Goal: Task Accomplishment & Management: Complete application form

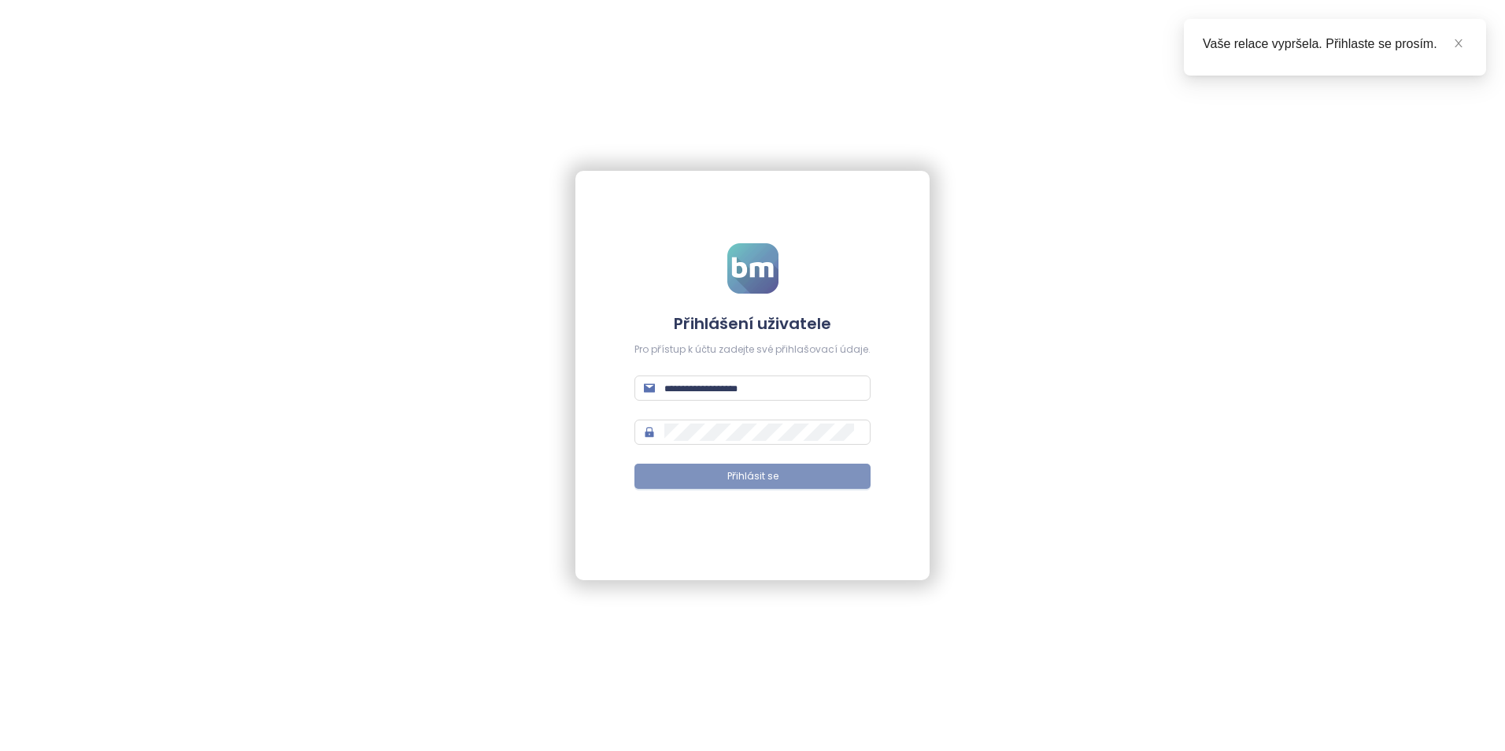
type input "**********"
click at [700, 477] on button "Přihlásit se" at bounding box center [752, 475] width 236 height 25
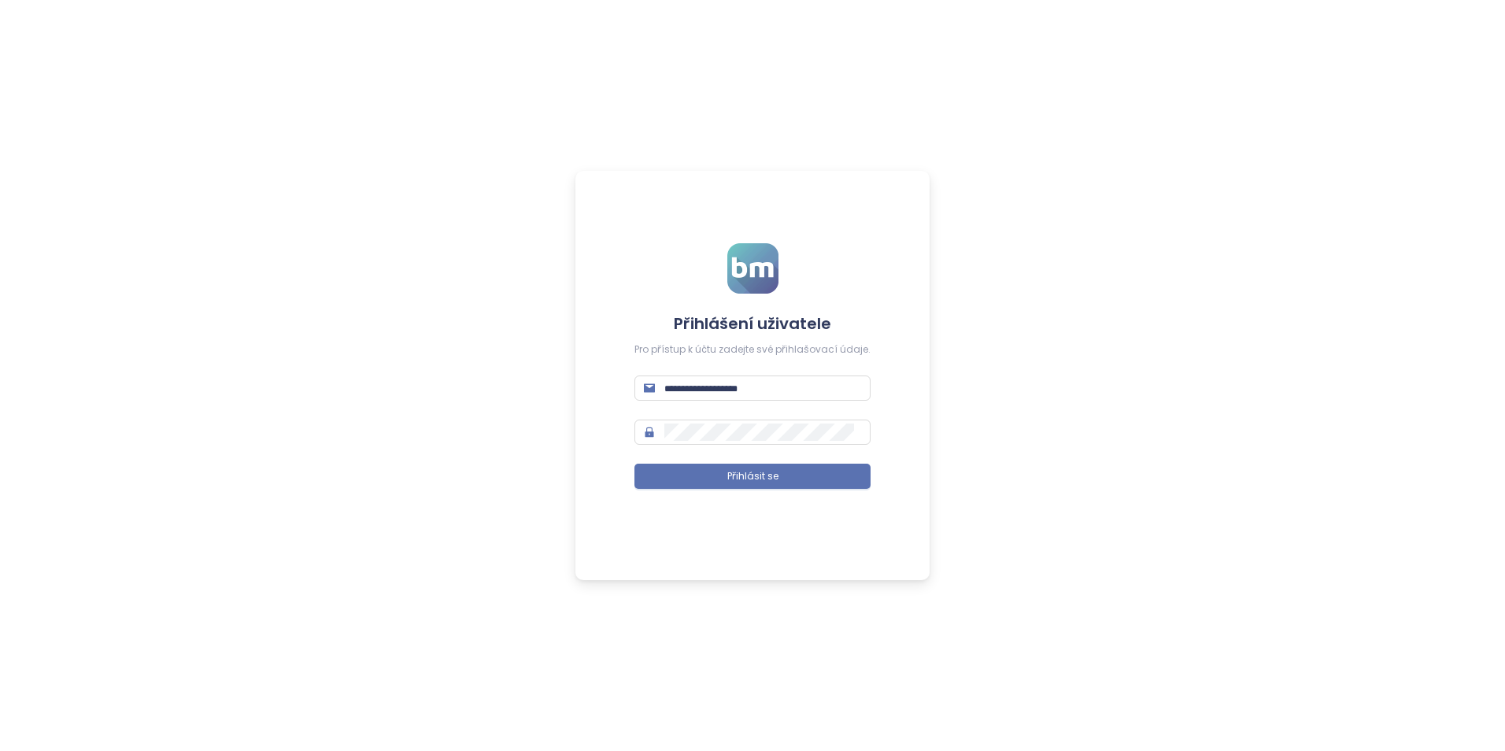
type input "**********"
drag, startPoint x: 0, startPoint y: 0, endPoint x: 700, endPoint y: 477, distance: 847.3
click at [700, 477] on button "Přihlásit se" at bounding box center [752, 475] width 236 height 25
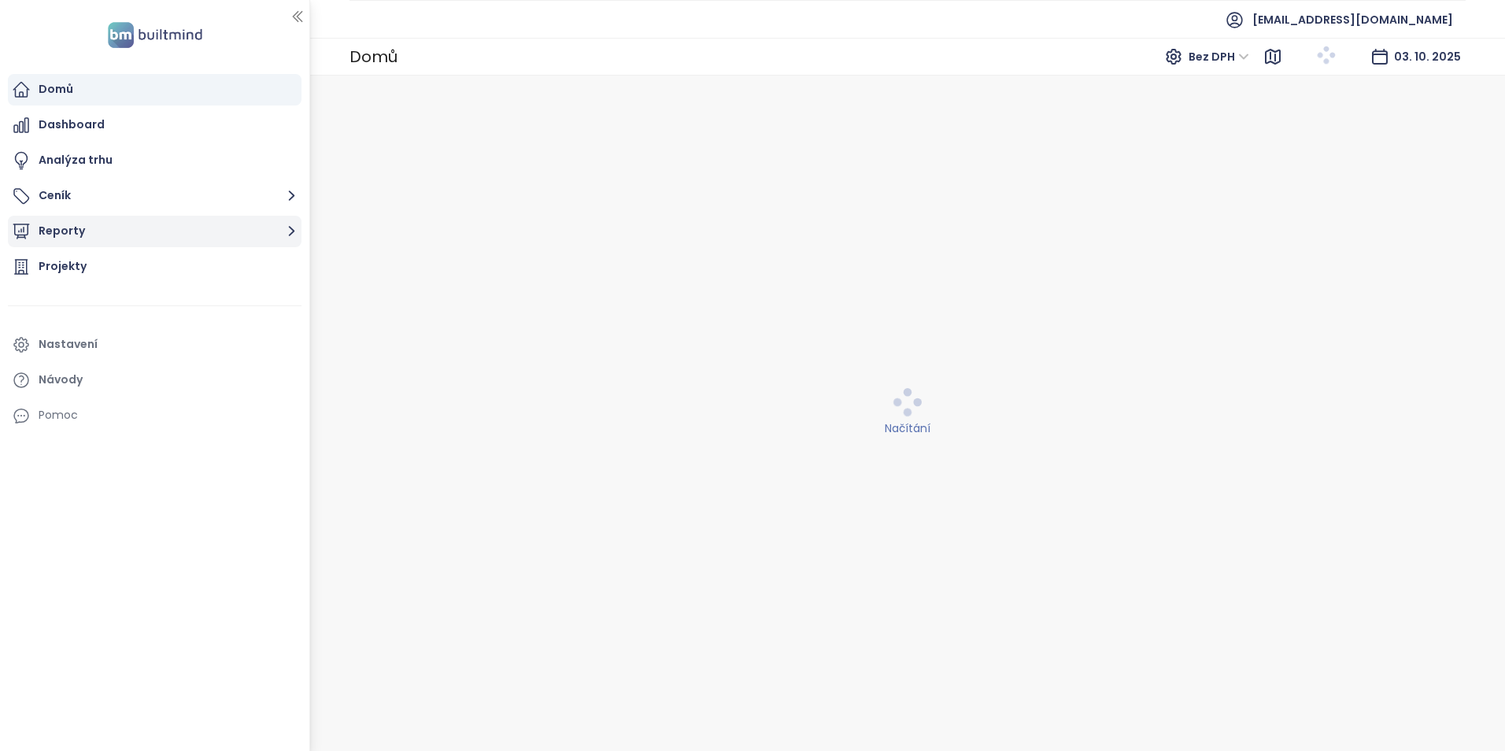
click at [56, 235] on button "Reporty" at bounding box center [155, 231] width 294 height 31
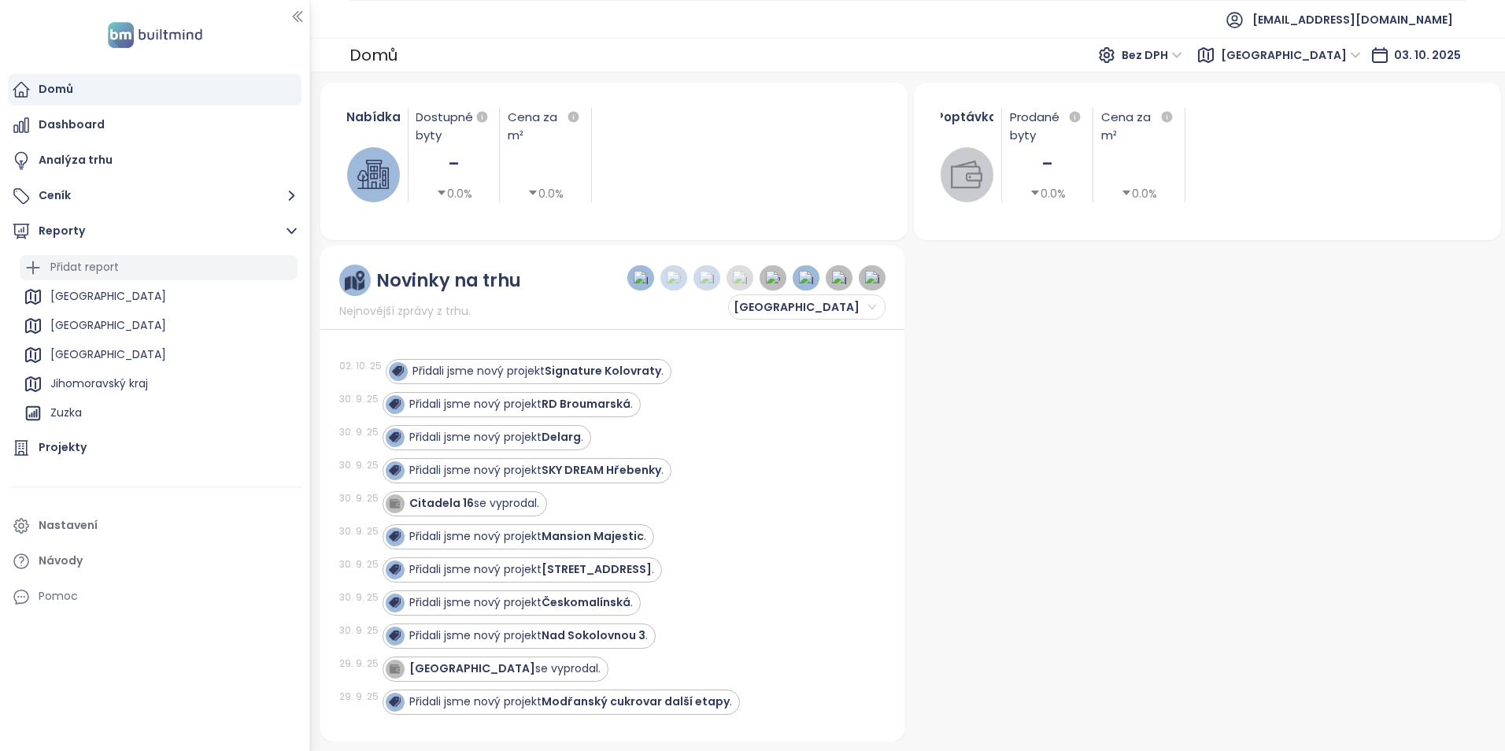
click at [66, 266] on div "Přidat report" at bounding box center [84, 267] width 68 height 20
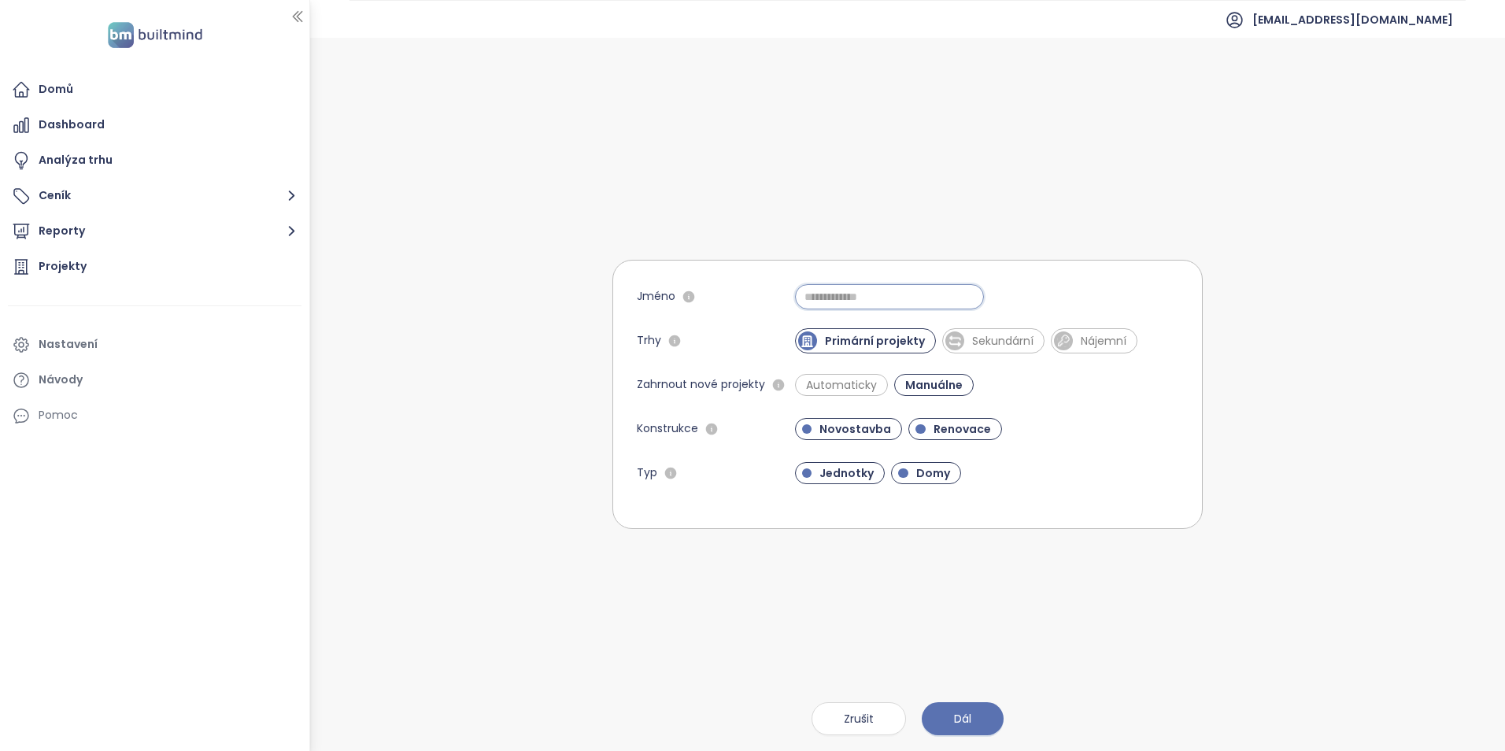
click at [824, 294] on input "Jméno" at bounding box center [889, 296] width 189 height 25
type input "**********"
click at [827, 382] on span "Automaticky" at bounding box center [841, 385] width 87 height 16
click at [952, 422] on span "Renovace" at bounding box center [961, 429] width 73 height 16
click at [929, 466] on span "Domy" at bounding box center [933, 473] width 50 height 16
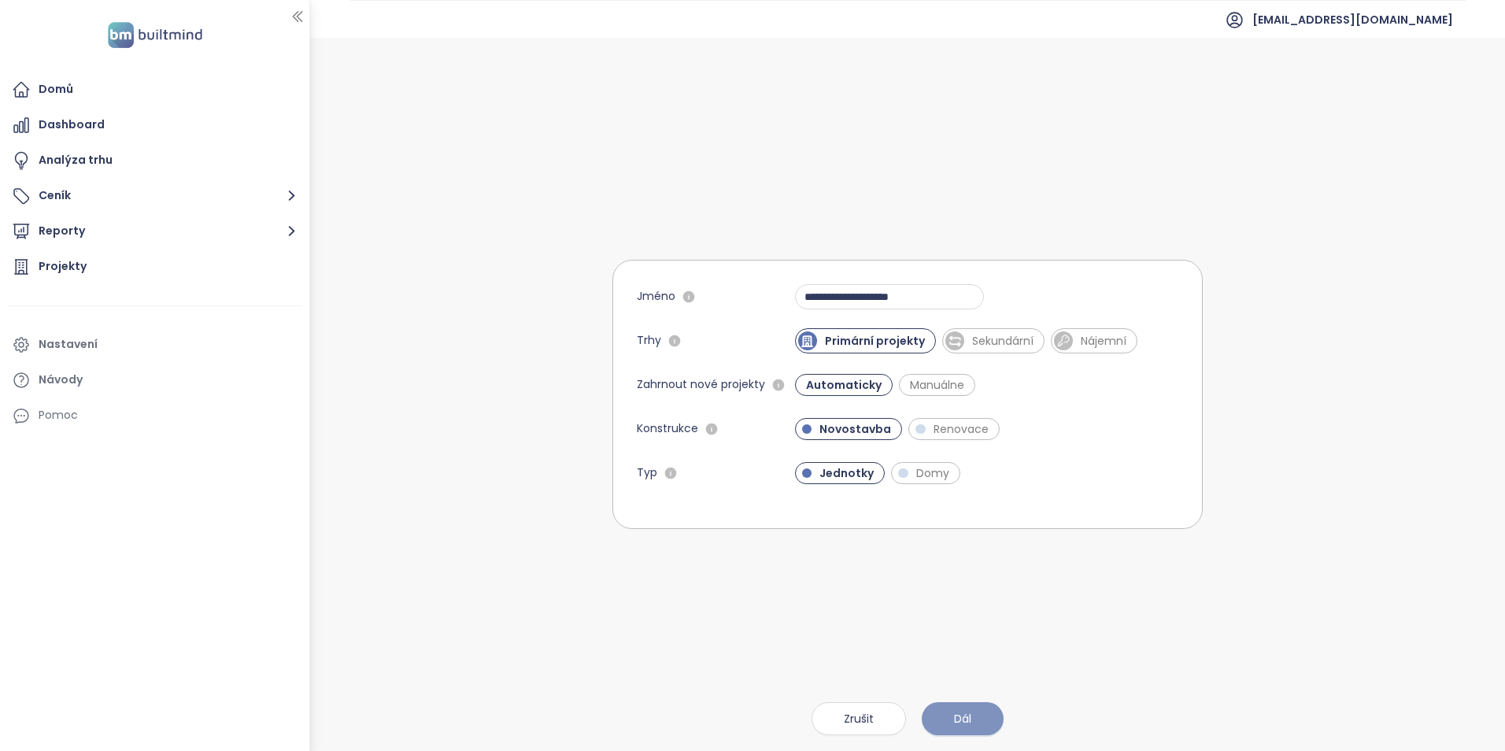
click at [949, 722] on button "Dál" at bounding box center [962, 718] width 82 height 33
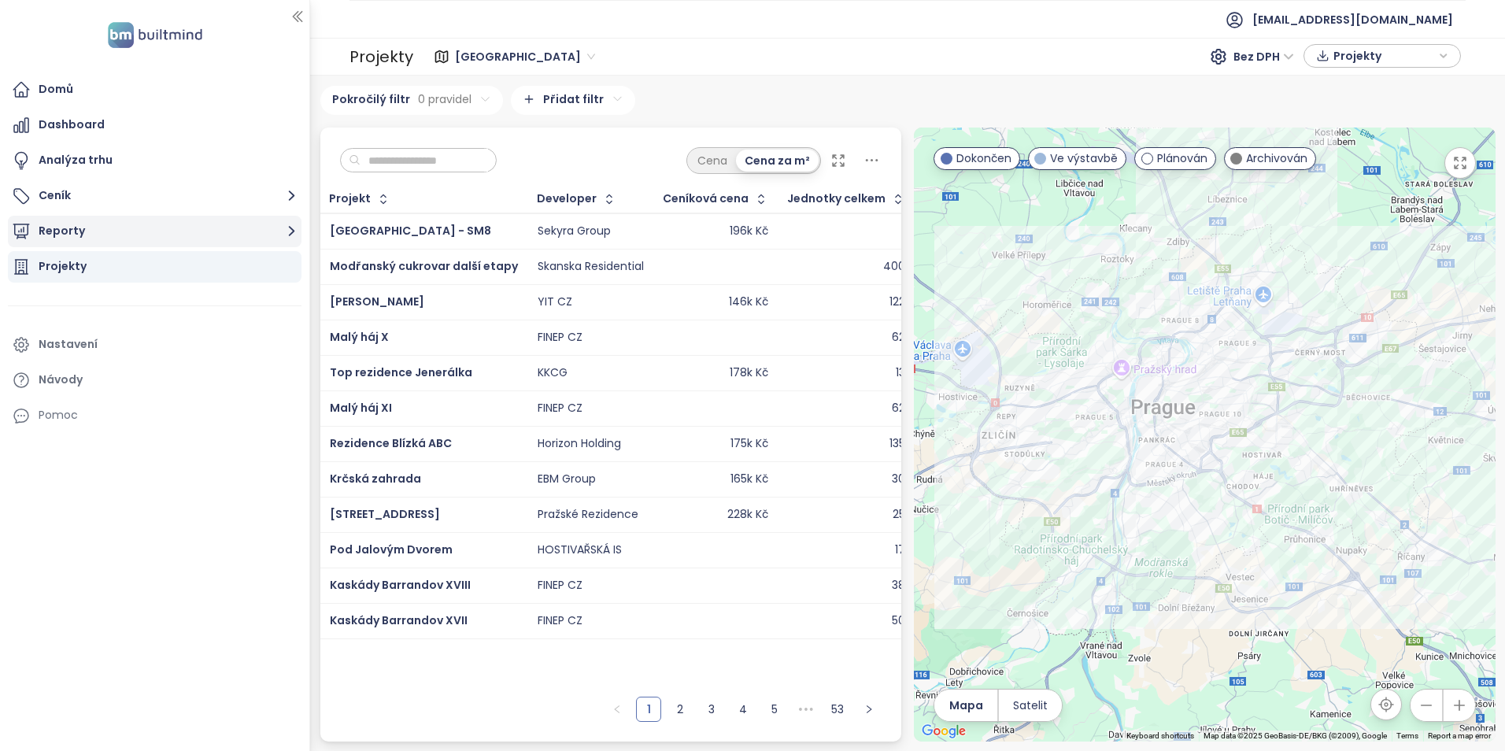
click at [137, 238] on button "Reporty" at bounding box center [155, 231] width 294 height 31
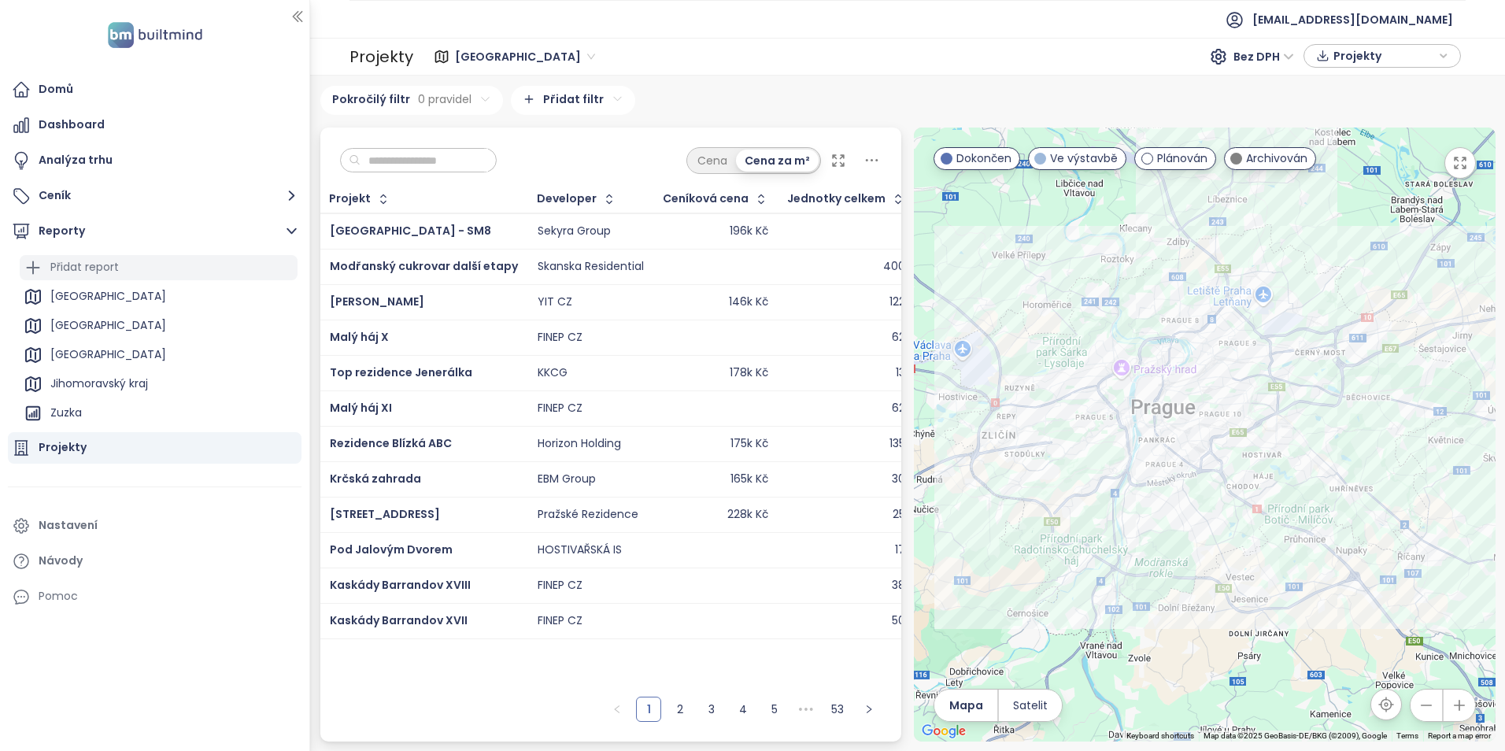
click at [114, 268] on div "Přidat report" at bounding box center [84, 267] width 68 height 20
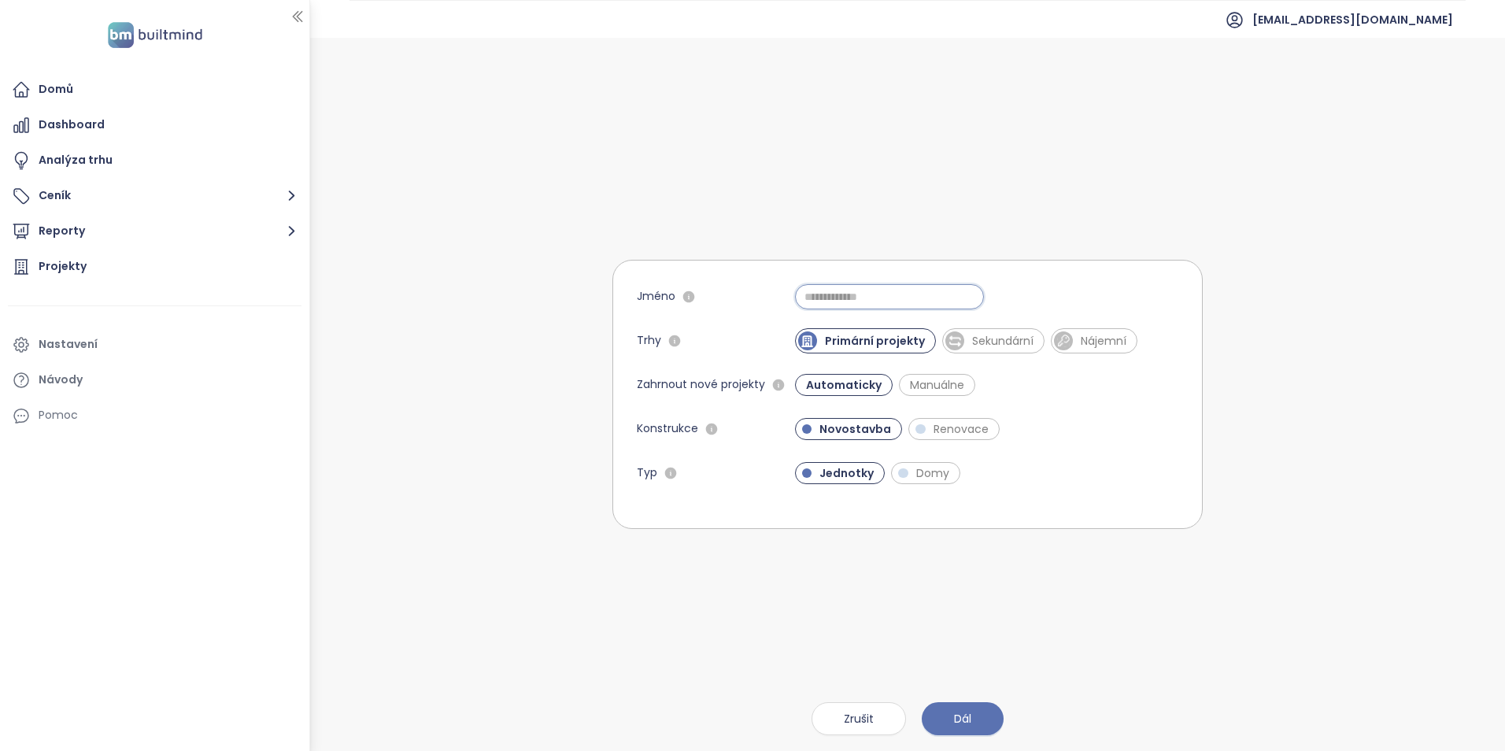
click at [820, 303] on input "Jméno" at bounding box center [889, 296] width 189 height 25
type input "**********"
click at [963, 715] on span "Dál" at bounding box center [962, 718] width 17 height 17
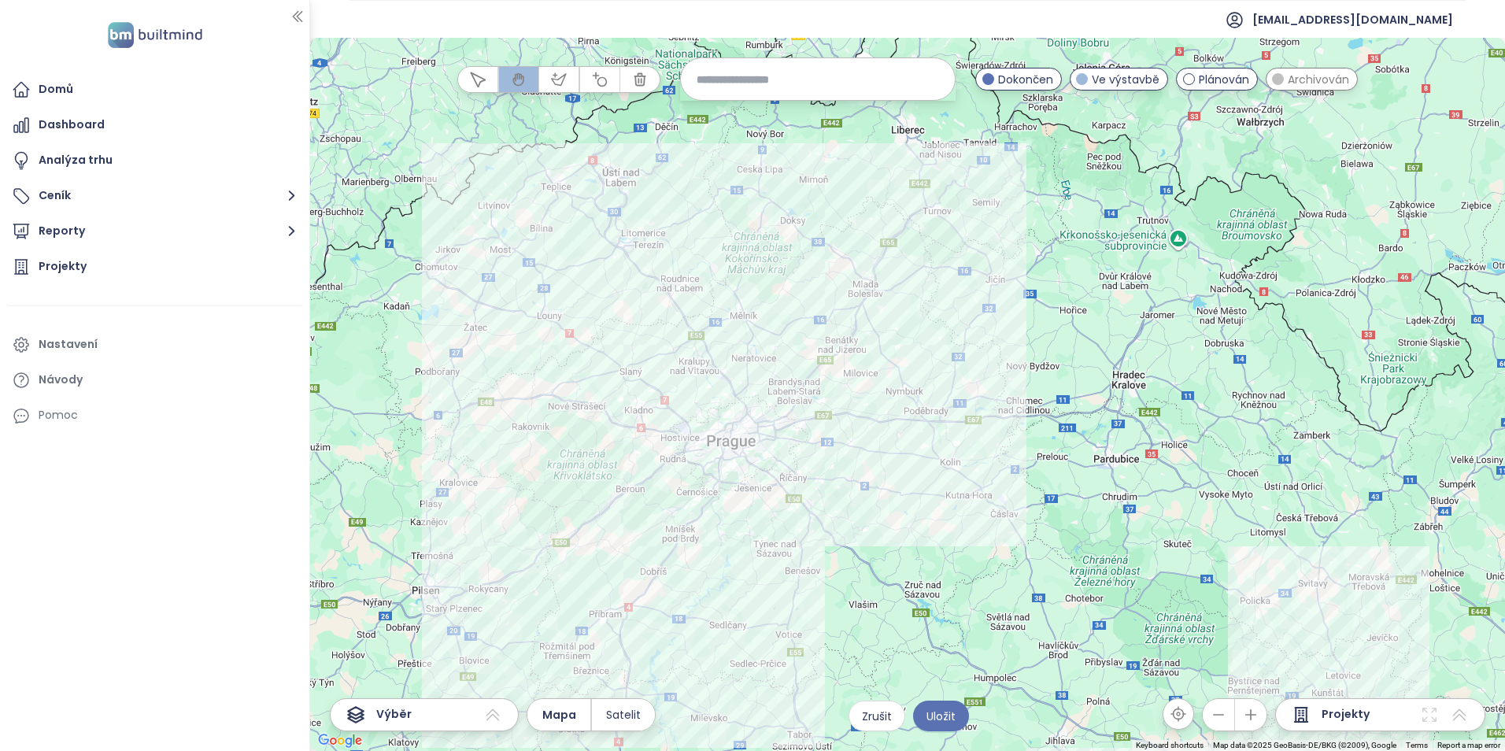
drag, startPoint x: 827, startPoint y: 198, endPoint x: 776, endPoint y: 316, distance: 129.4
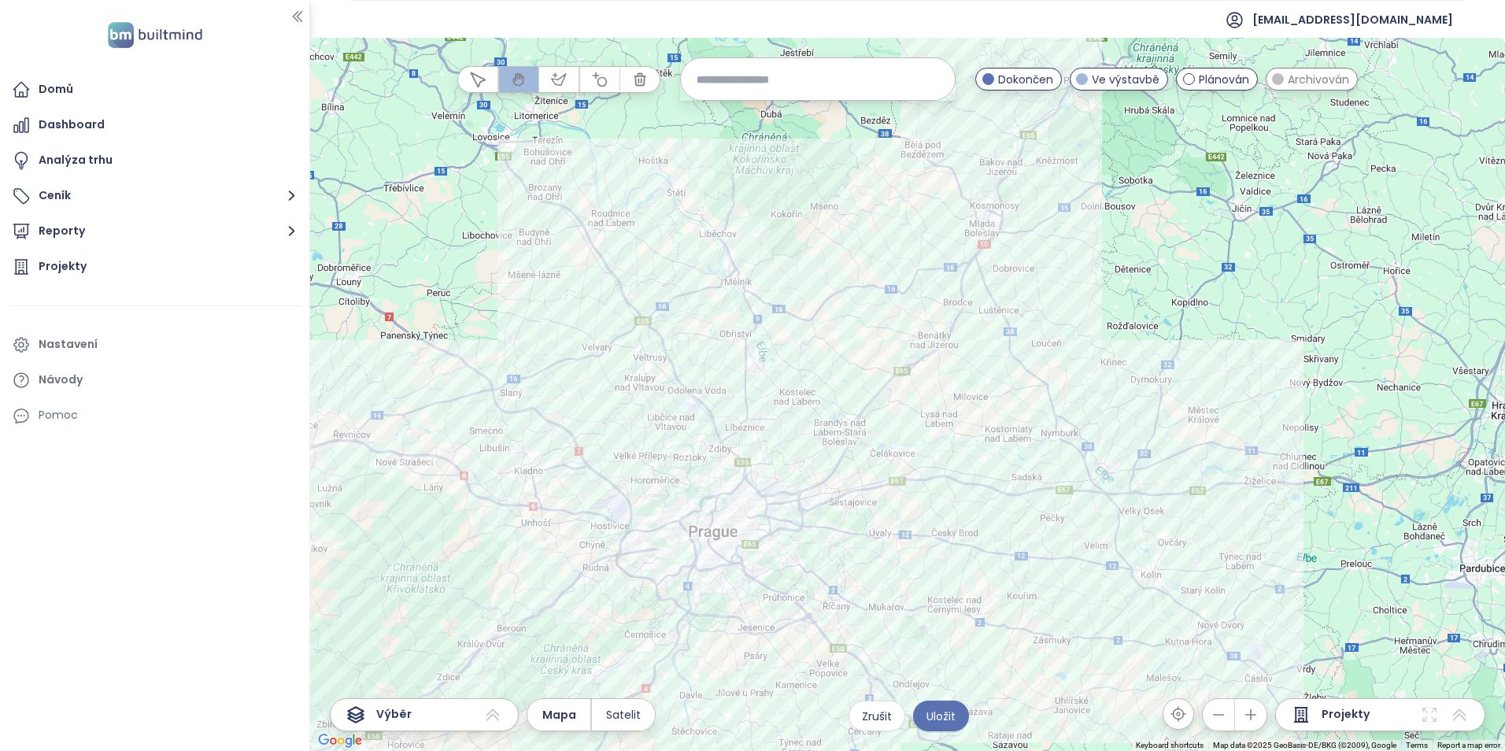
click at [740, 72] on input at bounding box center [817, 79] width 242 height 34
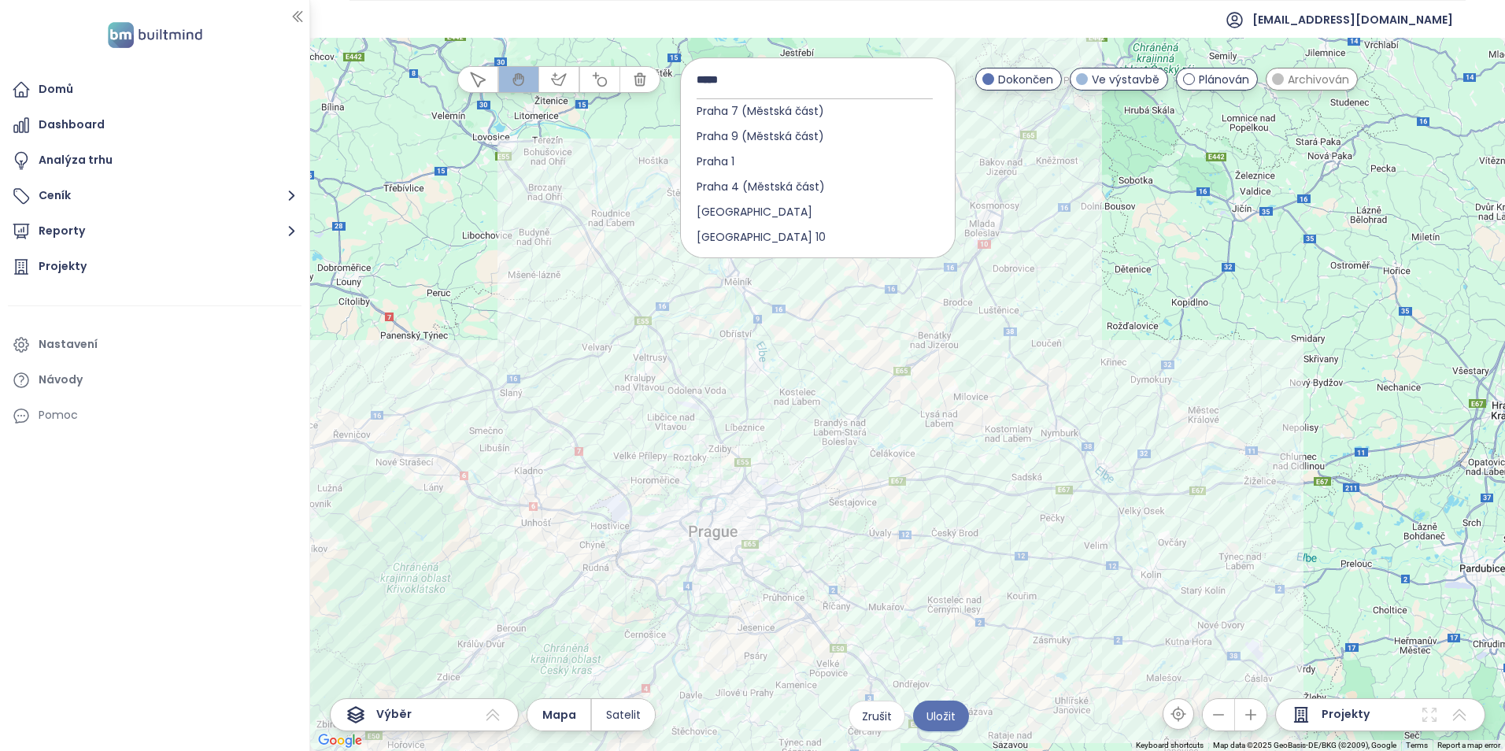
scroll to position [472, 0]
type input "*****"
click at [804, 180] on div "[GEOGRAPHIC_DATA]" at bounding box center [818, 173] width 274 height 25
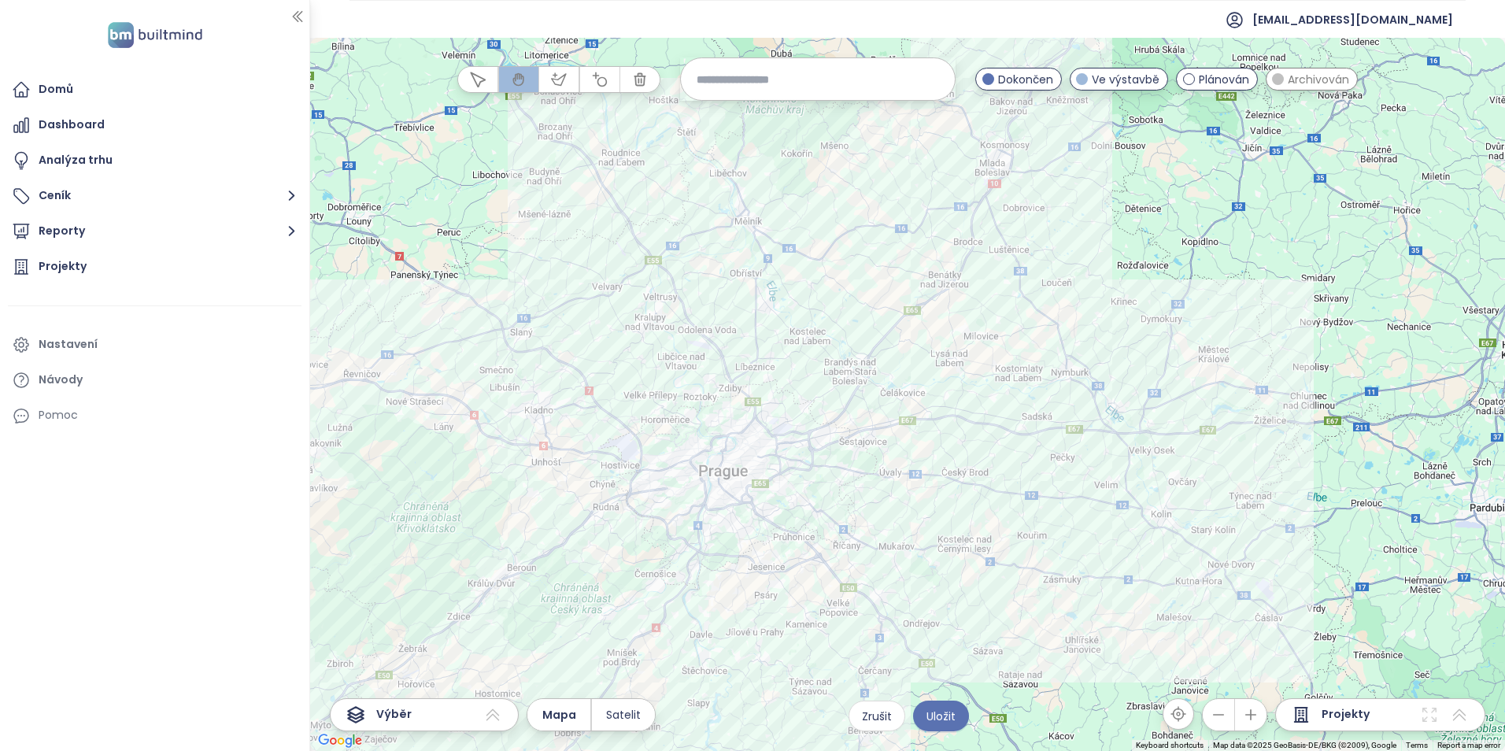
drag, startPoint x: 843, startPoint y: 473, endPoint x: 853, endPoint y: 412, distance: 61.4
click at [853, 412] on div at bounding box center [907, 394] width 1195 height 713
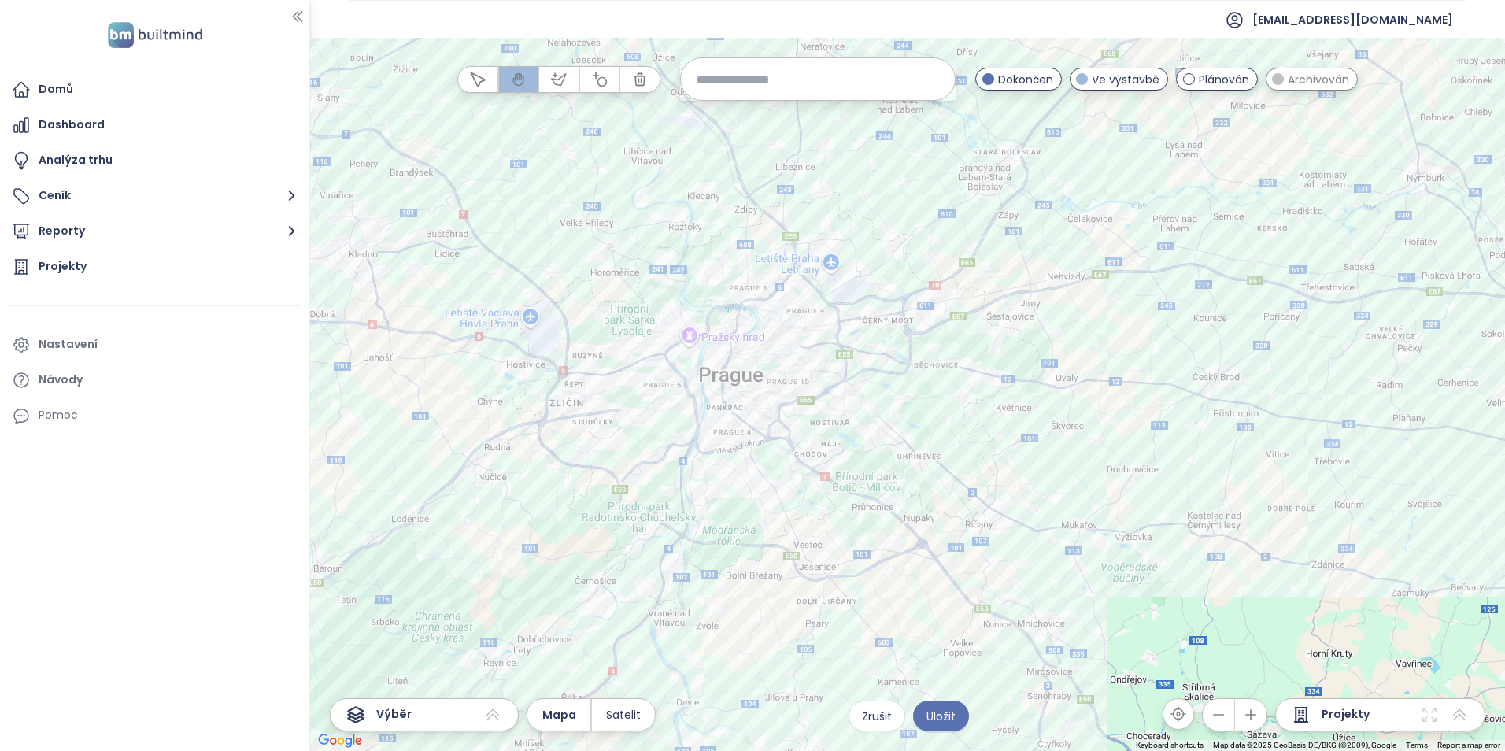
drag, startPoint x: 846, startPoint y: 434, endPoint x: 969, endPoint y: 319, distance: 168.7
click at [969, 319] on div at bounding box center [907, 394] width 1195 height 713
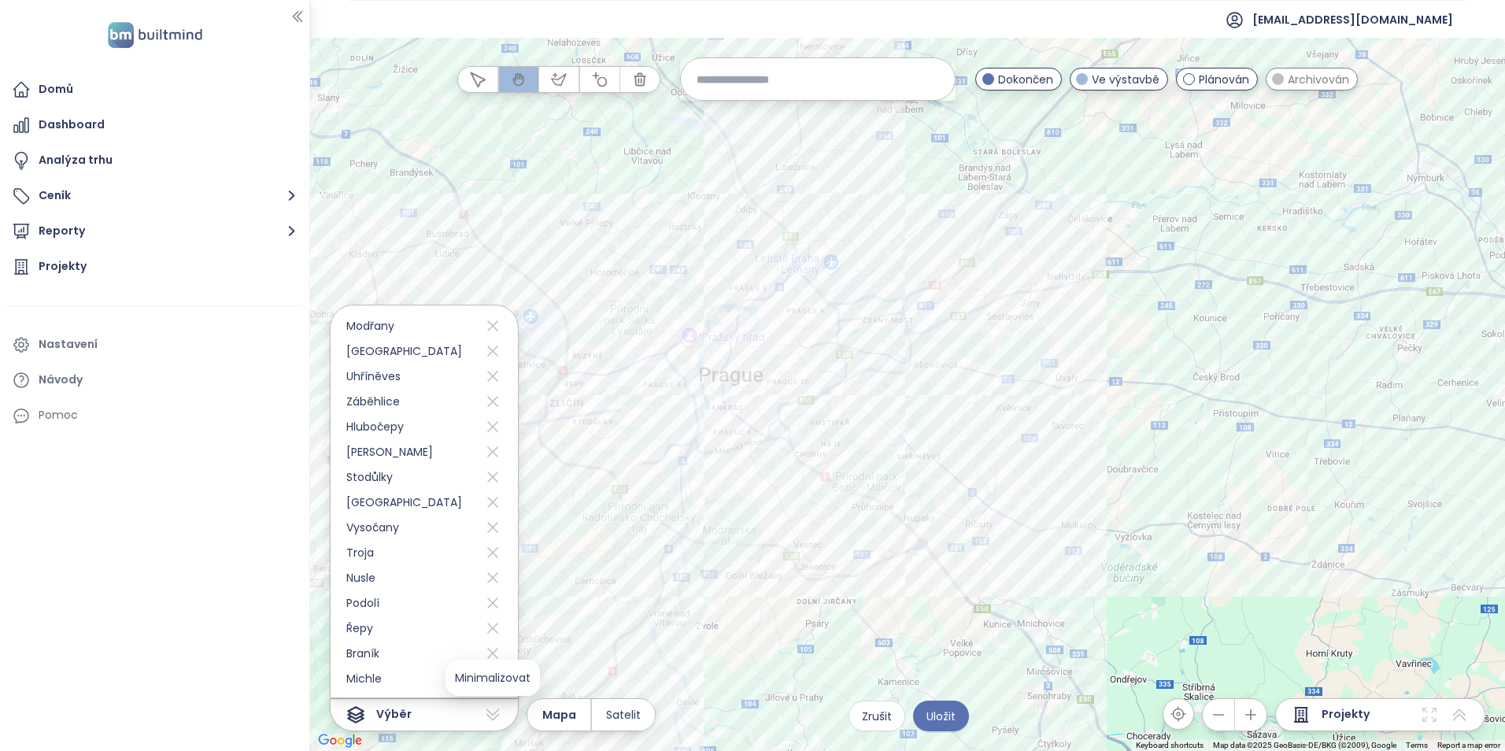
click at [501, 714] on icon at bounding box center [492, 714] width 19 height 19
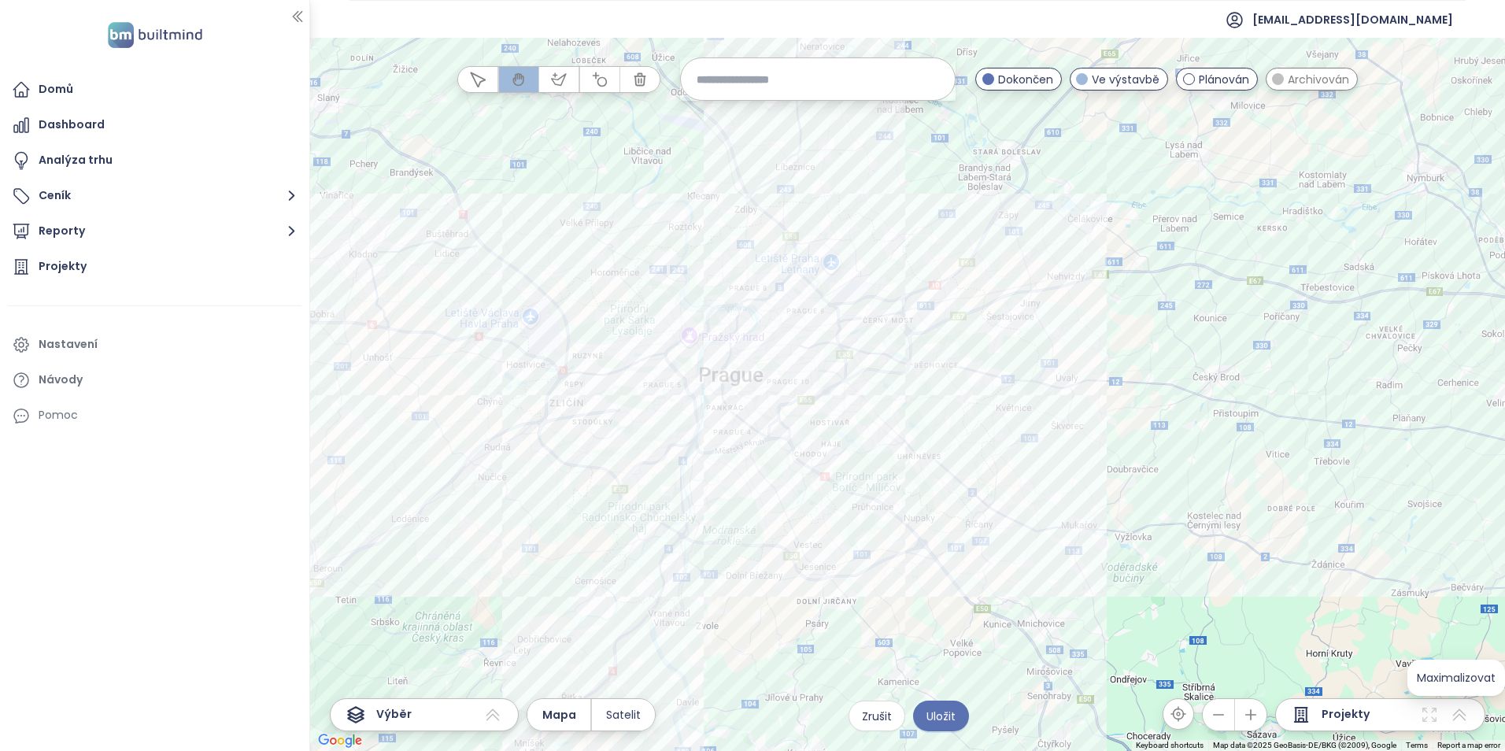
click at [1460, 714] on icon at bounding box center [1459, 715] width 13 height 12
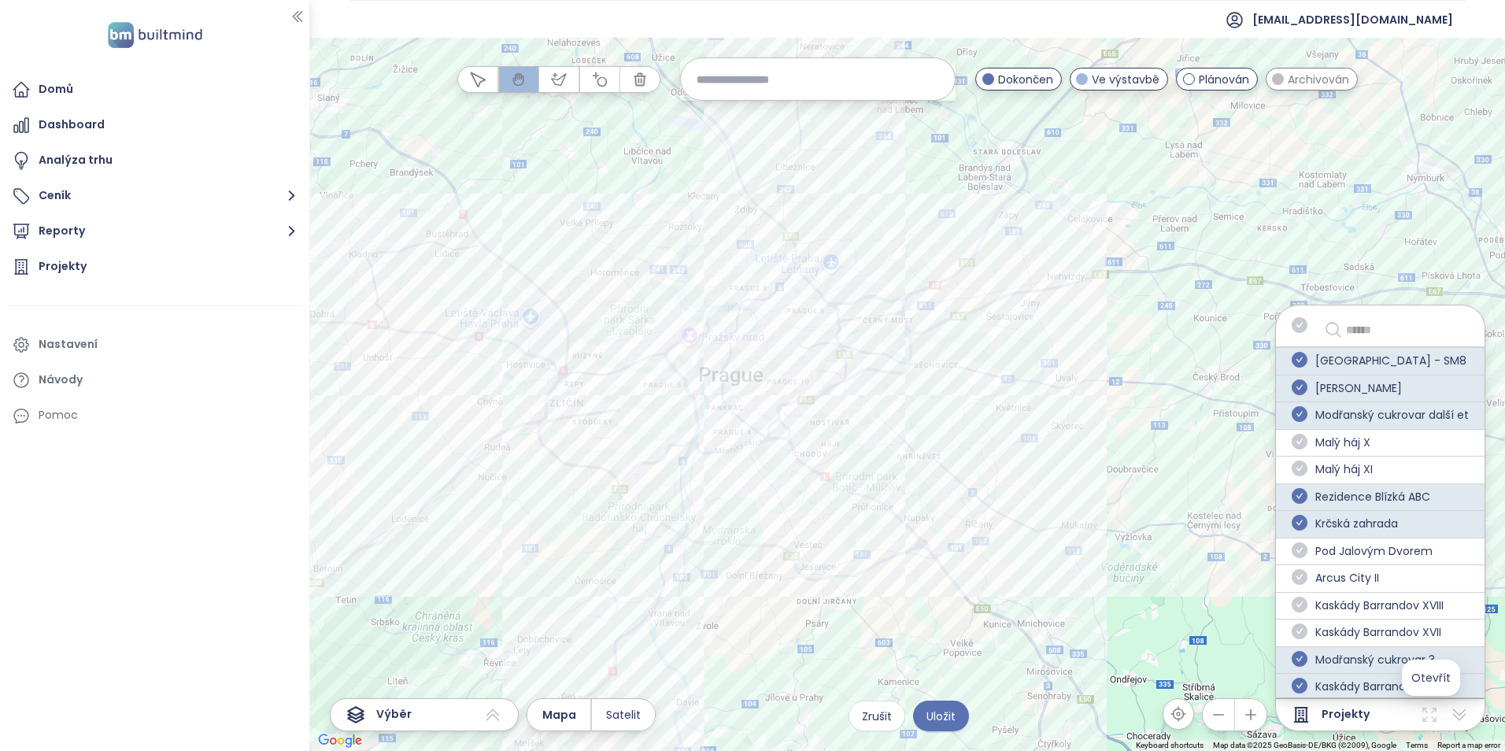
click at [1435, 714] on icon at bounding box center [1429, 714] width 19 height 19
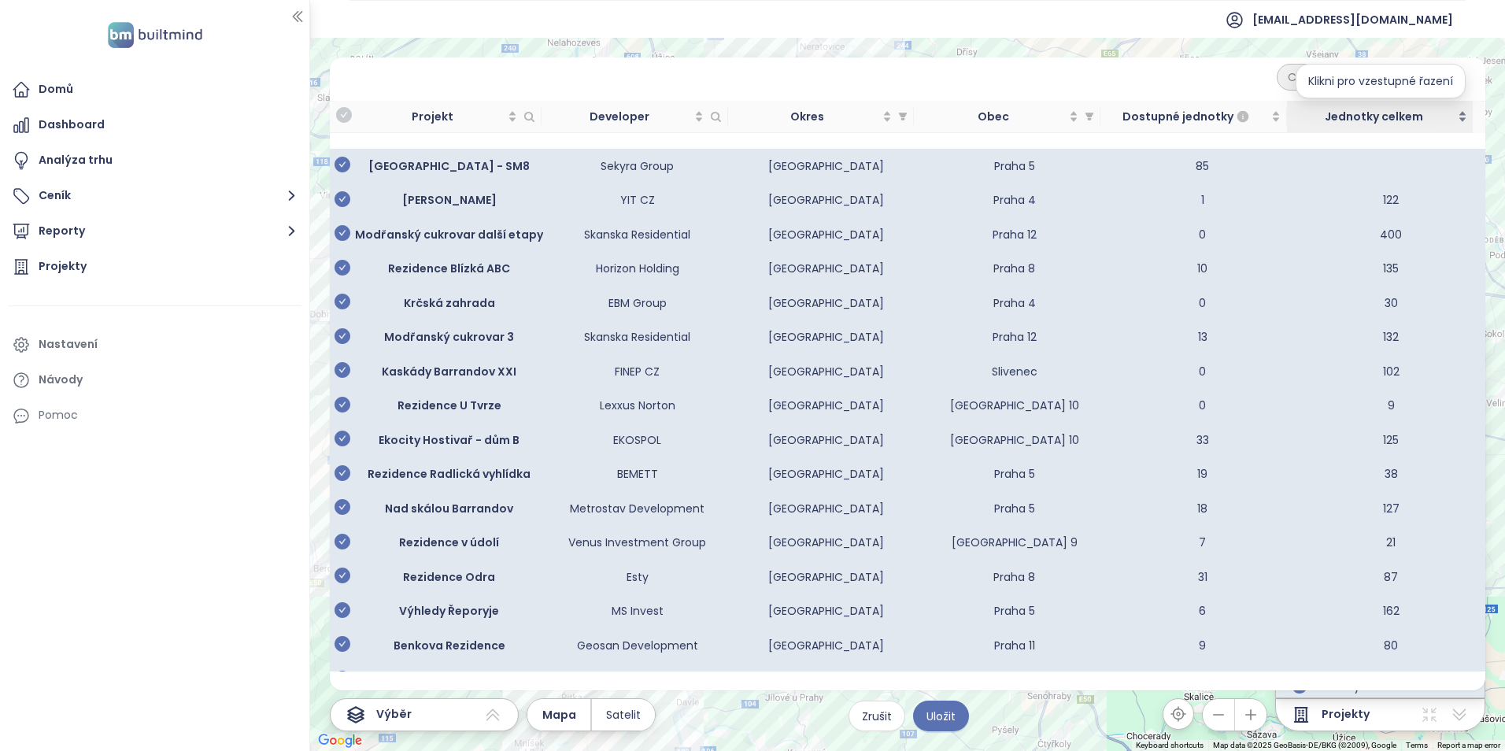
click at [1409, 113] on span "Jednotky celkem" at bounding box center [1373, 116] width 161 height 17
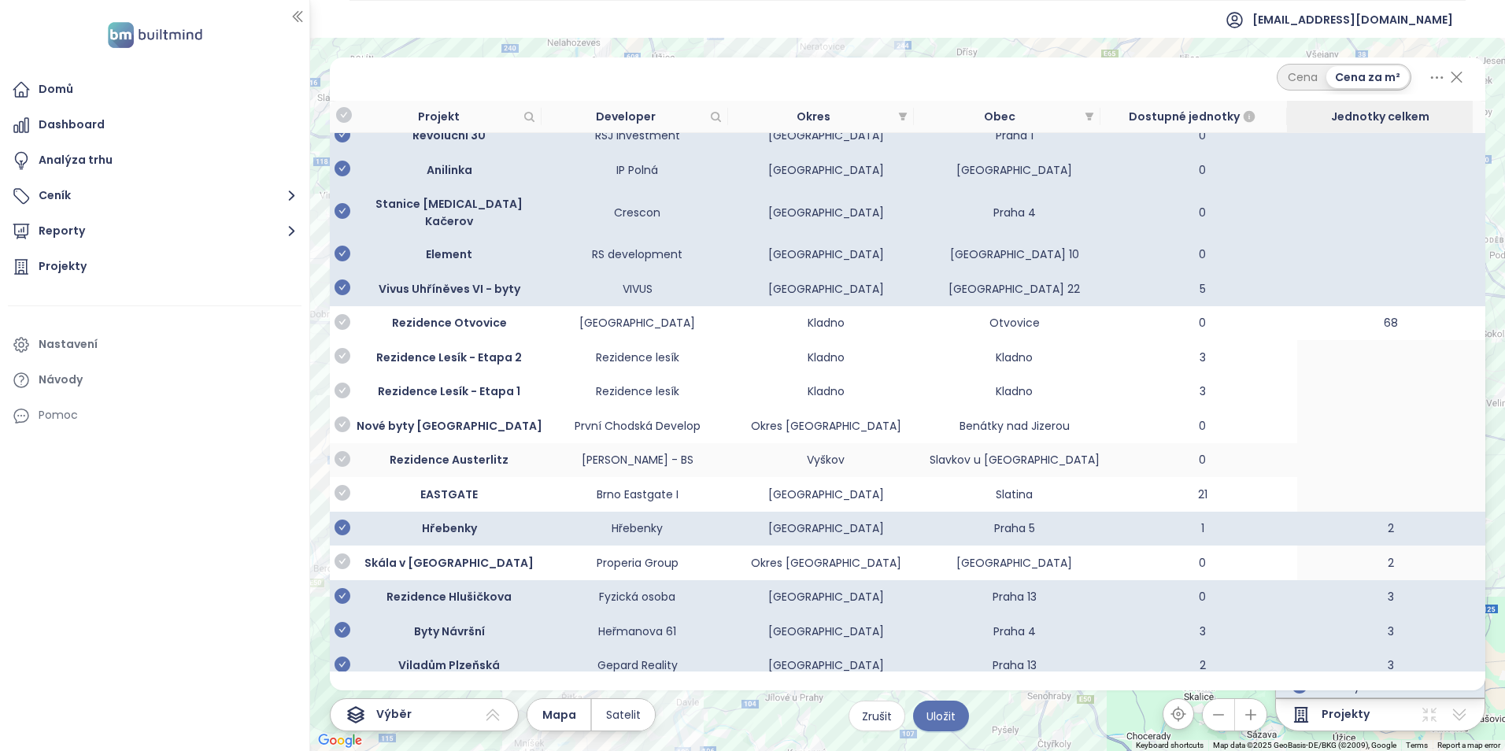
scroll to position [551, 0]
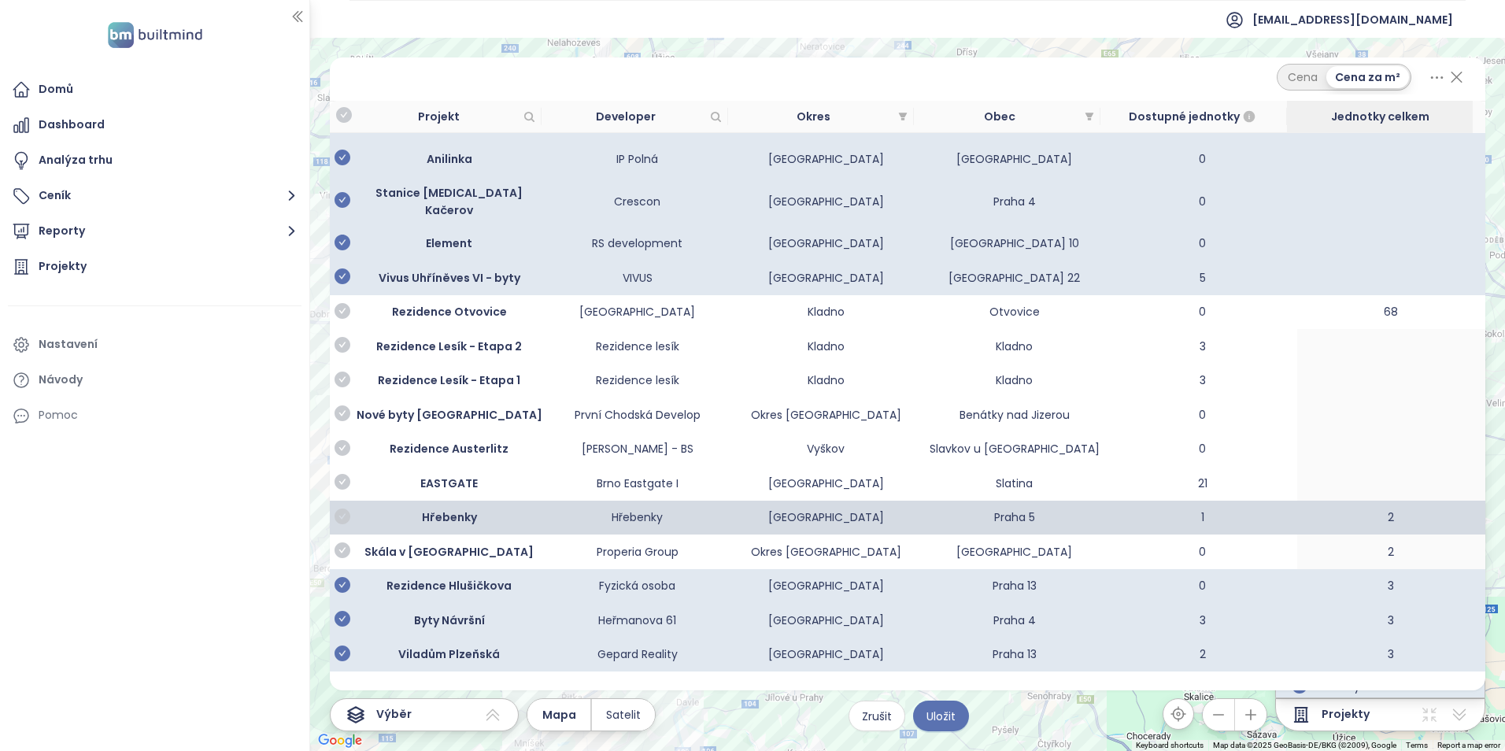
click at [342, 508] on icon "check-circle" at bounding box center [342, 516] width 16 height 16
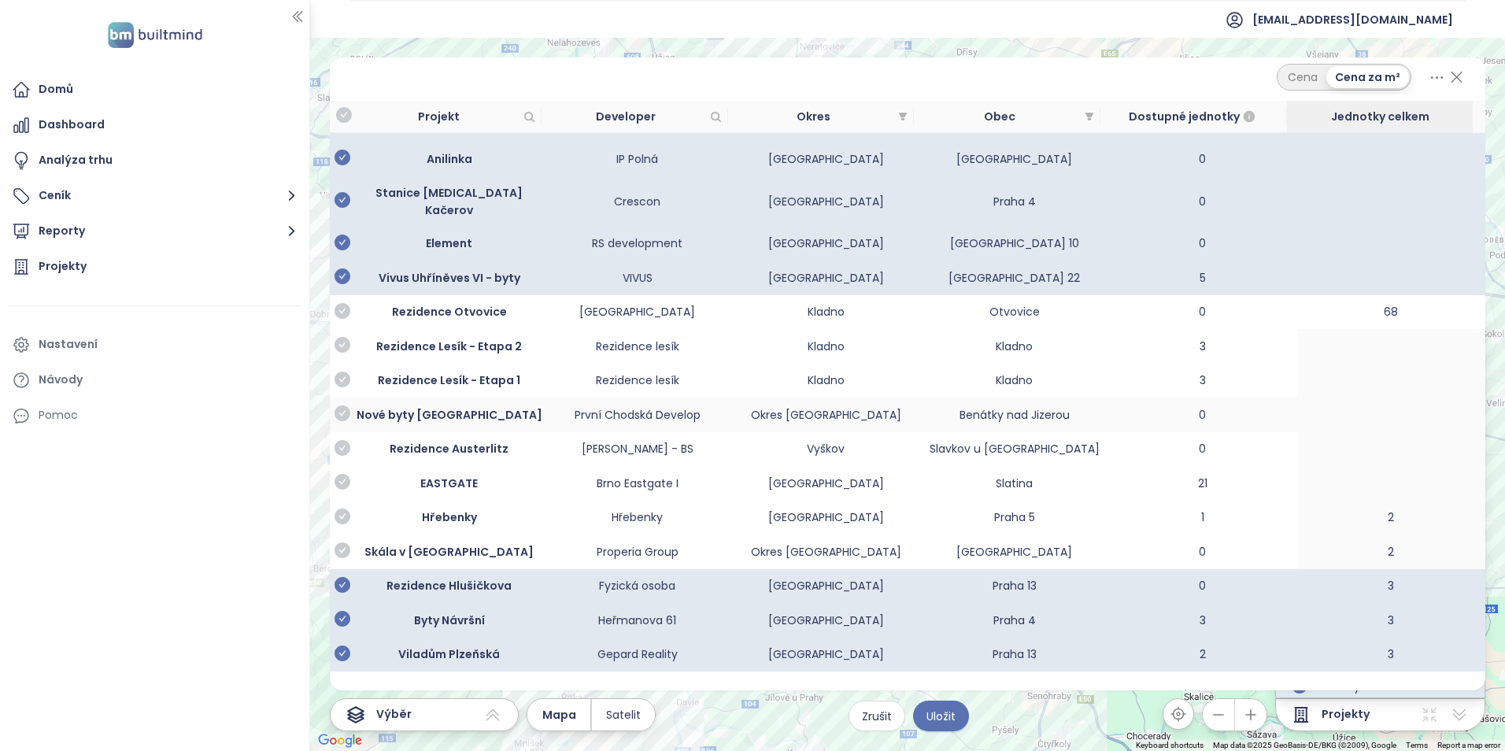
scroll to position [708, 0]
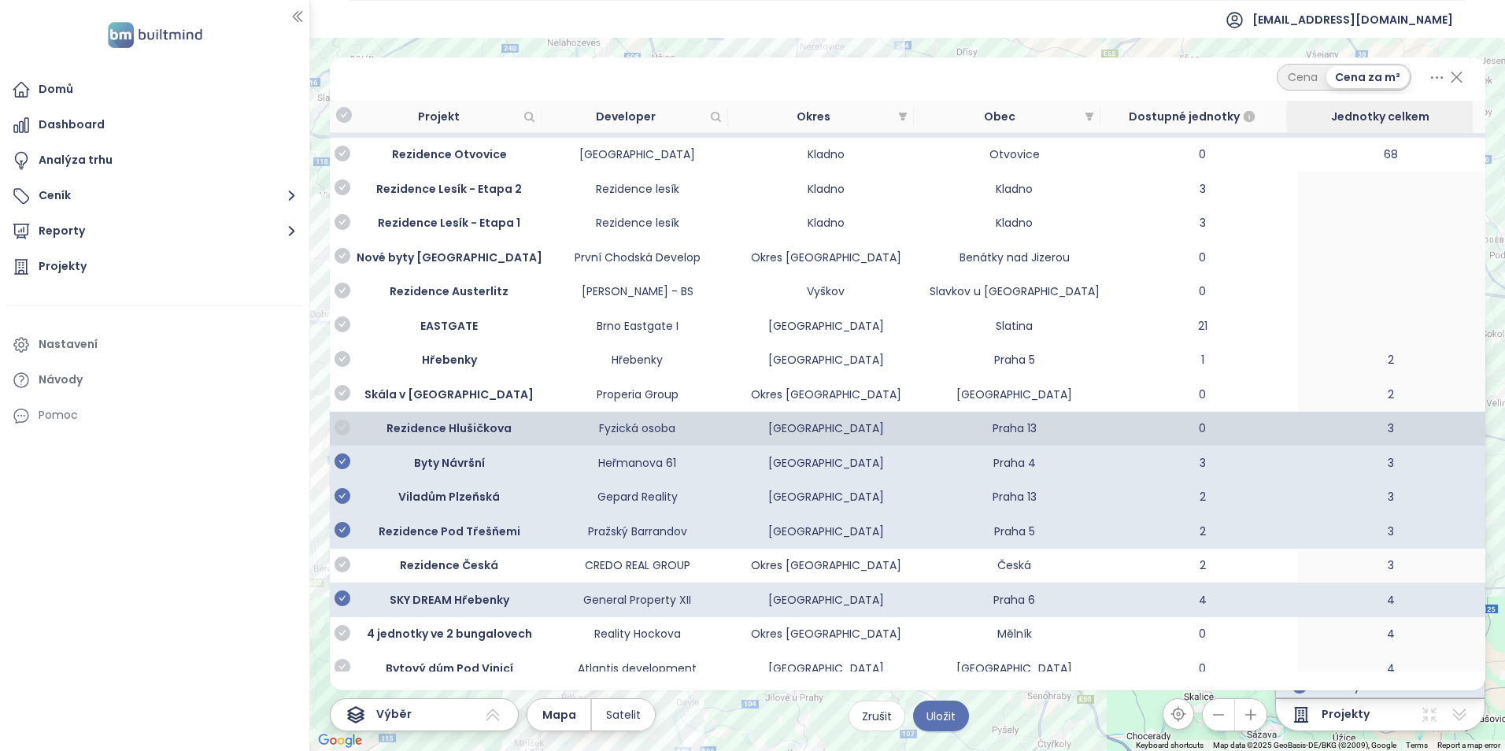
click at [348, 419] on icon "check-circle" at bounding box center [342, 427] width 16 height 16
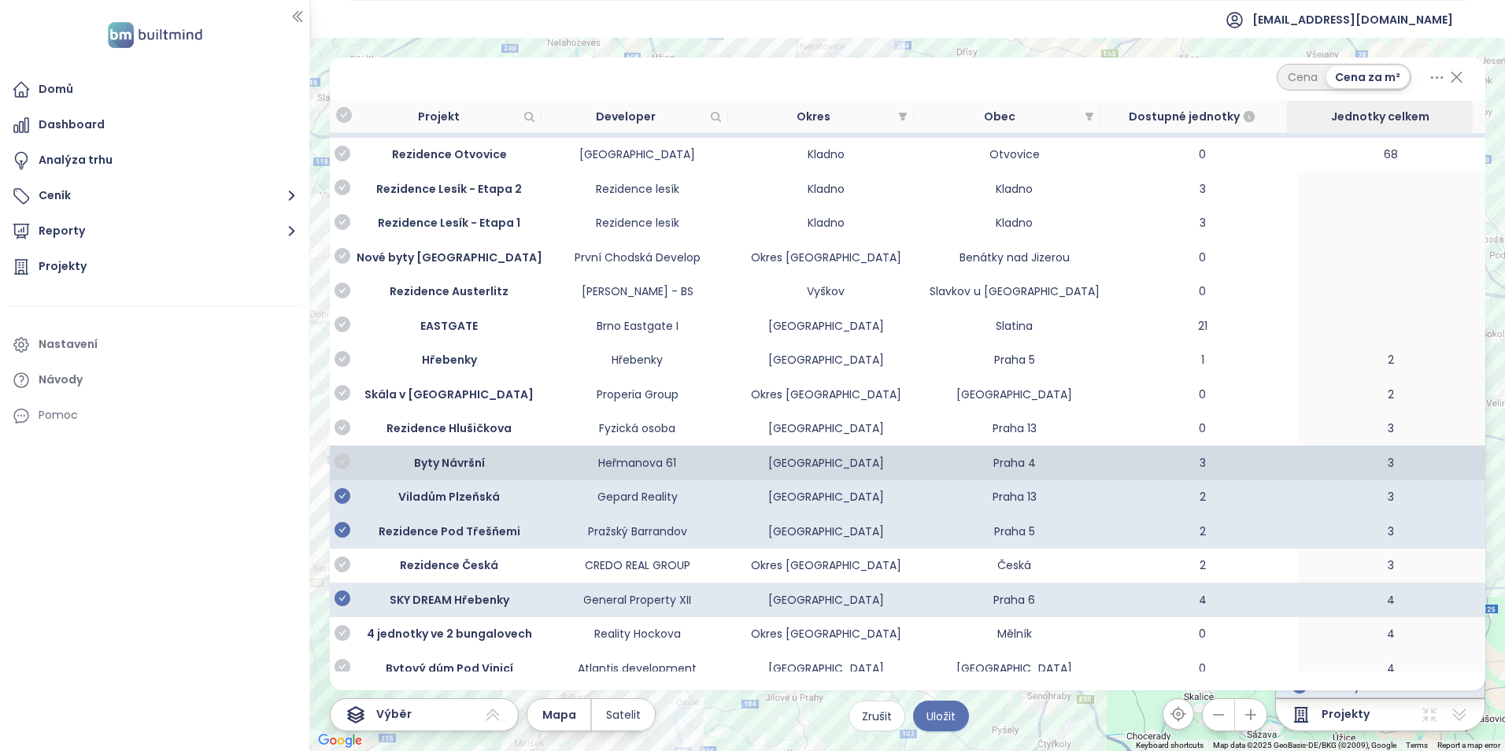
click at [342, 453] on icon "check-circle" at bounding box center [342, 461] width 16 height 16
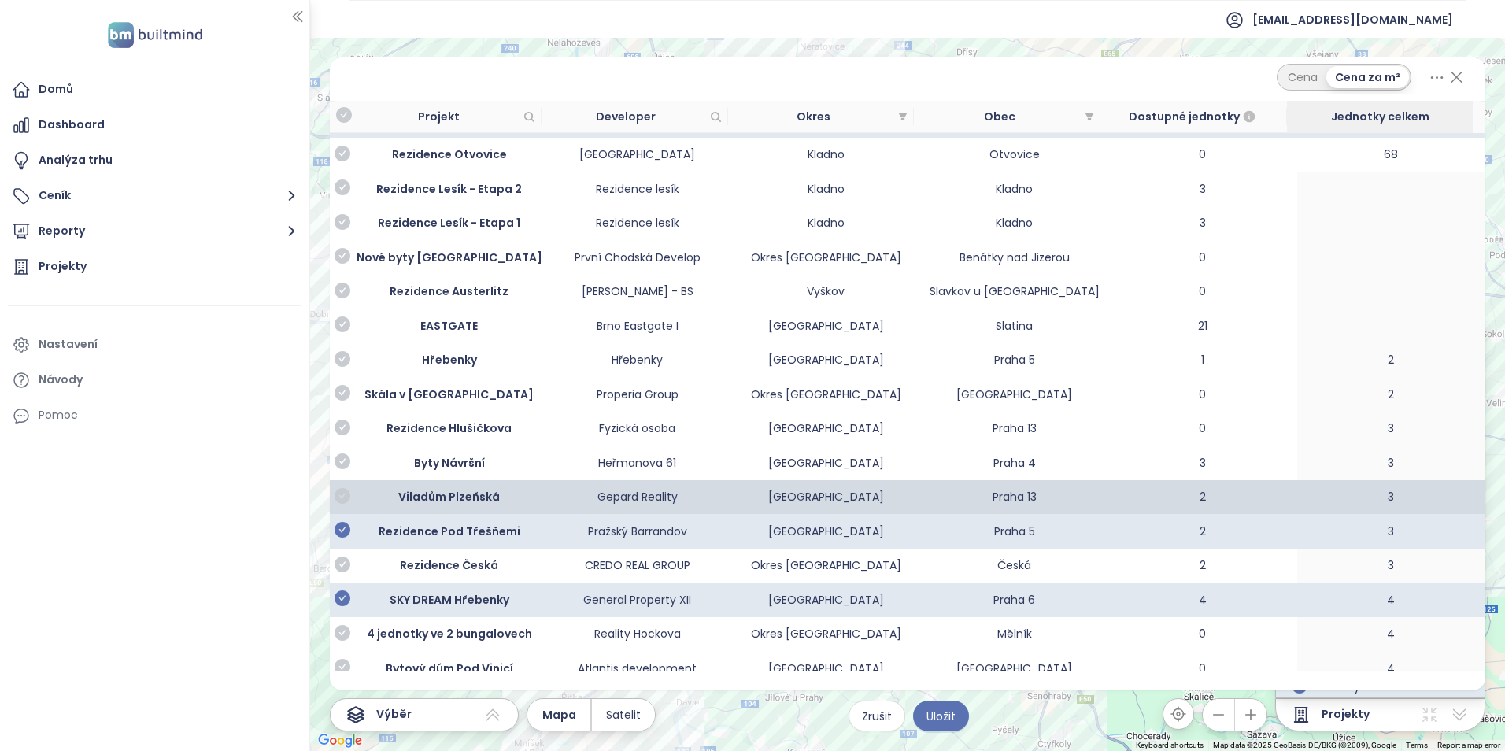
click at [346, 488] on icon "check-circle" at bounding box center [342, 496] width 16 height 16
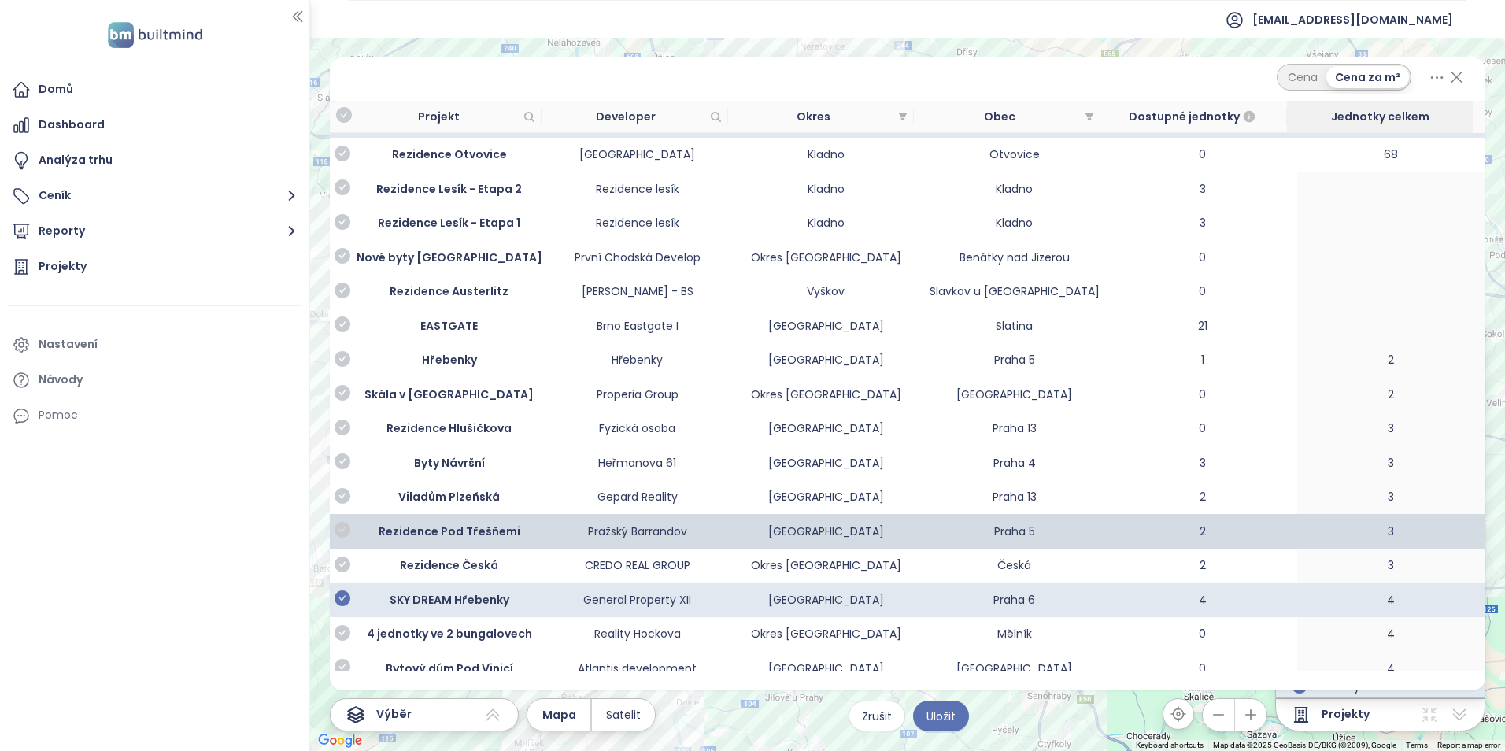
click at [346, 522] on icon "check-circle" at bounding box center [342, 530] width 16 height 16
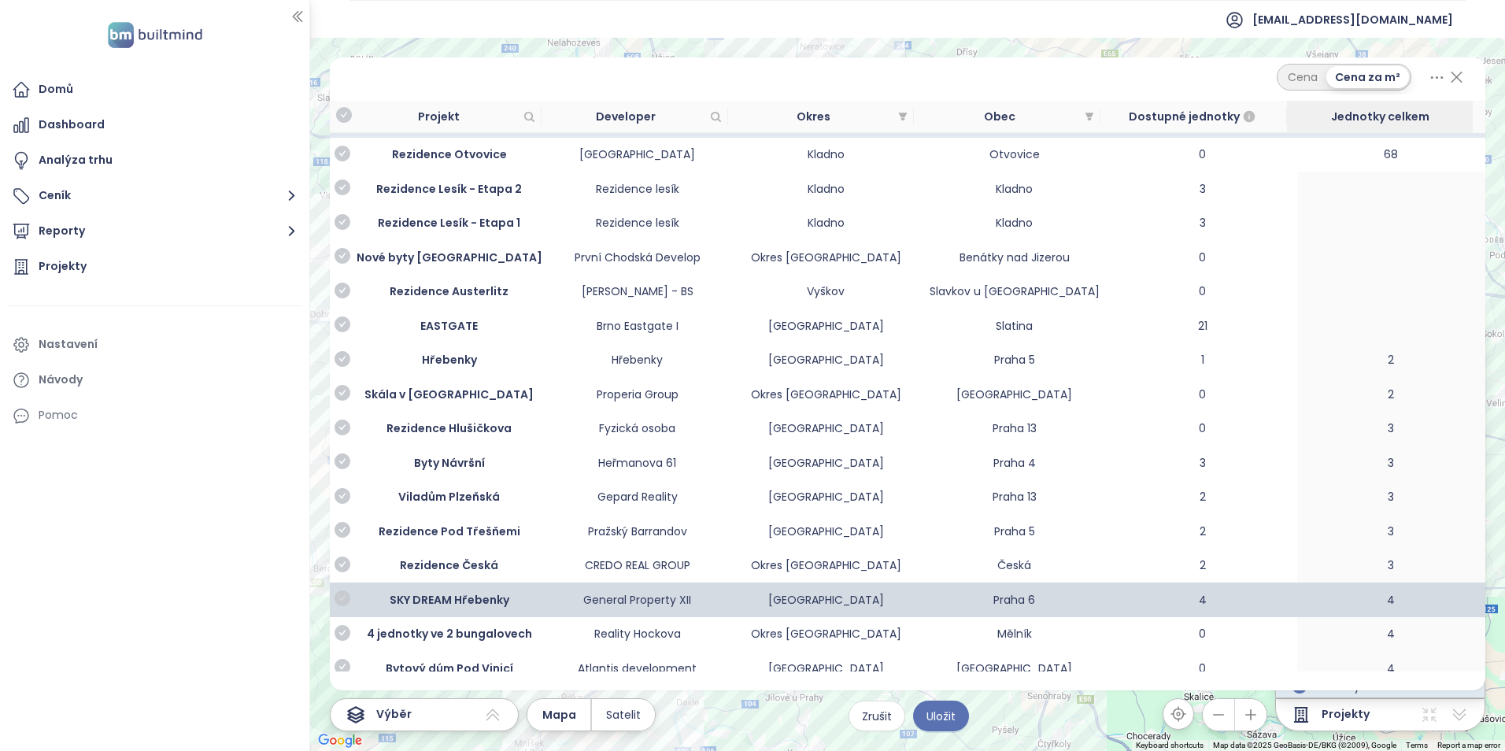
click at [340, 590] on icon "check-circle" at bounding box center [342, 598] width 16 height 16
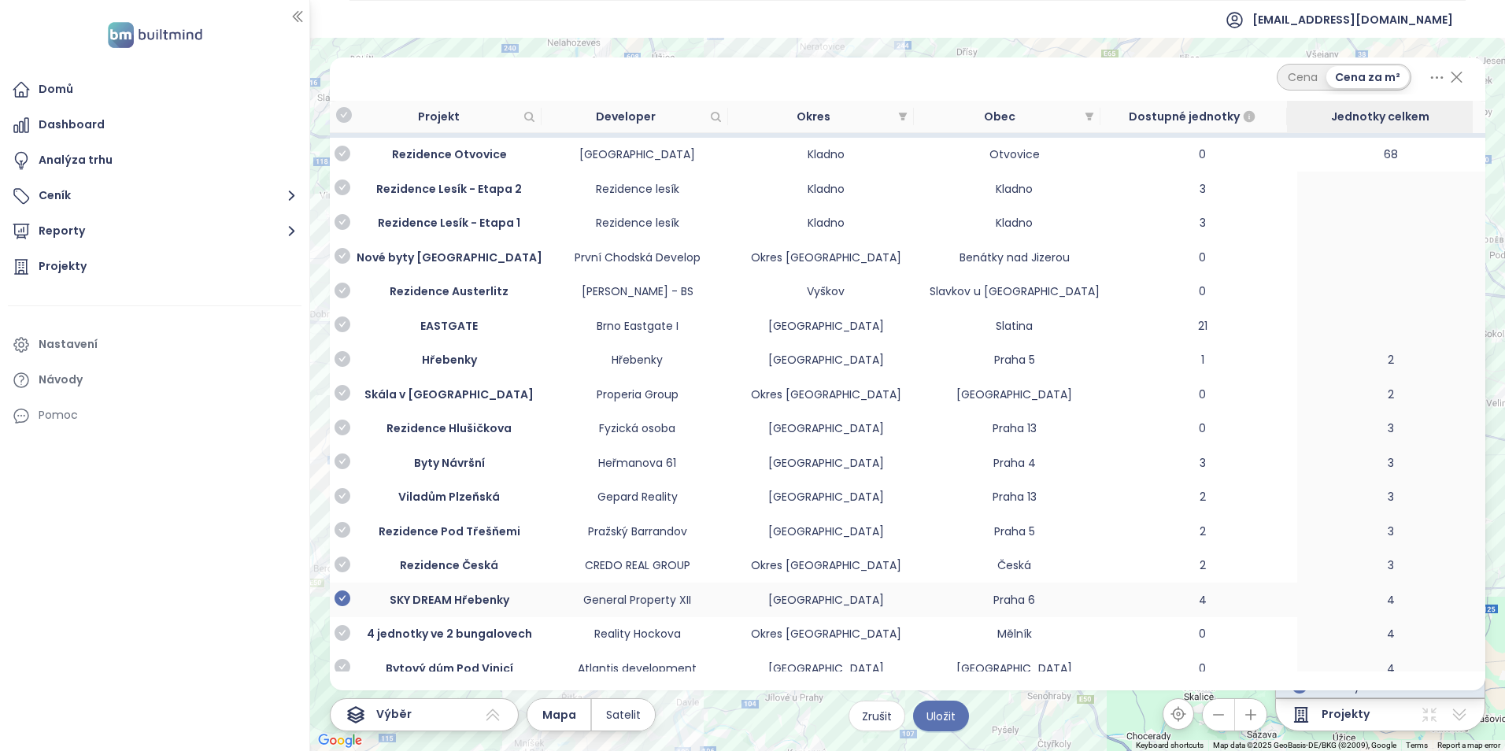
scroll to position [1102, 0]
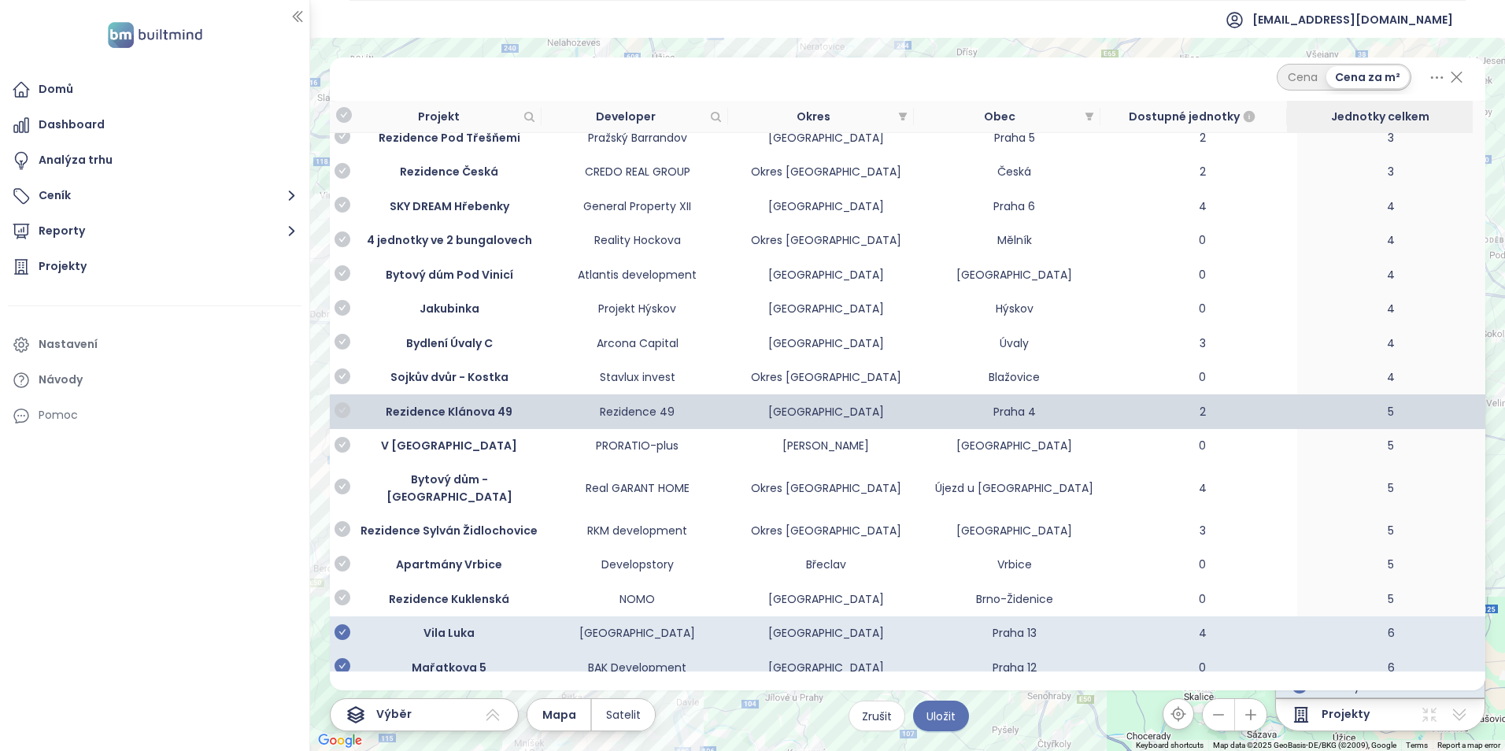
click at [339, 402] on icon "check-circle" at bounding box center [342, 410] width 16 height 16
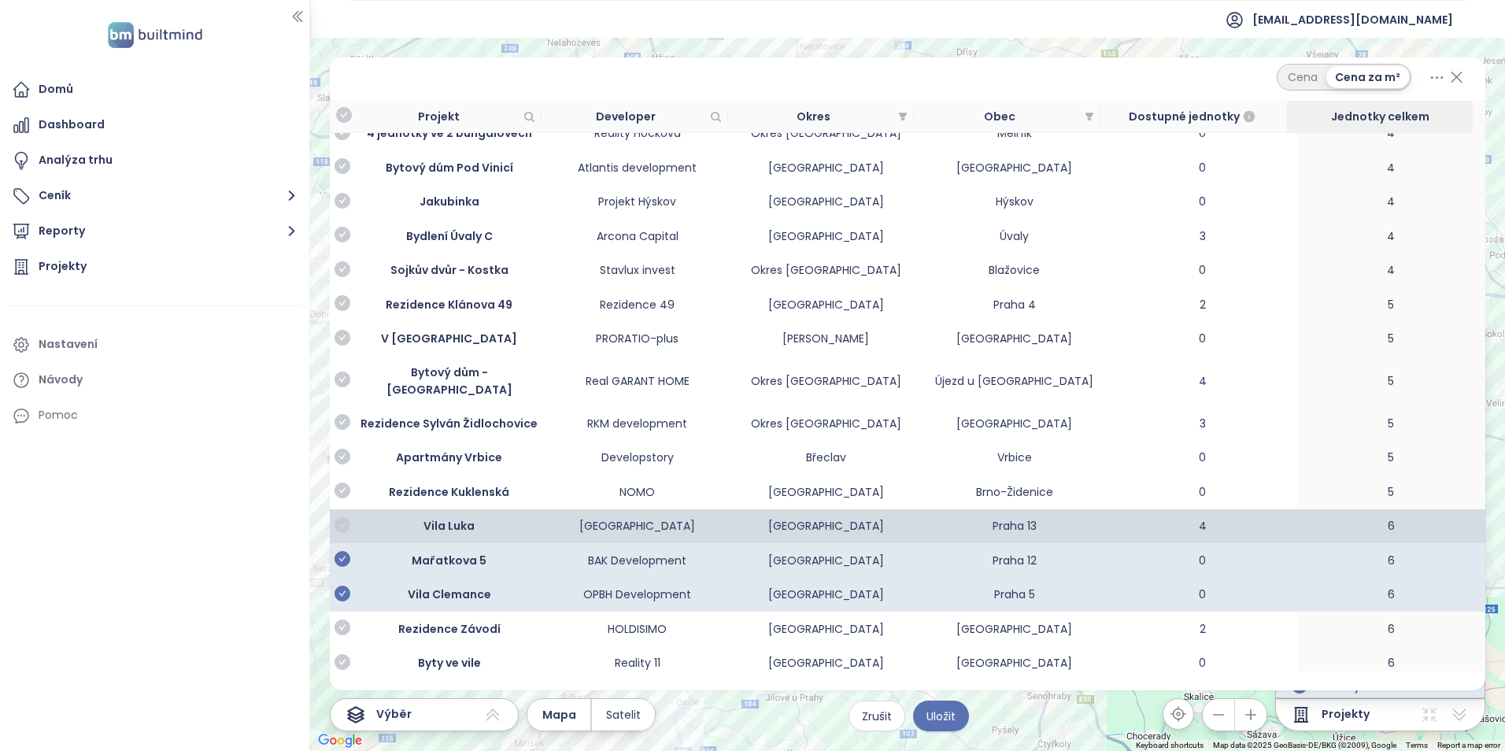
scroll to position [1259, 0]
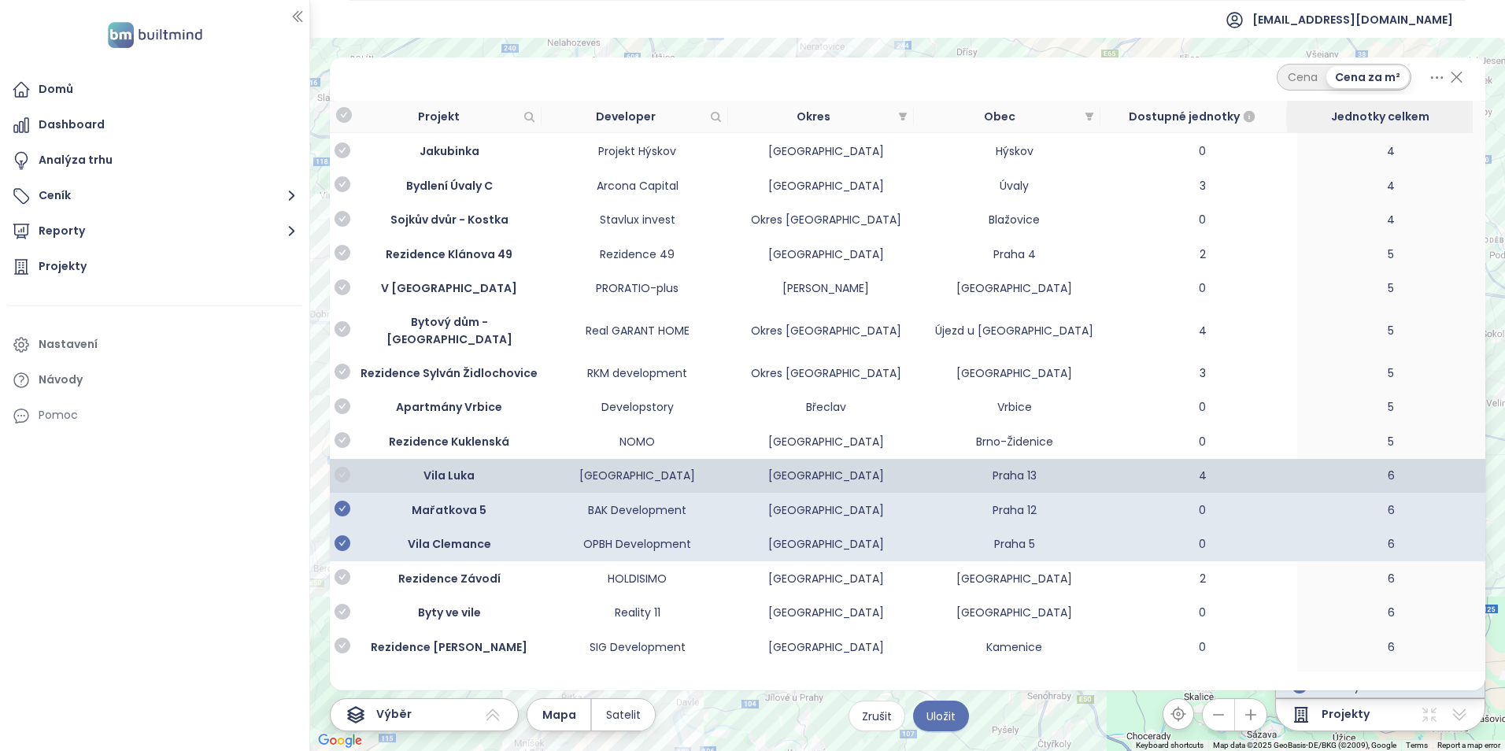
click at [338, 467] on icon "check-circle" at bounding box center [342, 475] width 16 height 16
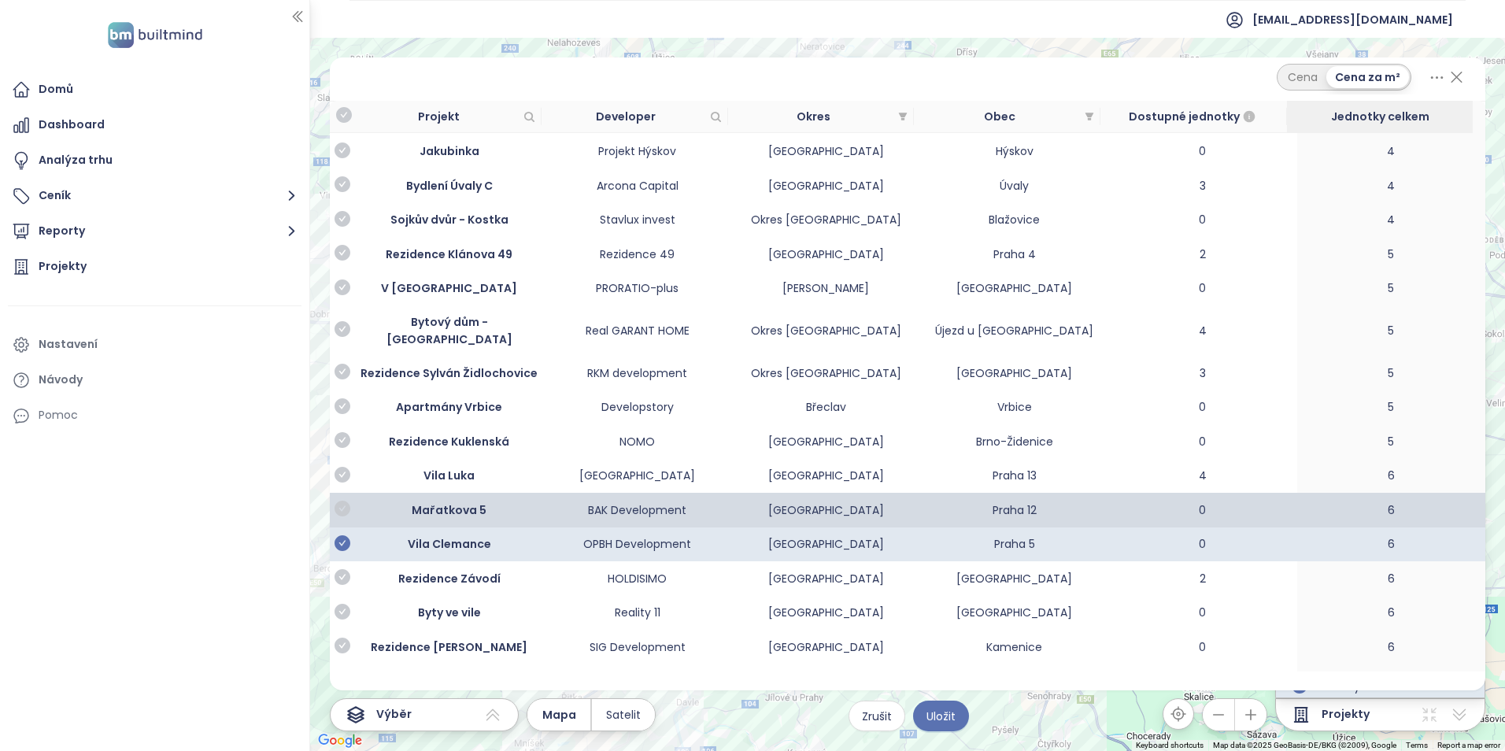
click at [342, 500] on icon "check-circle" at bounding box center [342, 508] width 16 height 16
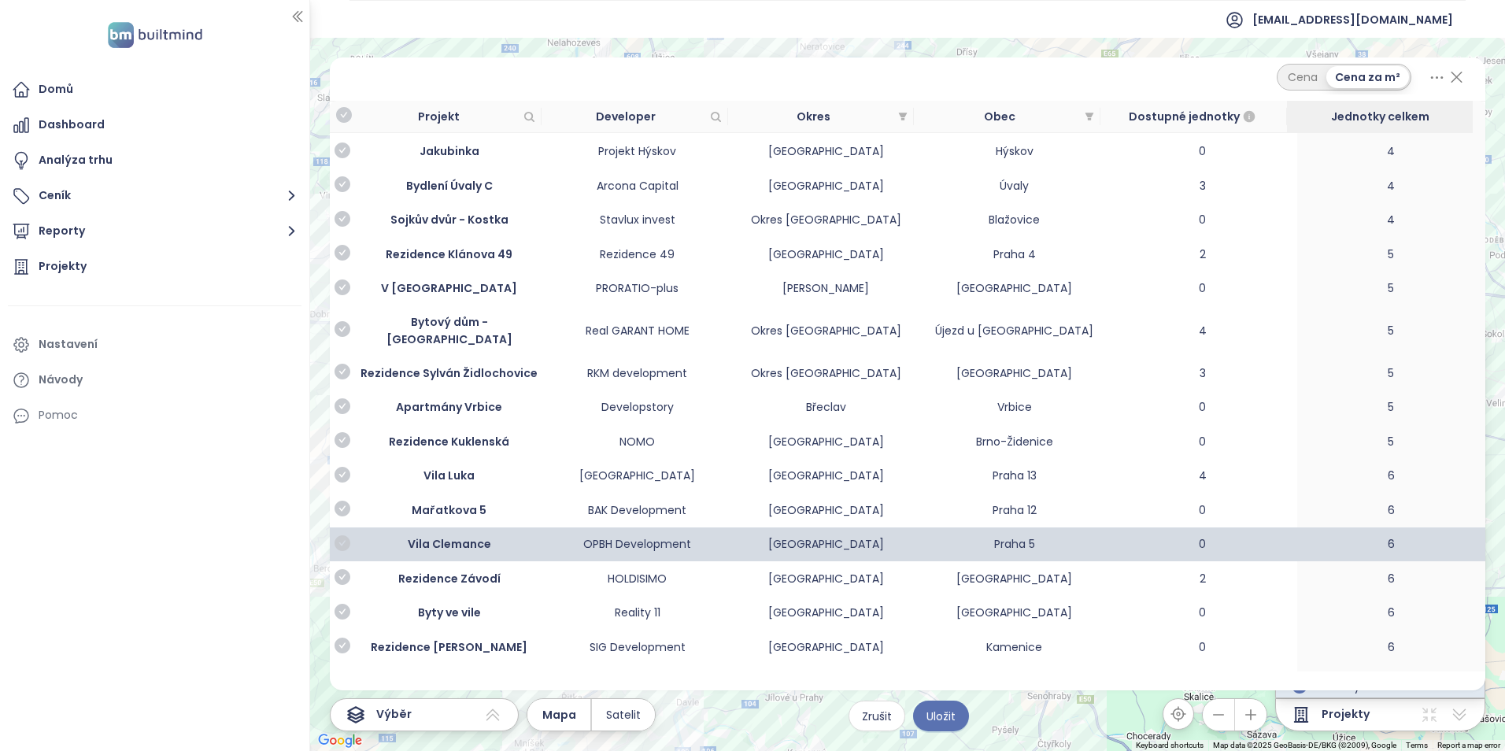
click at [342, 535] on icon "check-circle" at bounding box center [342, 543] width 16 height 16
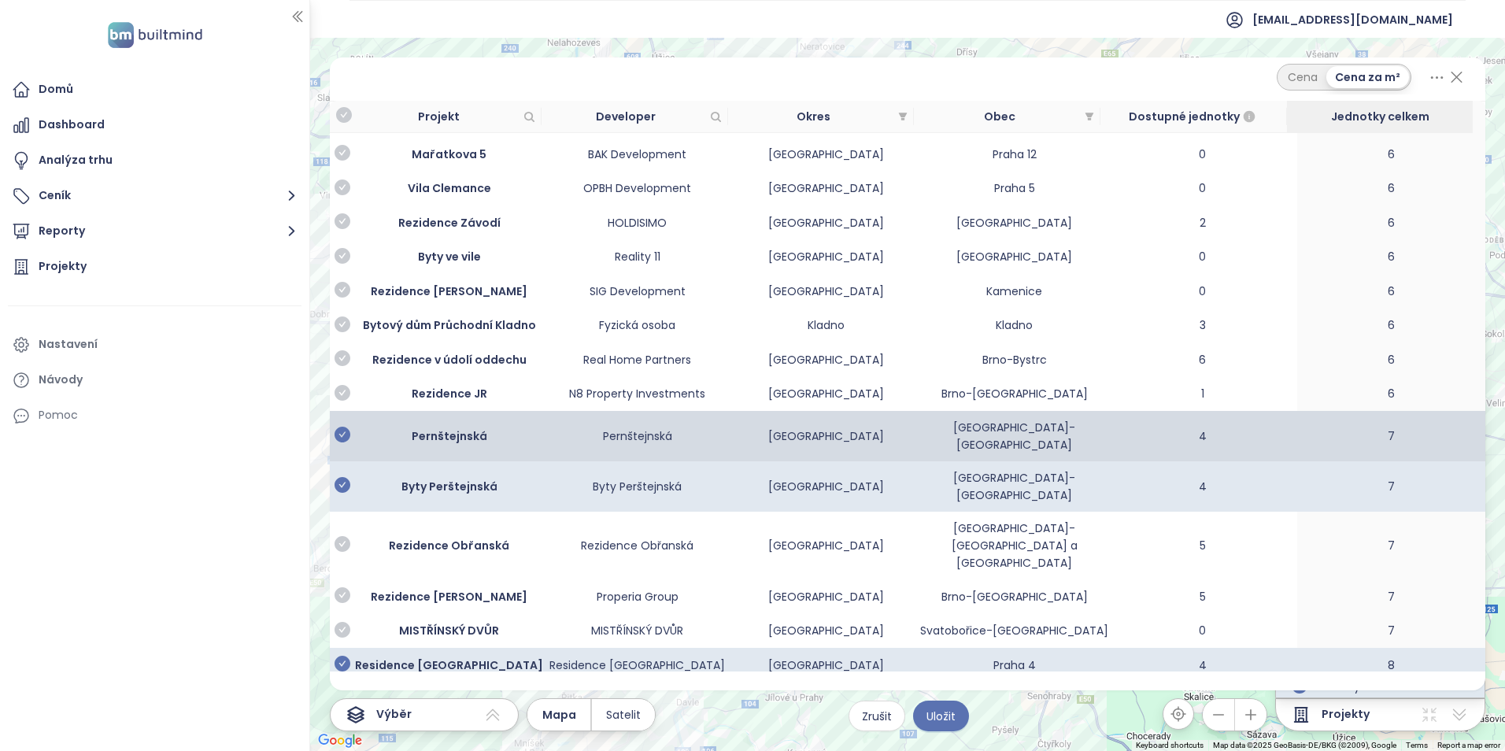
scroll to position [1652, 0]
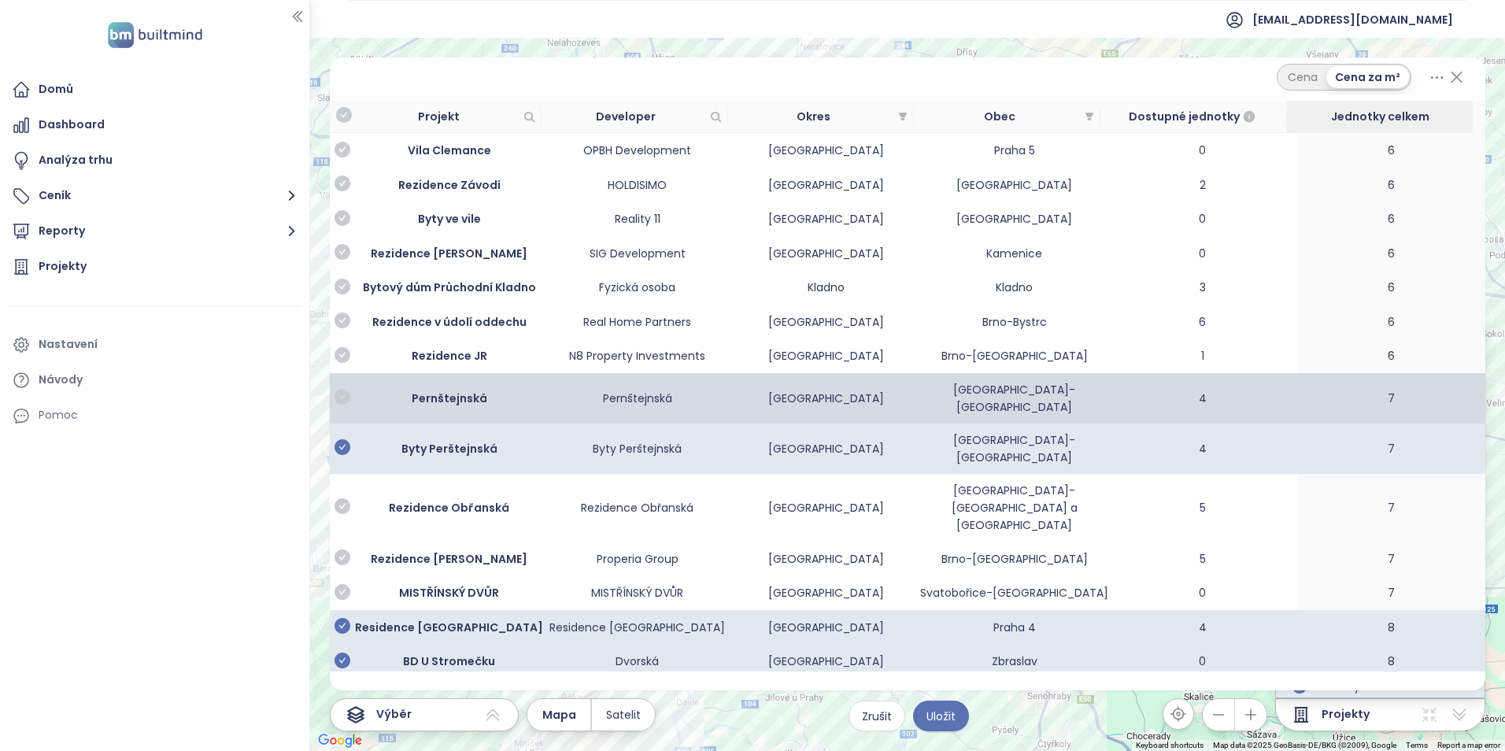
click at [339, 389] on icon "check-circle" at bounding box center [342, 397] width 16 height 16
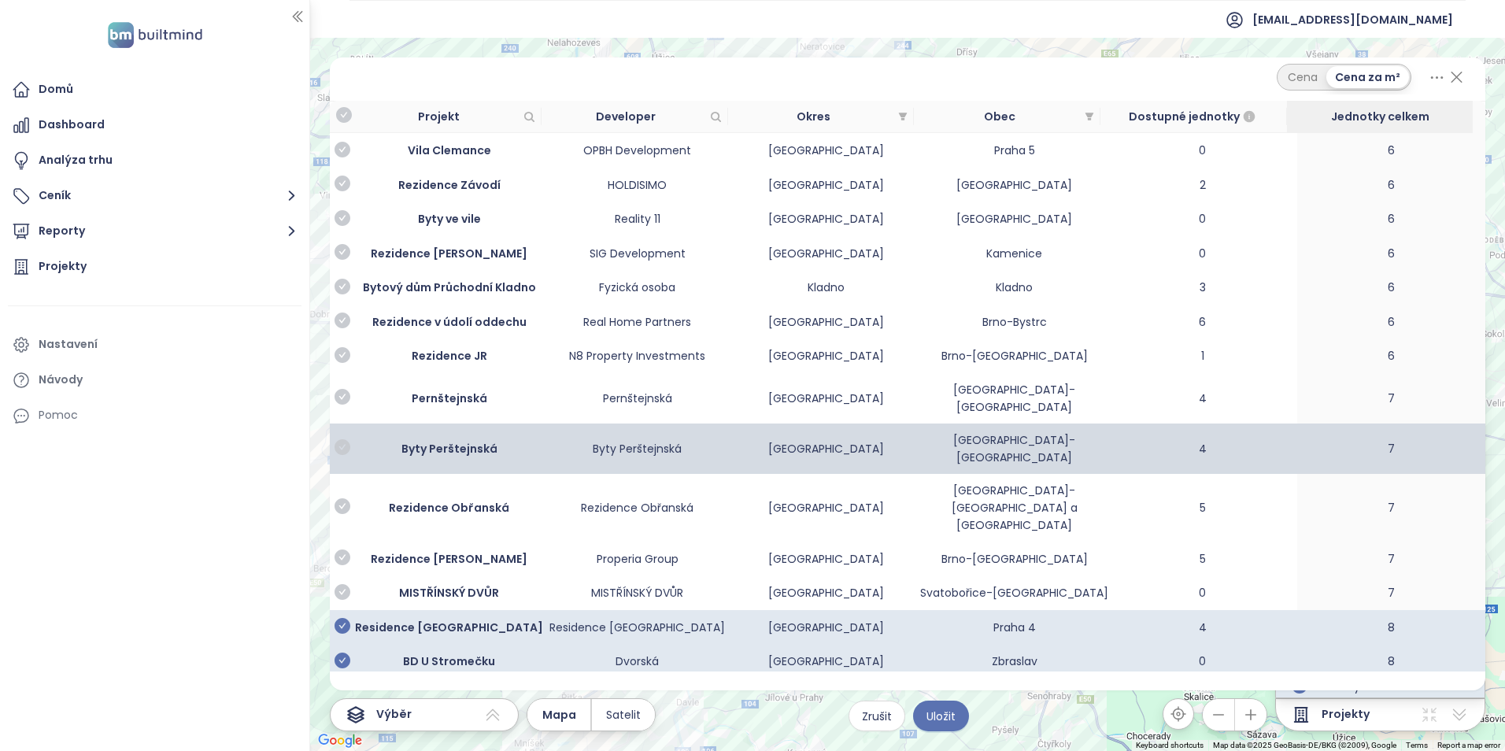
click at [340, 439] on icon "check-circle" at bounding box center [342, 447] width 16 height 16
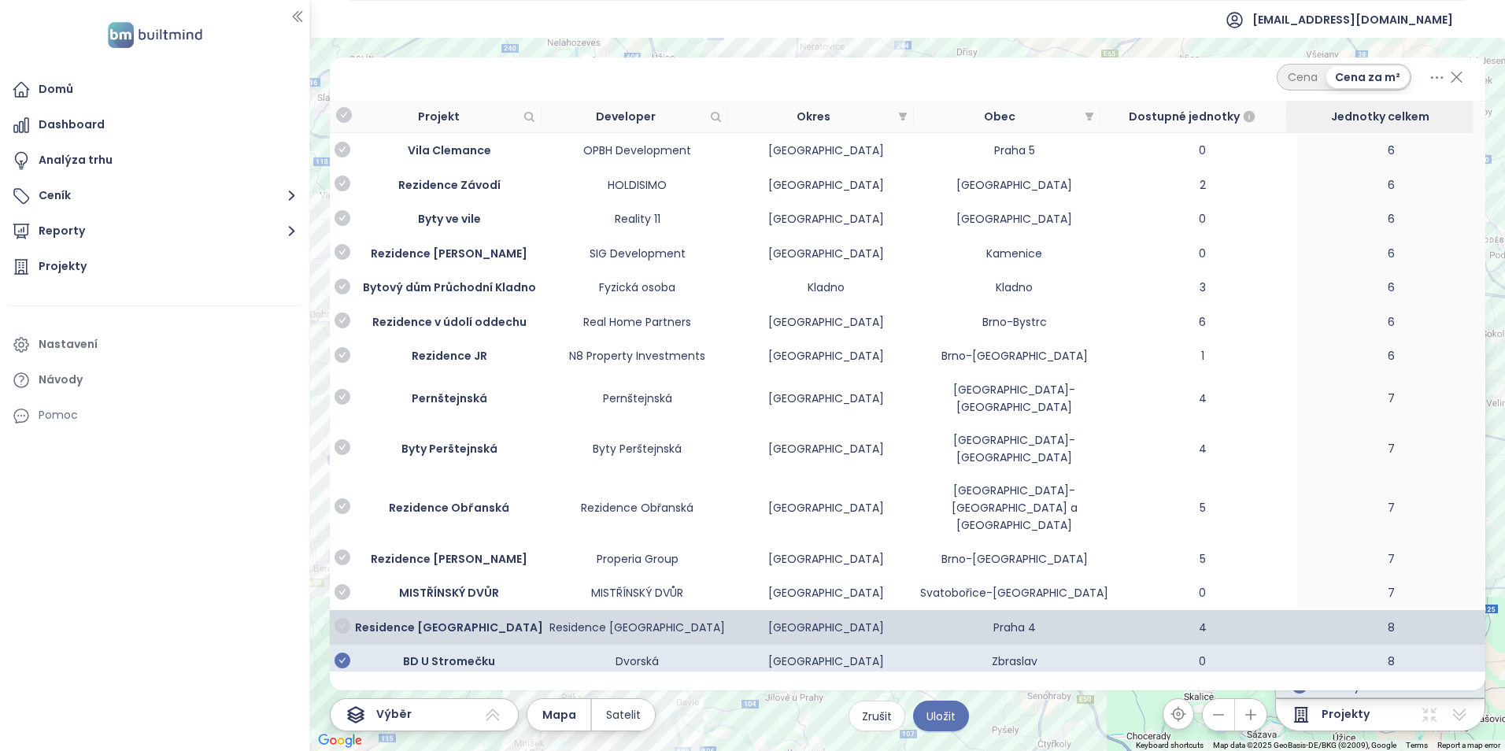
click at [344, 618] on icon "check-circle" at bounding box center [342, 626] width 16 height 16
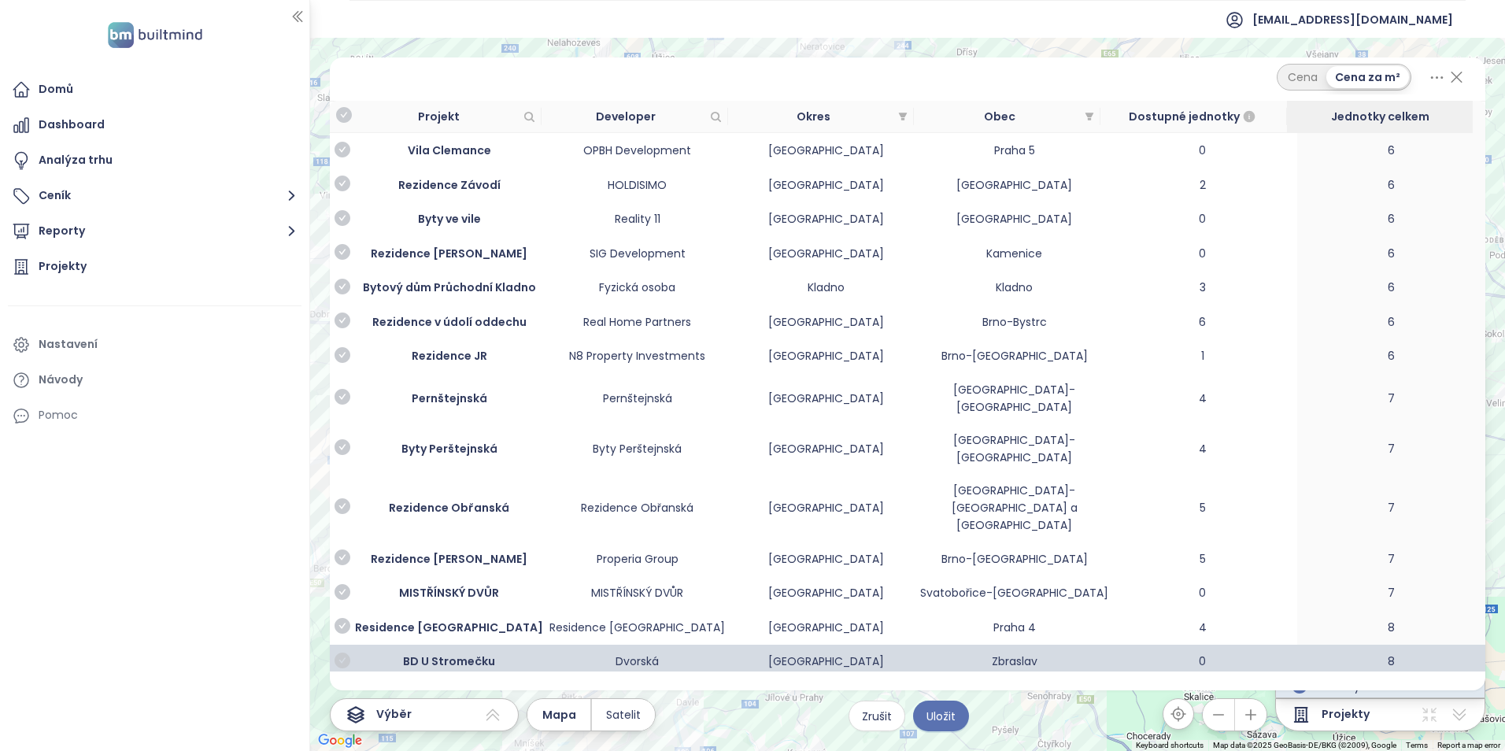
click at [343, 652] on icon "check-circle" at bounding box center [342, 660] width 16 height 16
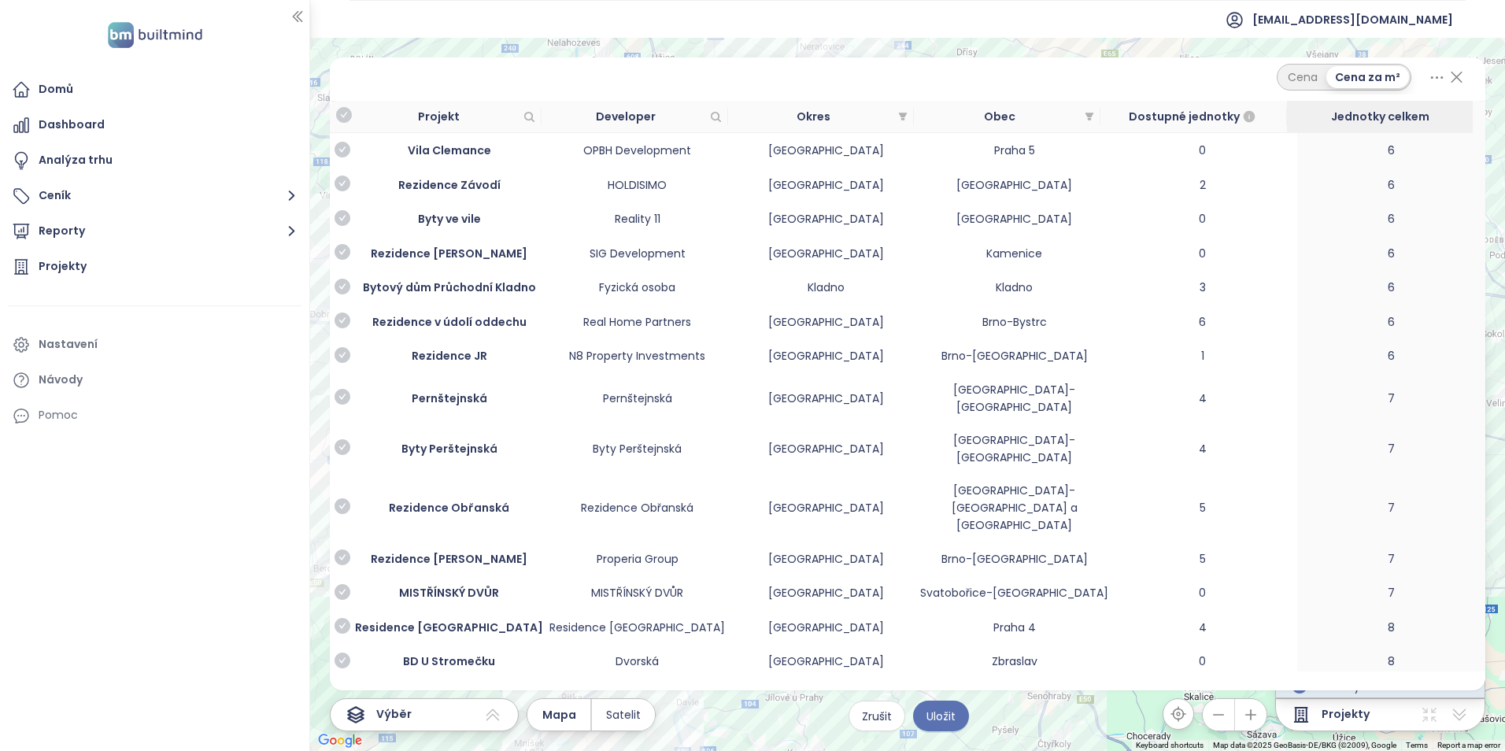
click at [344, 686] on icon "check-circle" at bounding box center [342, 694] width 16 height 16
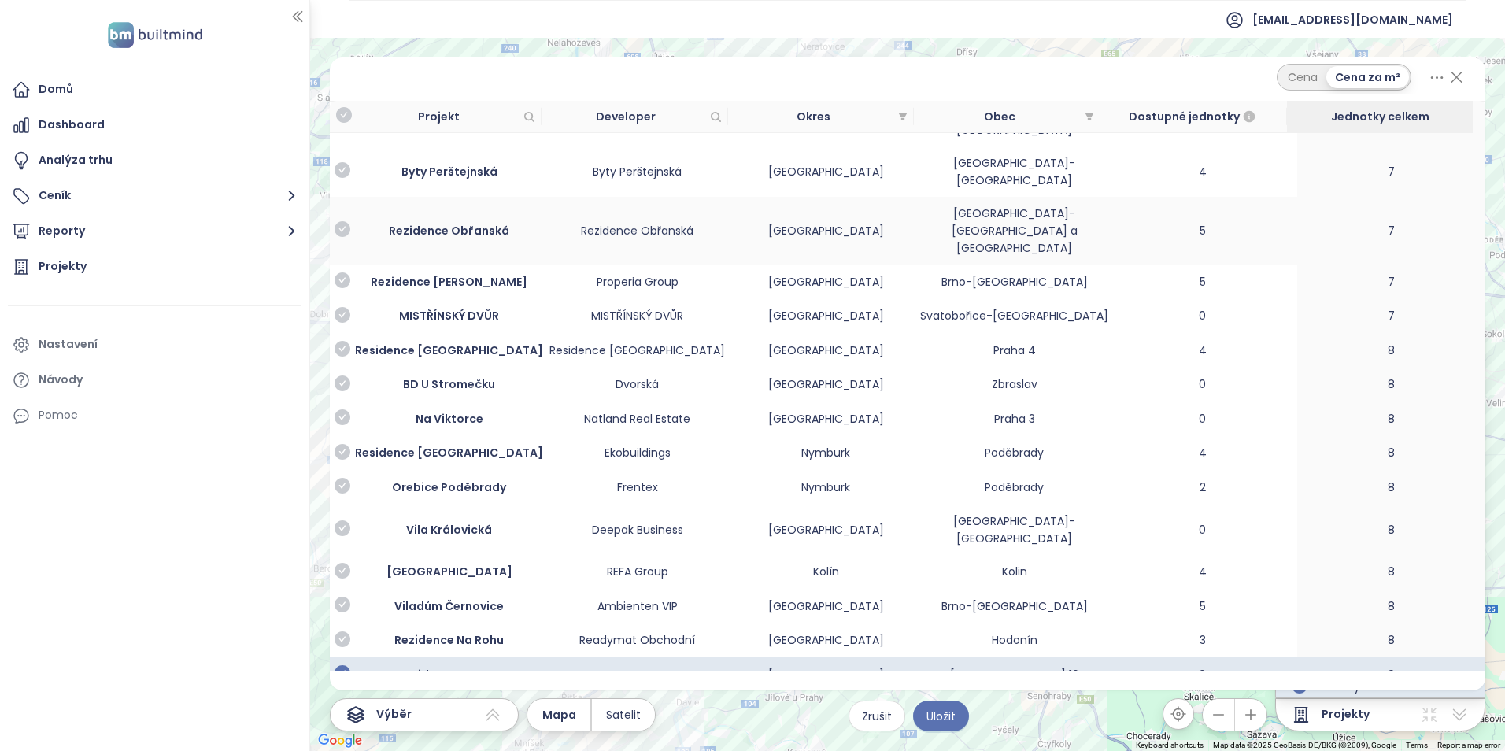
scroll to position [2125, 0]
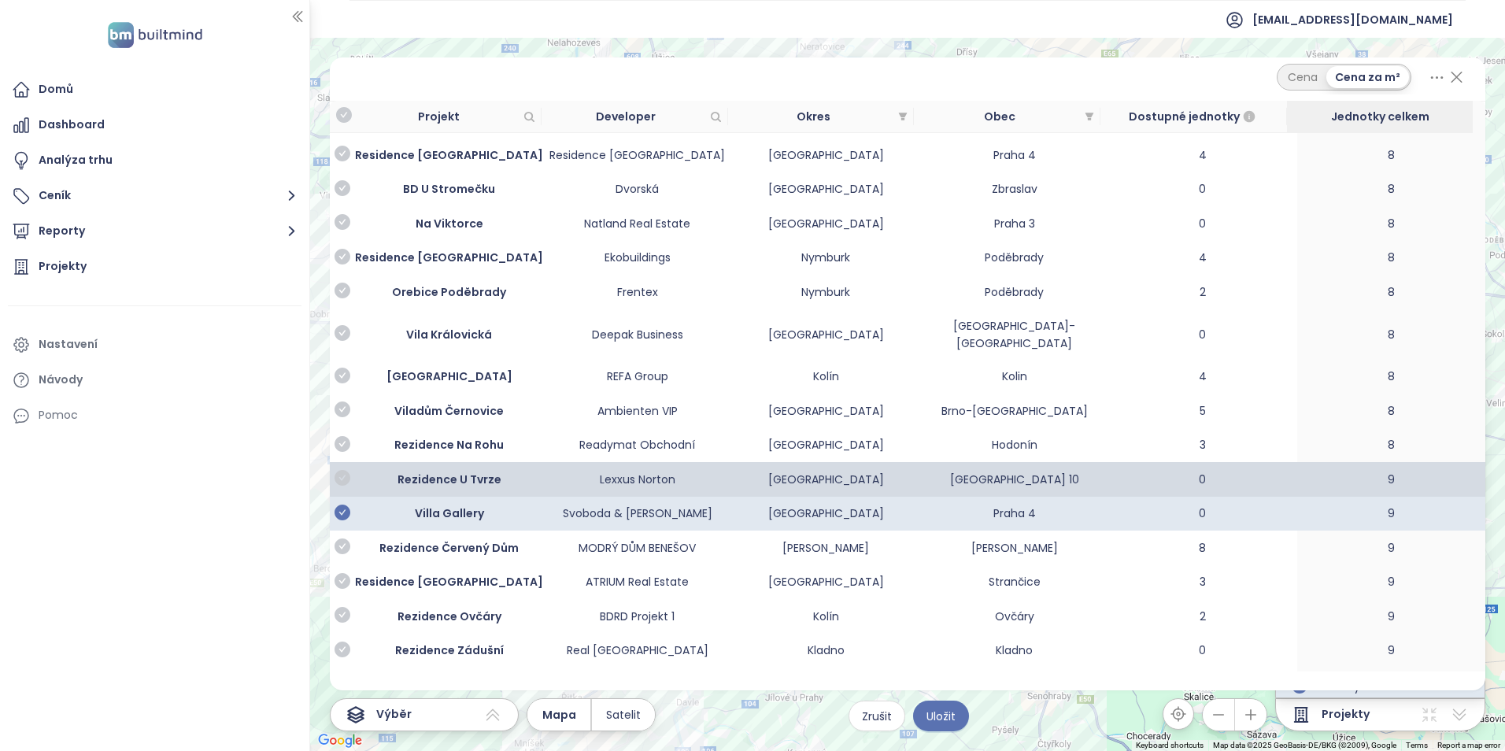
click at [337, 470] on icon "check-circle" at bounding box center [342, 478] width 16 height 16
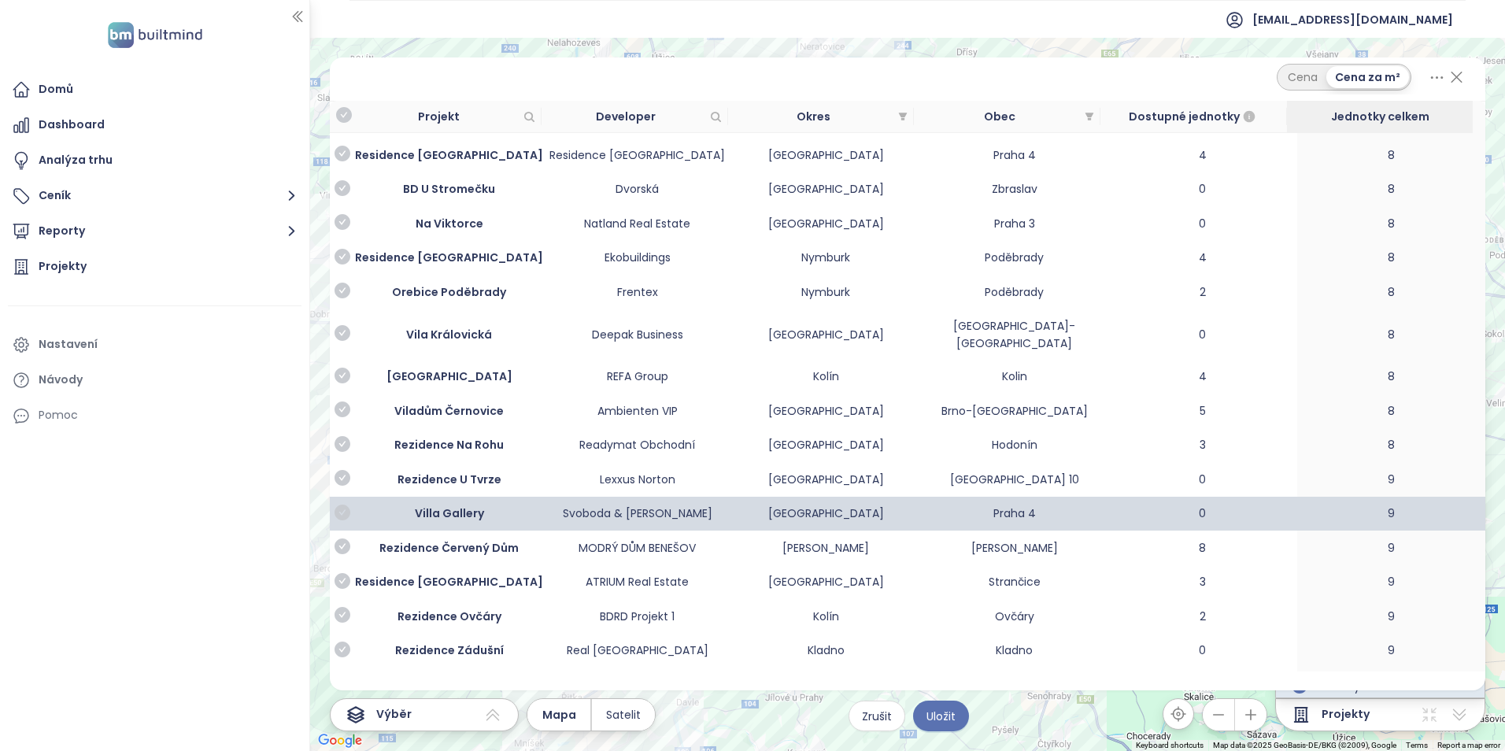
click at [342, 504] on icon "check-circle" at bounding box center [342, 512] width 16 height 16
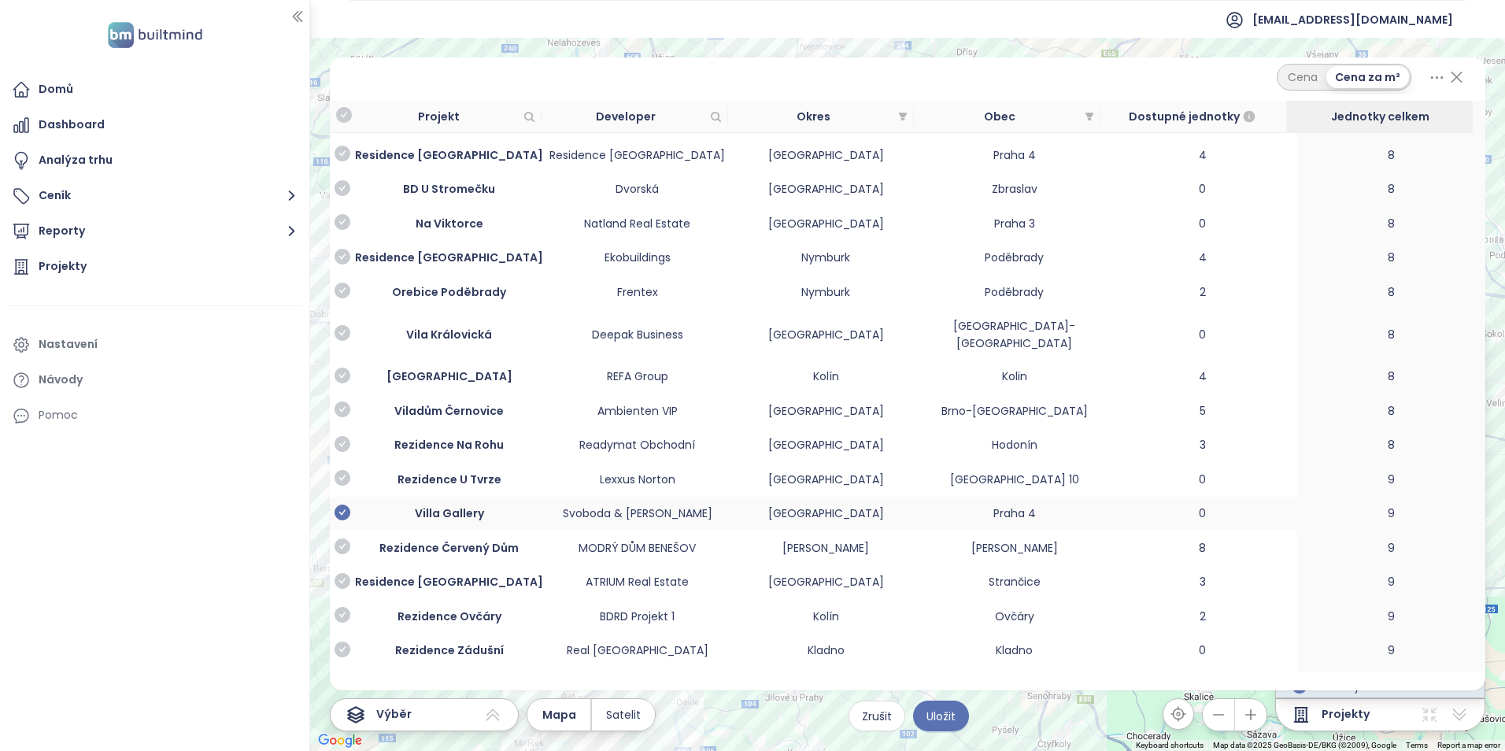
scroll to position [2361, 0]
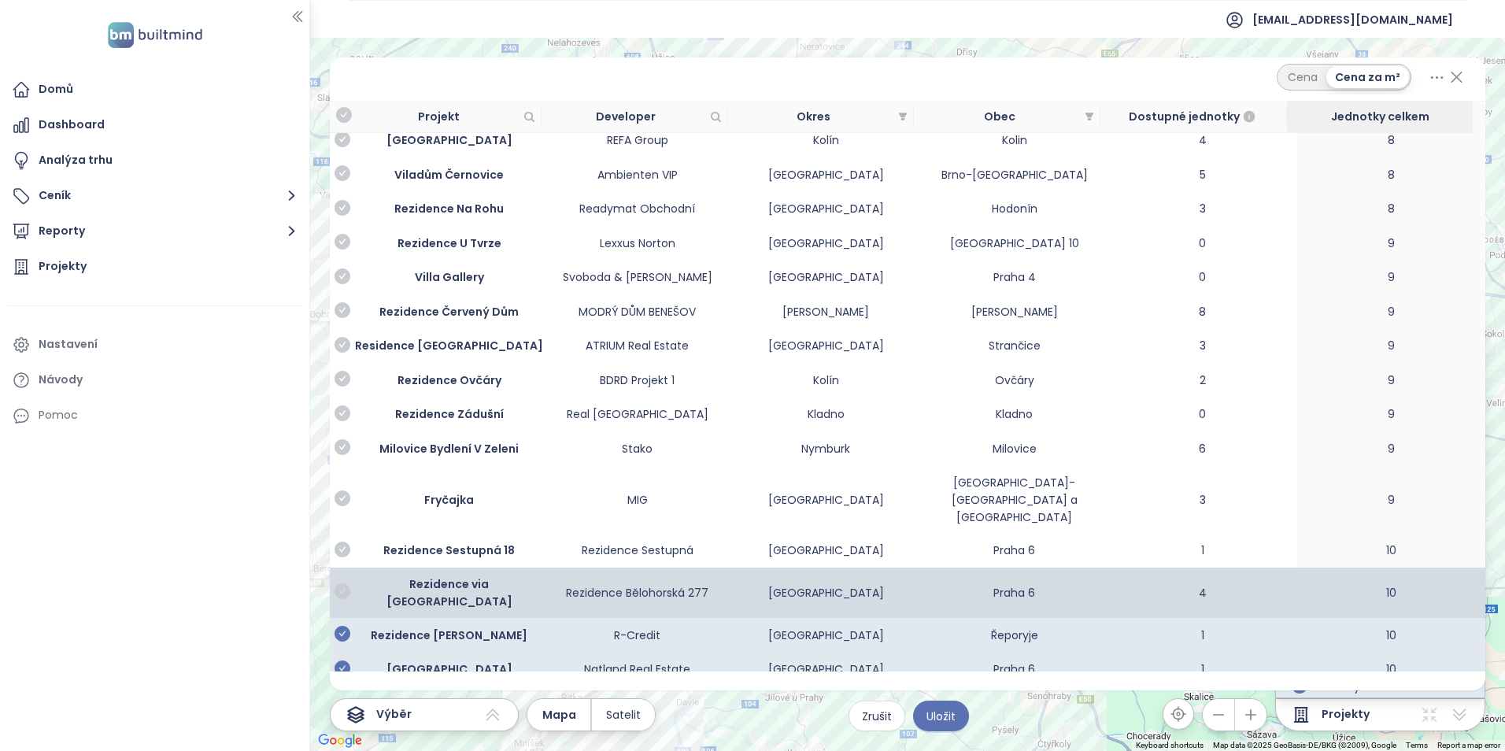
click at [341, 583] on icon "check-circle" at bounding box center [342, 591] width 16 height 16
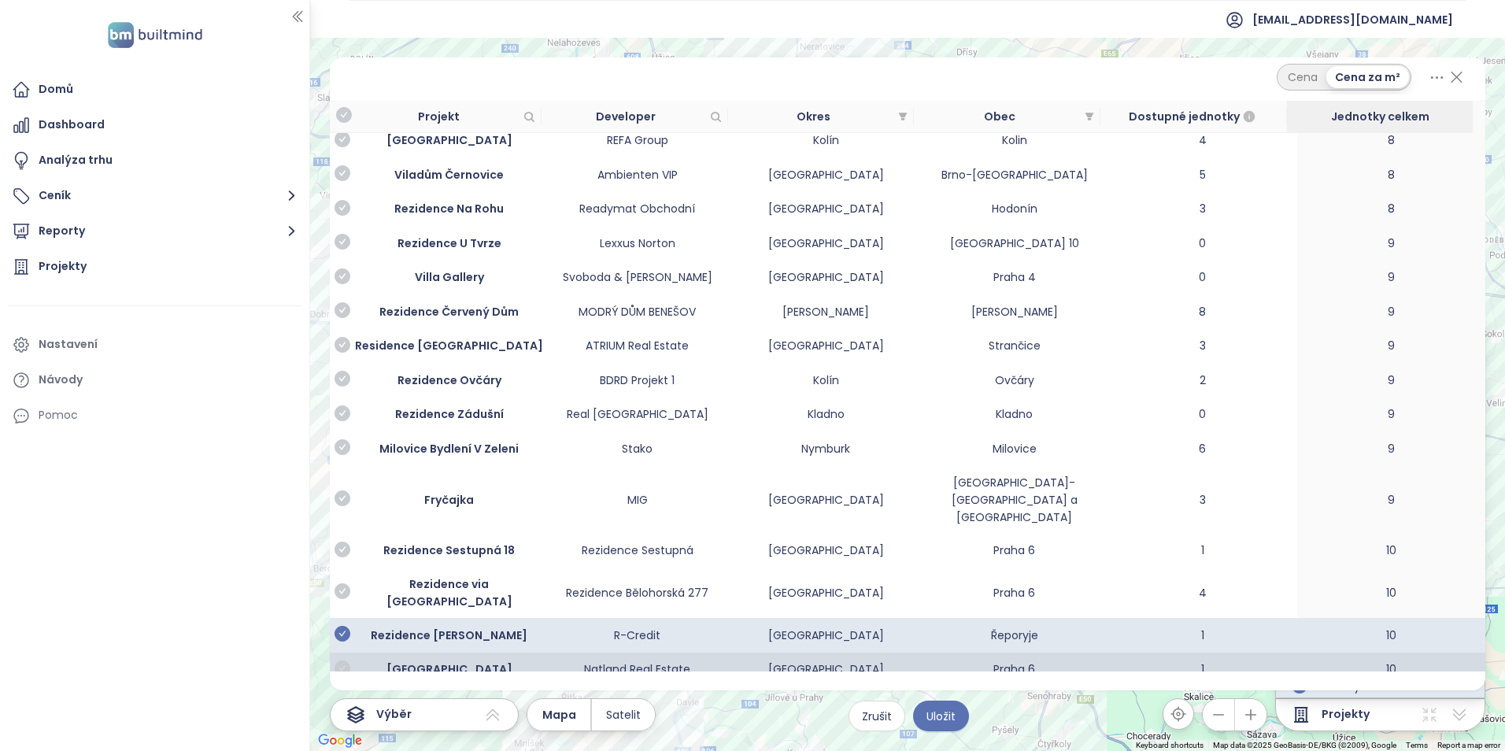
drag, startPoint x: 339, startPoint y: 456, endPoint x: 345, endPoint y: 492, distance: 35.8
click at [334, 626] on icon "check-circle" at bounding box center [342, 634] width 16 height 16
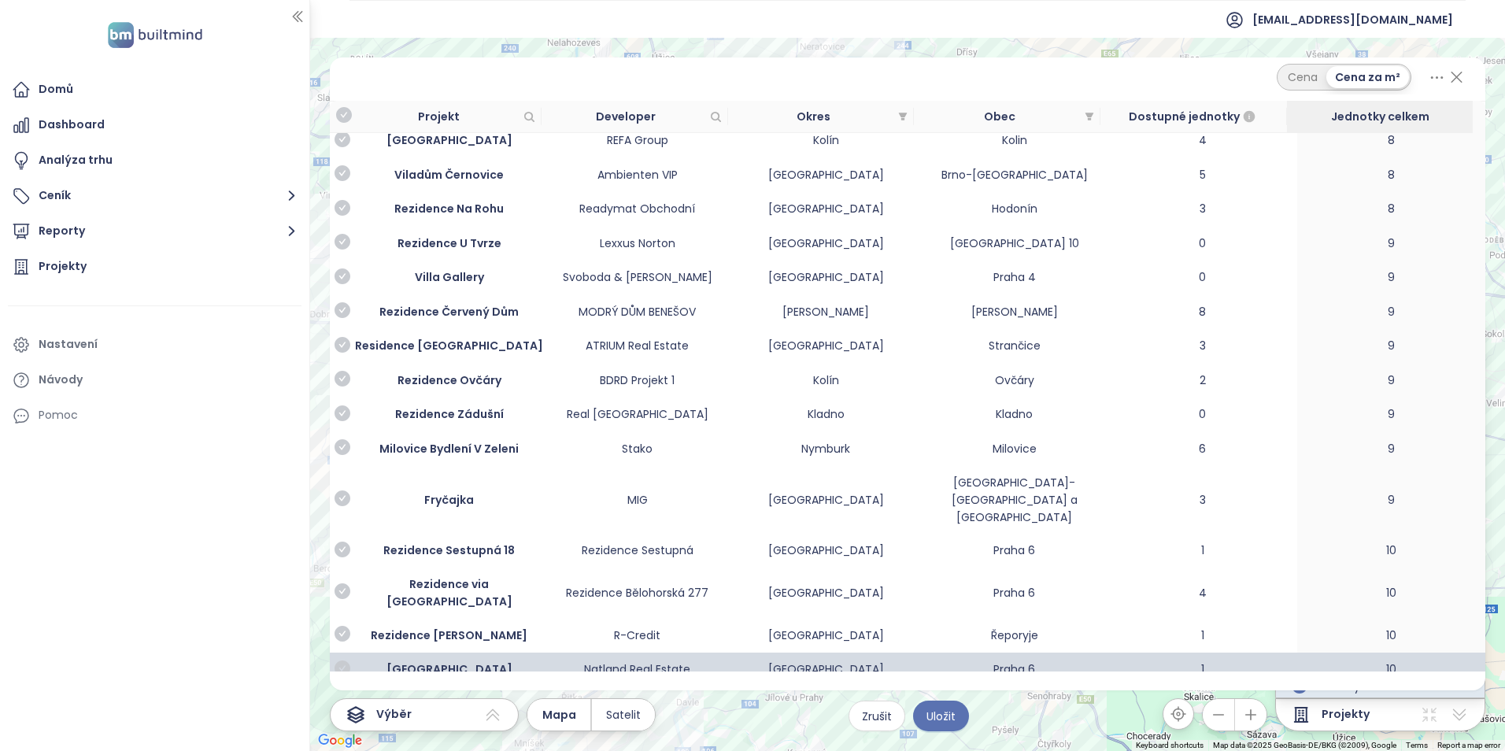
click at [345, 660] on icon "check-circle" at bounding box center [342, 668] width 16 height 16
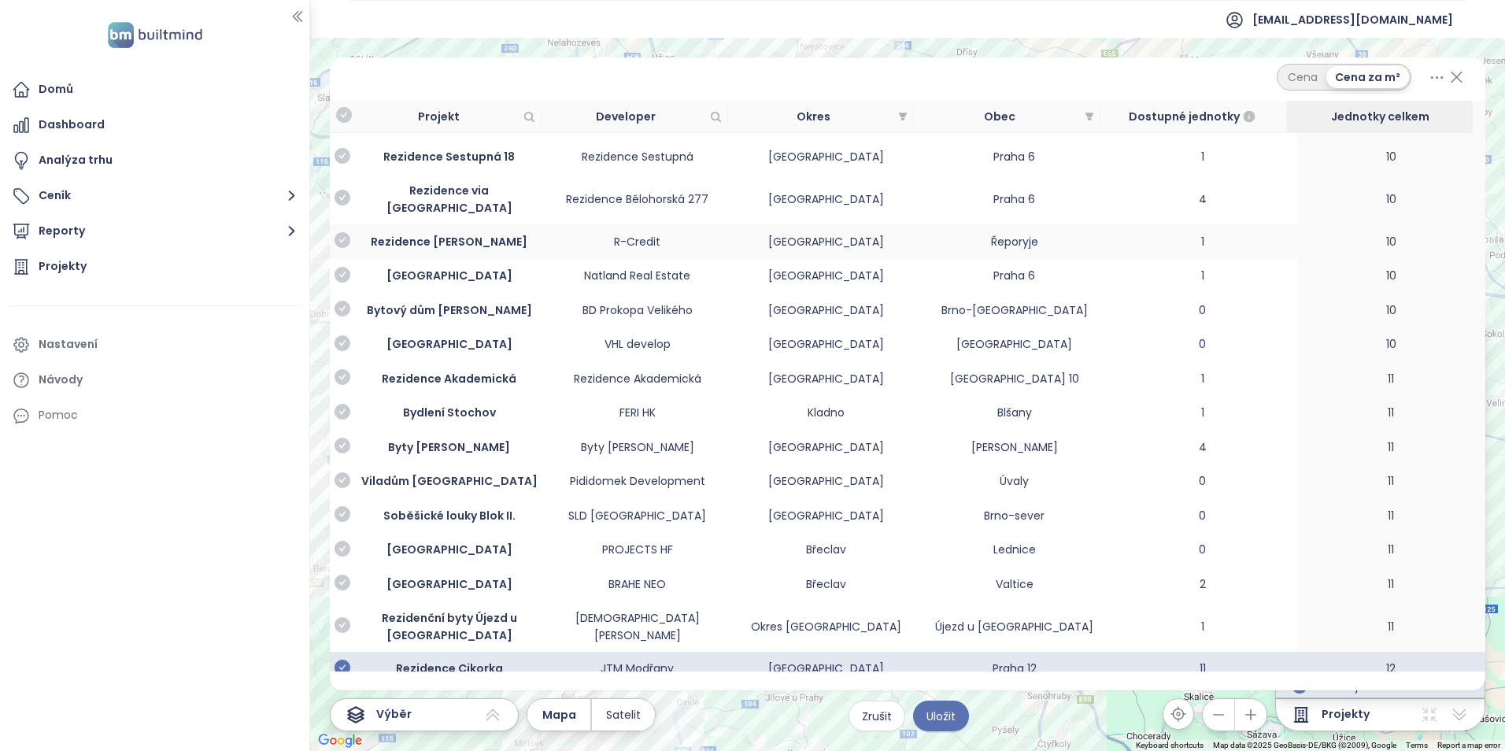
scroll to position [2833, 0]
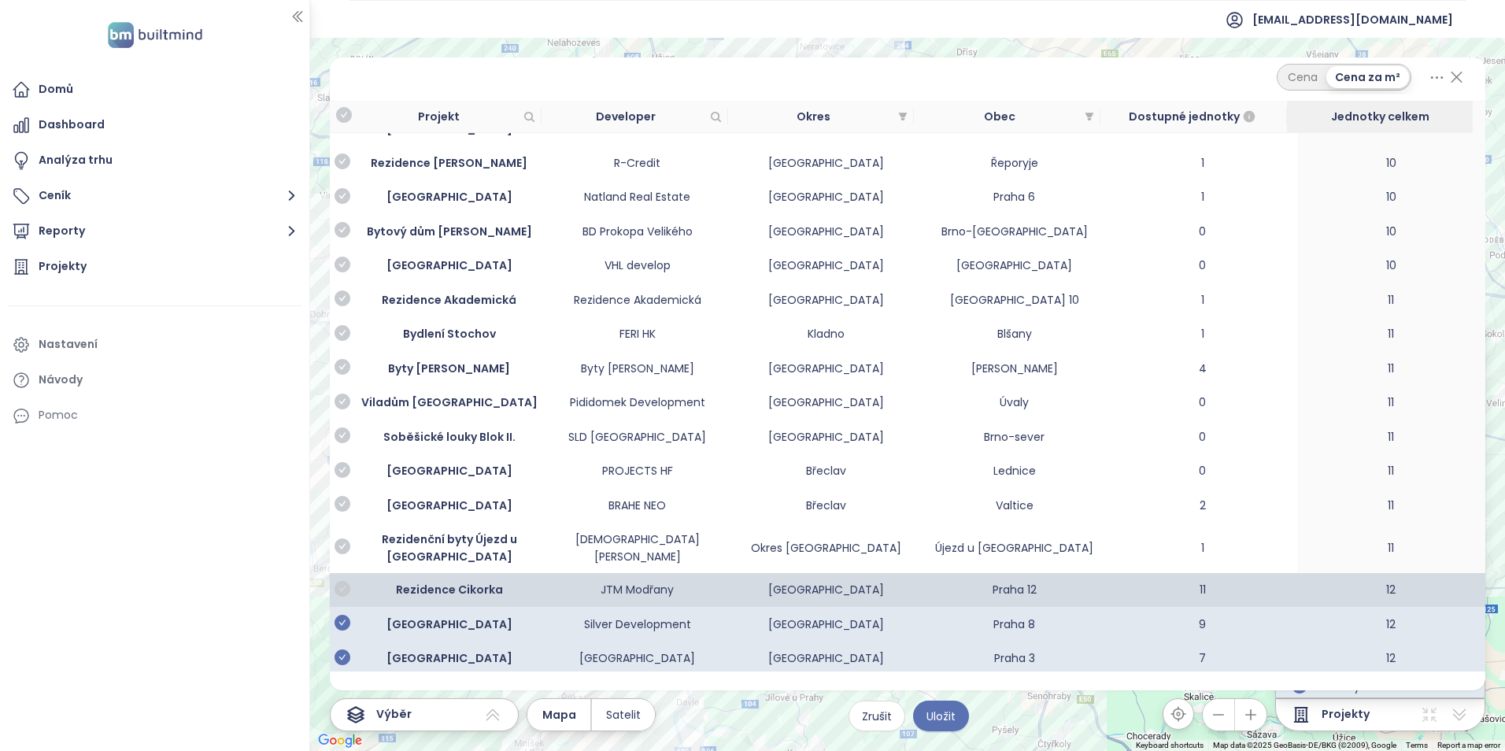
click at [346, 581] on icon "check-circle" at bounding box center [342, 589] width 16 height 16
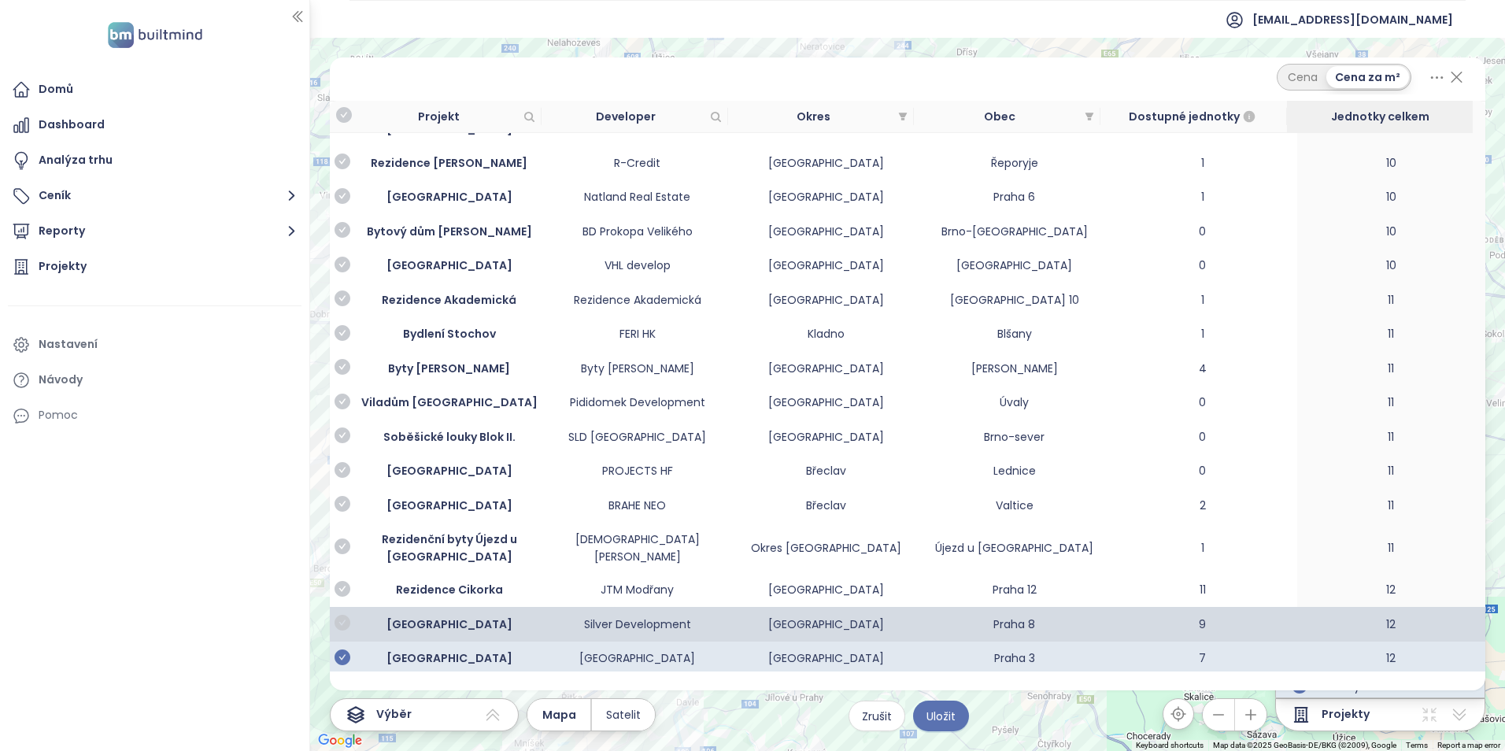
click at [345, 615] on icon "check-circle" at bounding box center [342, 623] width 16 height 16
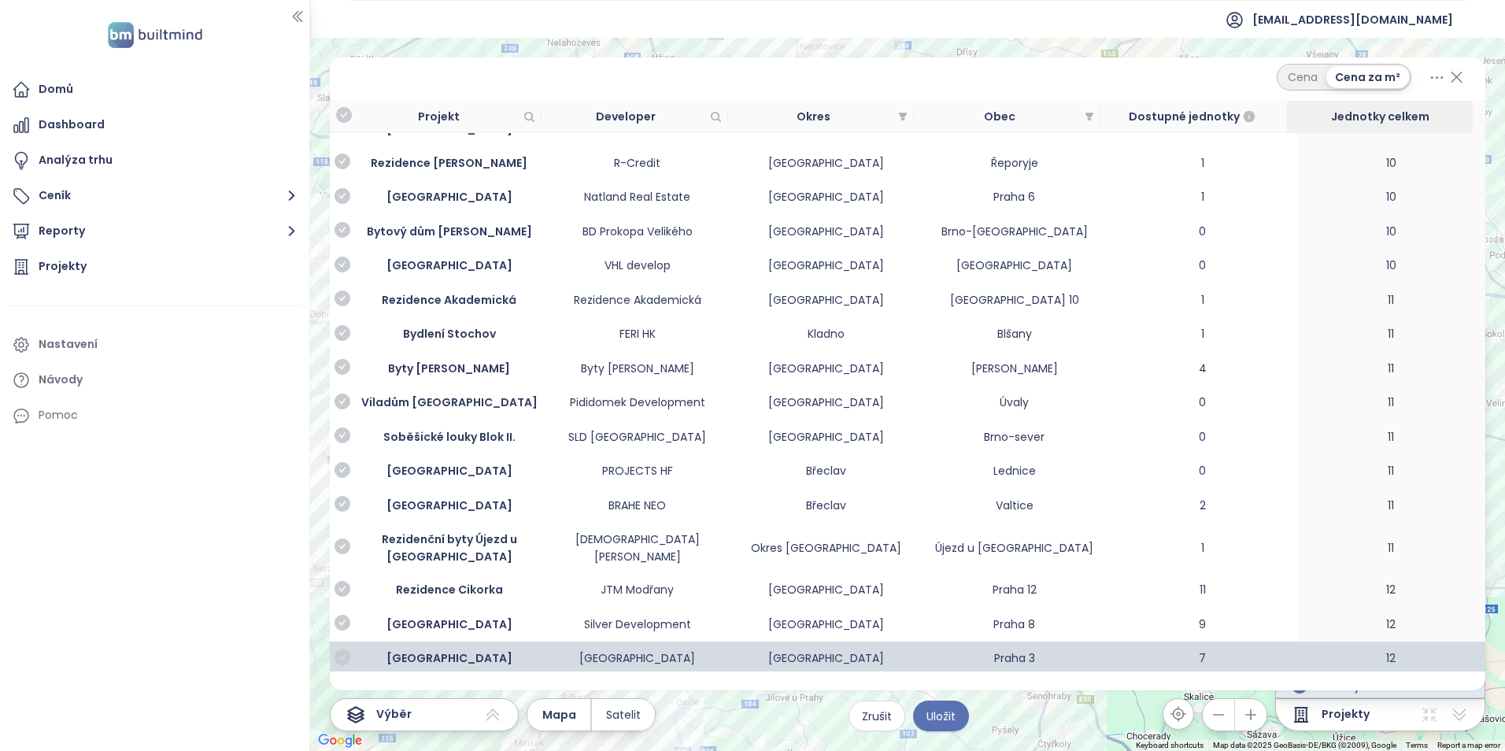
click at [345, 649] on icon "check-circle" at bounding box center [342, 657] width 16 height 16
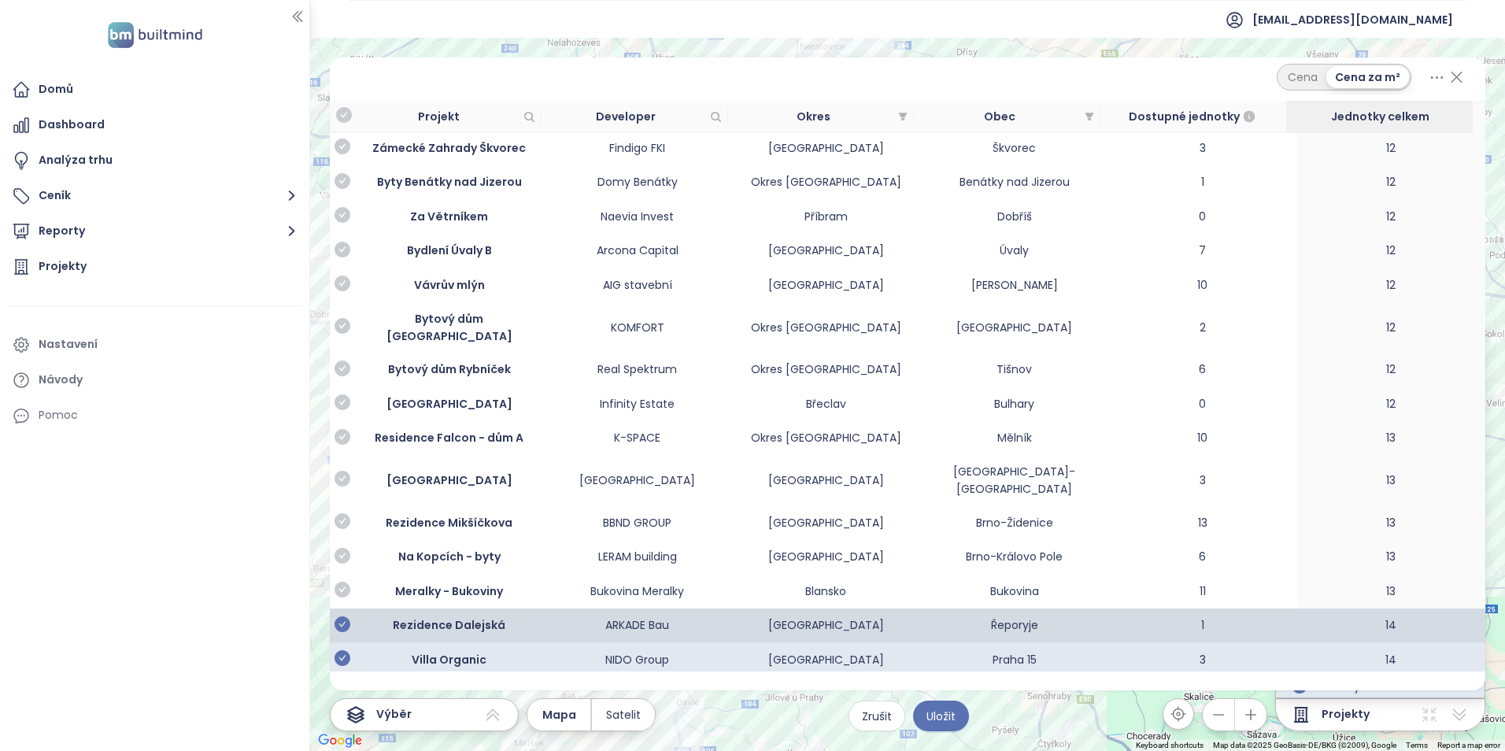
scroll to position [3384, 0]
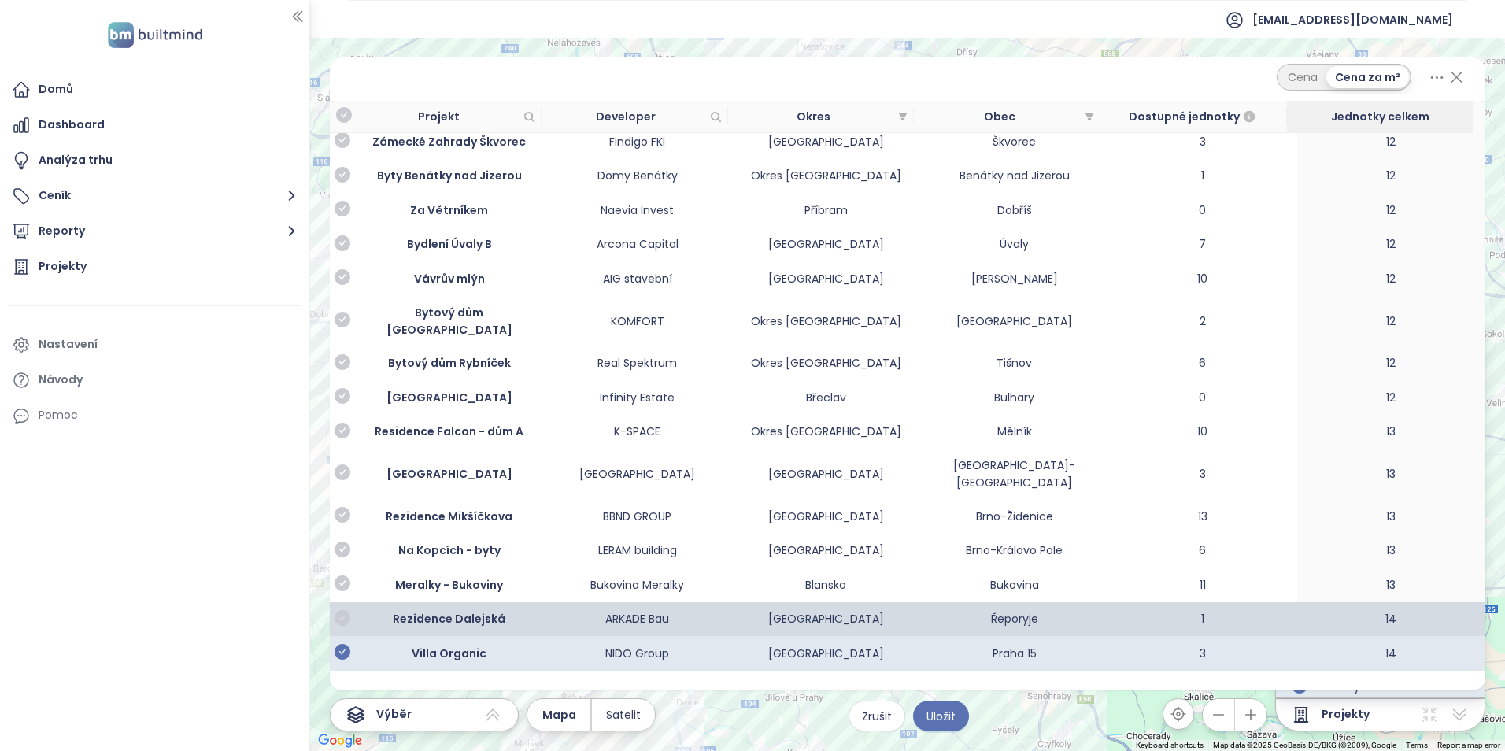
click at [345, 610] on icon "check-circle" at bounding box center [342, 618] width 16 height 16
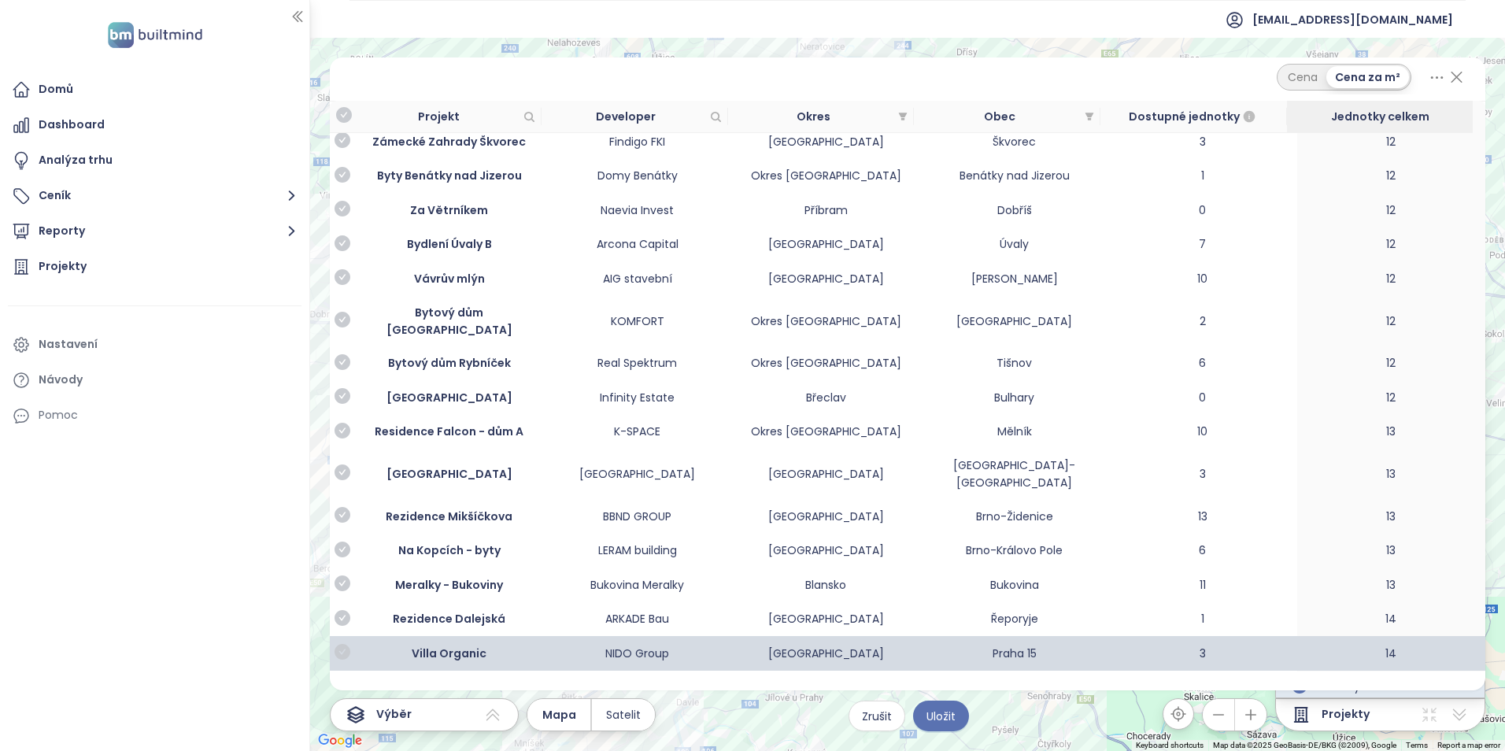
click at [346, 644] on icon "check-circle" at bounding box center [342, 652] width 16 height 16
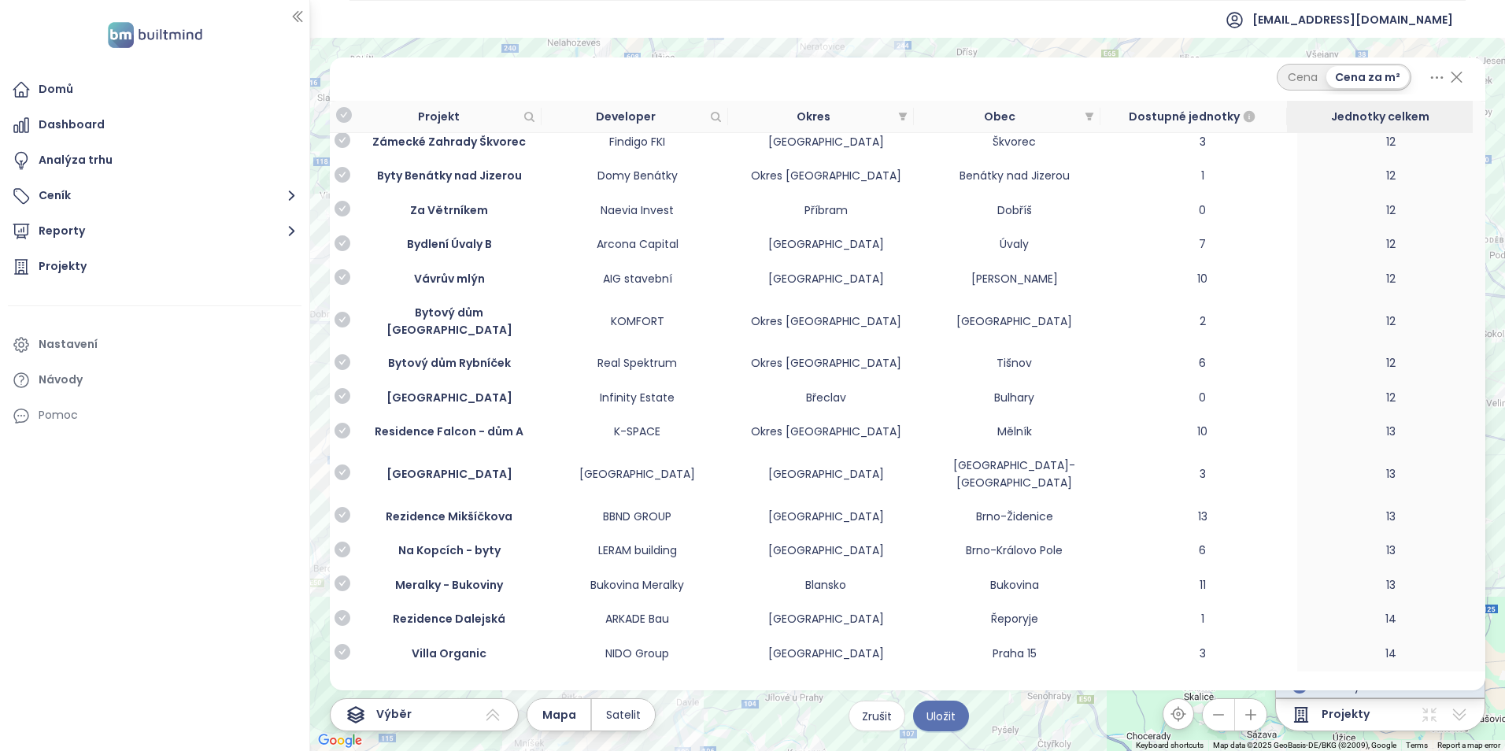
scroll to position [3620, 0]
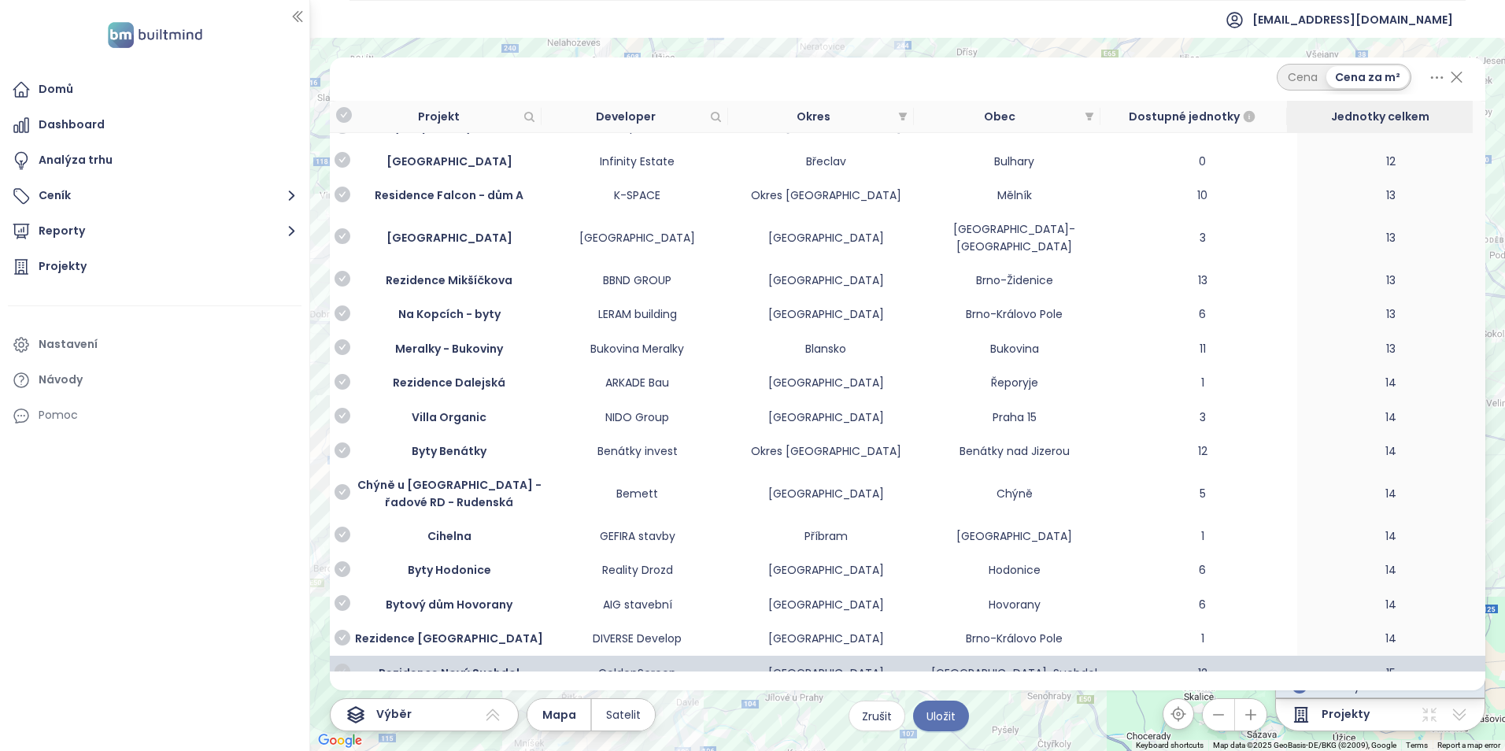
click at [338, 663] on icon "check-circle" at bounding box center [342, 671] width 16 height 16
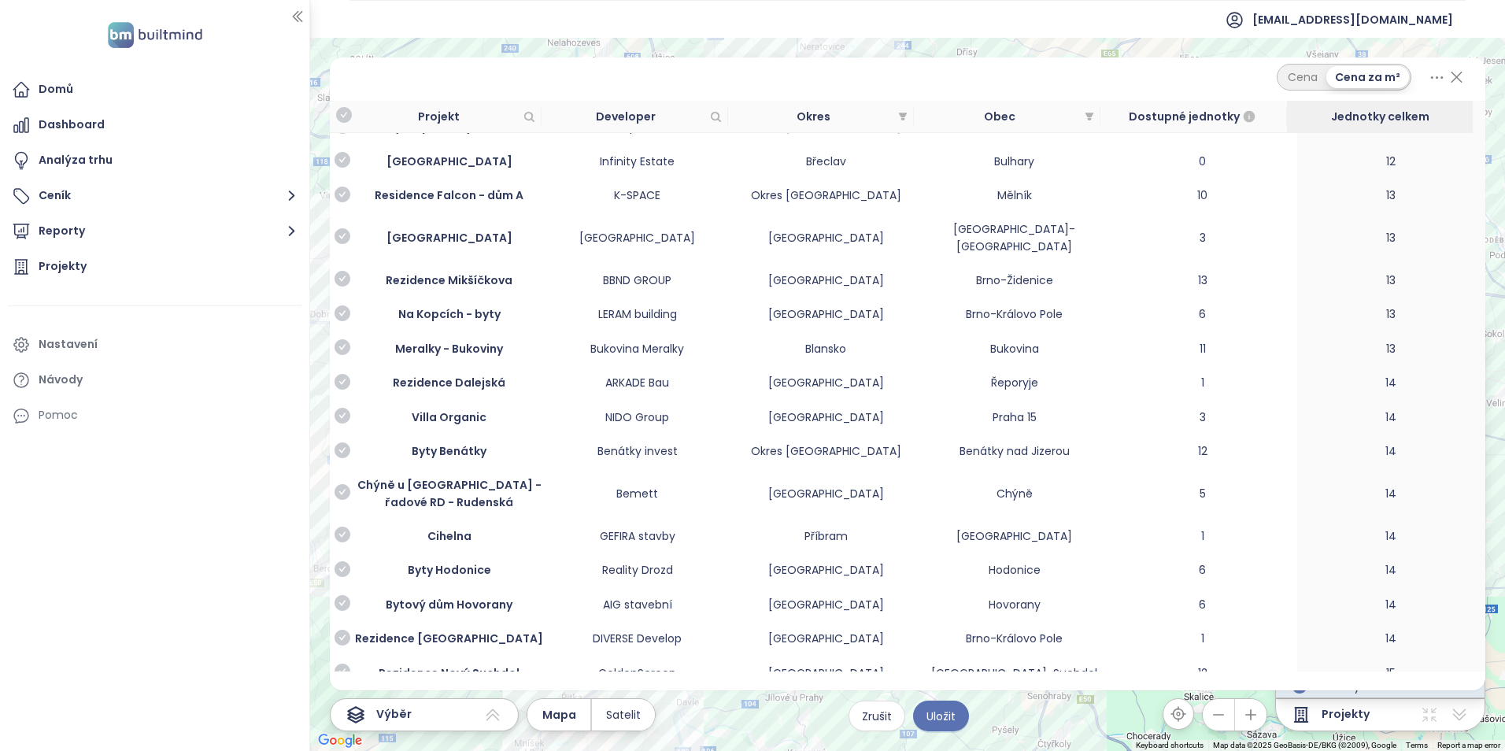
click at [346, 706] on icon "check-circle" at bounding box center [342, 714] width 16 height 16
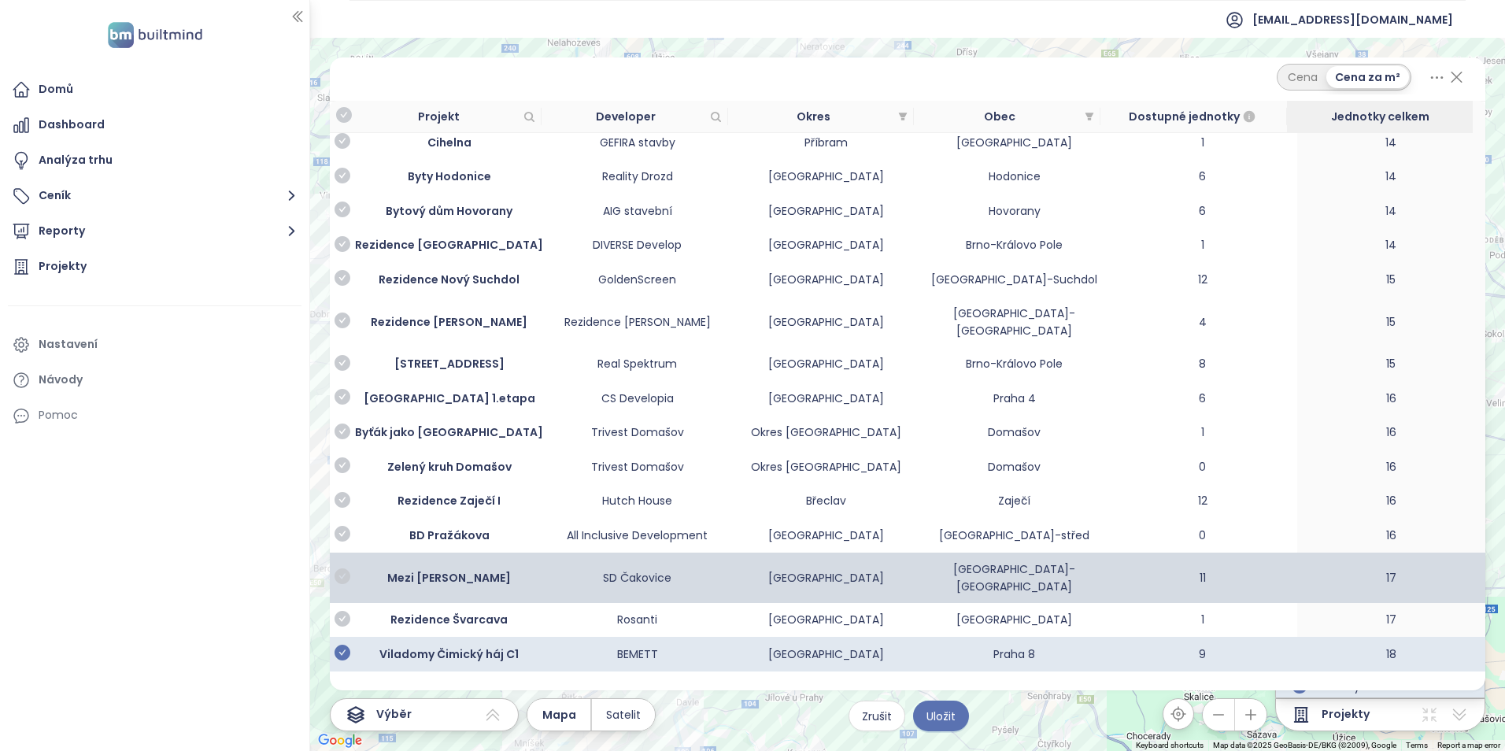
click at [345, 568] on icon "check-circle" at bounding box center [342, 576] width 16 height 16
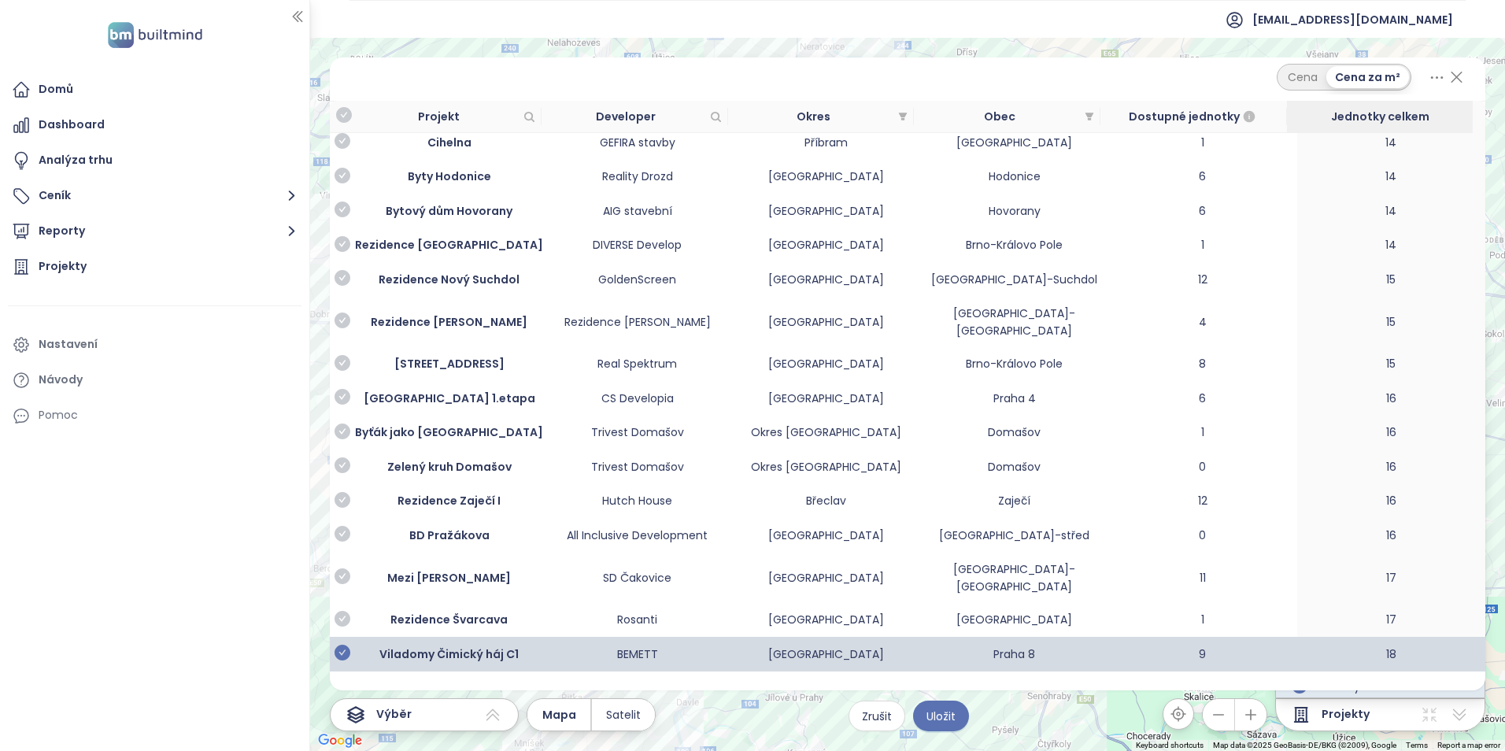
click at [350, 637] on td at bounding box center [342, 654] width 25 height 35
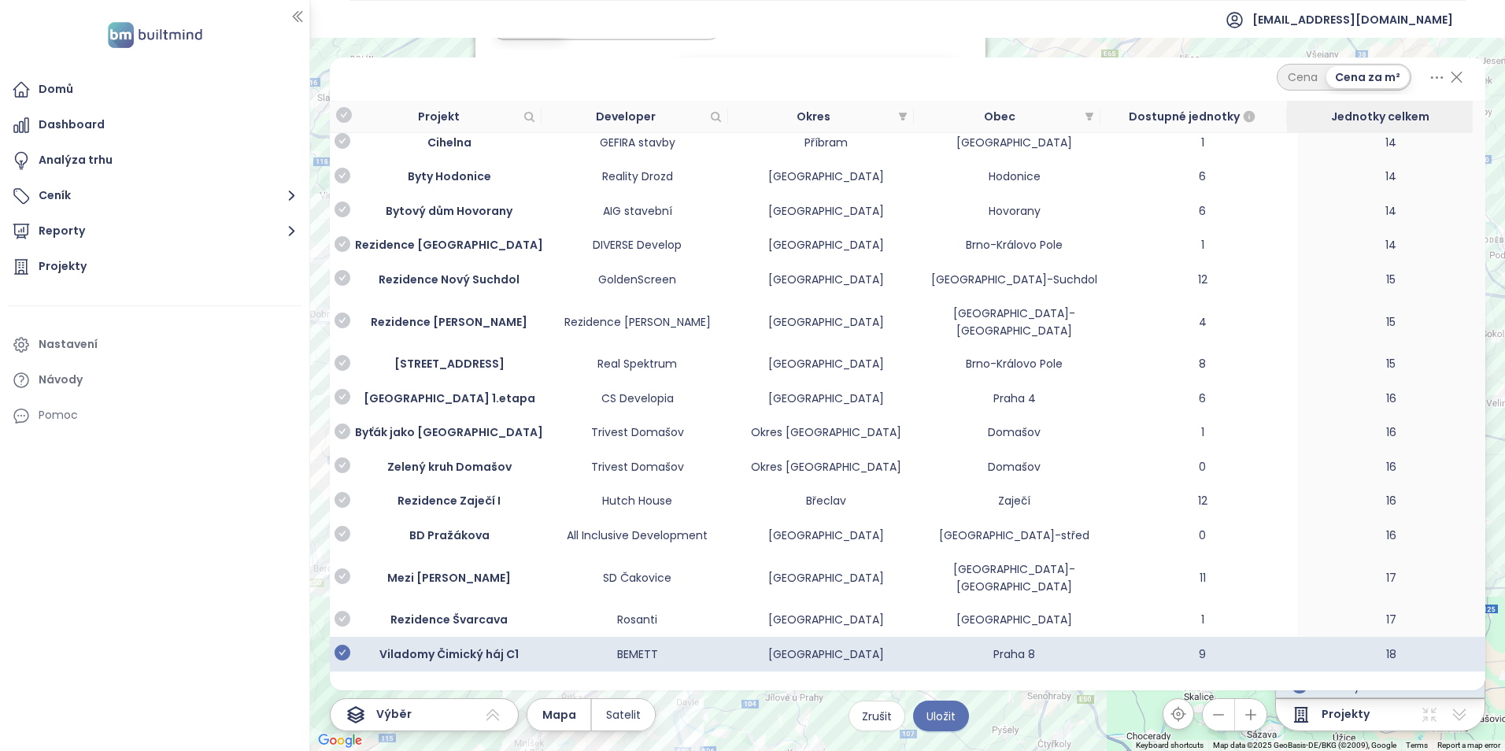
drag, startPoint x: 342, startPoint y: 543, endPoint x: 338, endPoint y: 573, distance: 30.2
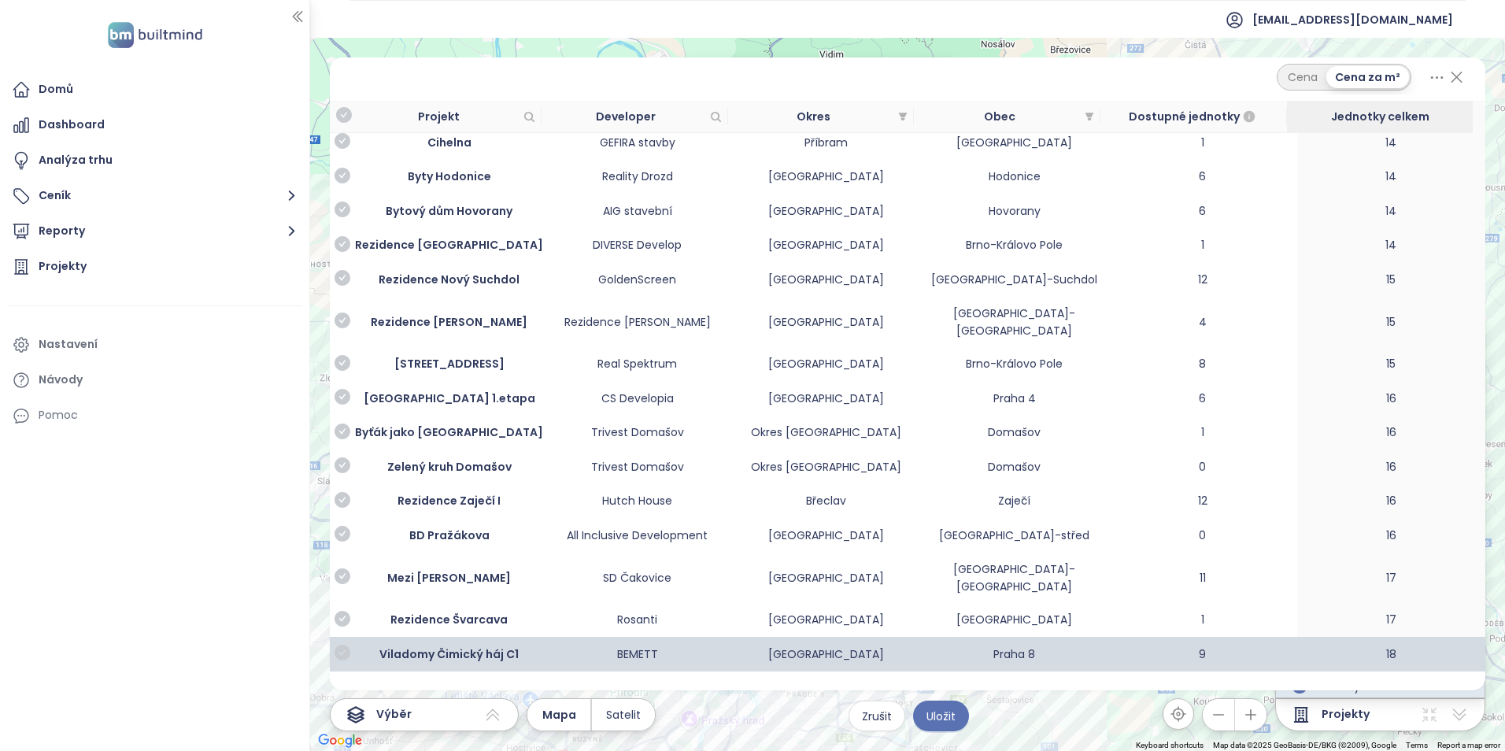
click at [349, 644] on icon "check-circle" at bounding box center [342, 652] width 16 height 16
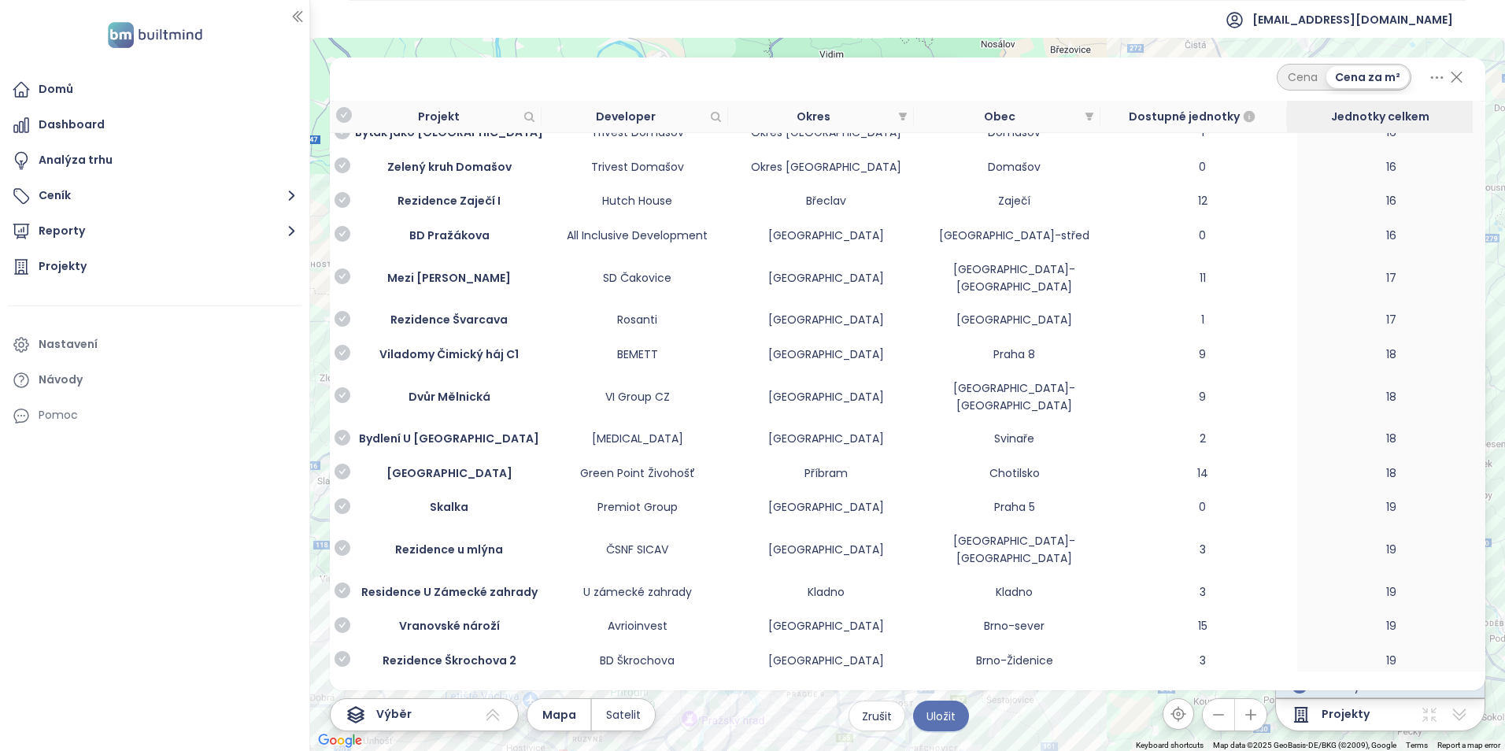
scroll to position [4407, 0]
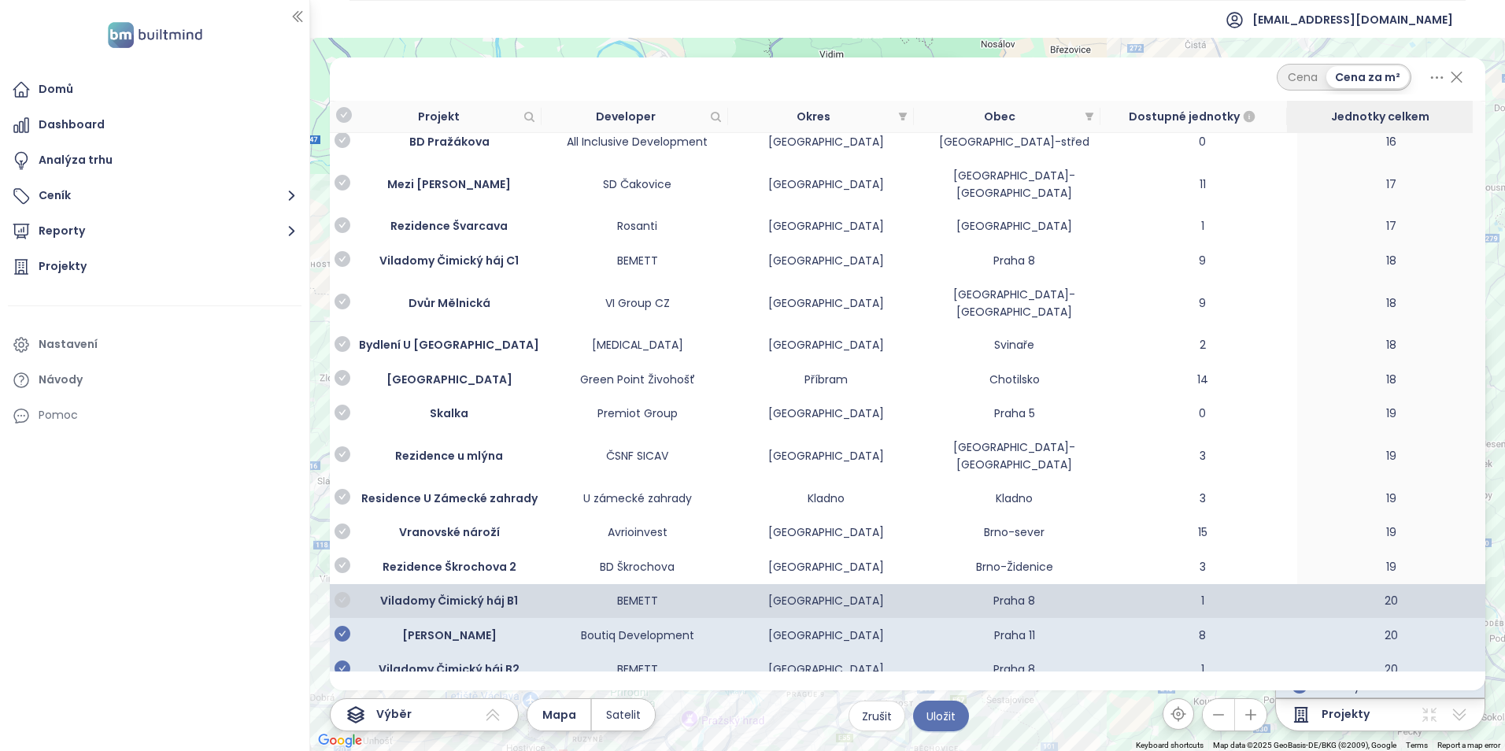
click at [342, 592] on icon "check-circle" at bounding box center [342, 600] width 16 height 16
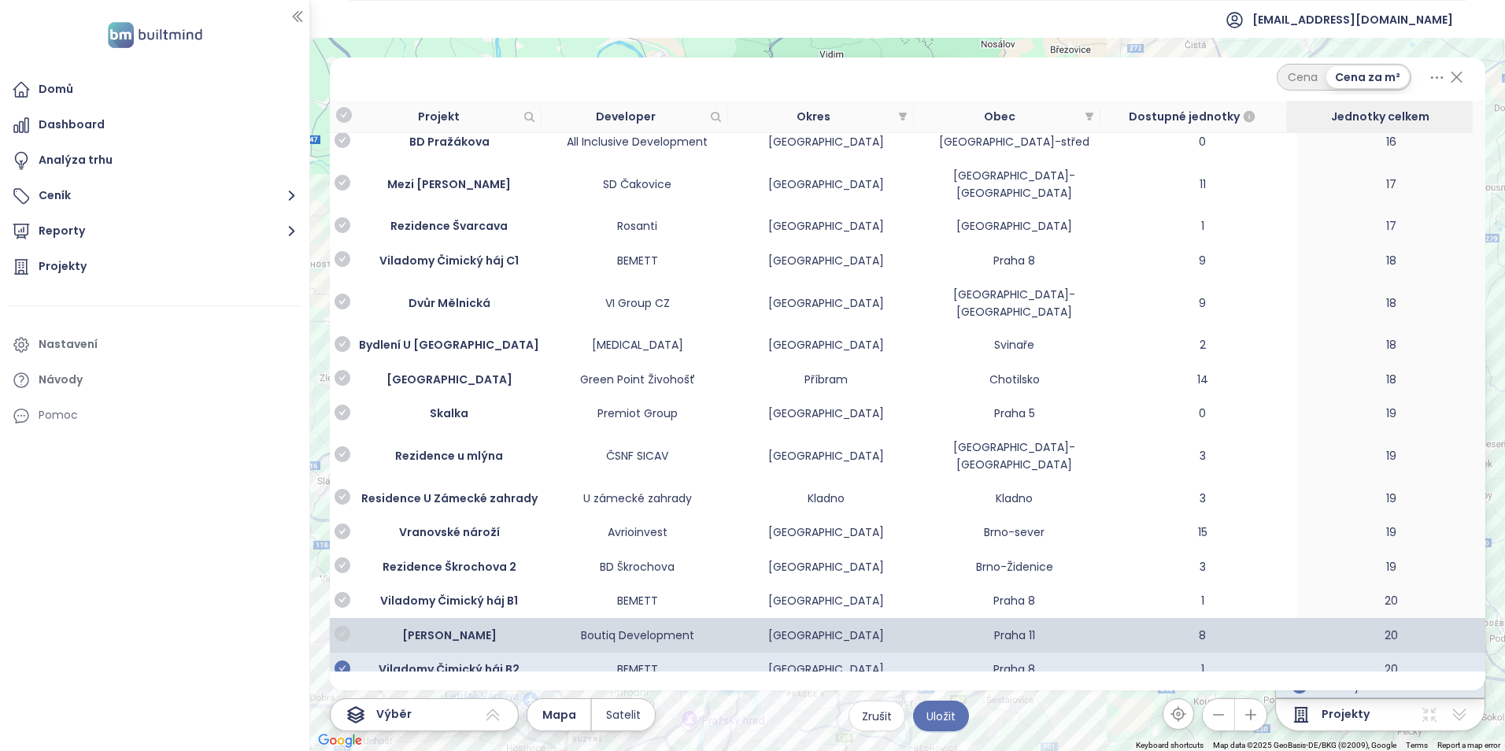
click at [345, 626] on icon "check-circle" at bounding box center [342, 634] width 16 height 16
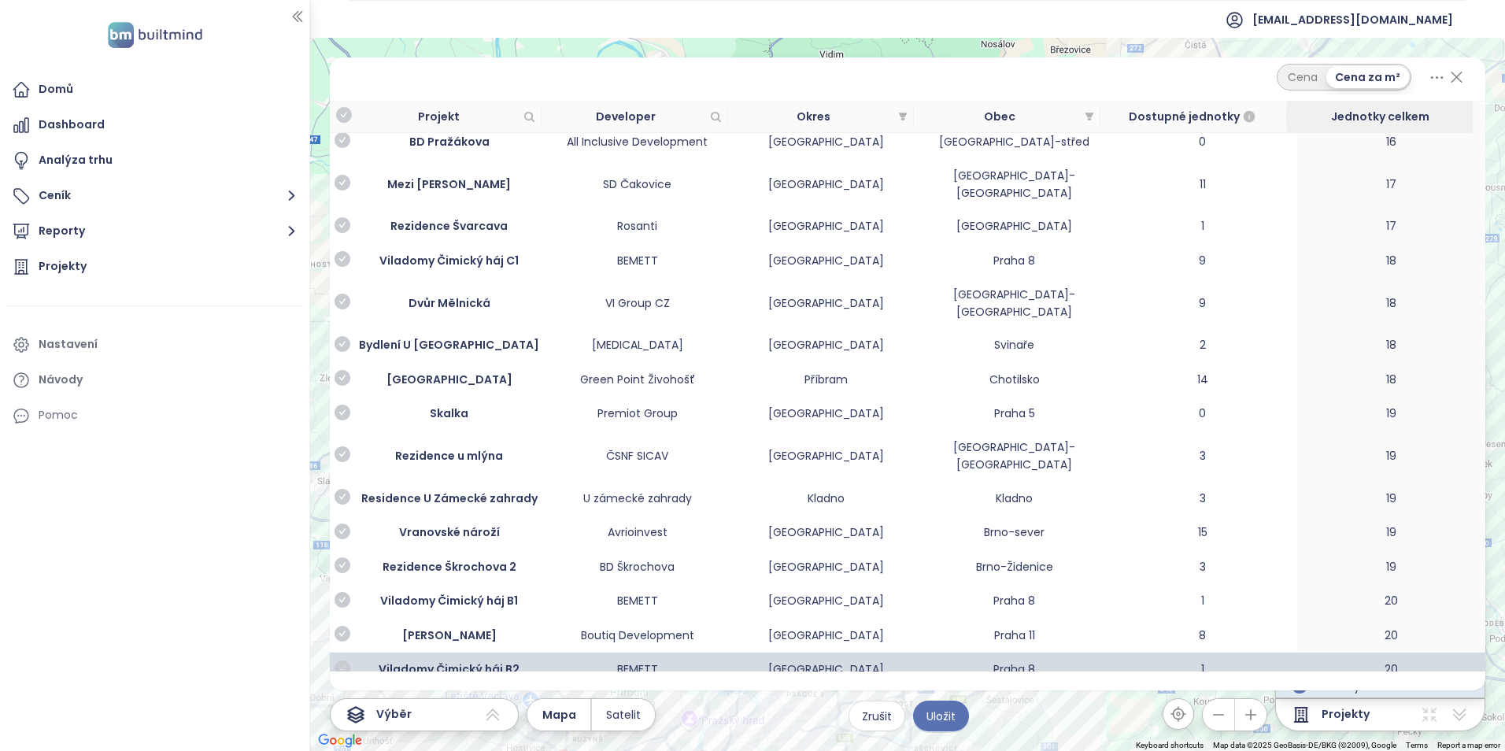
click at [345, 660] on icon "check-circle" at bounding box center [342, 668] width 16 height 16
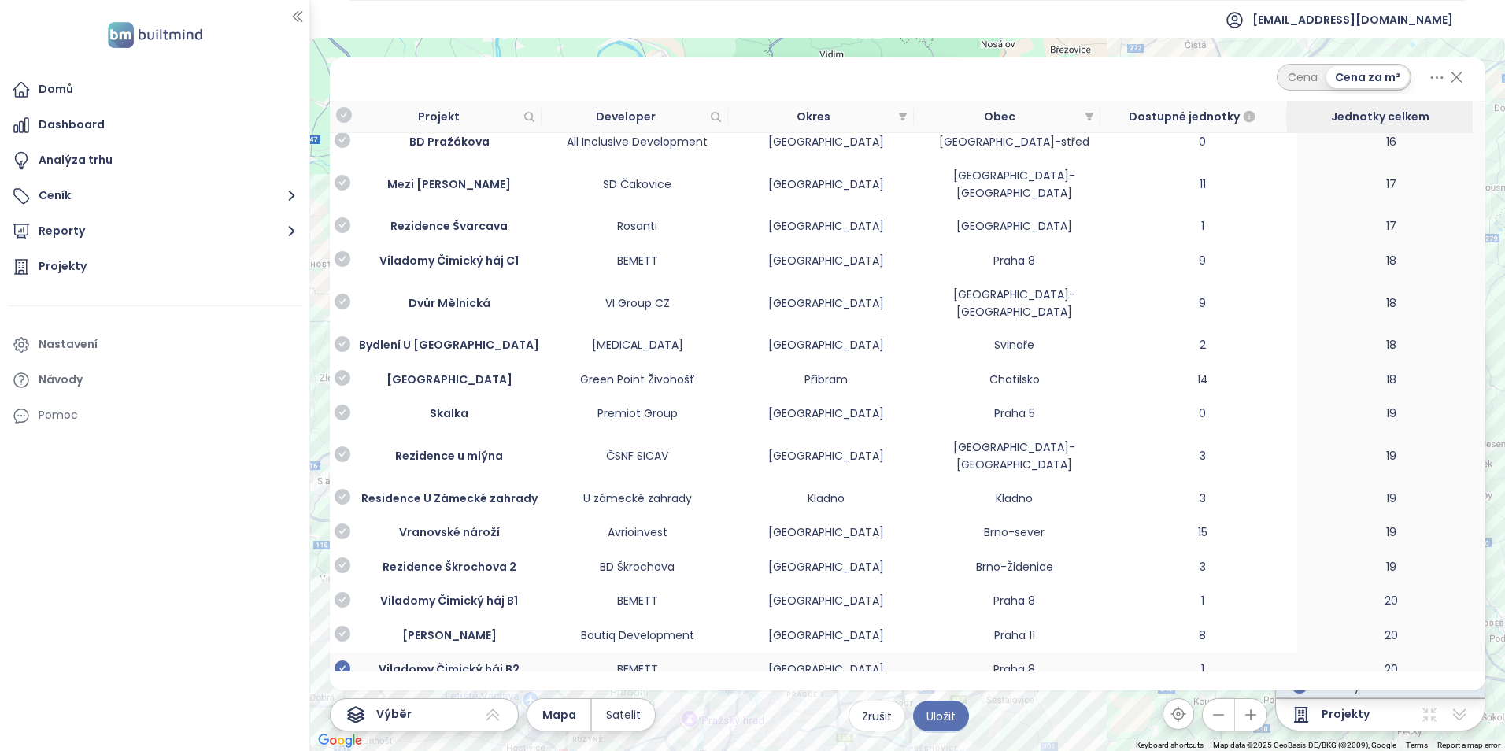
click at [341, 660] on icon "check-circle" at bounding box center [342, 668] width 16 height 16
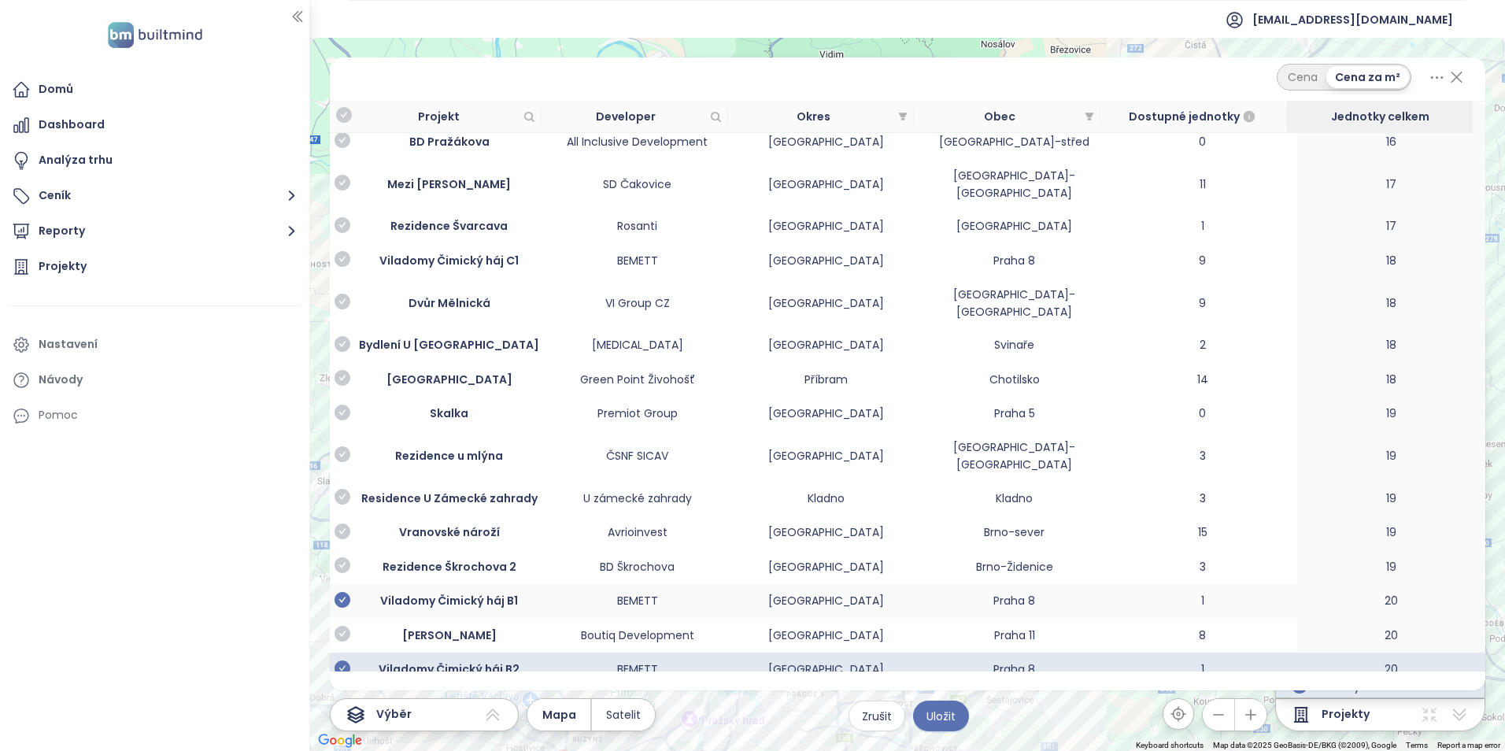
click at [345, 592] on icon "check-circle" at bounding box center [342, 600] width 16 height 16
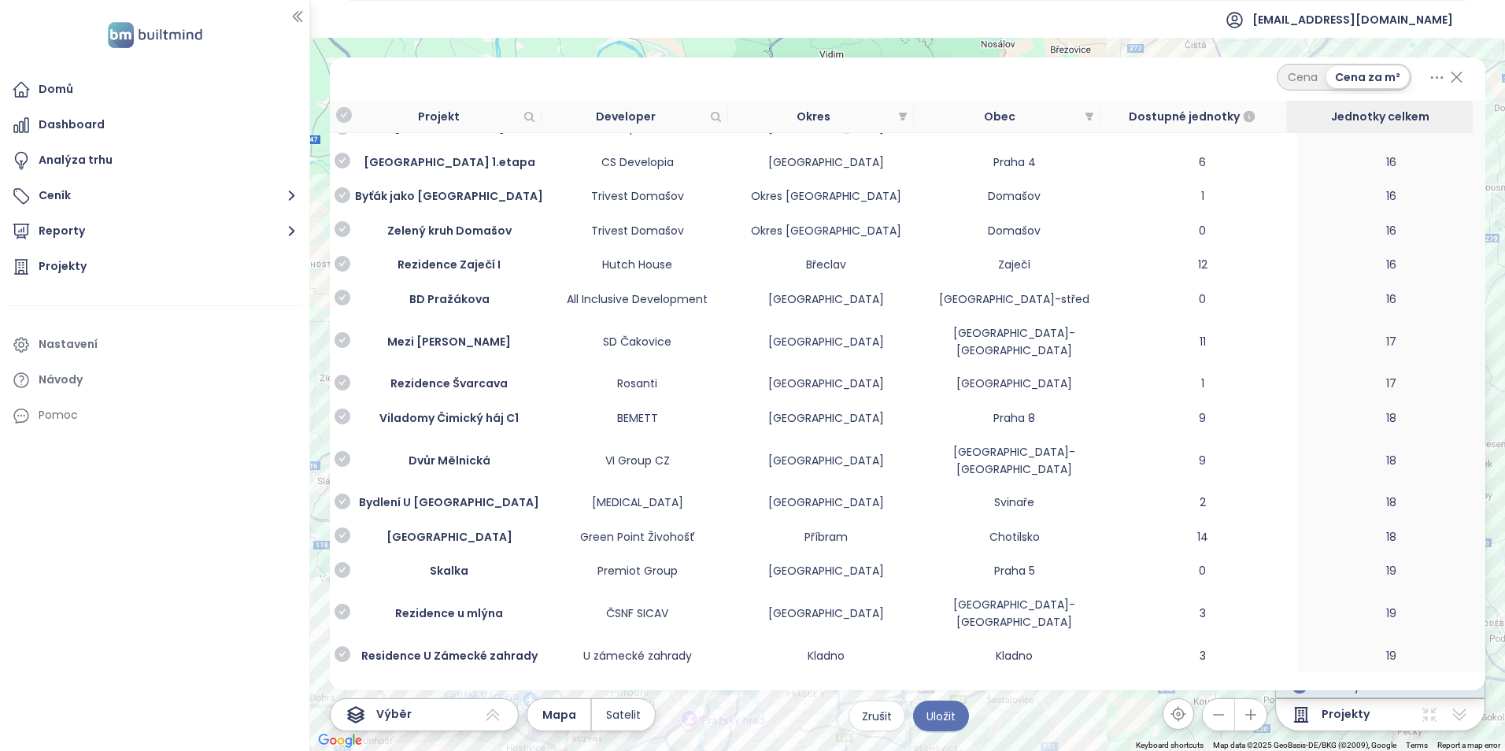
scroll to position [4171, 0]
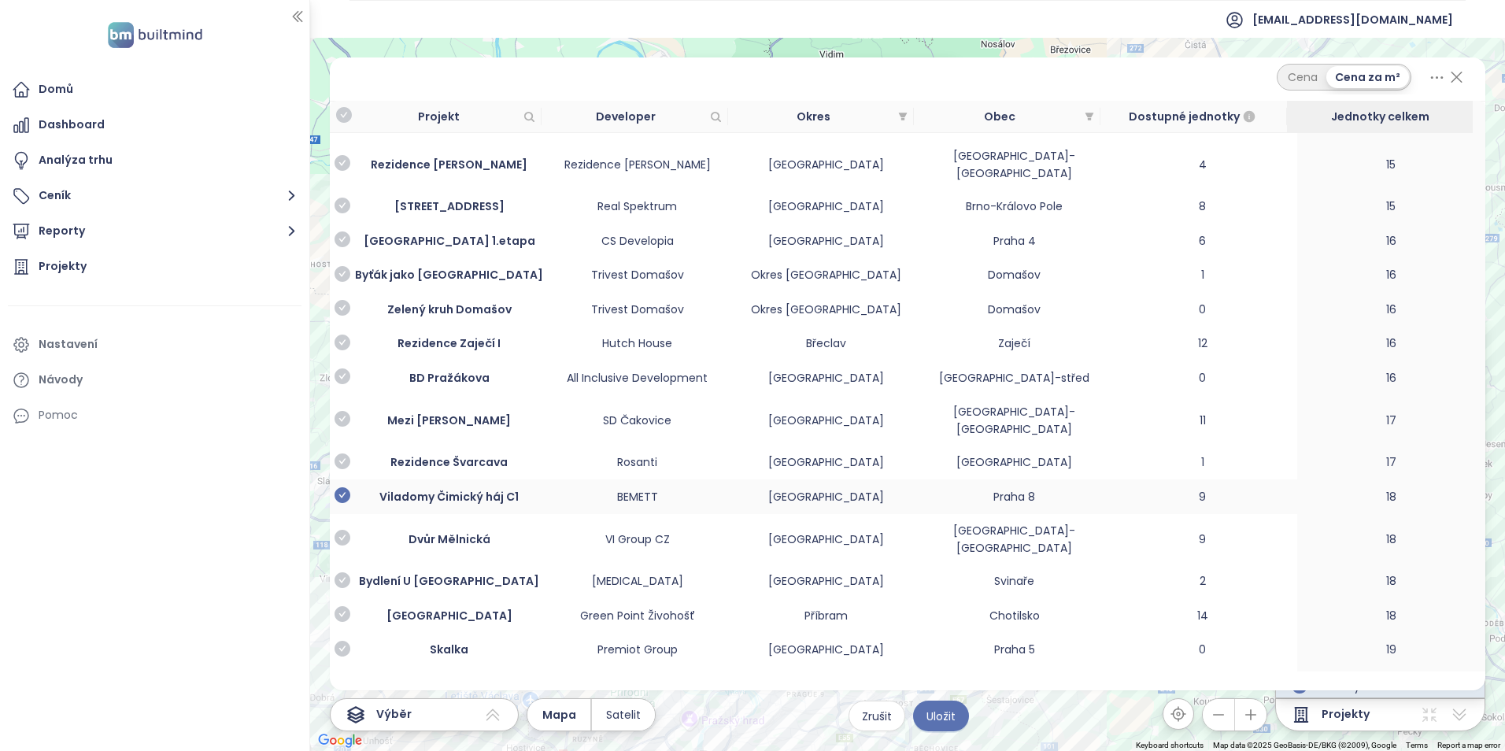
click at [342, 487] on icon "check-circle" at bounding box center [342, 495] width 16 height 16
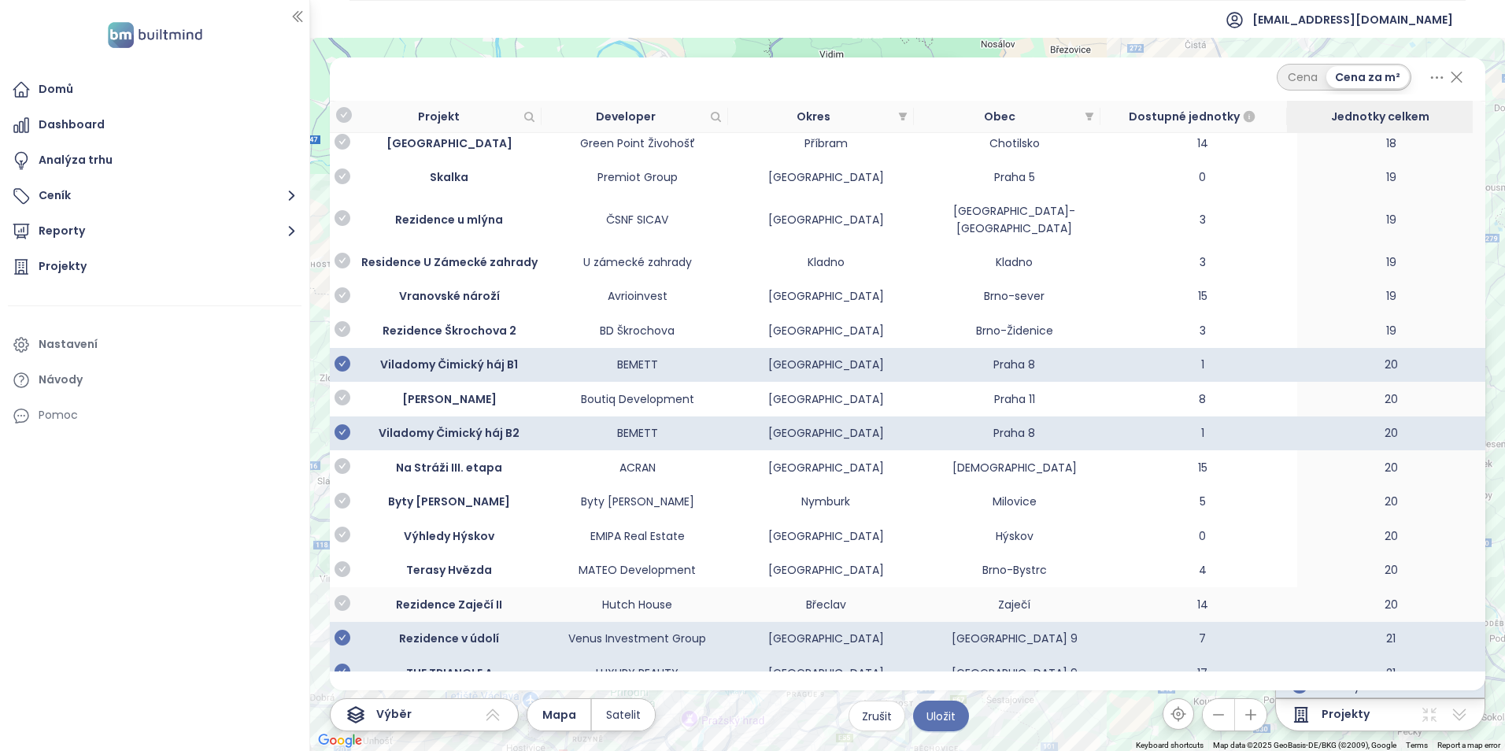
scroll to position [4721, 0]
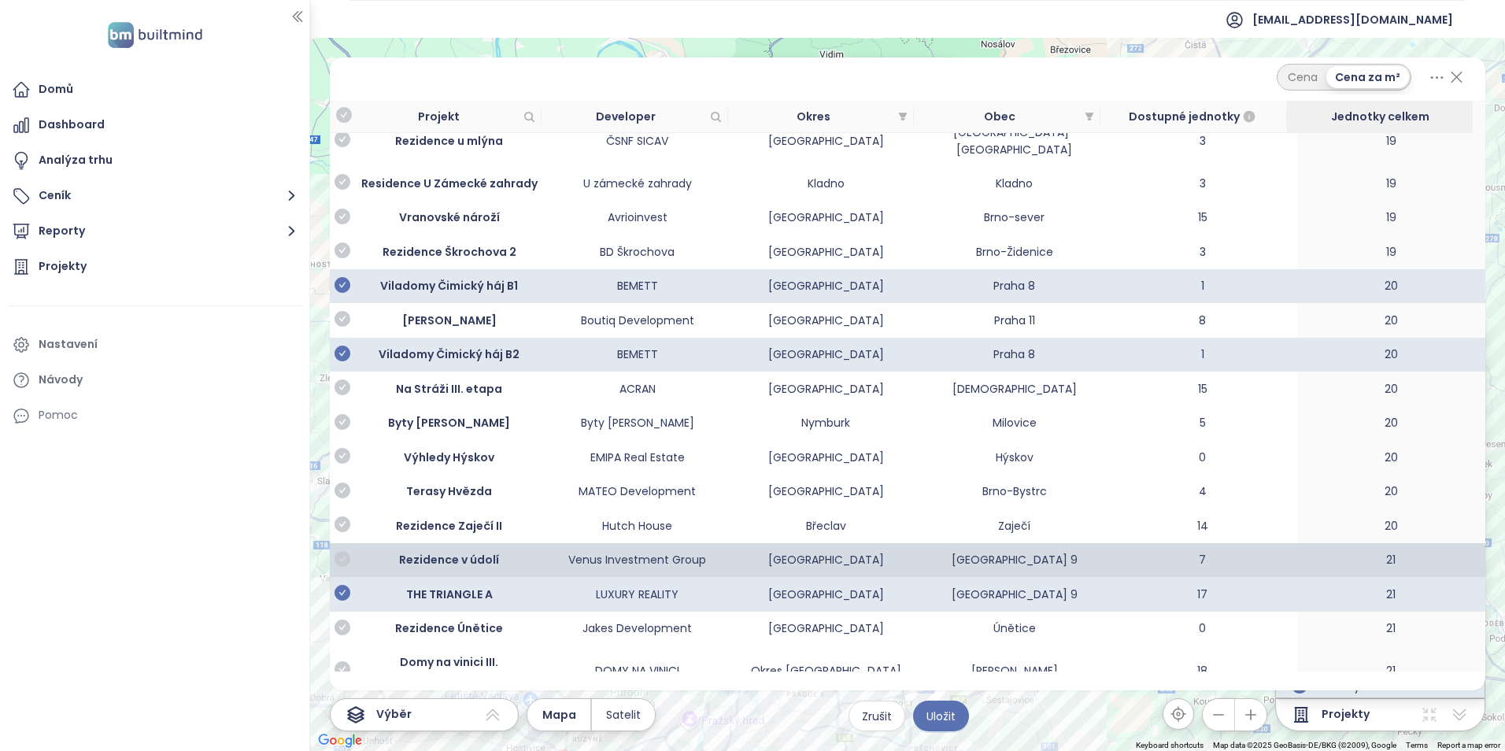
click at [339, 551] on icon "check-circle" at bounding box center [342, 559] width 16 height 16
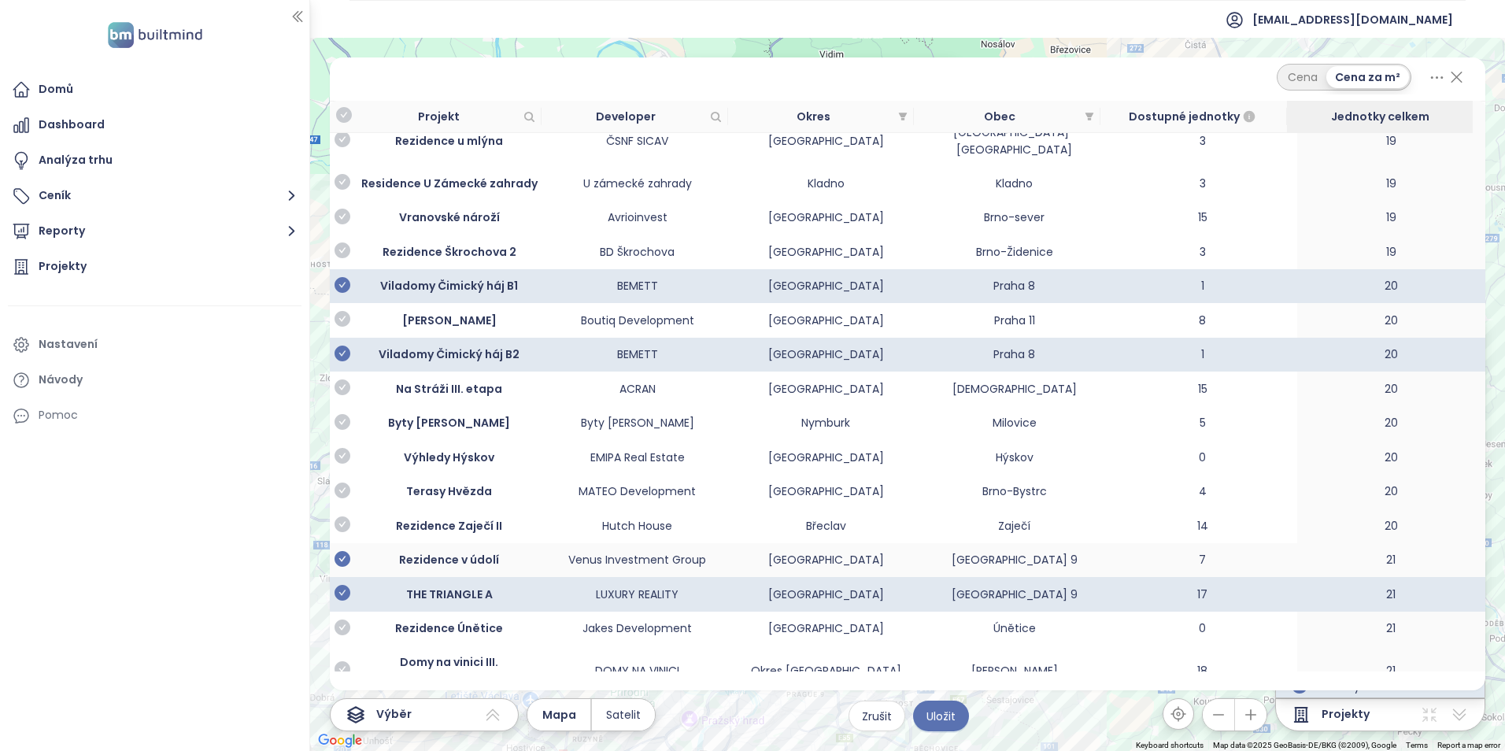
scroll to position [4800, 0]
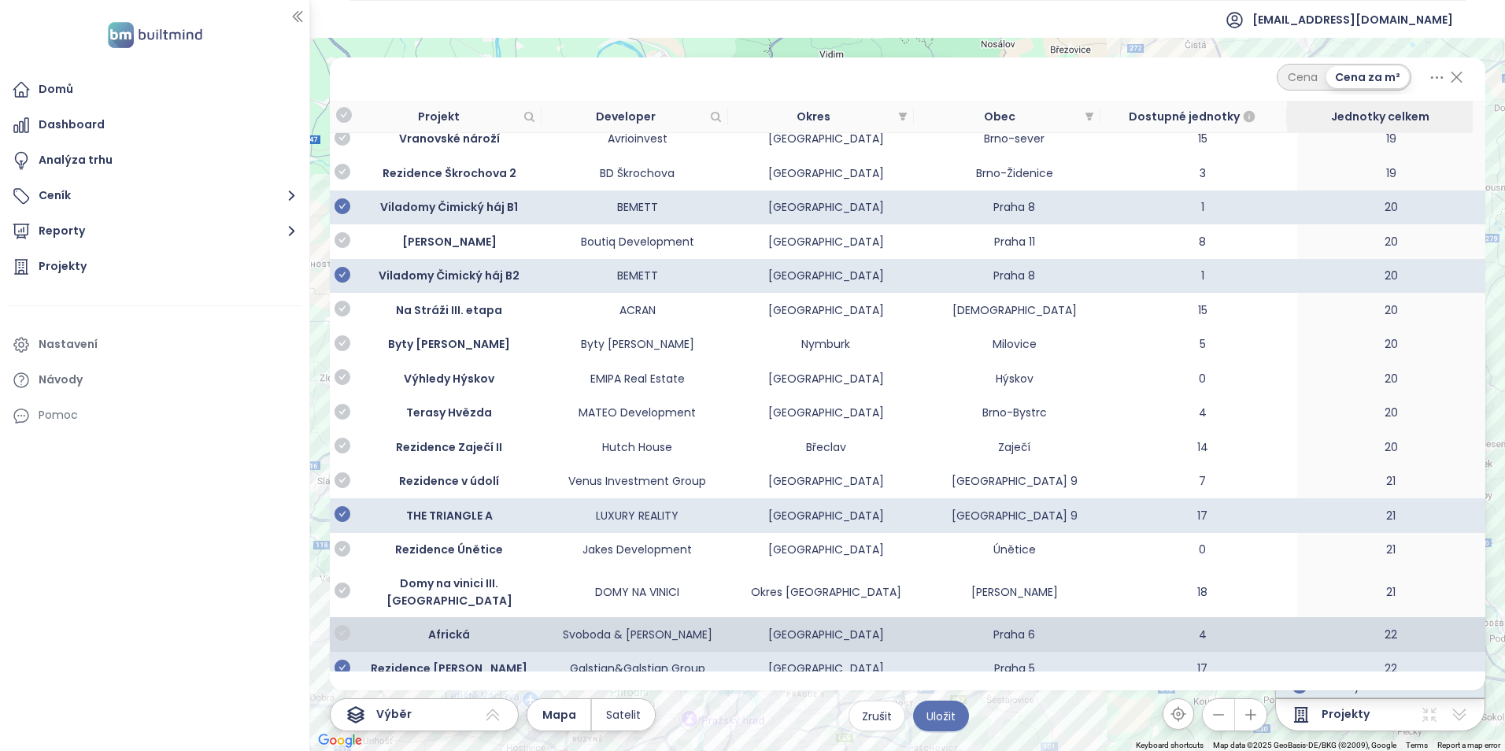
click at [345, 625] on icon "check-circle" at bounding box center [342, 633] width 16 height 16
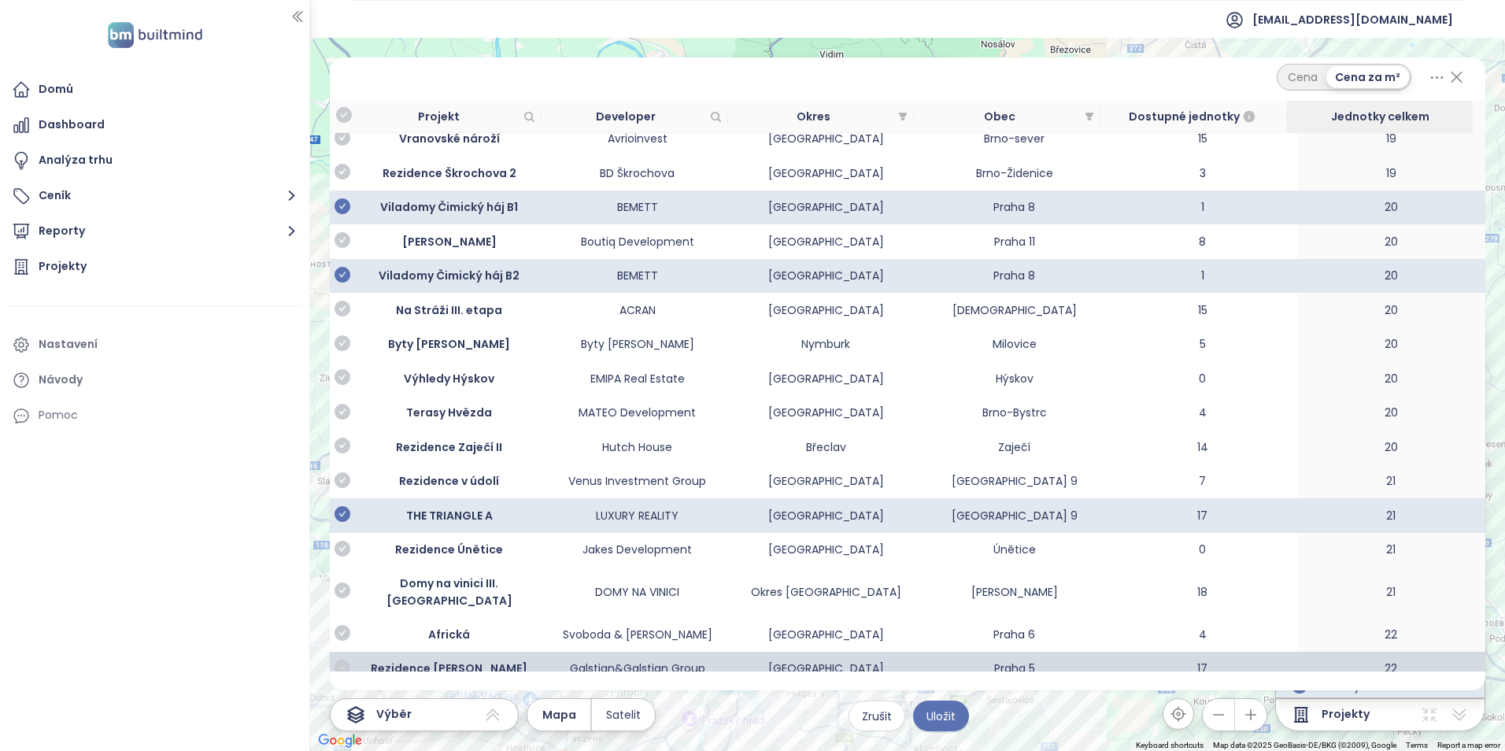
click at [343, 659] on icon "check-circle" at bounding box center [342, 667] width 16 height 16
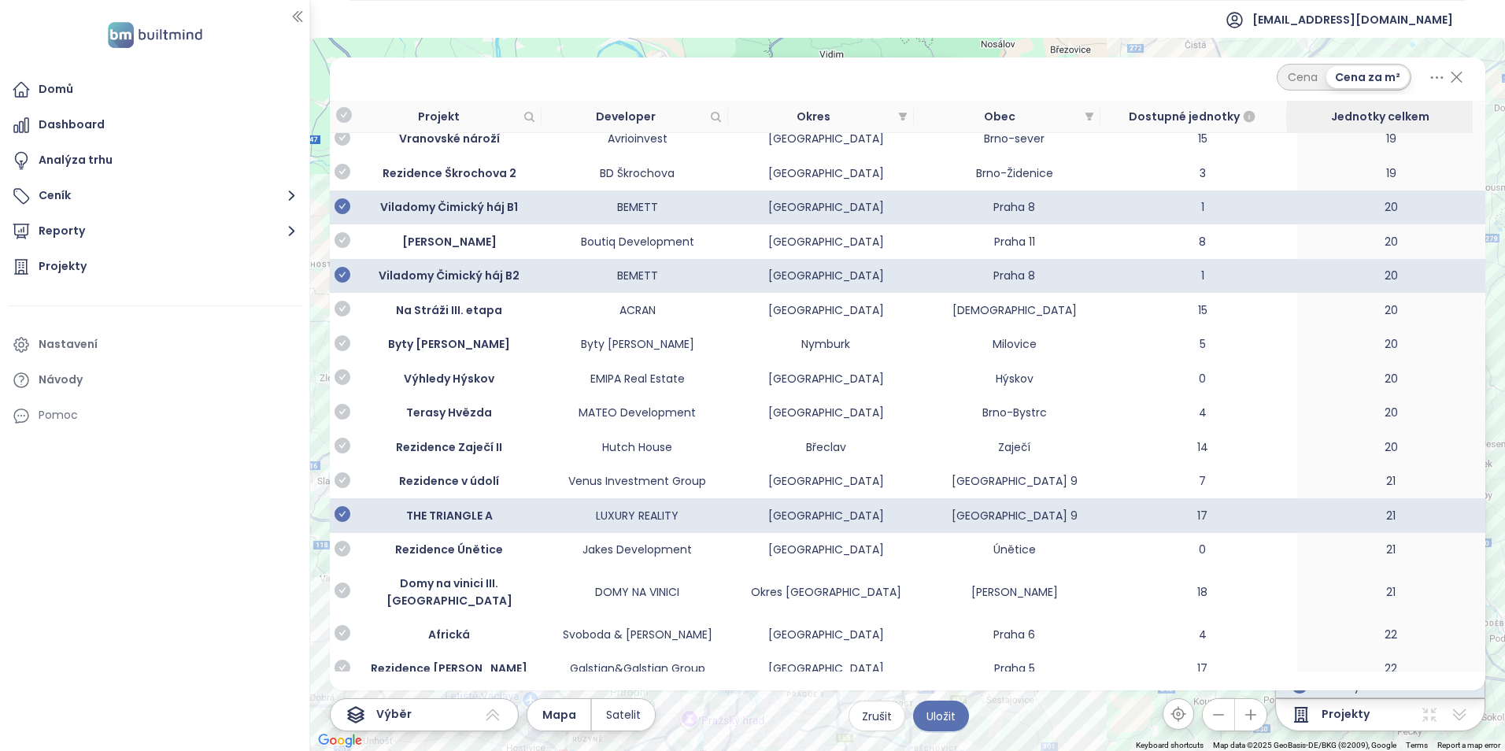
click at [342, 701] on icon "check-circle" at bounding box center [342, 709] width 16 height 16
click at [1435, 76] on icon at bounding box center [1437, 78] width 20 height 20
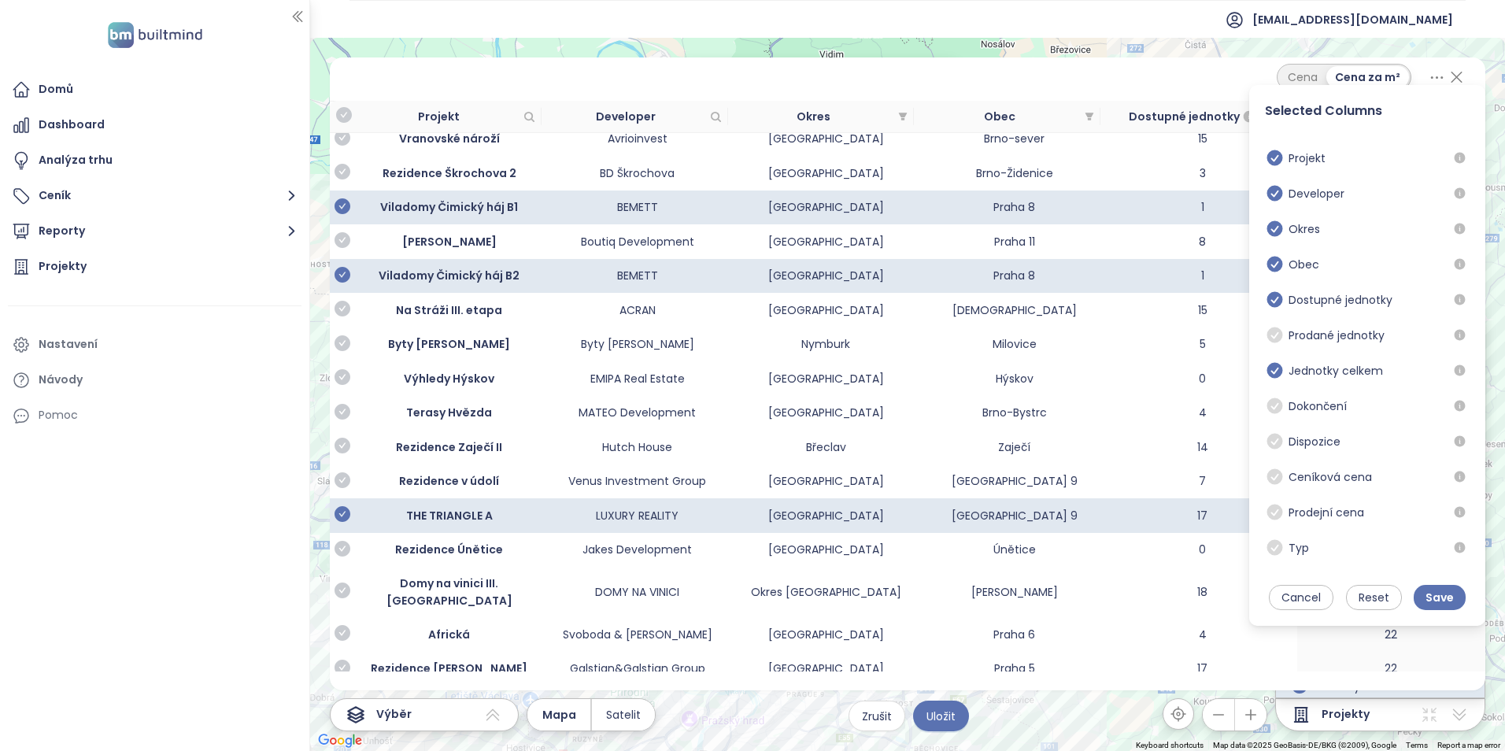
click at [1435, 76] on icon at bounding box center [1437, 78] width 20 height 20
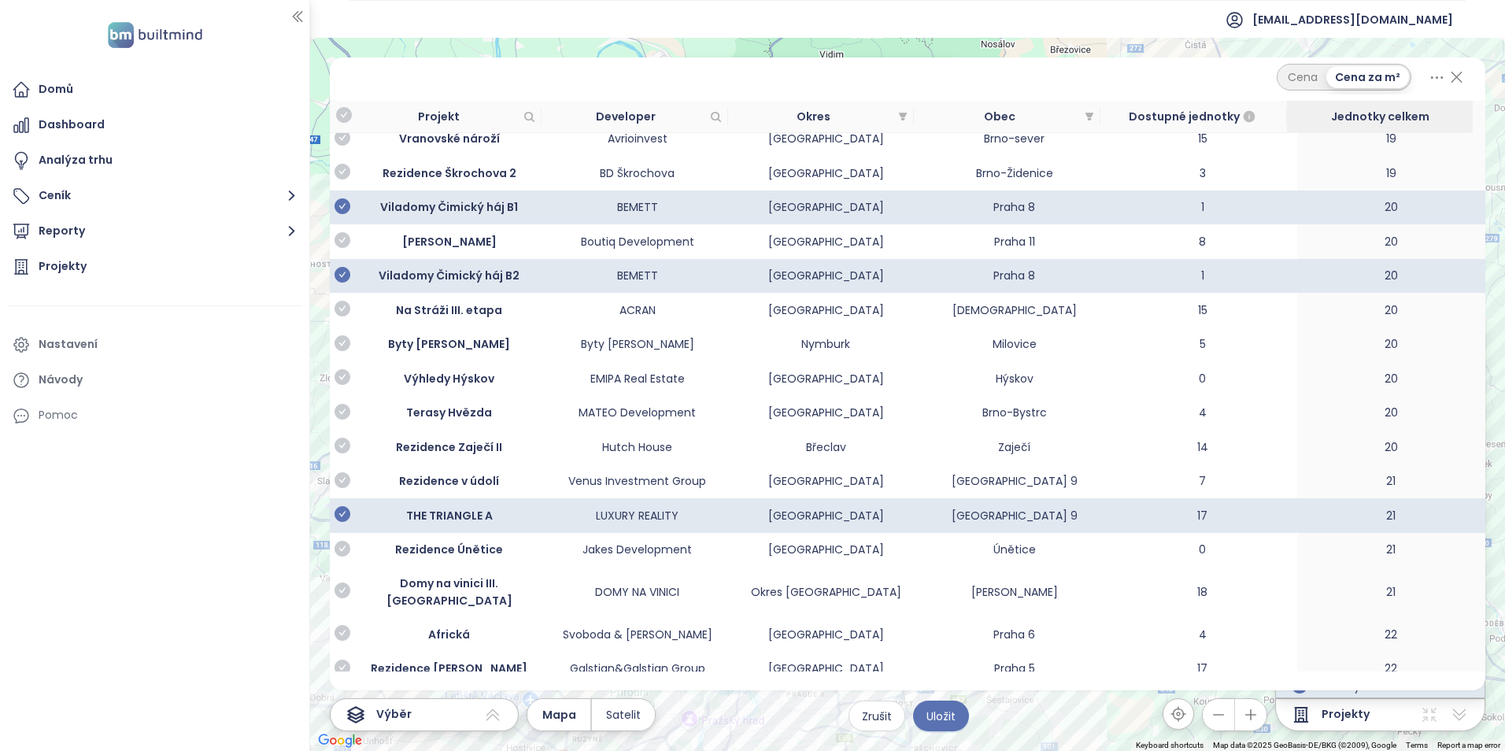
scroll to position [4879, 0]
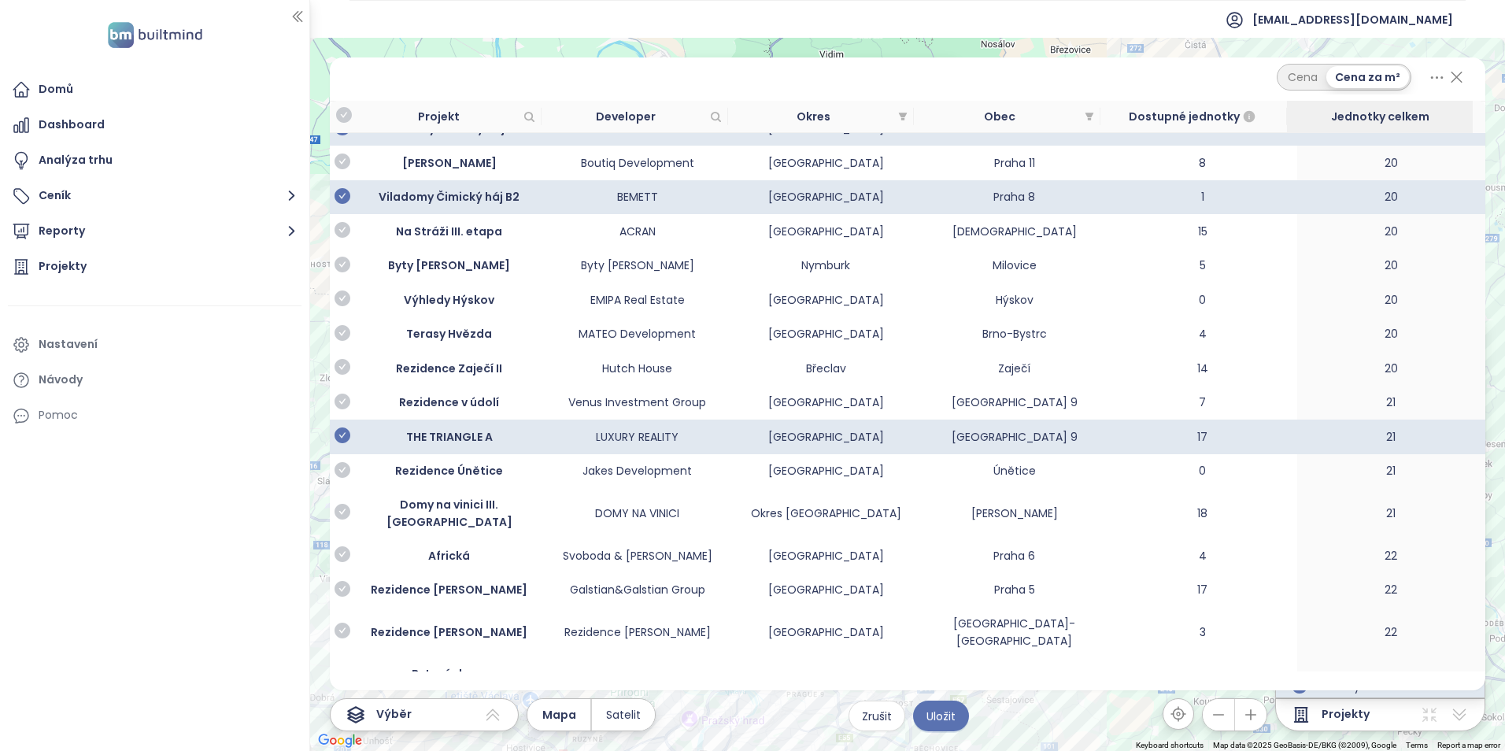
click at [346, 715] on icon "check-circle" at bounding box center [342, 723] width 16 height 16
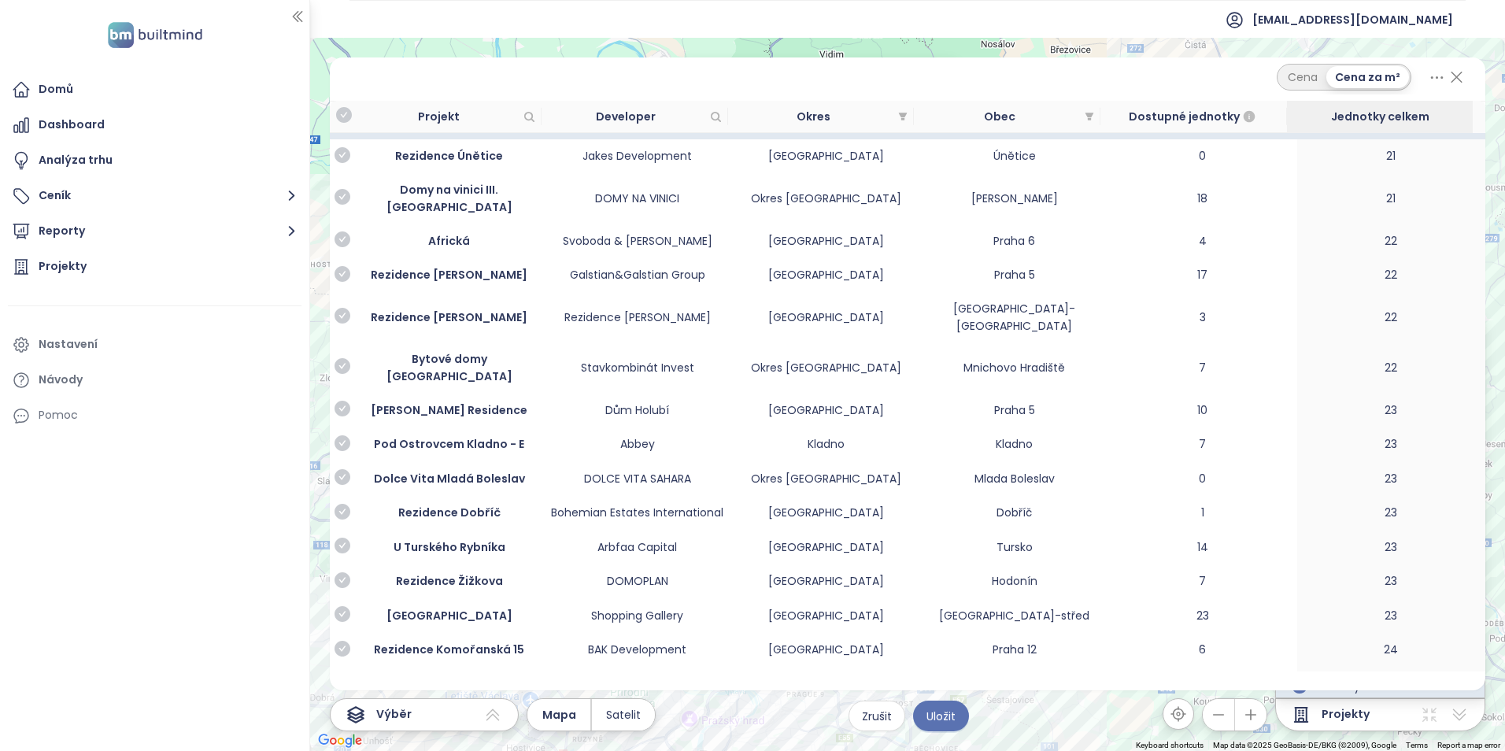
scroll to position [5272, 0]
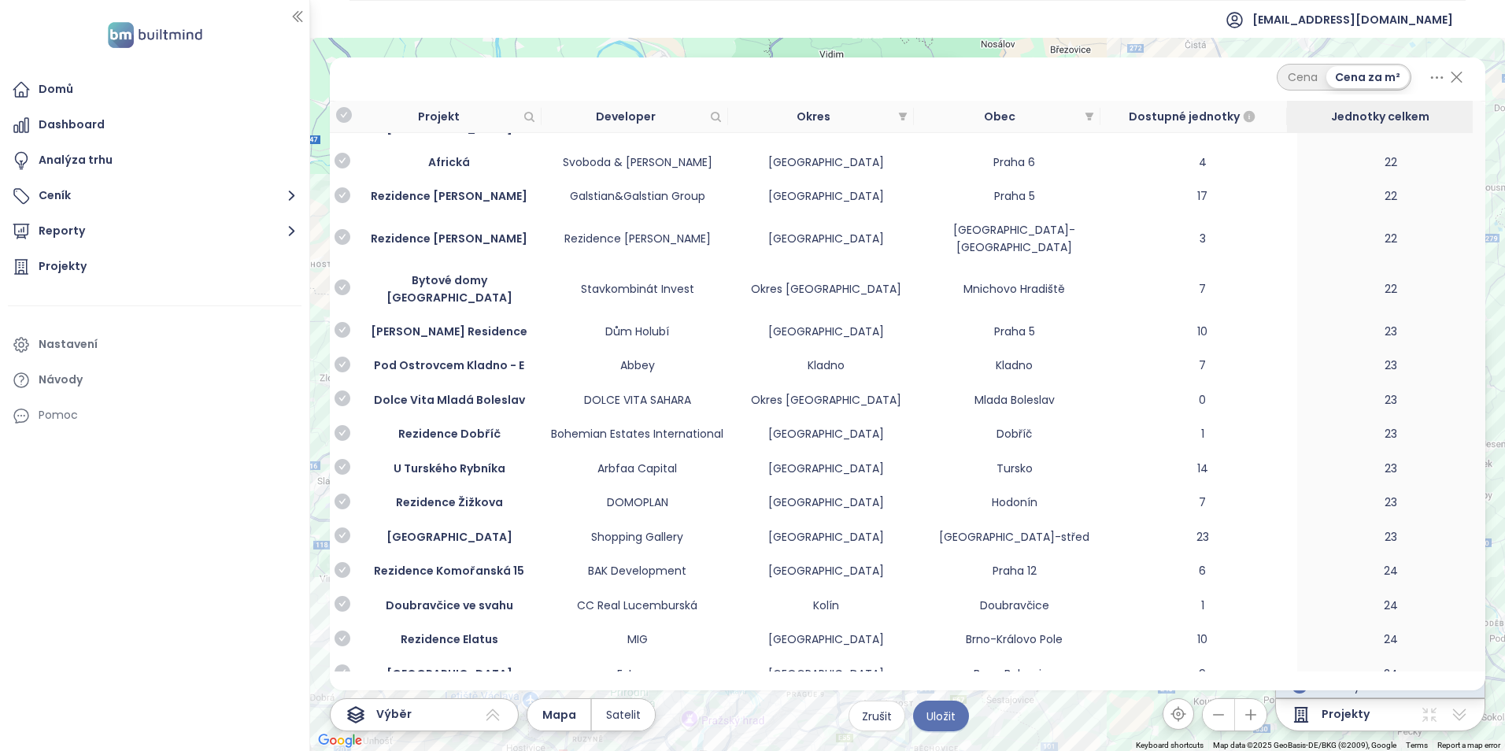
click at [341, 699] on icon "check-circle" at bounding box center [342, 707] width 16 height 16
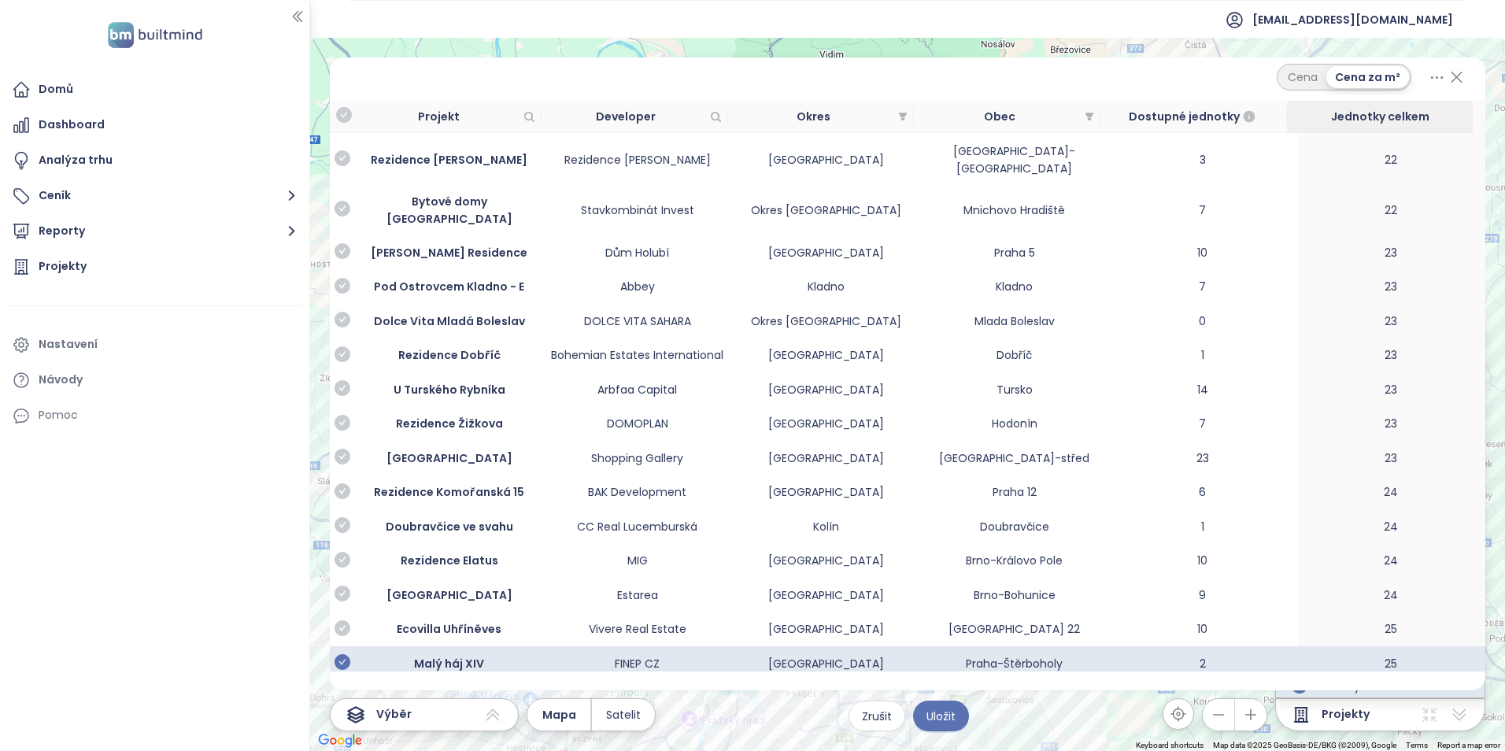
scroll to position [5666, 0]
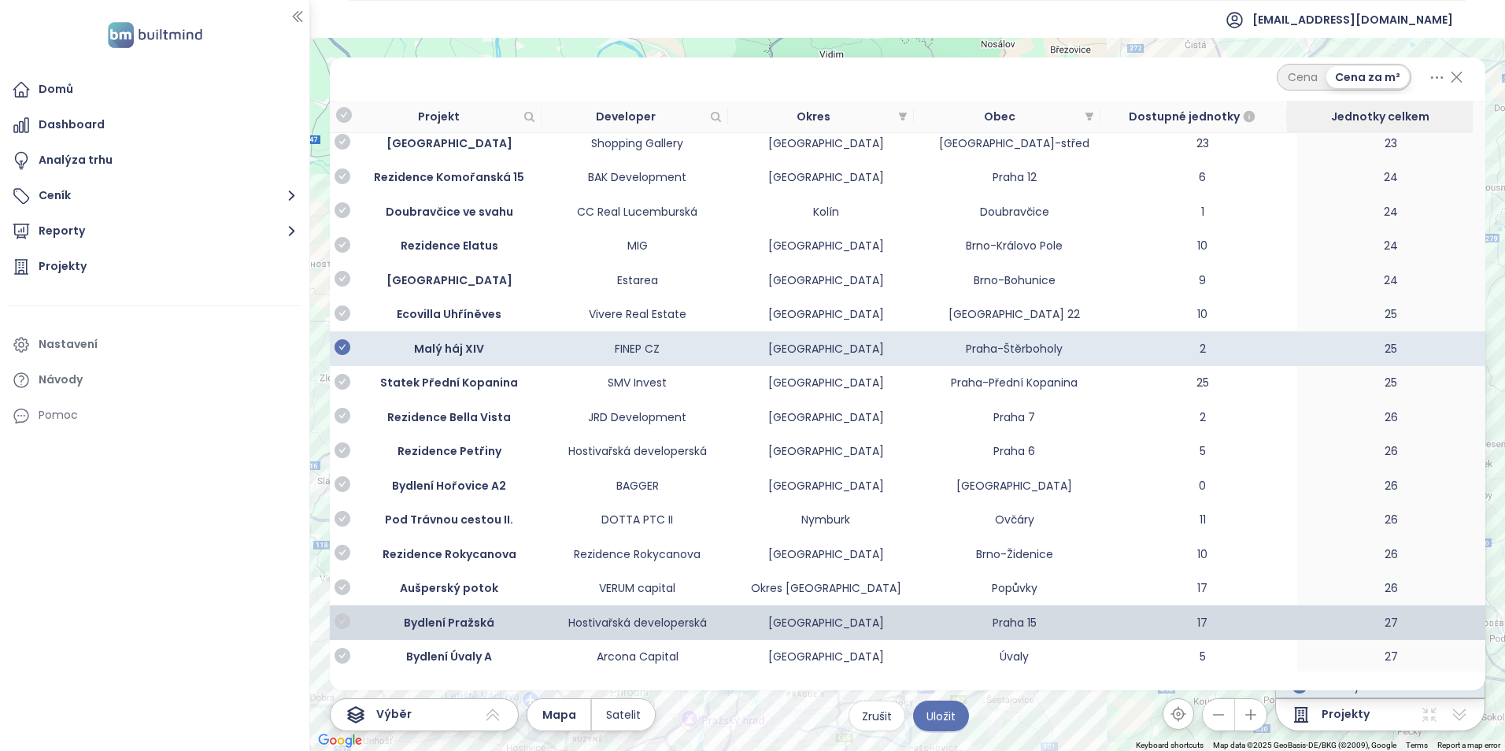
click at [346, 613] on icon "check-circle" at bounding box center [342, 621] width 16 height 16
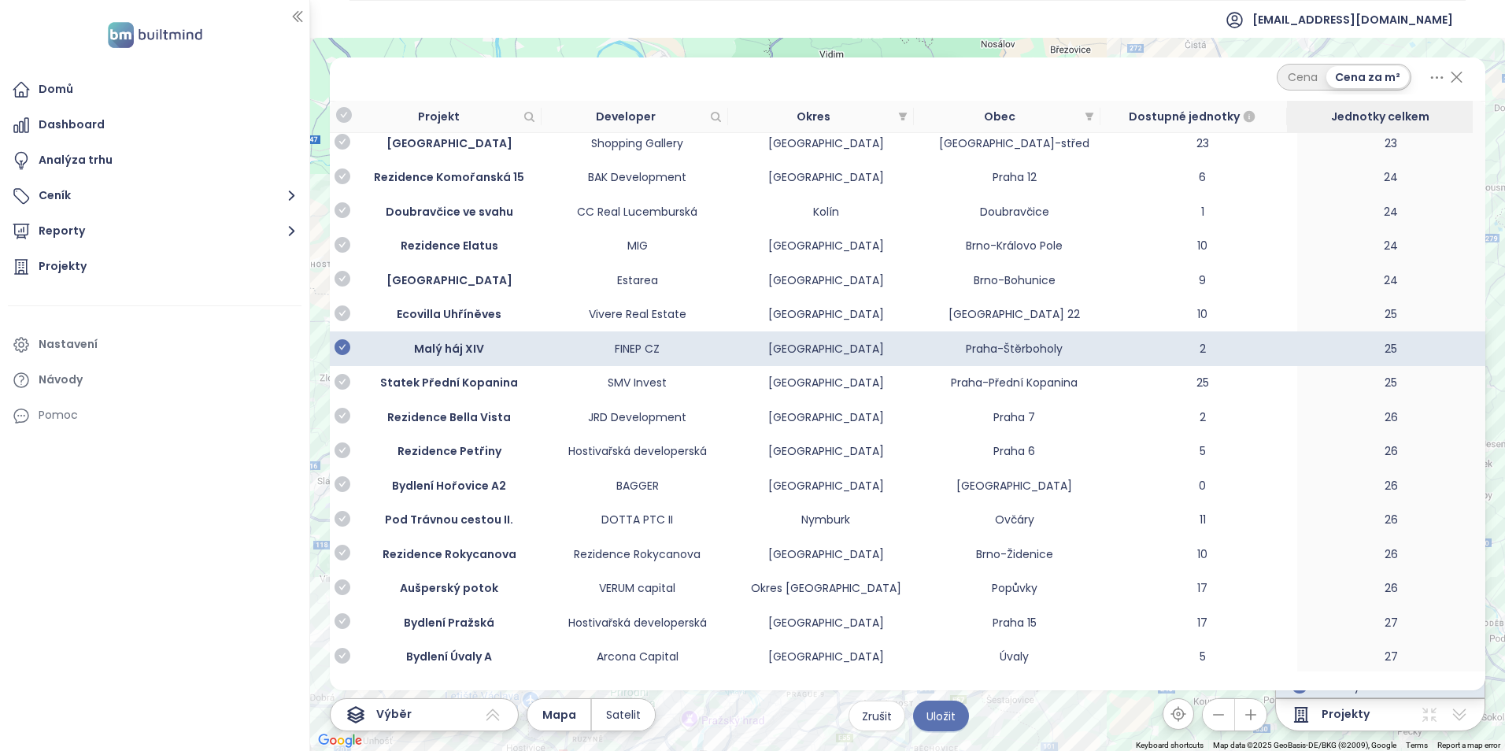
click at [345, 750] on icon "check-circle" at bounding box center [342, 758] width 16 height 16
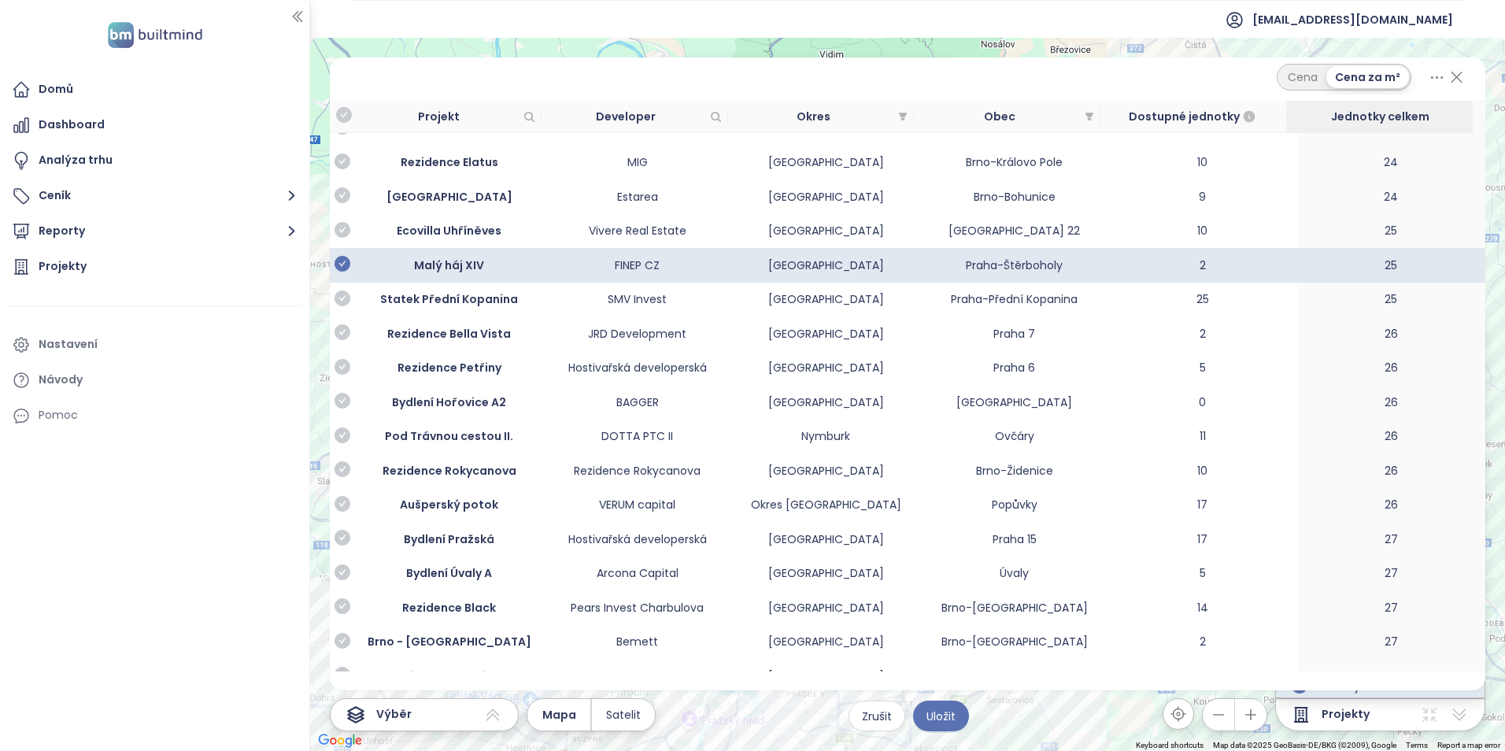
scroll to position [5902, 0]
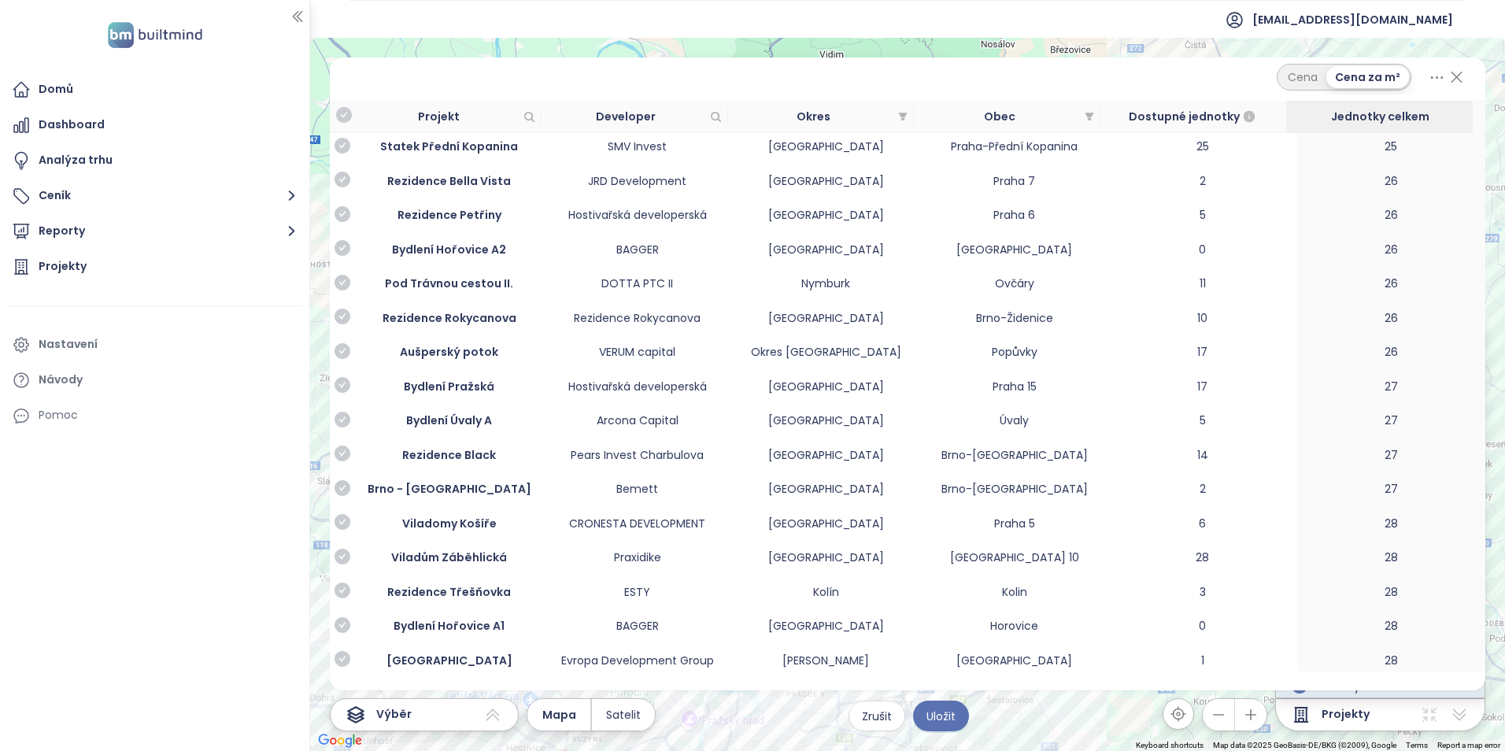
click at [338, 736] on icon "check-circle" at bounding box center [342, 744] width 16 height 16
drag, startPoint x: 345, startPoint y: 450, endPoint x: 347, endPoint y: 488, distance: 37.8
drag, startPoint x: 347, startPoint y: 488, endPoint x: 353, endPoint y: 558, distance: 70.3
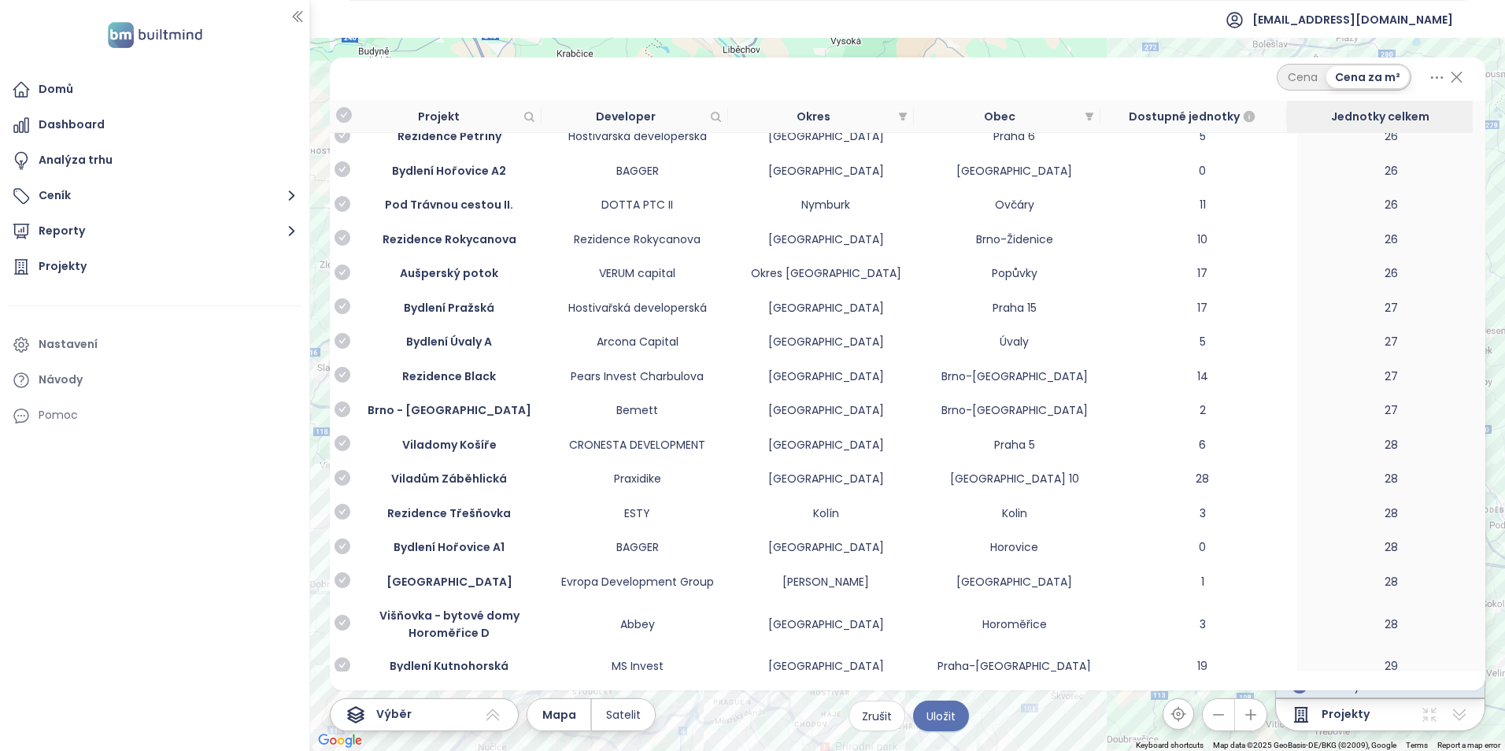
scroll to position [6374, 0]
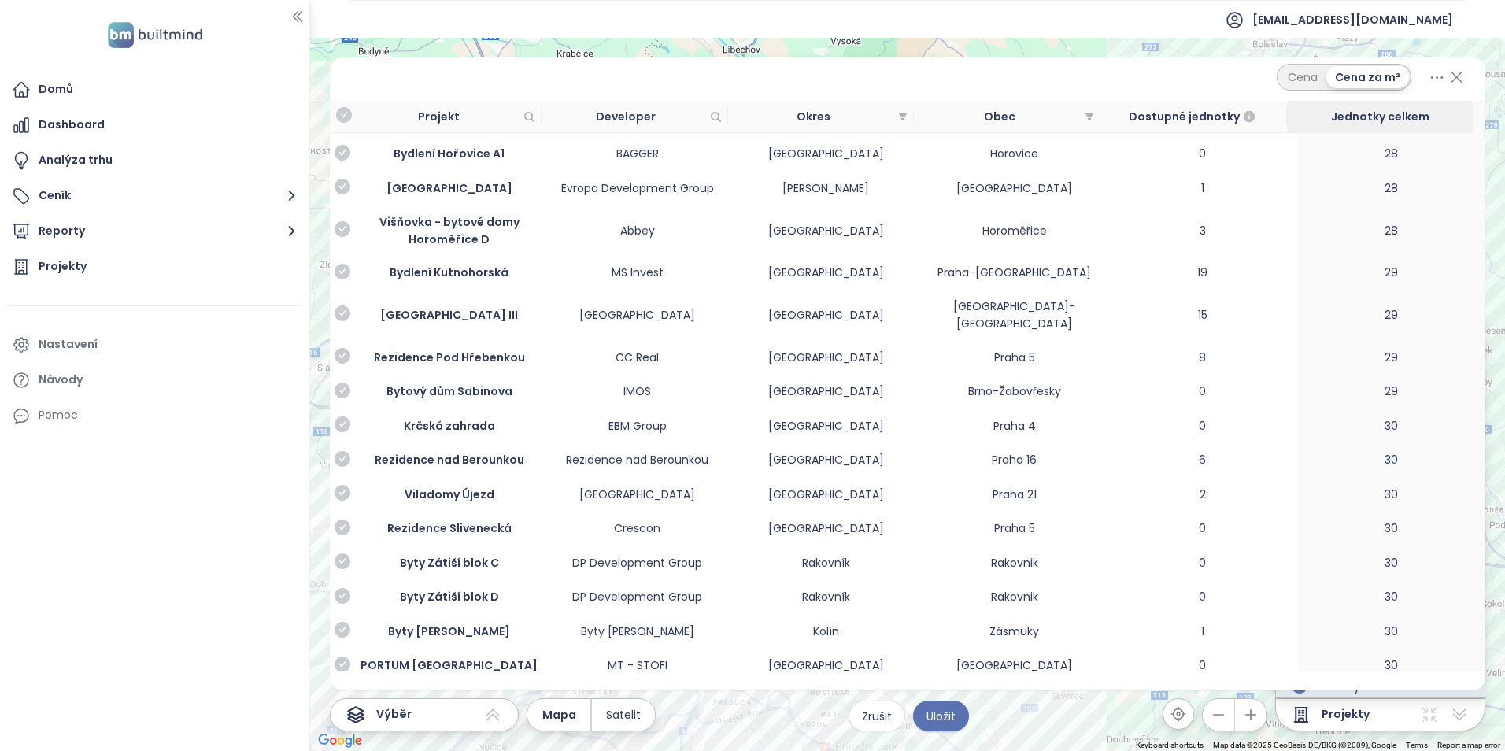
click at [346, 750] on icon "check-circle" at bounding box center [342, 767] width 16 height 16
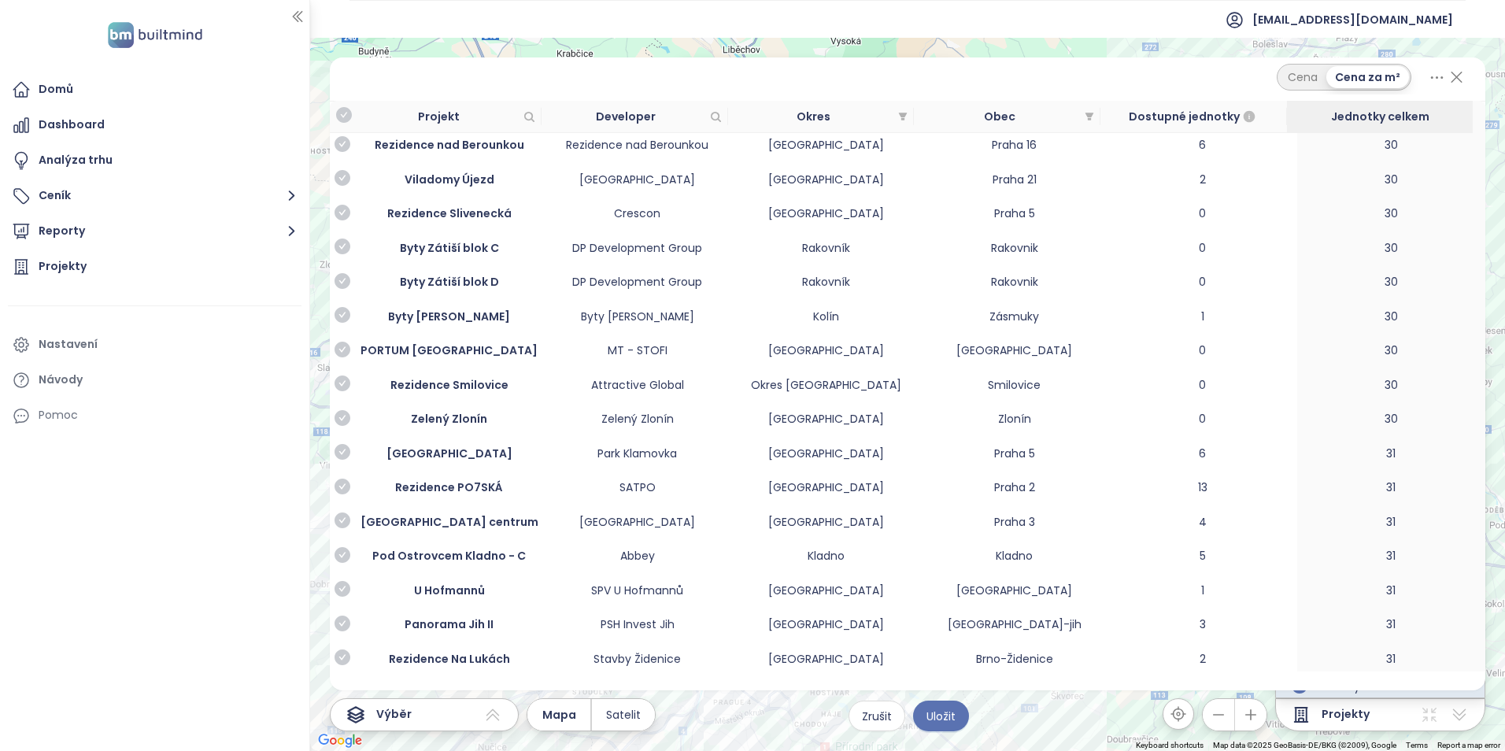
click at [338, 684] on icon "check-circle" at bounding box center [342, 692] width 16 height 16
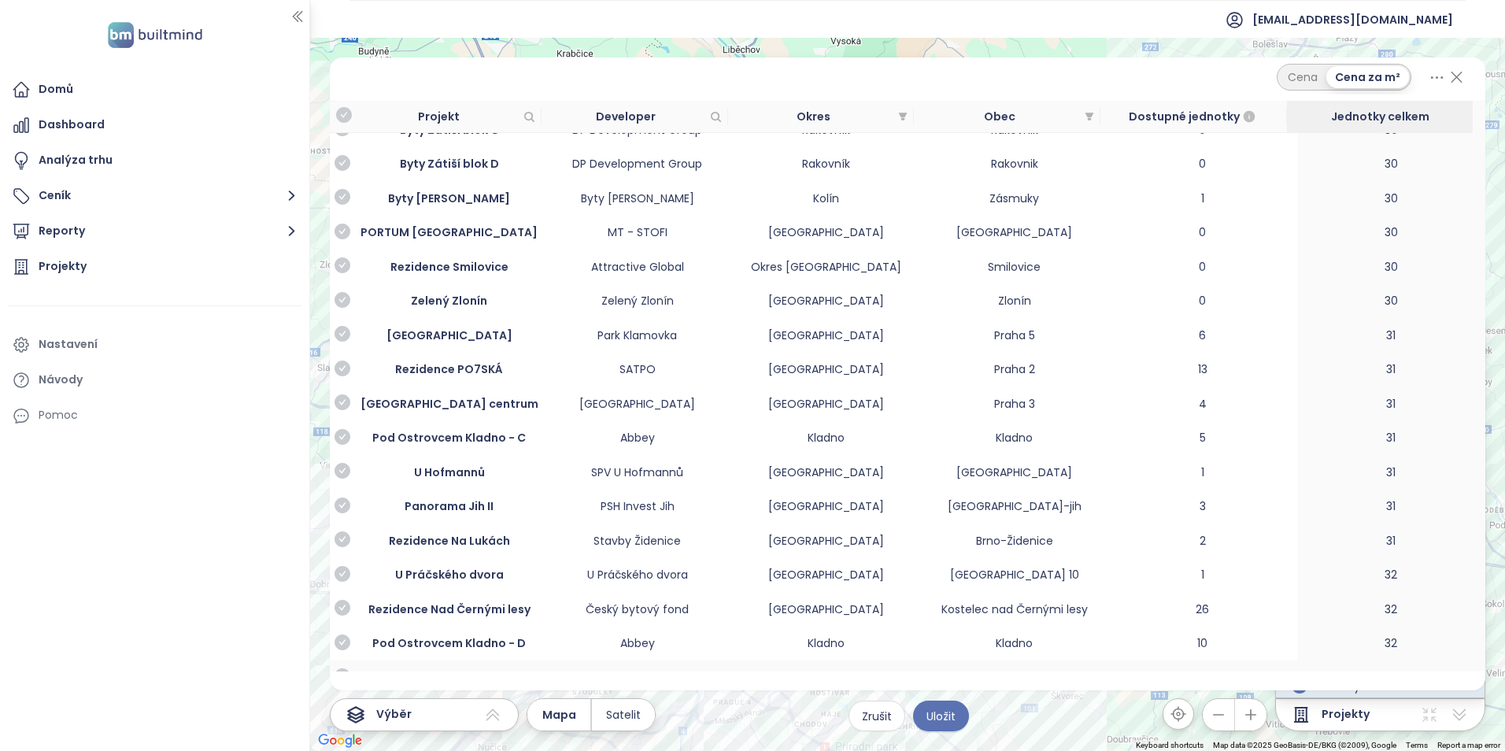
scroll to position [6846, 0]
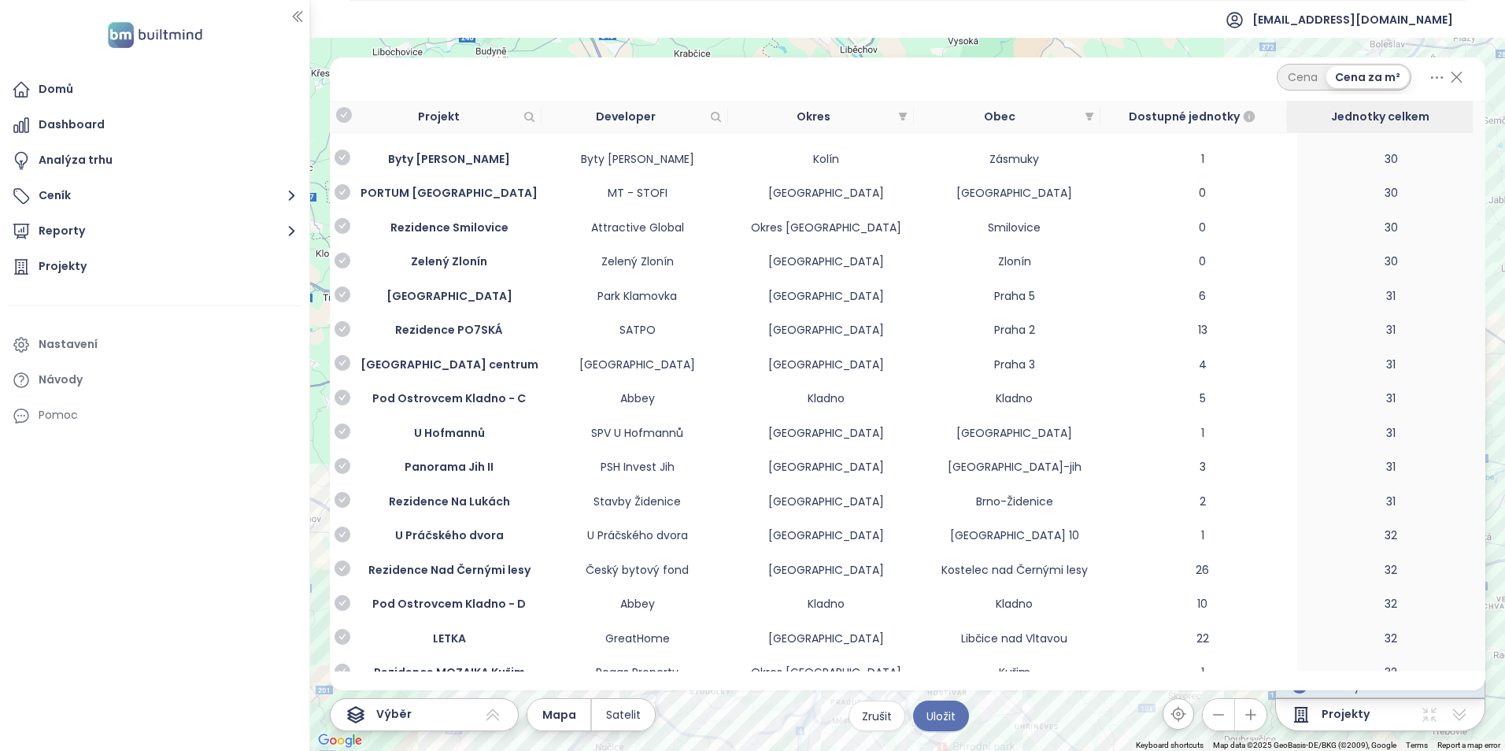
click at [345, 697] on icon "check-circle" at bounding box center [342, 705] width 16 height 16
click at [342, 732] on icon "check-circle" at bounding box center [342, 740] width 16 height 16
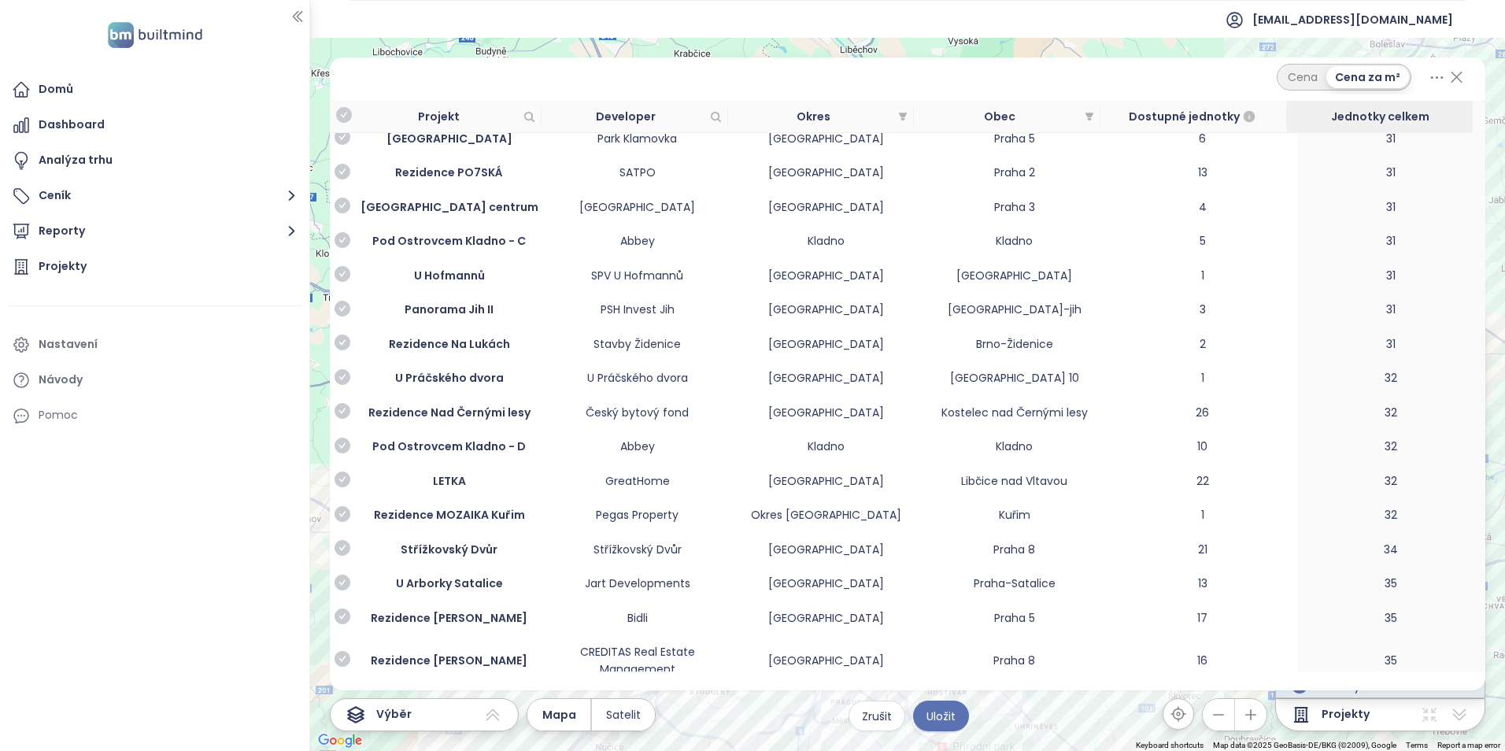
scroll to position [7082, 0]
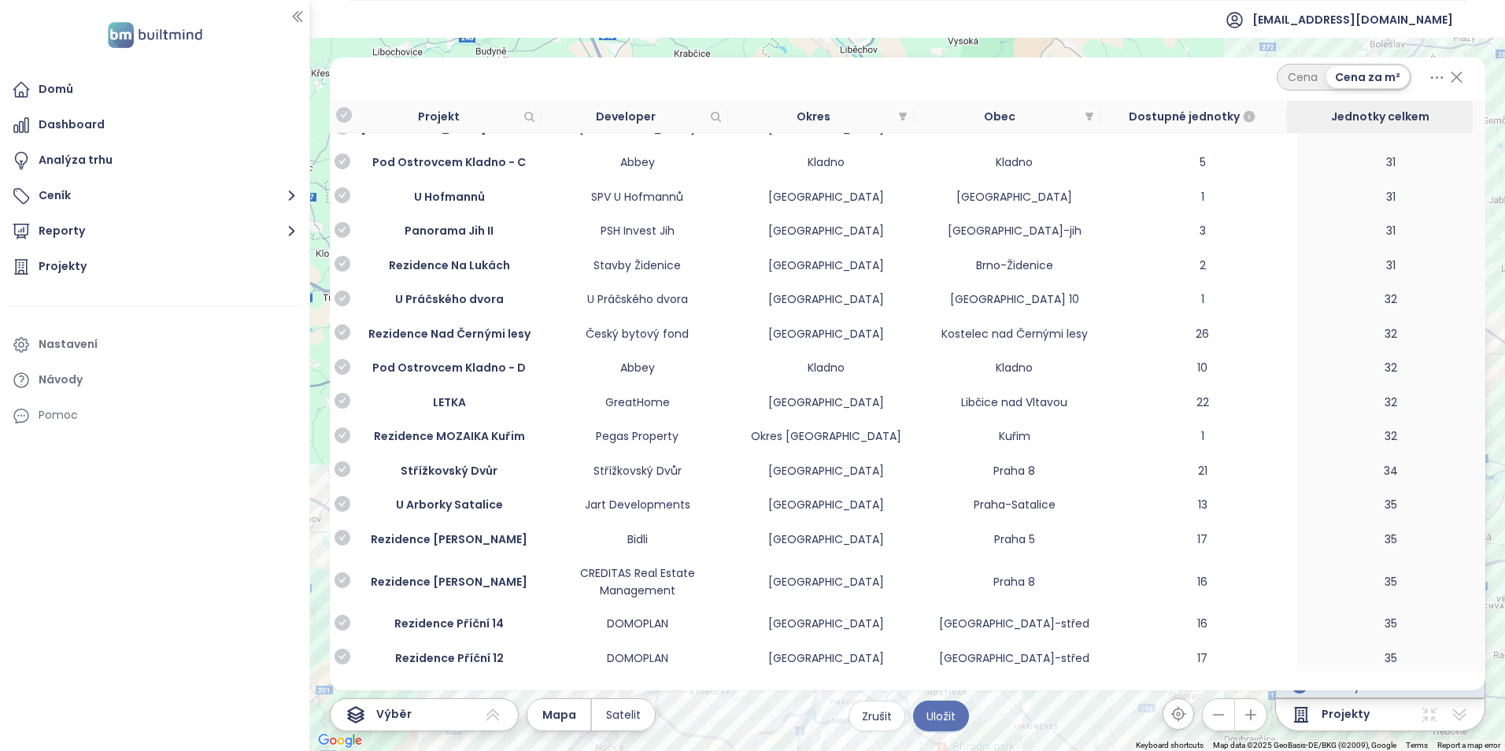
click at [340, 750] on icon "check-circle" at bounding box center [342, 759] width 16 height 16
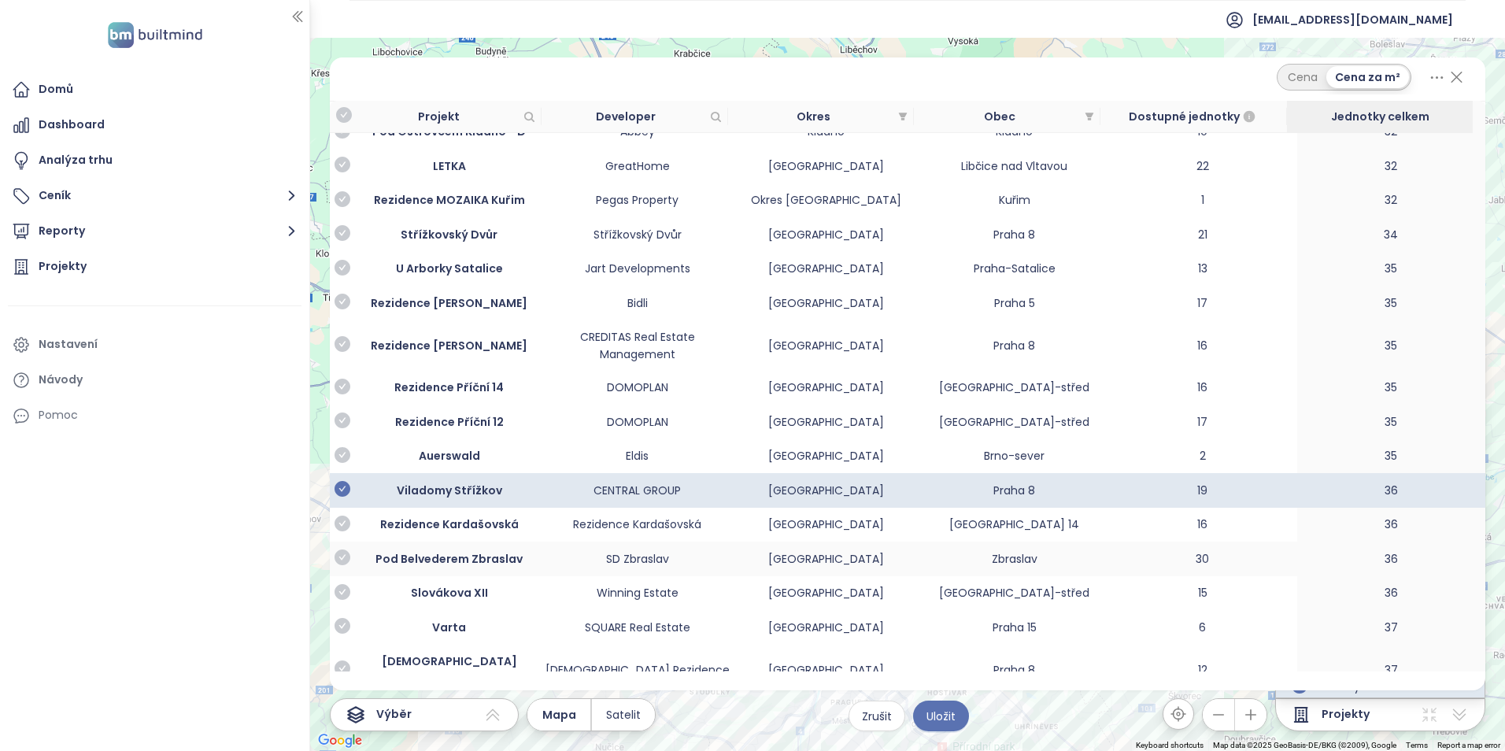
scroll to position [7397, 0]
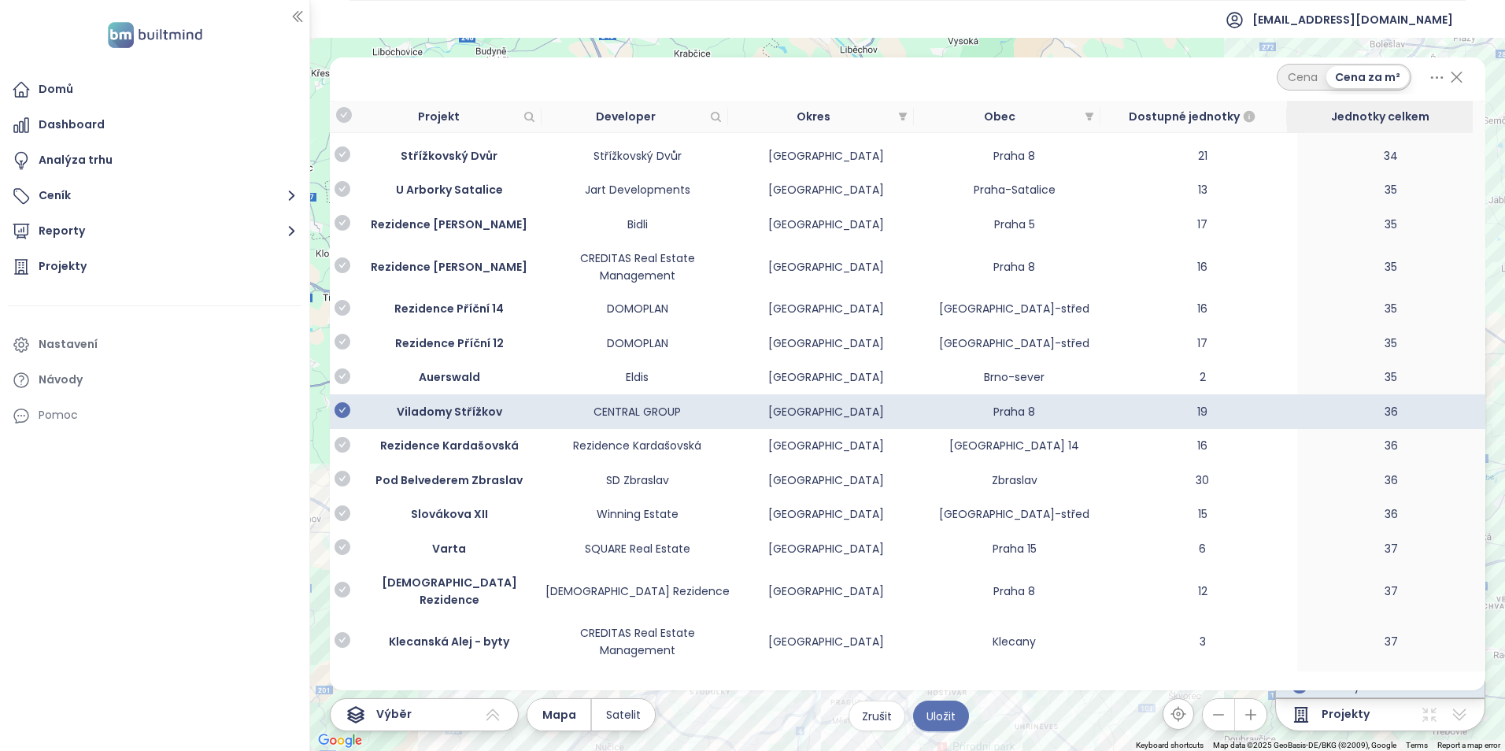
click at [346, 708] on icon "check-circle" at bounding box center [342, 716] width 16 height 16
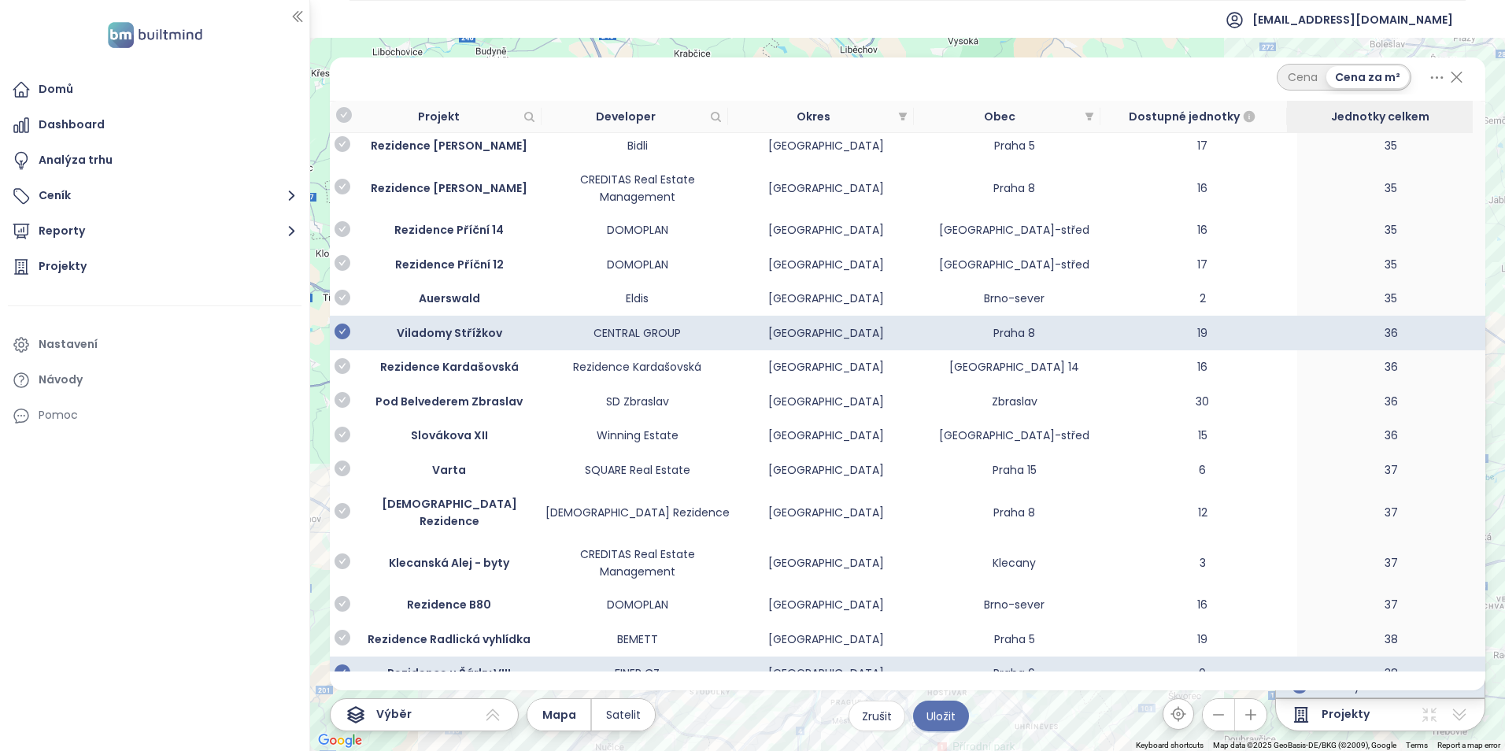
scroll to position [7633, 0]
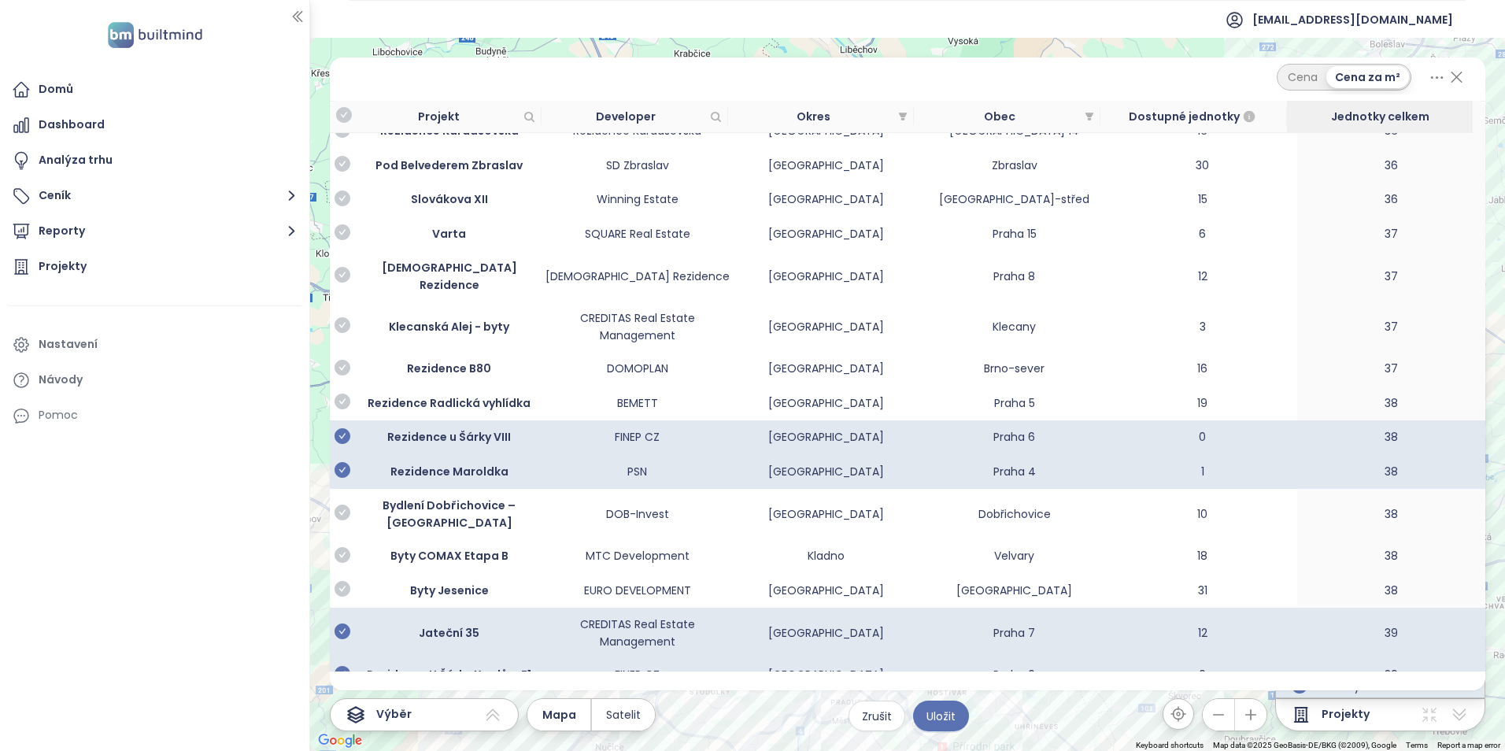
scroll to position [7790, 0]
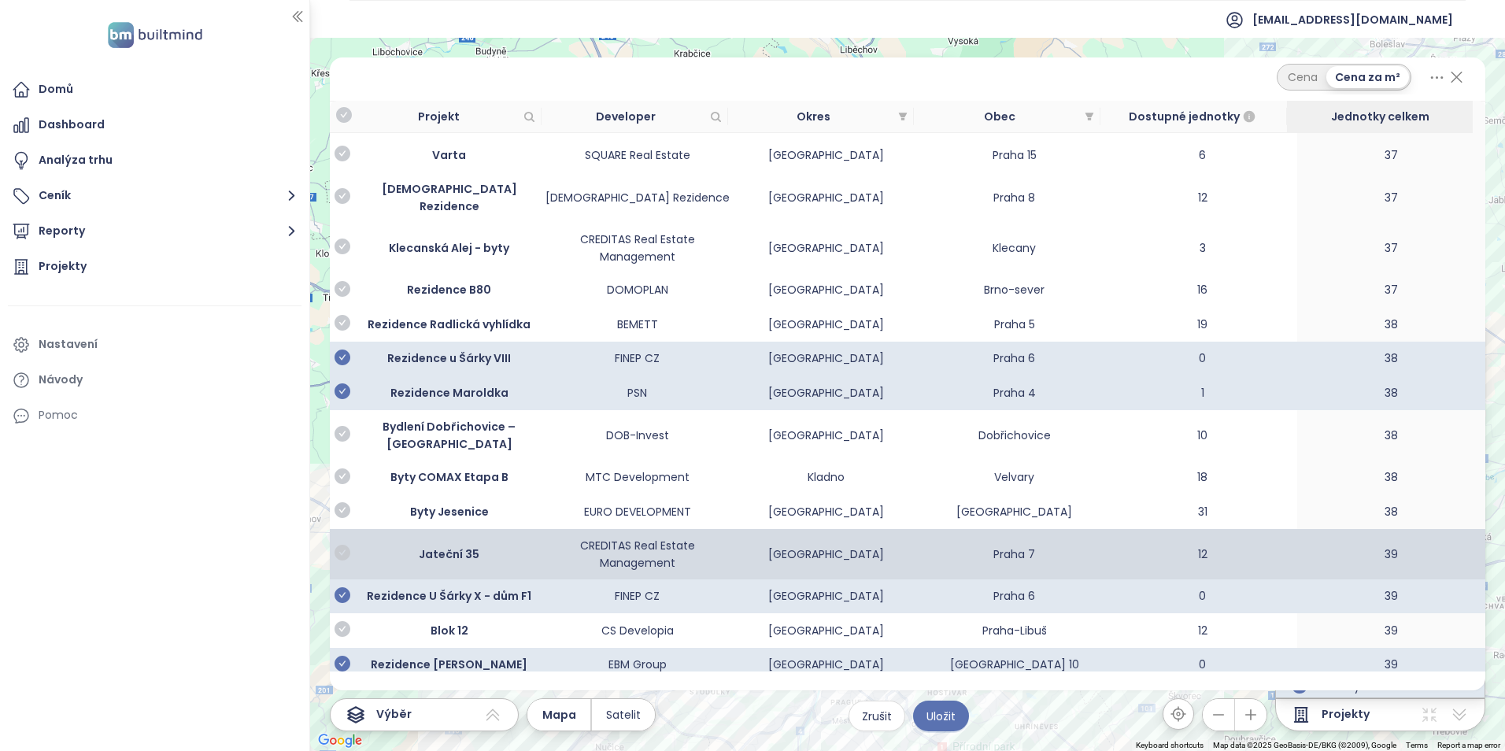
click at [338, 545] on icon "check-circle" at bounding box center [342, 553] width 16 height 16
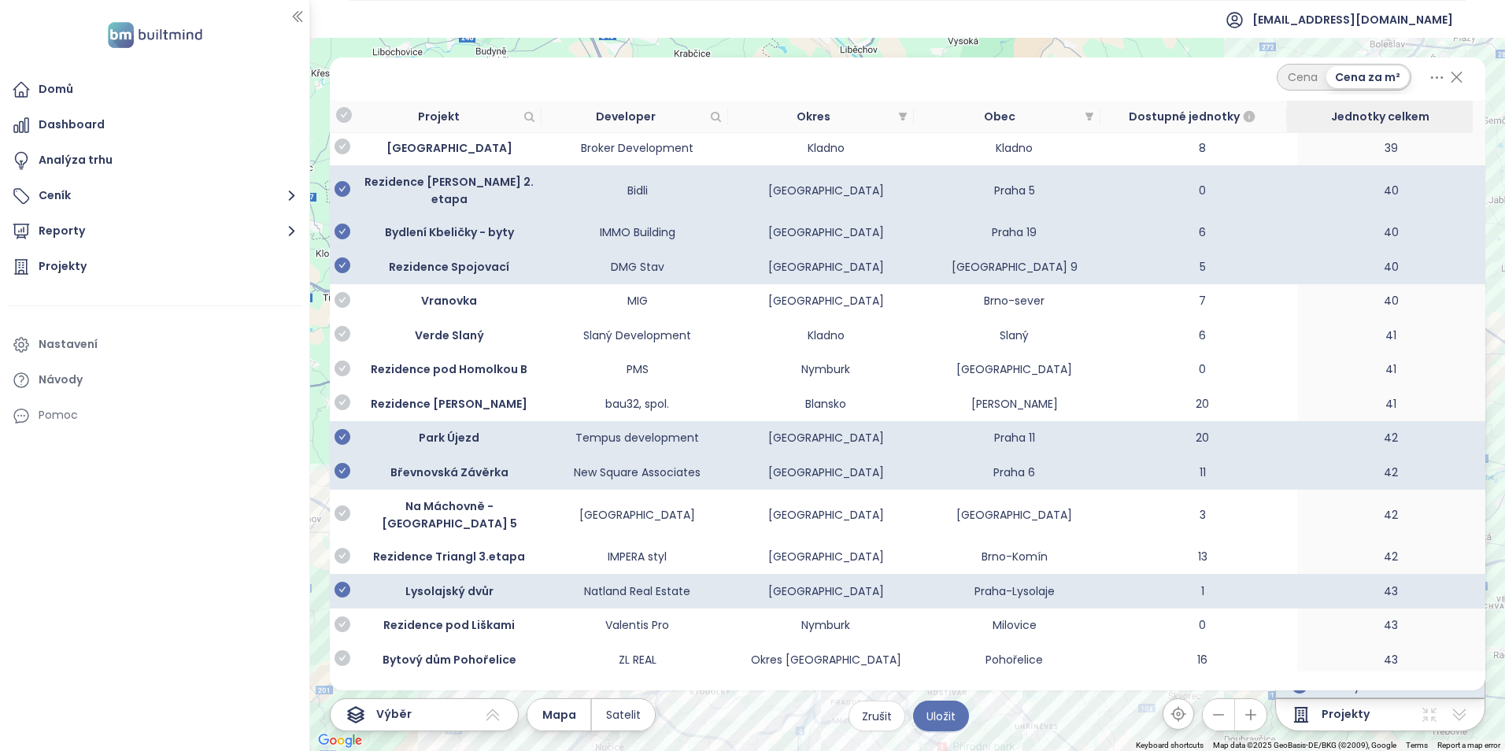
scroll to position [8498, 0]
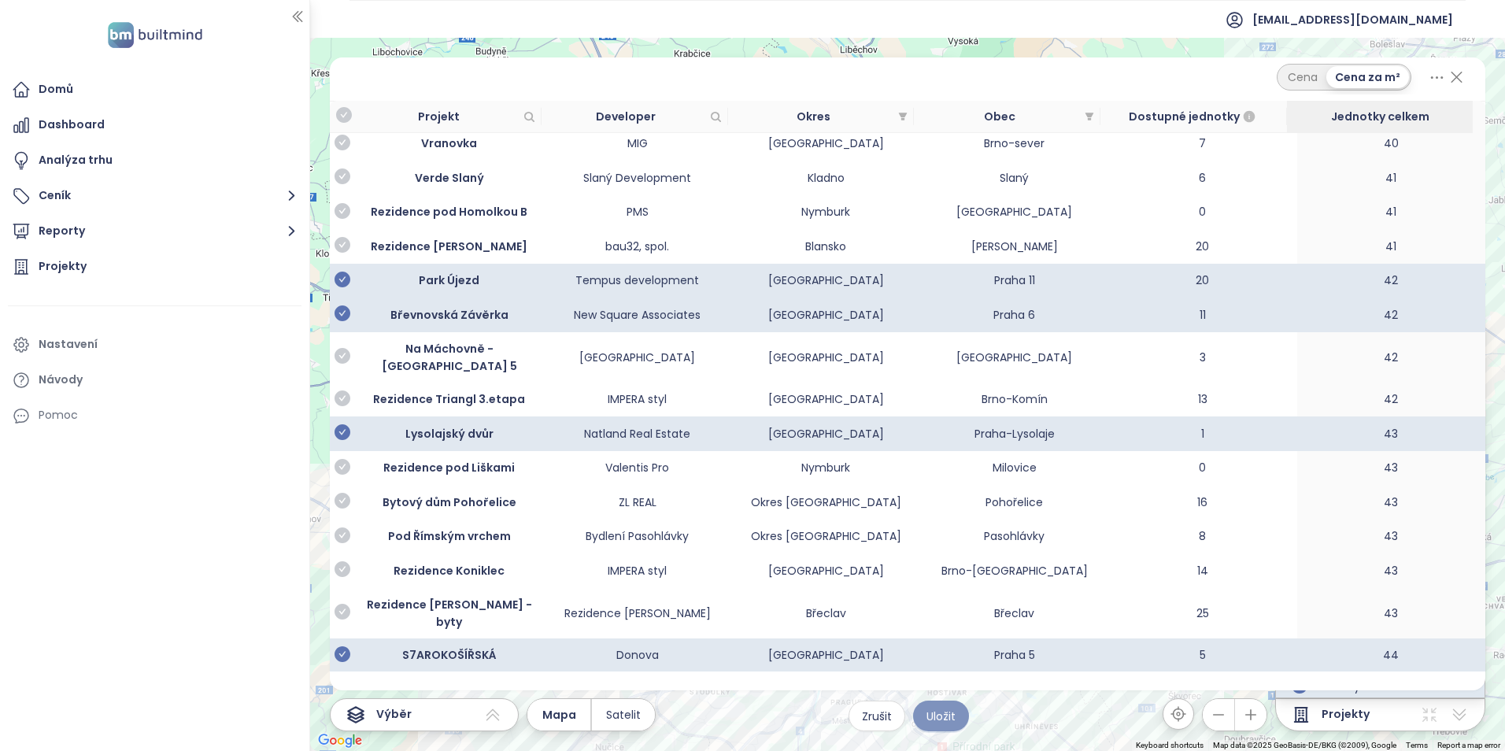
click at [943, 717] on span "Uložit" at bounding box center [940, 715] width 29 height 17
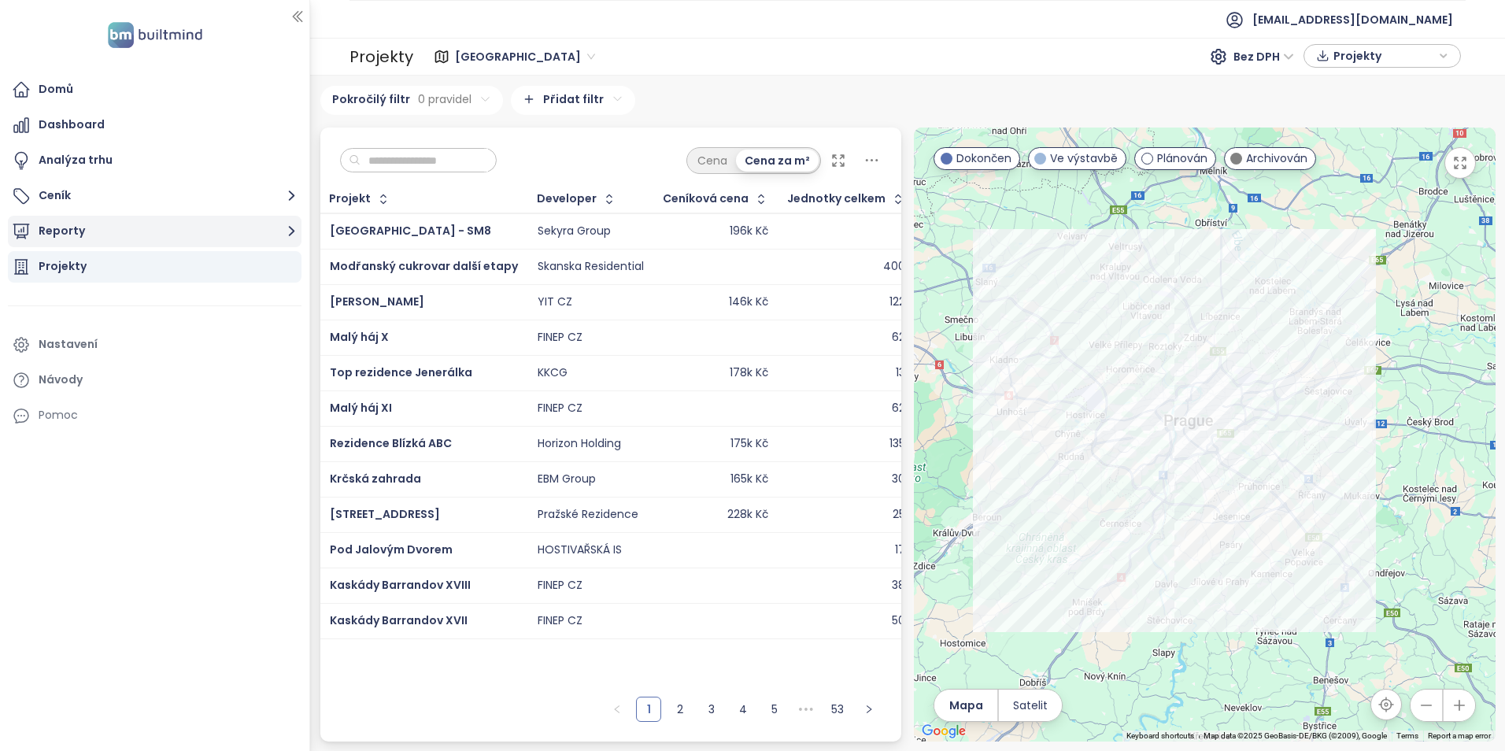
click at [144, 240] on button "Reporty" at bounding box center [155, 231] width 294 height 31
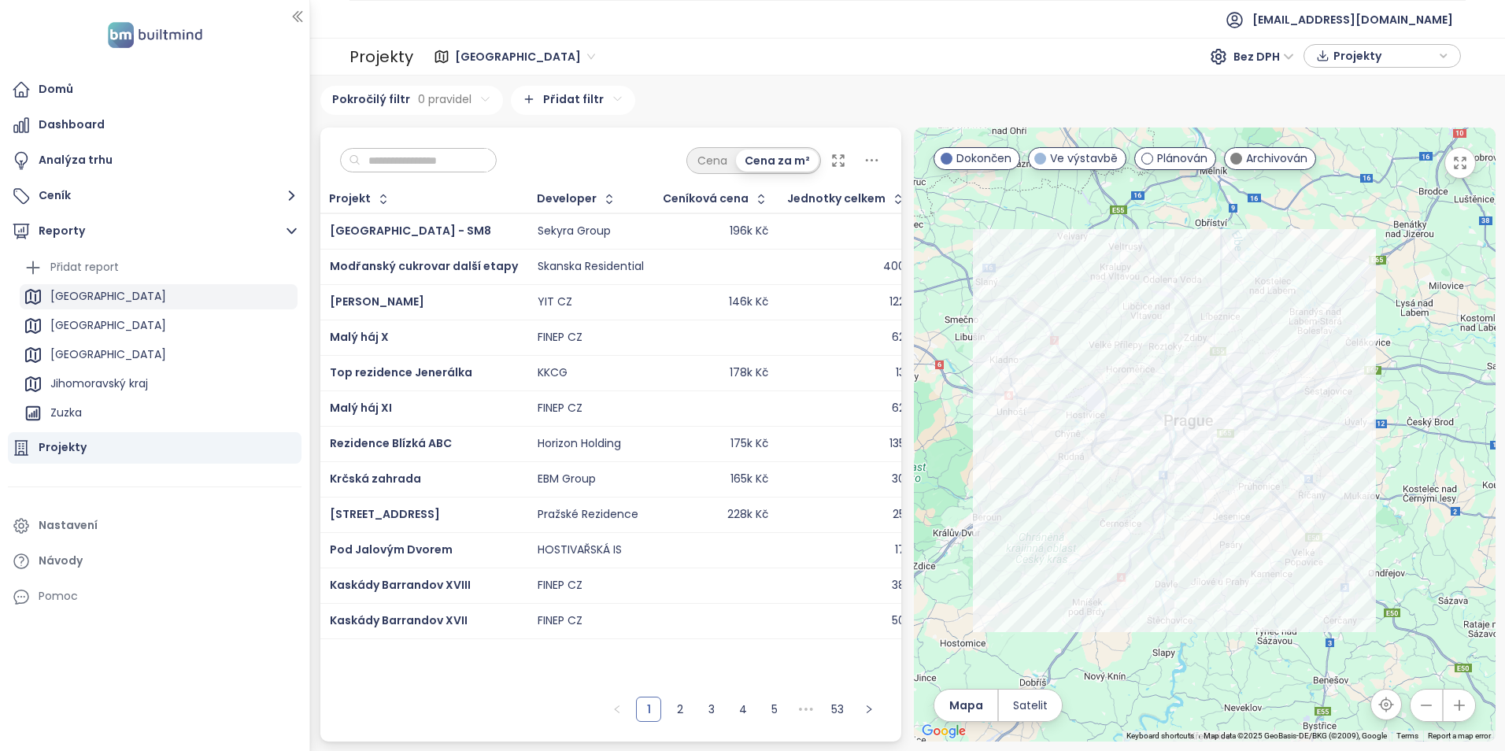
scroll to position [143, 0]
click at [188, 323] on div "Praha nad 50 jednotek" at bounding box center [159, 328] width 278 height 25
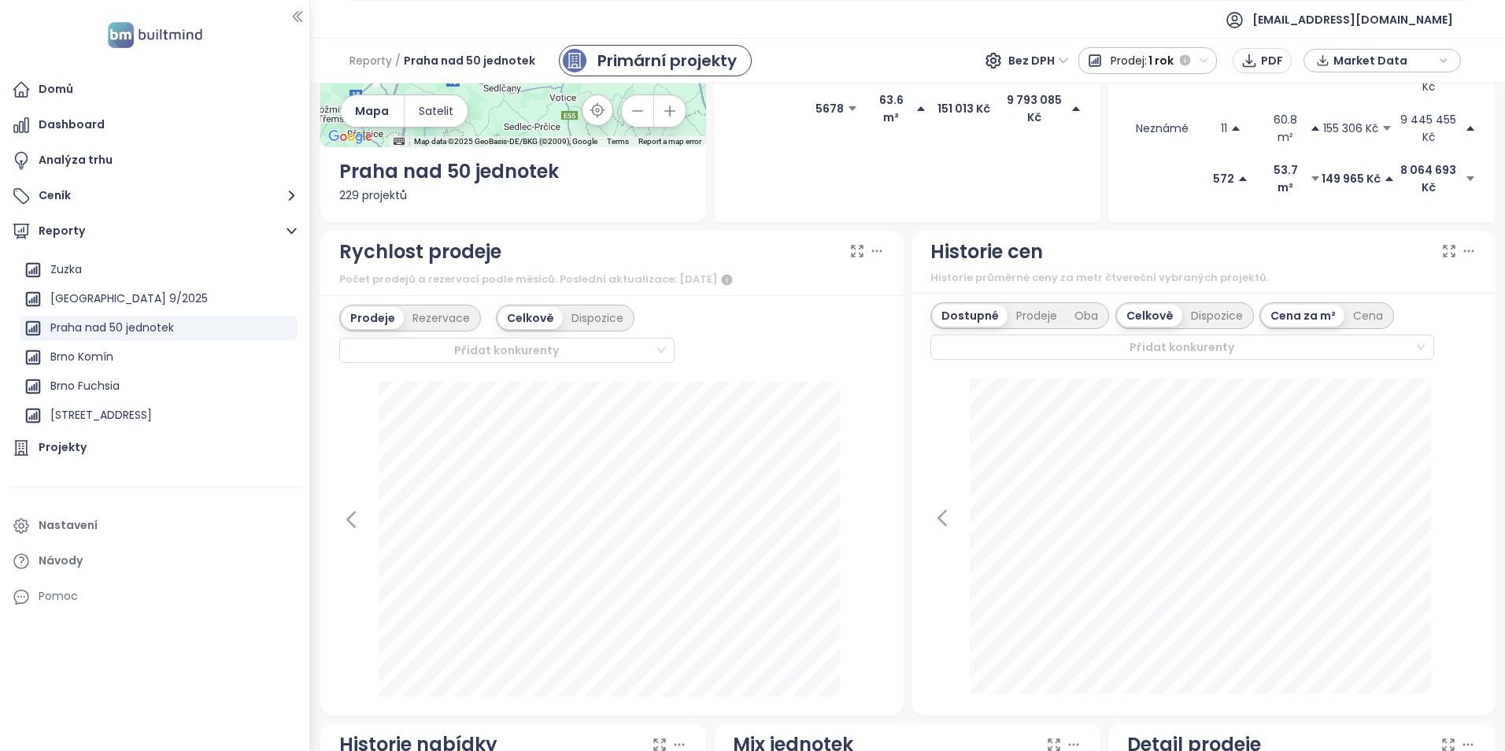
scroll to position [472, 0]
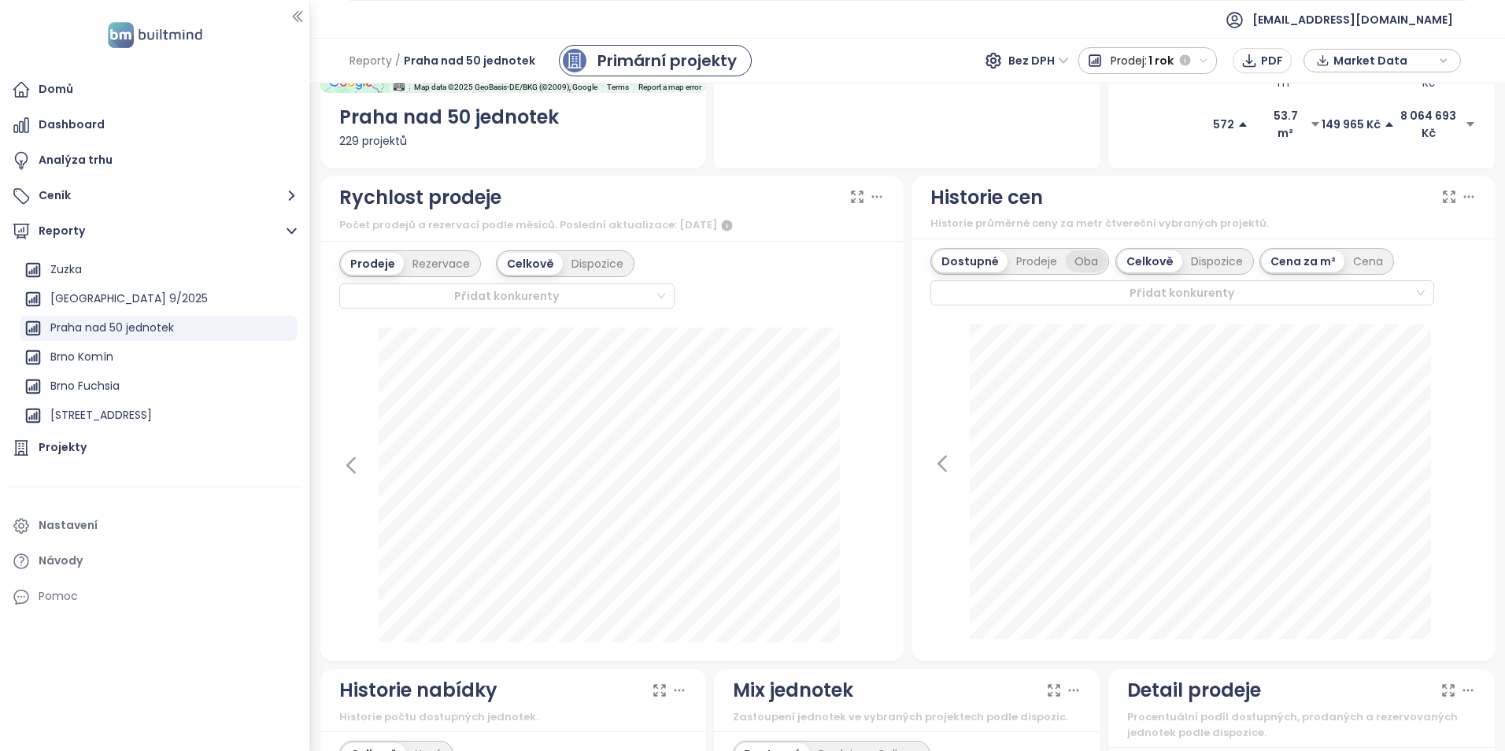
click at [1065, 250] on div "Oba" at bounding box center [1085, 261] width 41 height 22
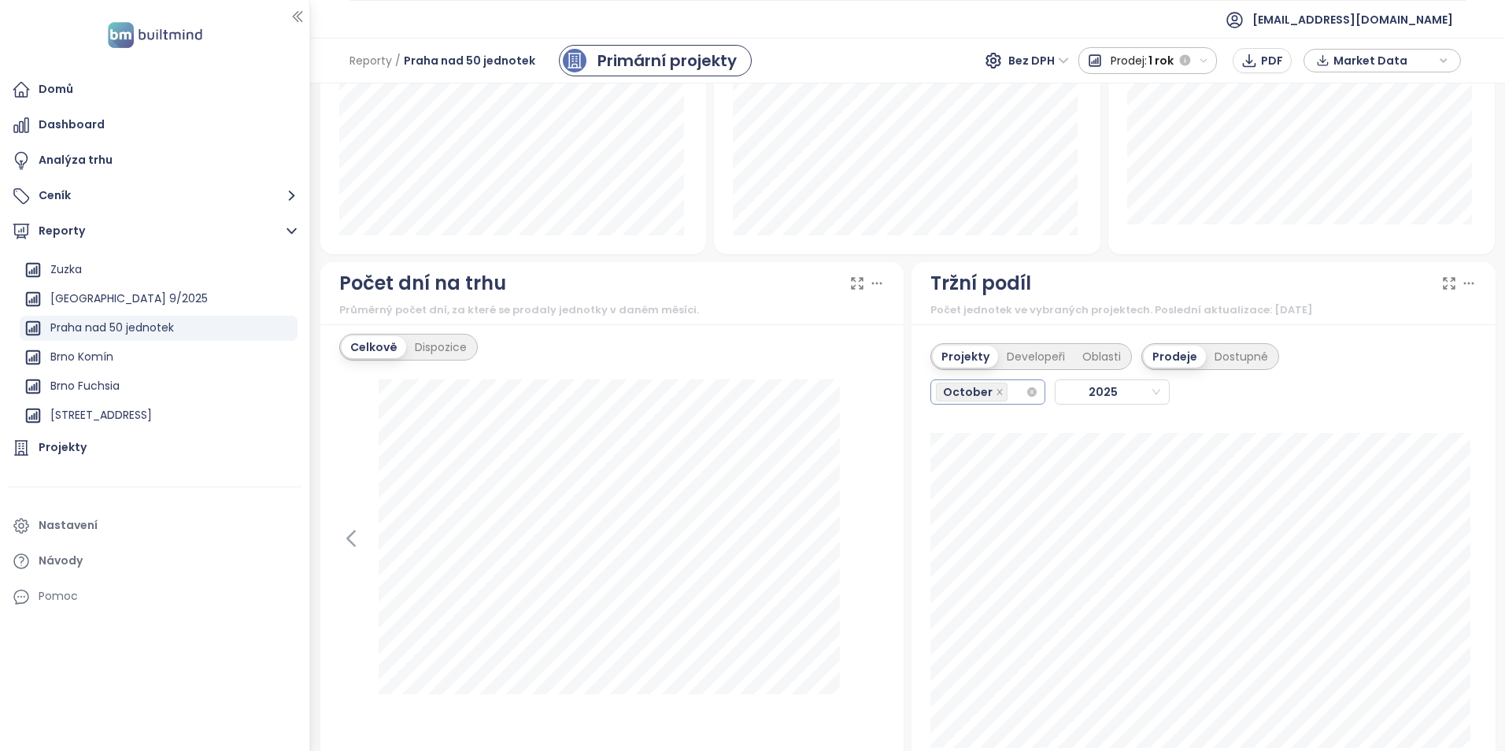
scroll to position [1416, 0]
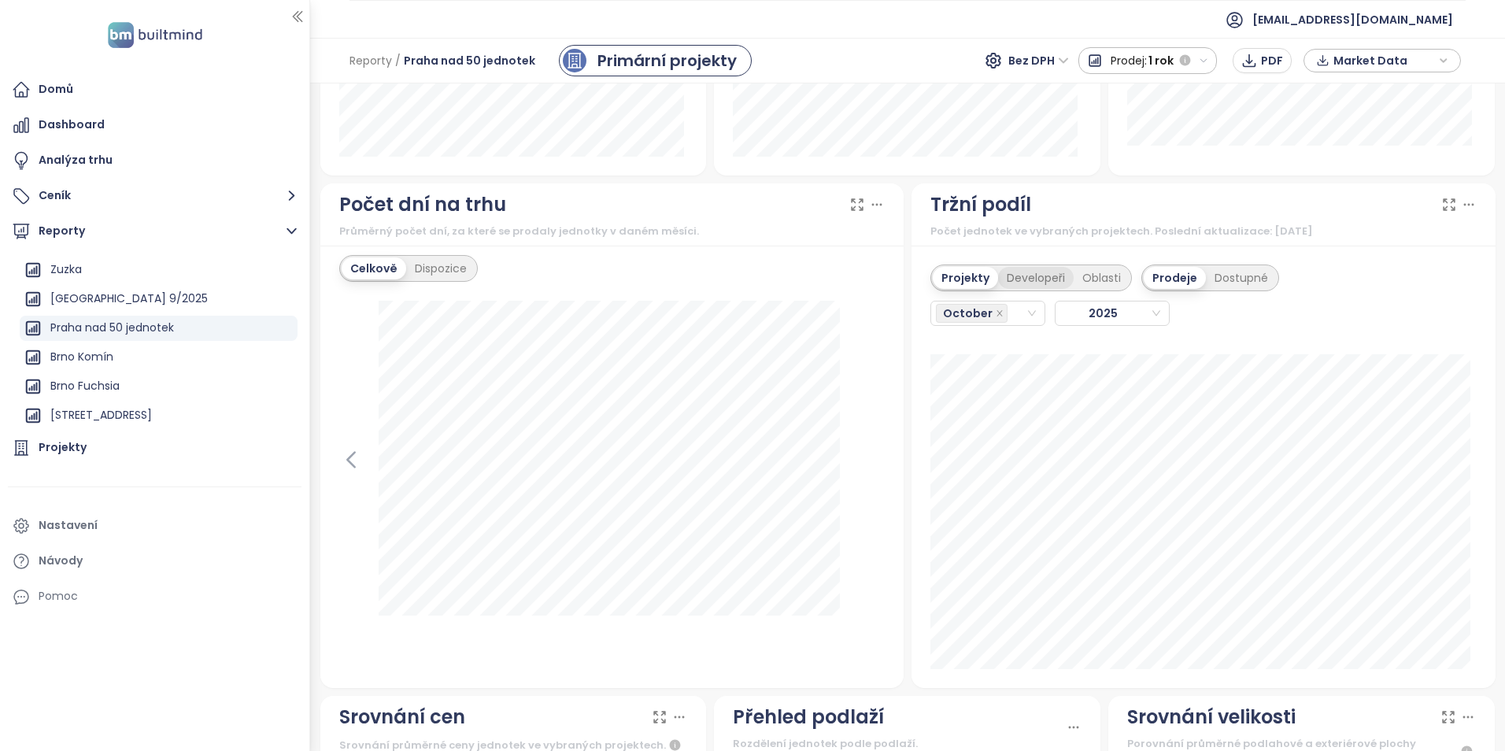
click at [999, 267] on div "Developeři" at bounding box center [1036, 278] width 76 height 22
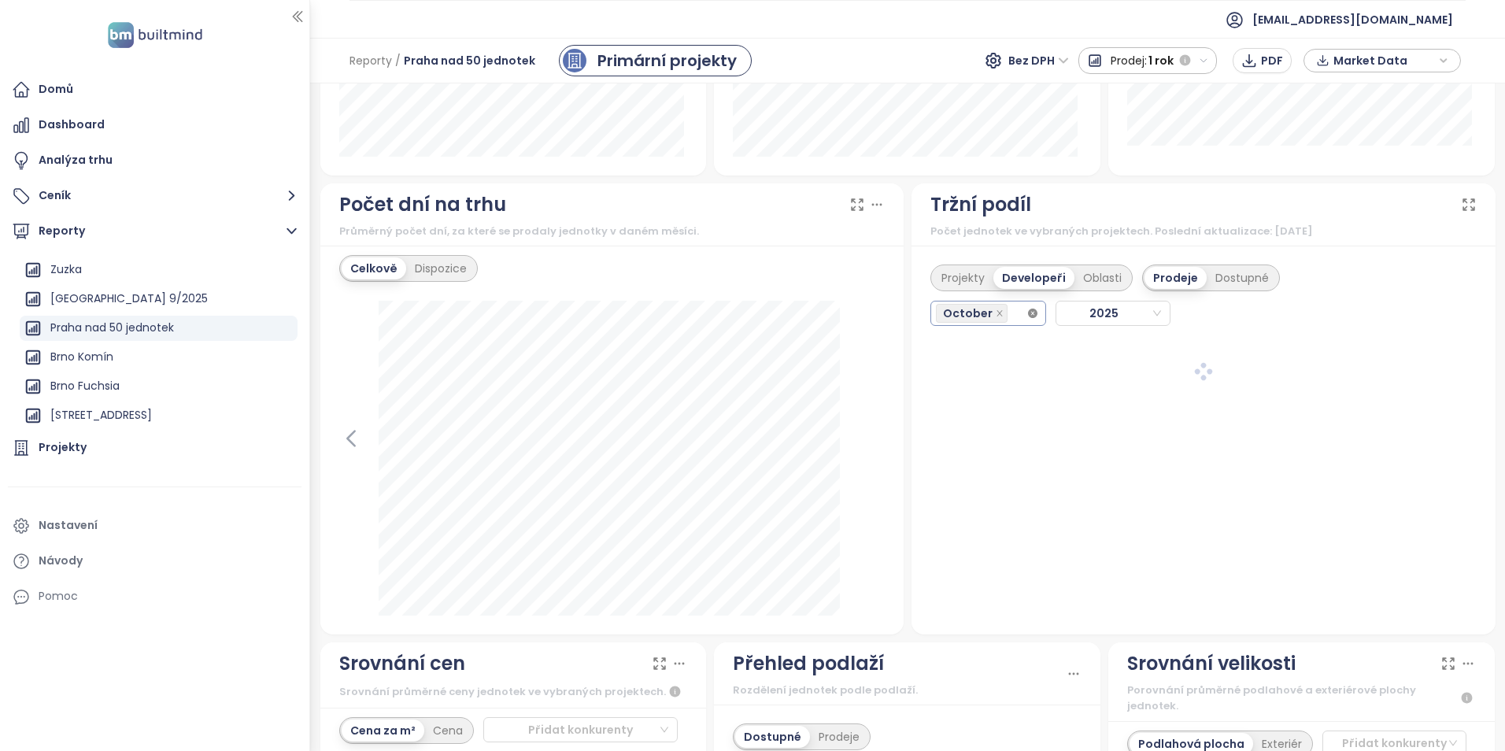
click at [1028, 308] on icon "close-circle" at bounding box center [1032, 312] width 9 height 9
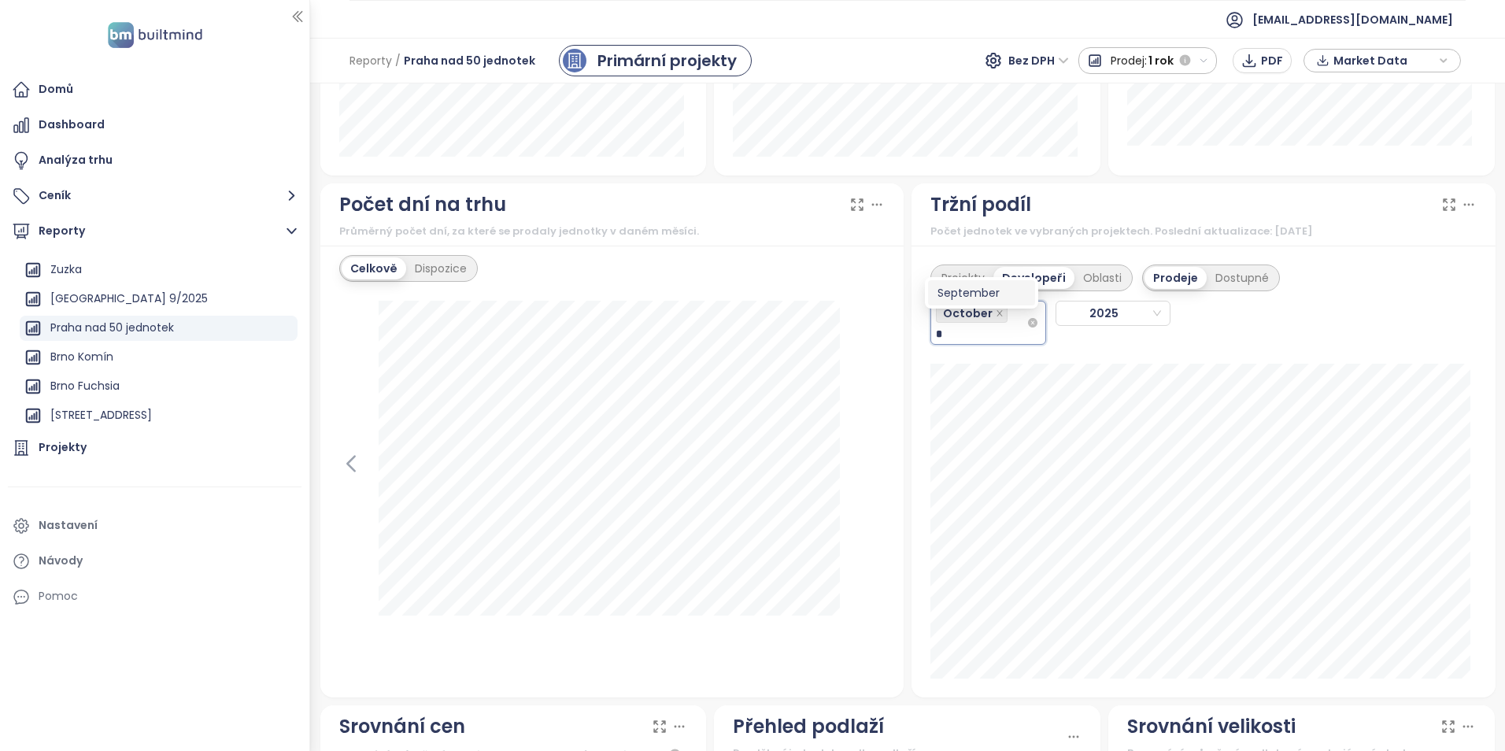
type input "**"
click at [995, 286] on div "September" at bounding box center [981, 292] width 88 height 17
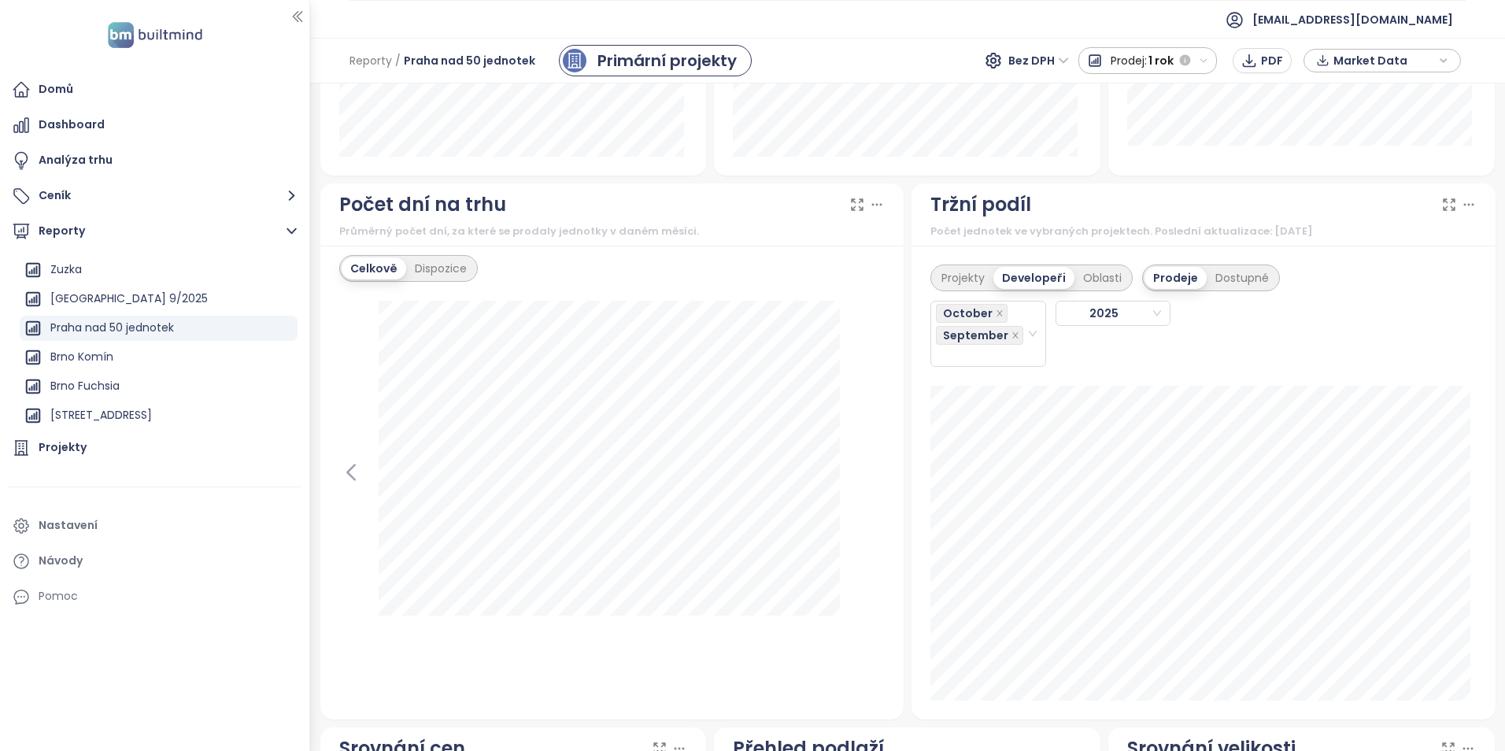
click at [1172, 316] on div "Projekty Developeři Oblasti Prodeje Dostupné October [DATE] ED GROUP: 1" at bounding box center [1203, 483] width 584 height 474
click at [1012, 332] on icon "close" at bounding box center [1015, 335] width 6 height 6
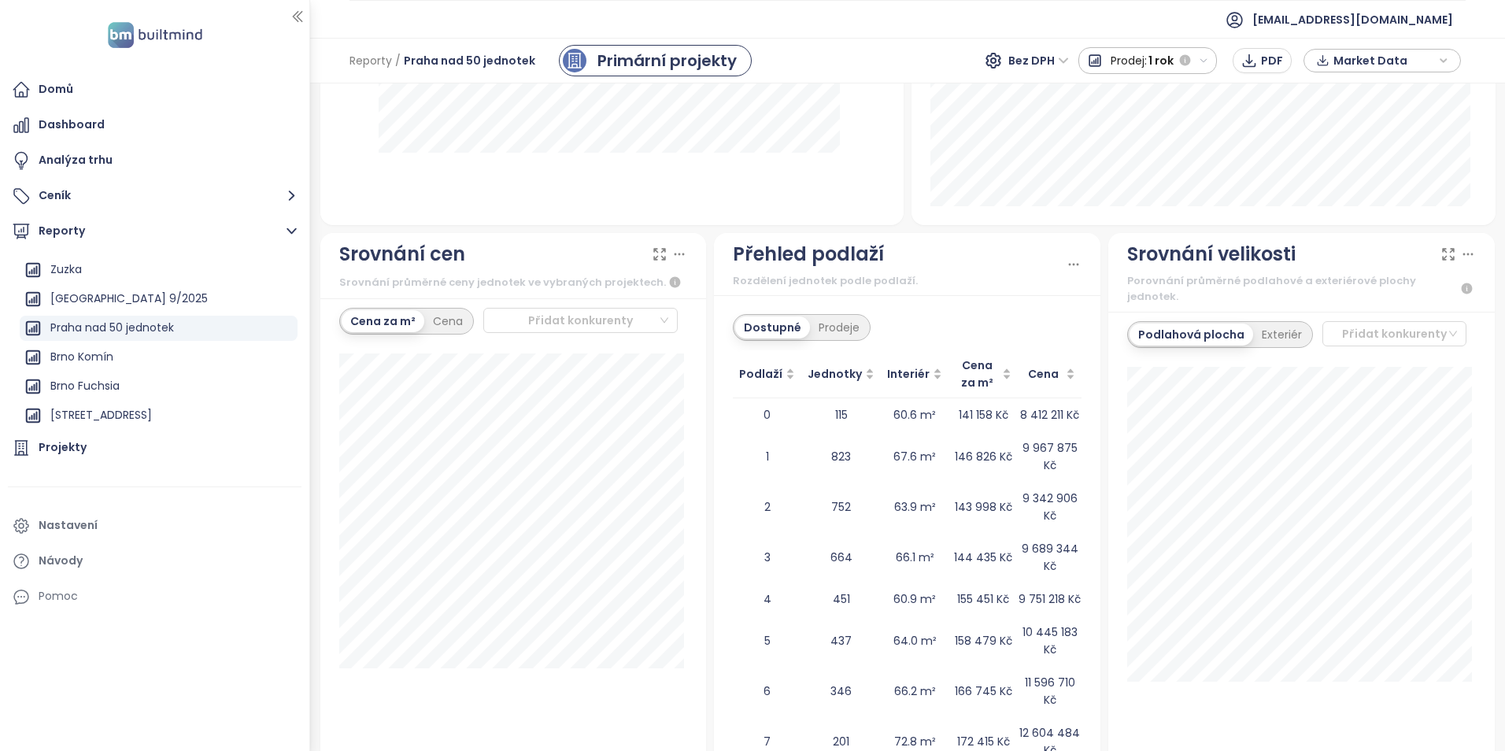
scroll to position [1889, 0]
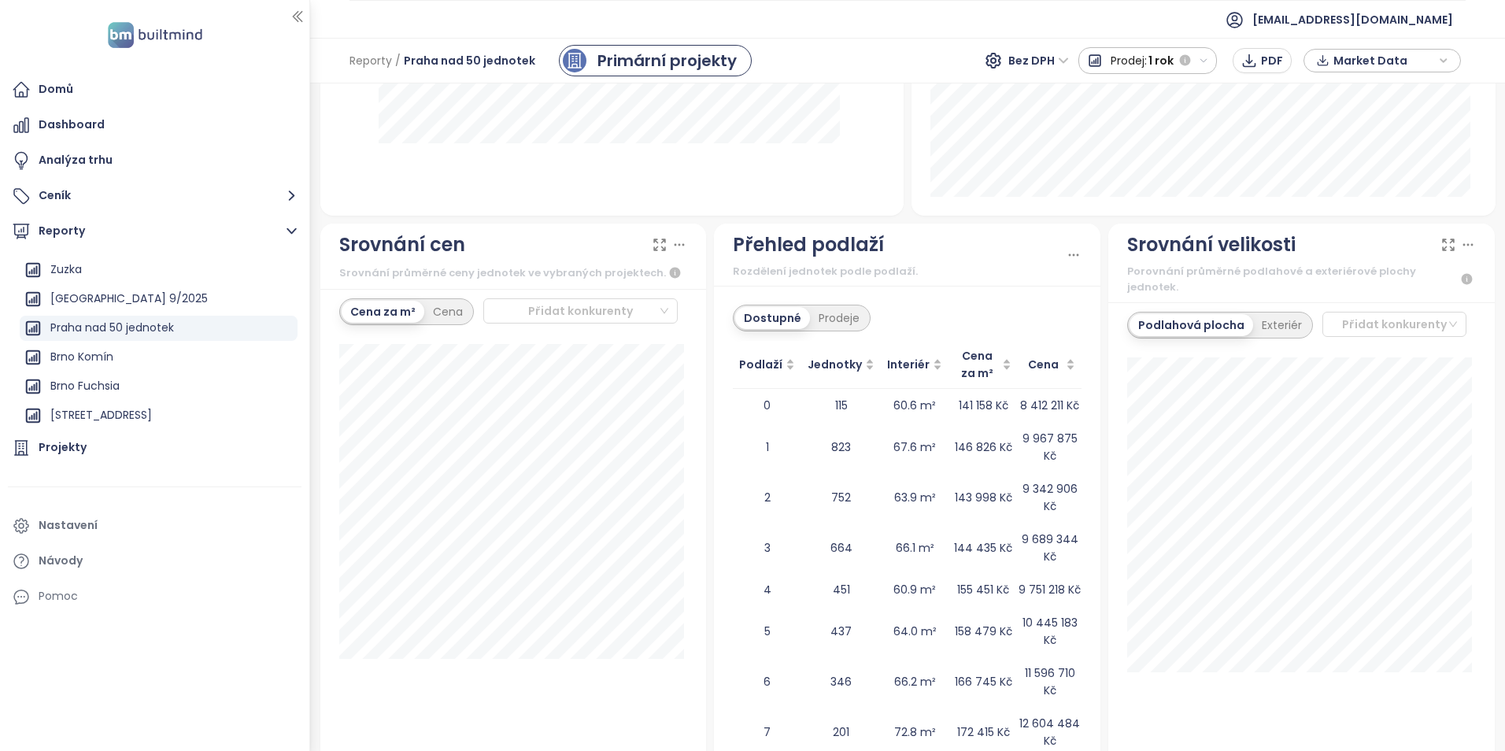
click at [1153, 65] on span "1 rok" at bounding box center [1160, 60] width 25 height 28
click at [1141, 120] on div "1 měsíc" at bounding box center [1148, 117] width 138 height 28
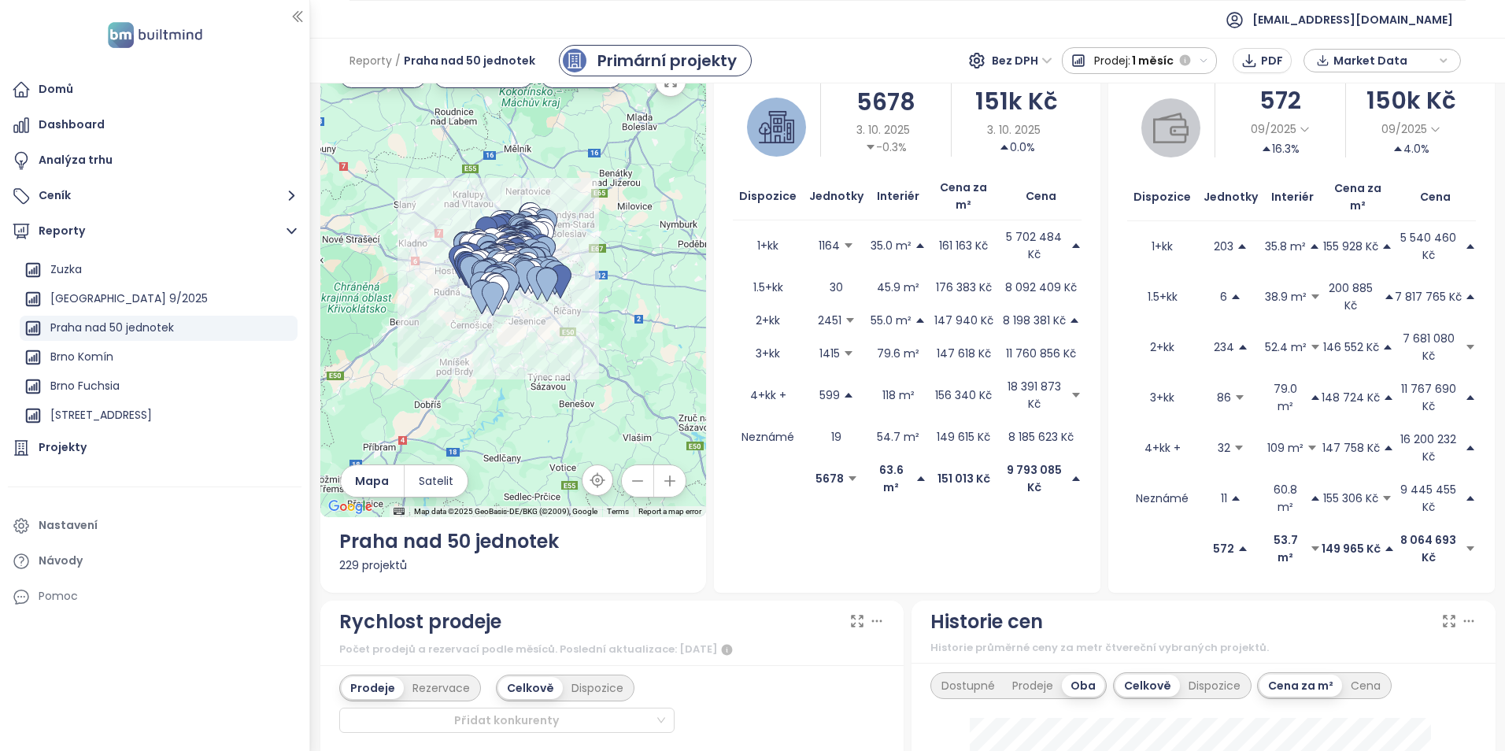
scroll to position [0, 0]
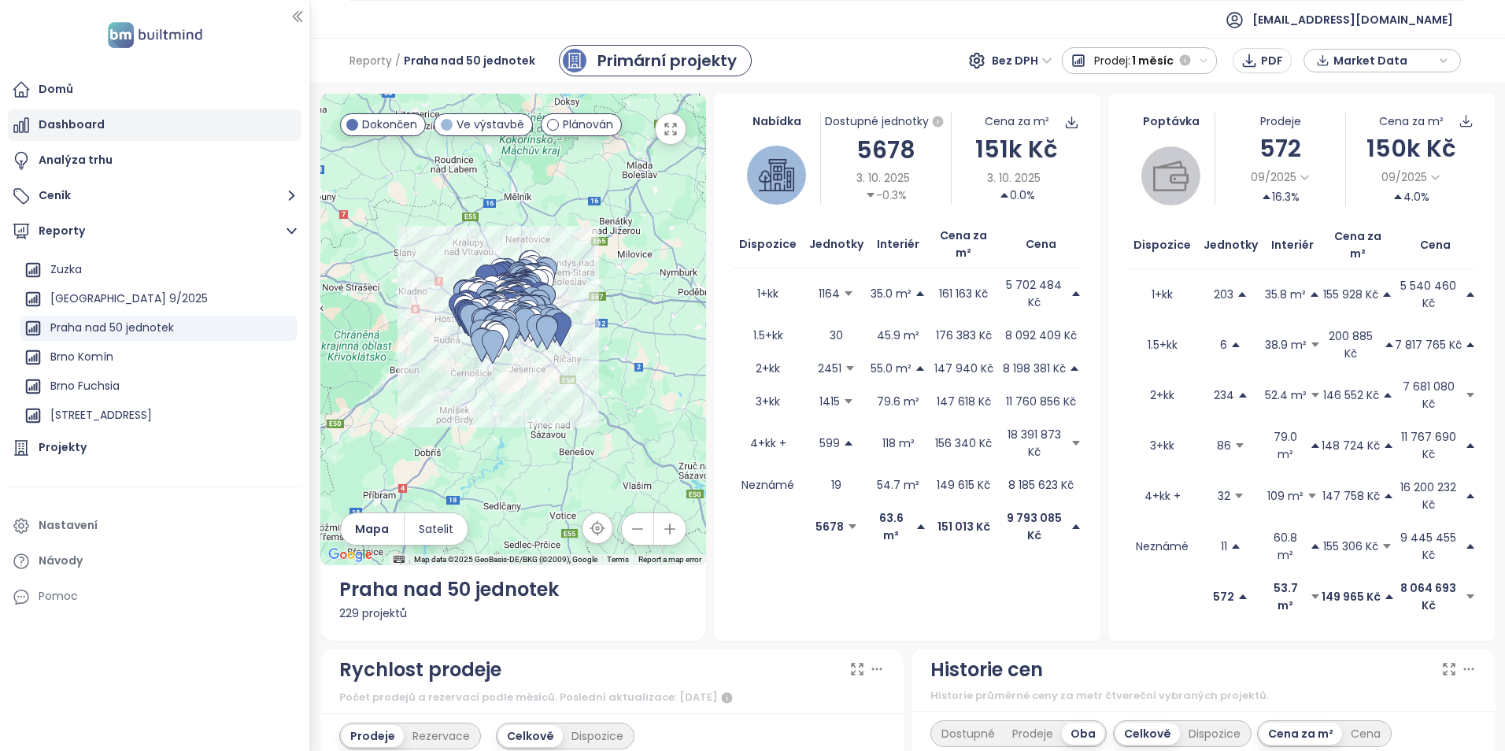
click at [137, 122] on div "Dashboard" at bounding box center [155, 124] width 294 height 31
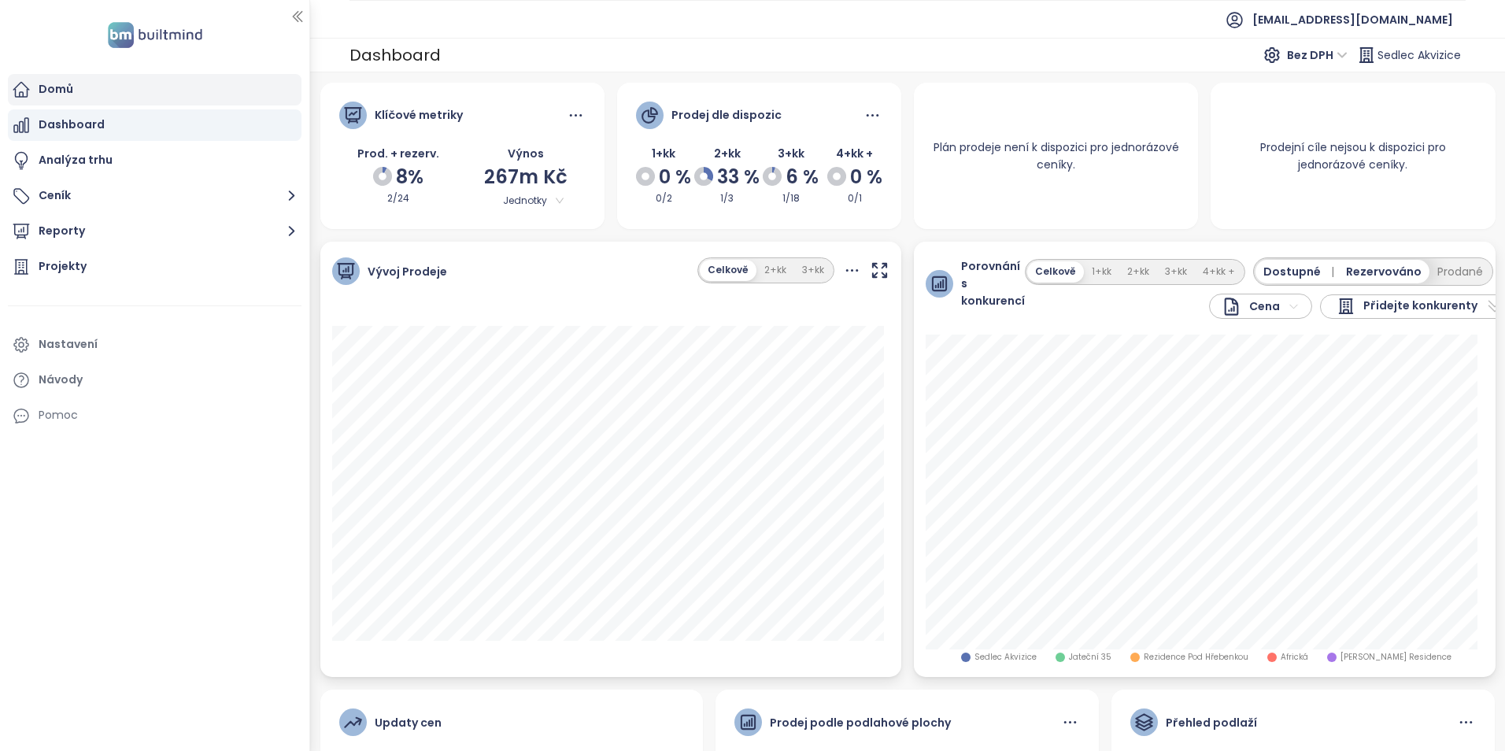
click at [159, 91] on div "Domů" at bounding box center [155, 89] width 294 height 31
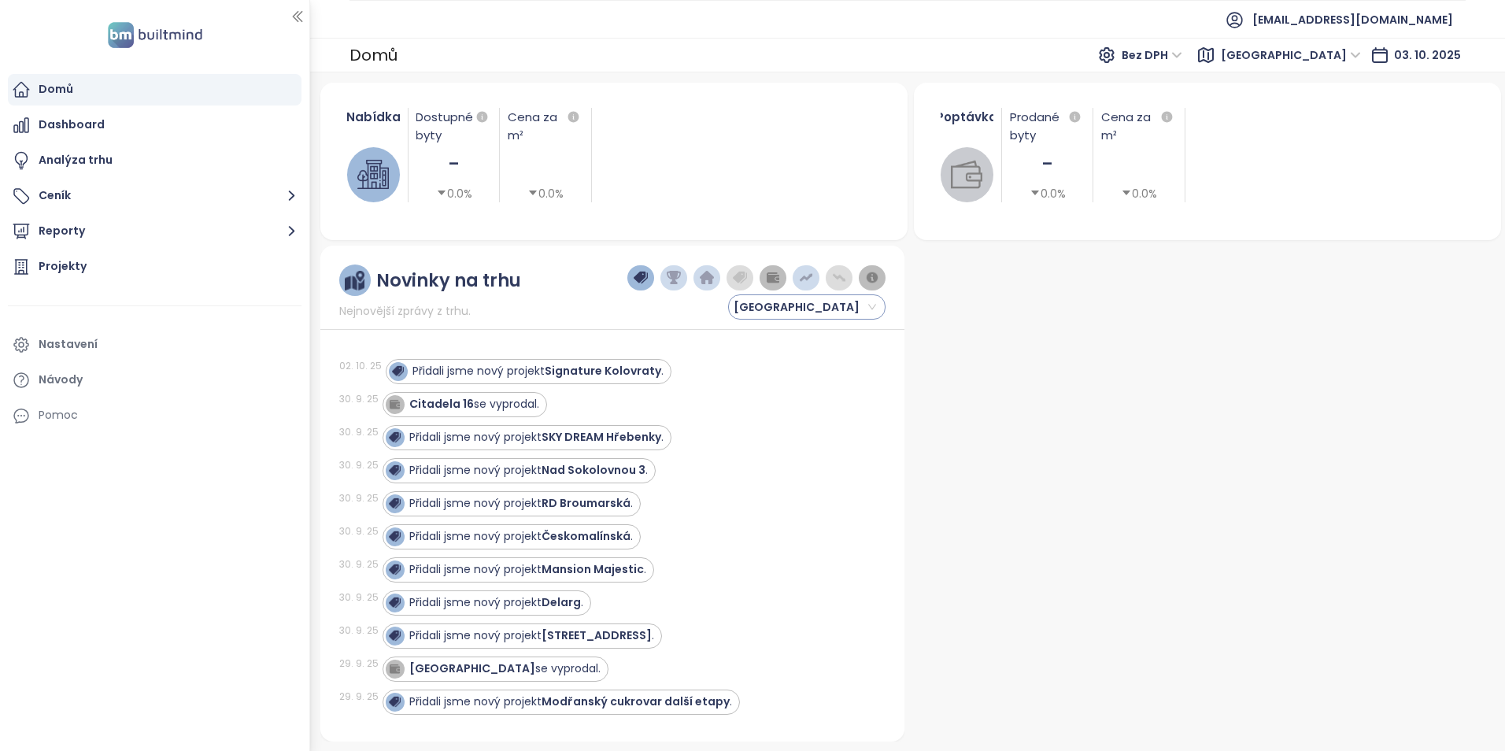
click at [867, 311] on span "[GEOGRAPHIC_DATA]" at bounding box center [804, 307] width 142 height 24
click at [828, 307] on span "[GEOGRAPHIC_DATA]" at bounding box center [804, 307] width 142 height 24
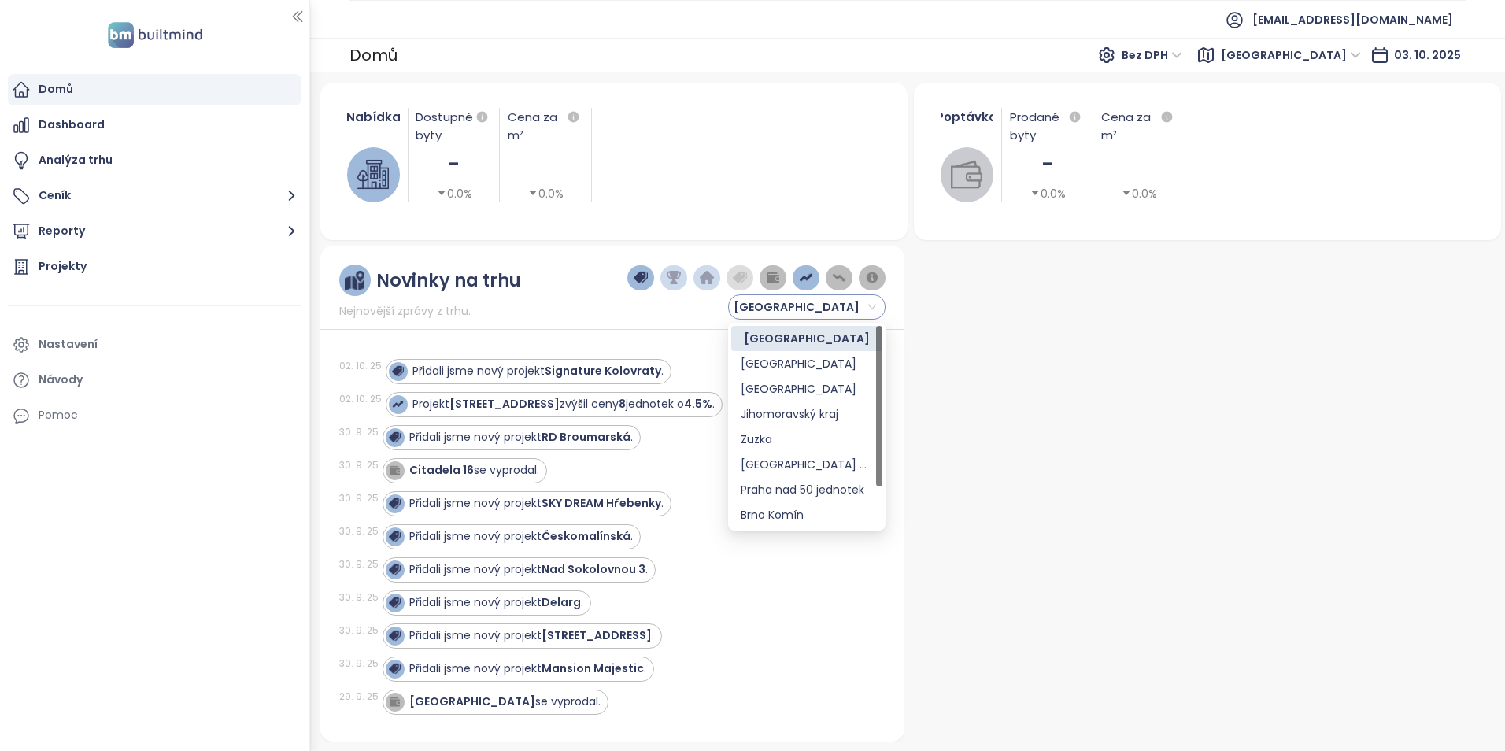
click at [781, 304] on span "[GEOGRAPHIC_DATA]" at bounding box center [804, 307] width 142 height 24
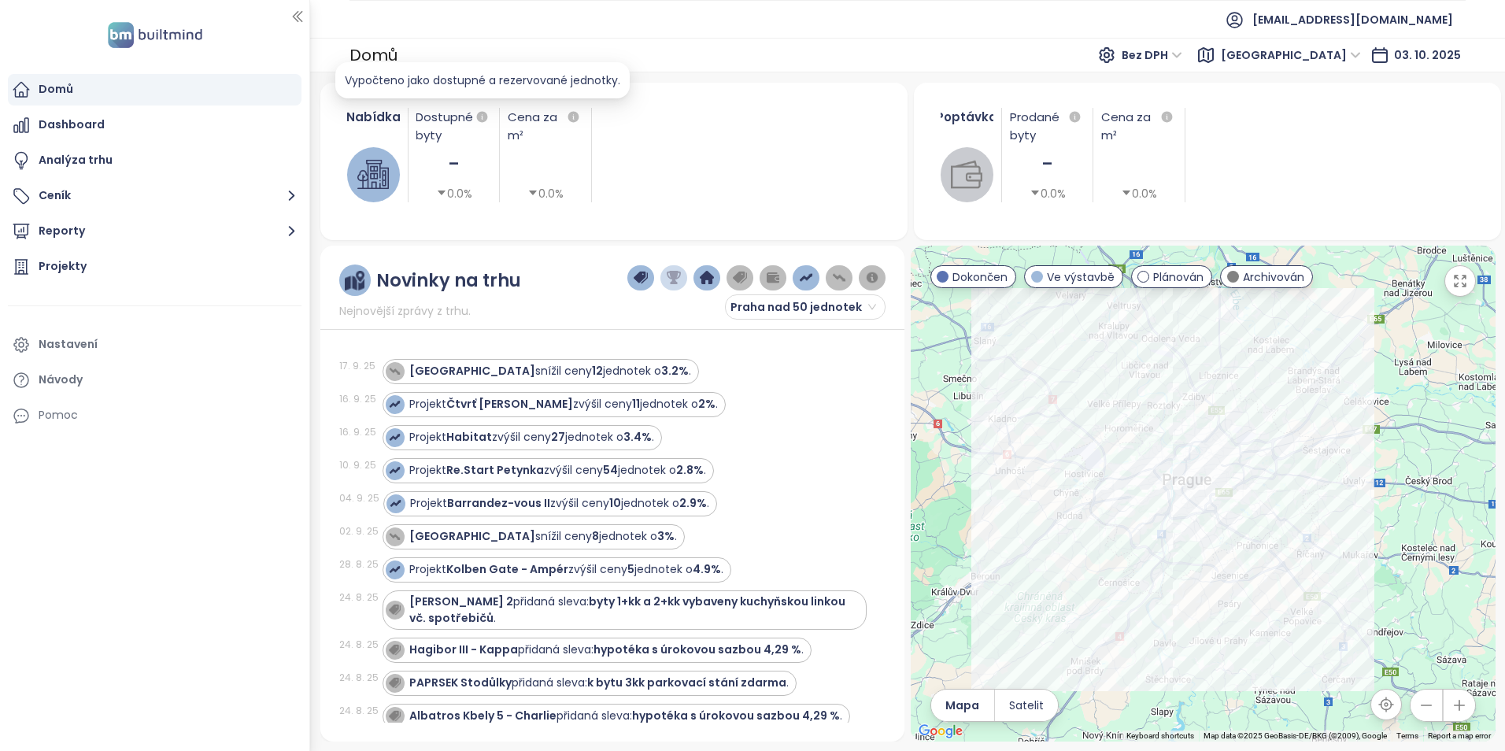
click at [457, 183] on div "Dostupné byty - 0.0%" at bounding box center [453, 155] width 91 height 94
click at [457, 171] on div "-" at bounding box center [453, 164] width 75 height 32
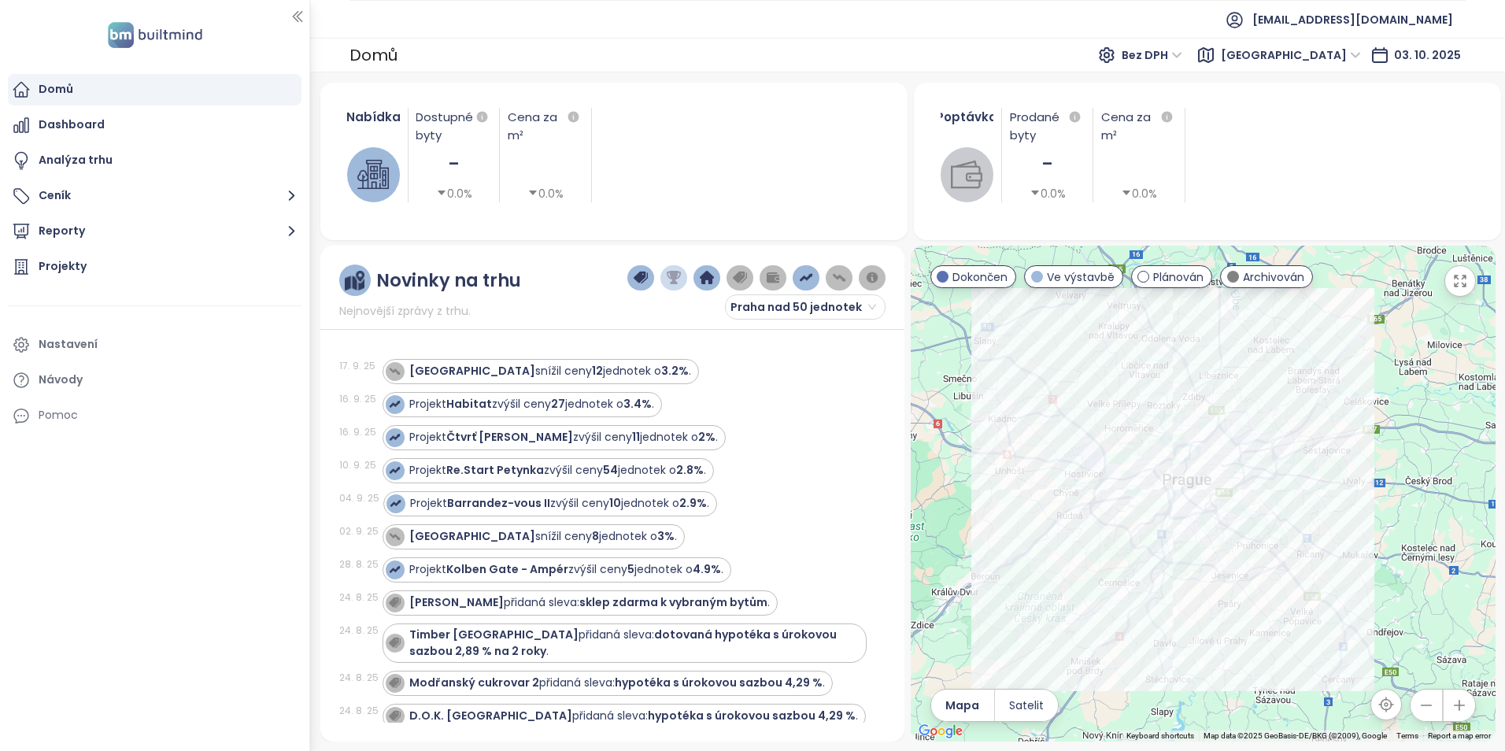
click at [1340, 51] on span "[GEOGRAPHIC_DATA]" at bounding box center [1290, 55] width 140 height 24
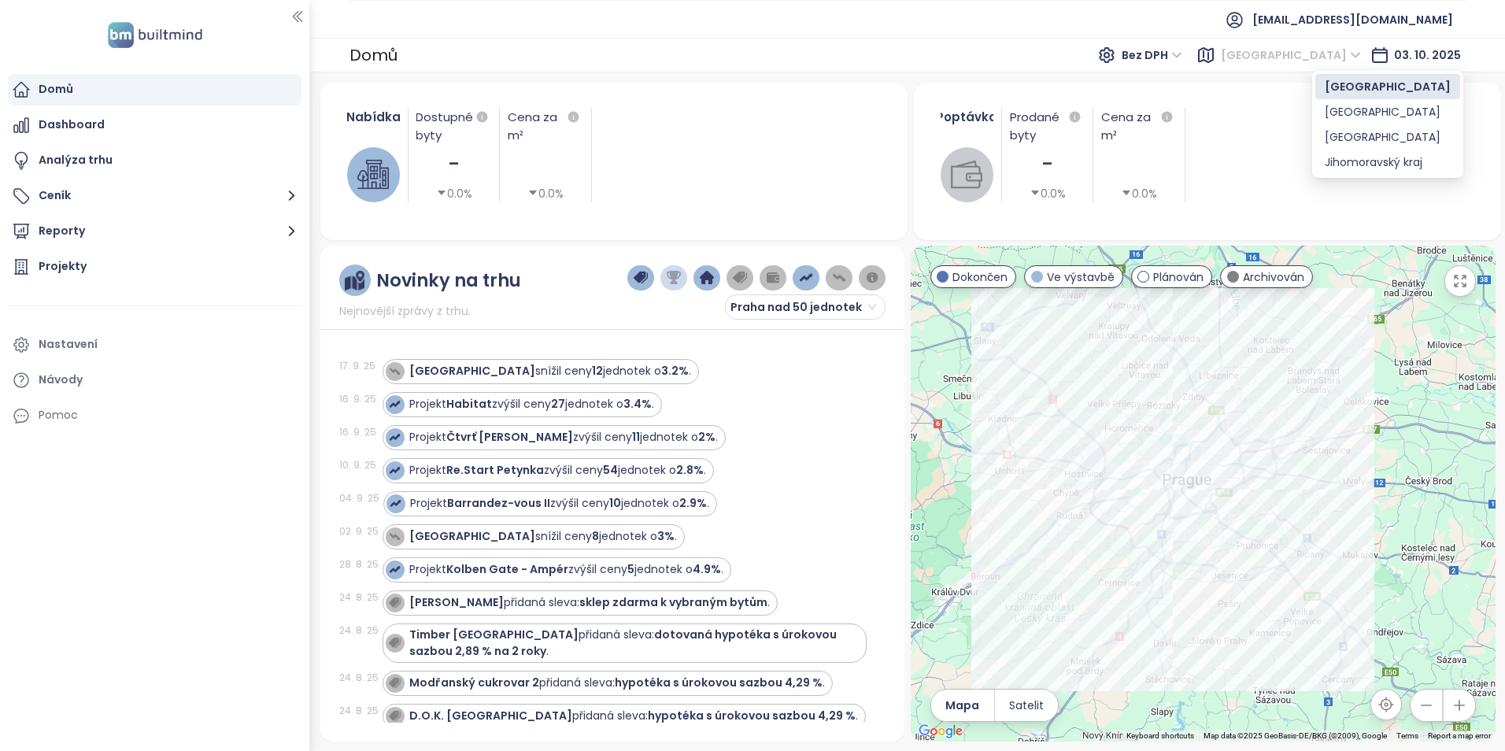
click at [1318, 54] on span "[GEOGRAPHIC_DATA]" at bounding box center [1290, 55] width 140 height 24
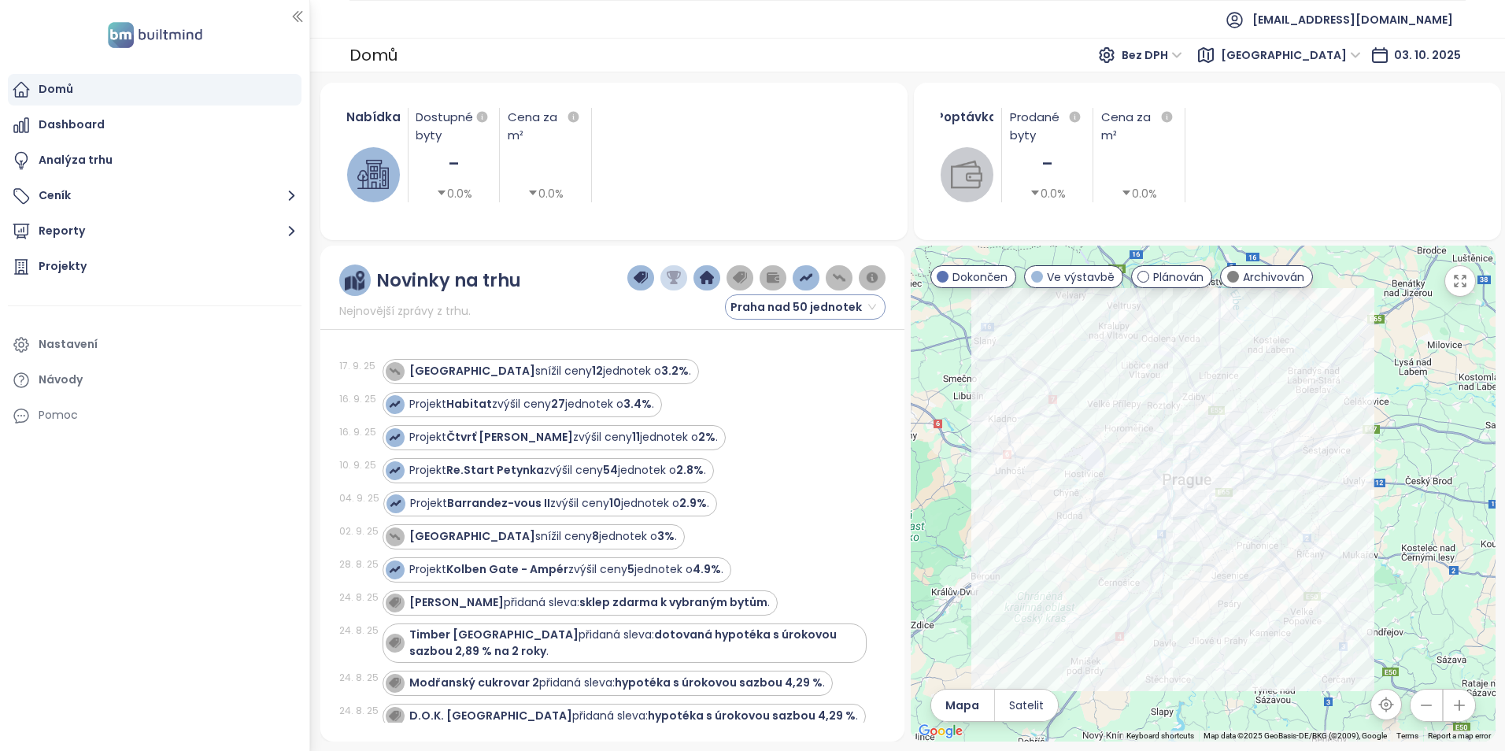
click at [818, 301] on span "Praha nad 50 jednotek" at bounding box center [803, 307] width 146 height 24
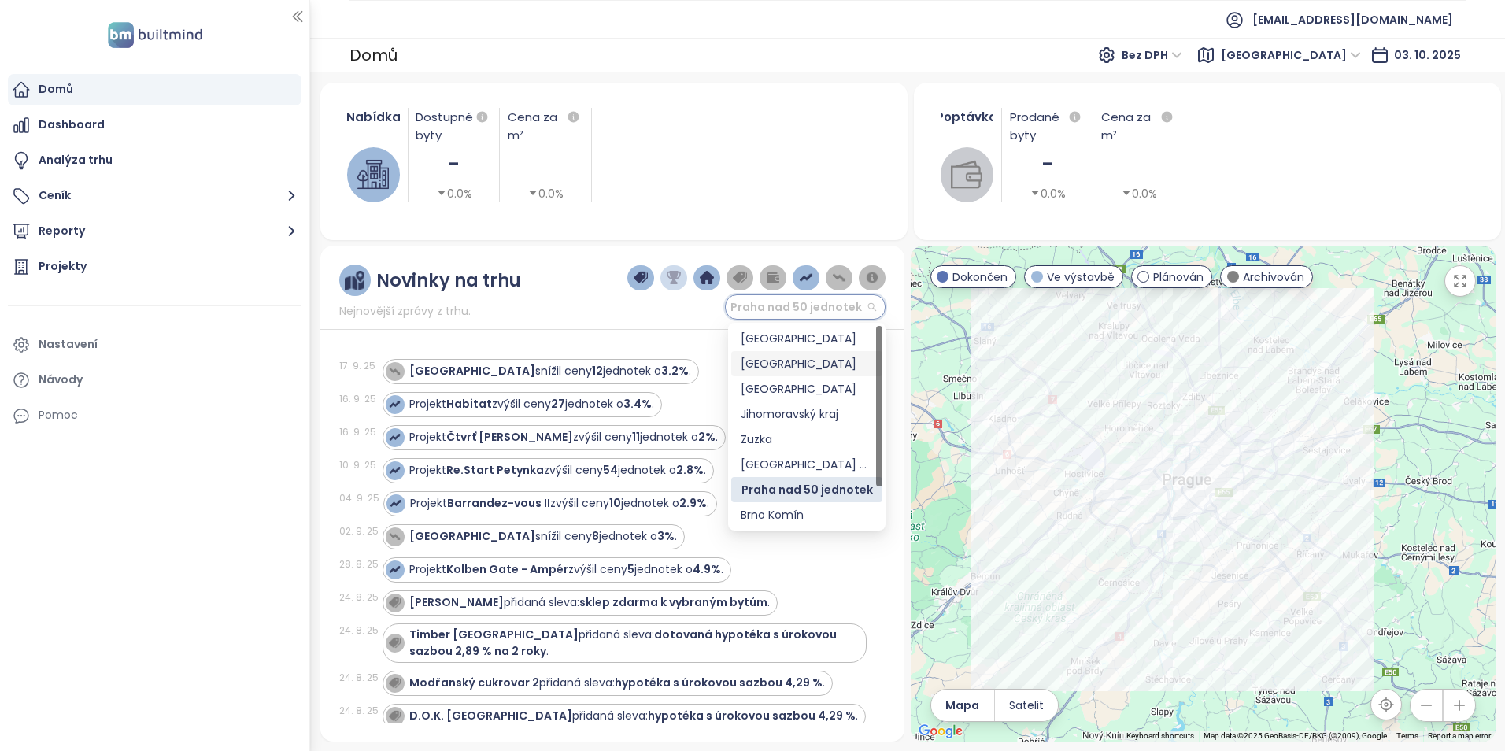
click at [800, 360] on div "[GEOGRAPHIC_DATA]" at bounding box center [806, 363] width 132 height 17
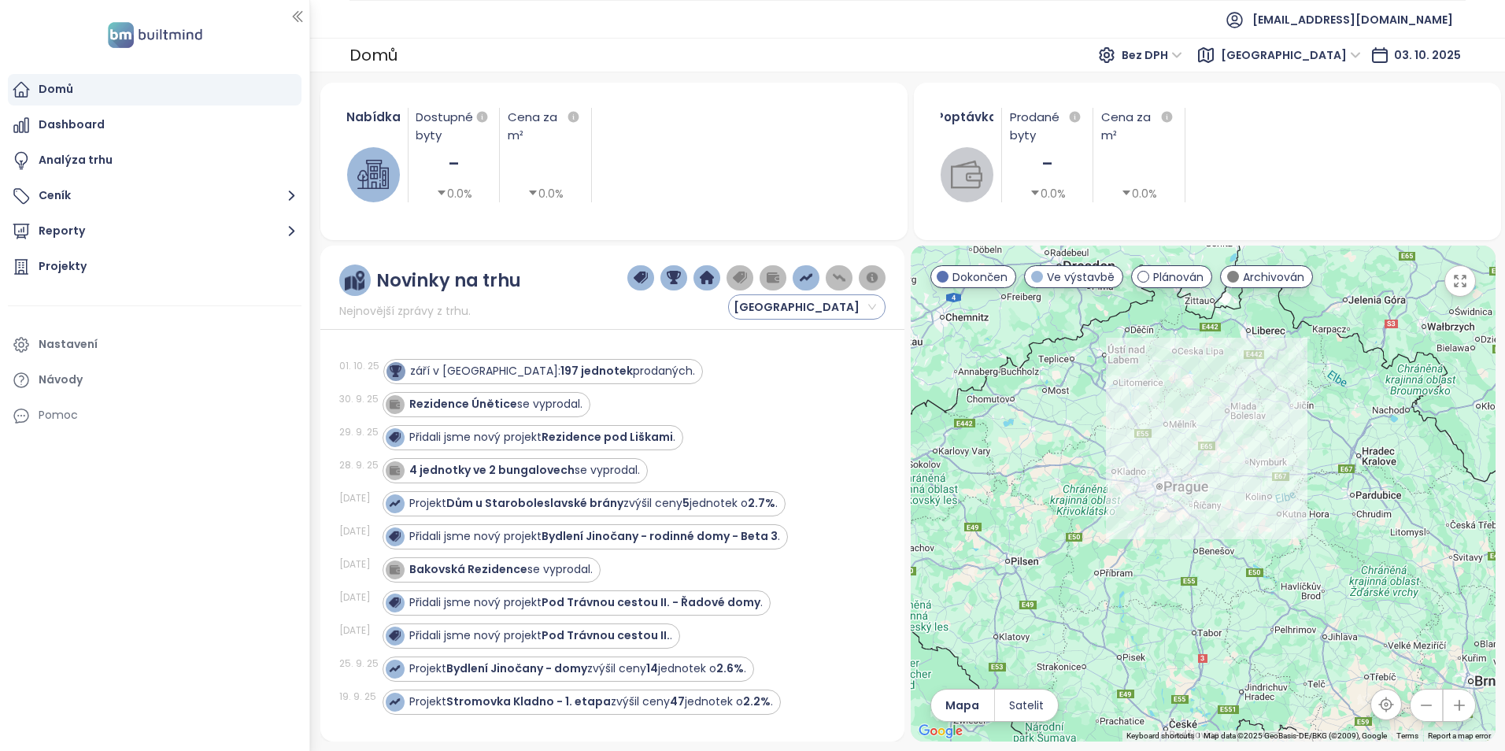
click at [760, 305] on span "[GEOGRAPHIC_DATA]" at bounding box center [804, 307] width 142 height 24
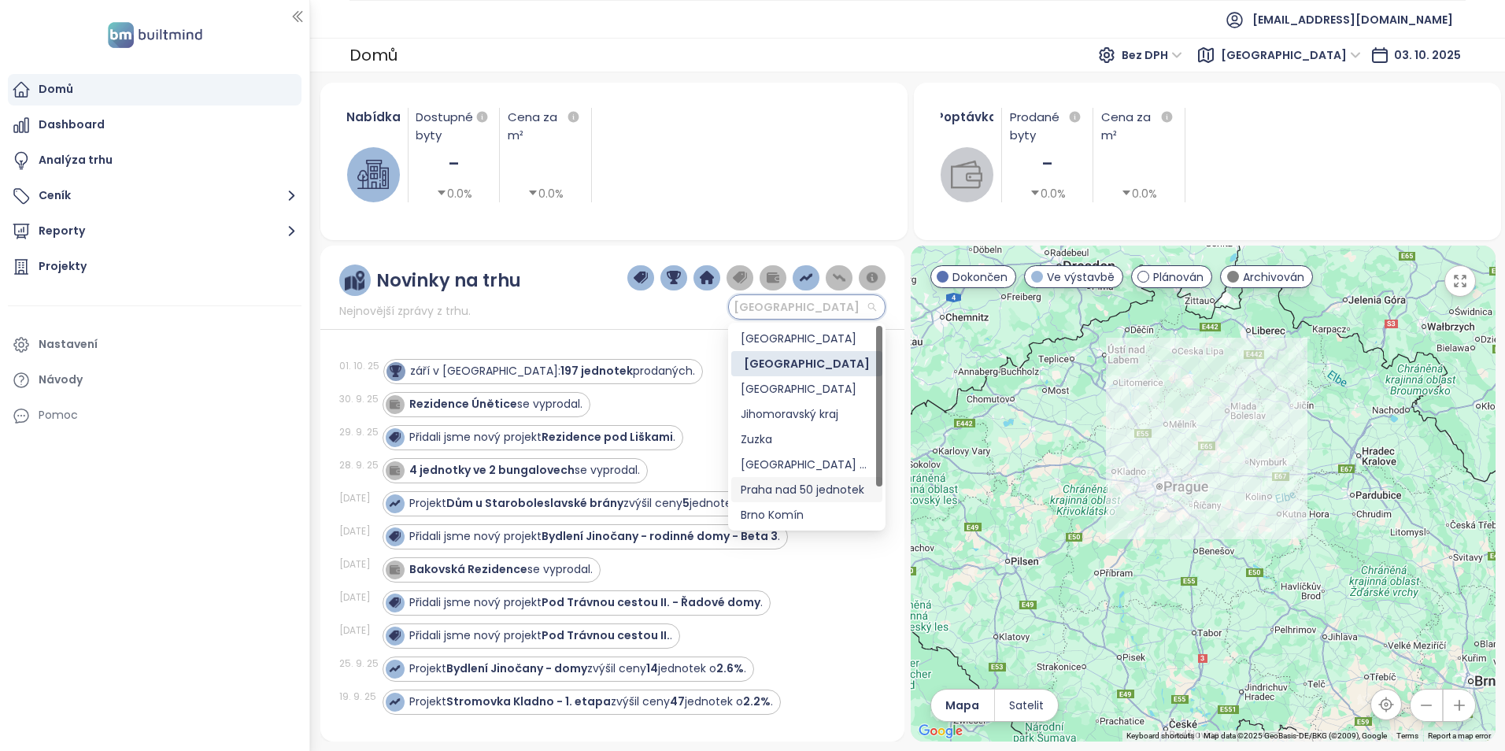
click at [785, 484] on div "Praha nad 50 jednotek" at bounding box center [806, 489] width 132 height 17
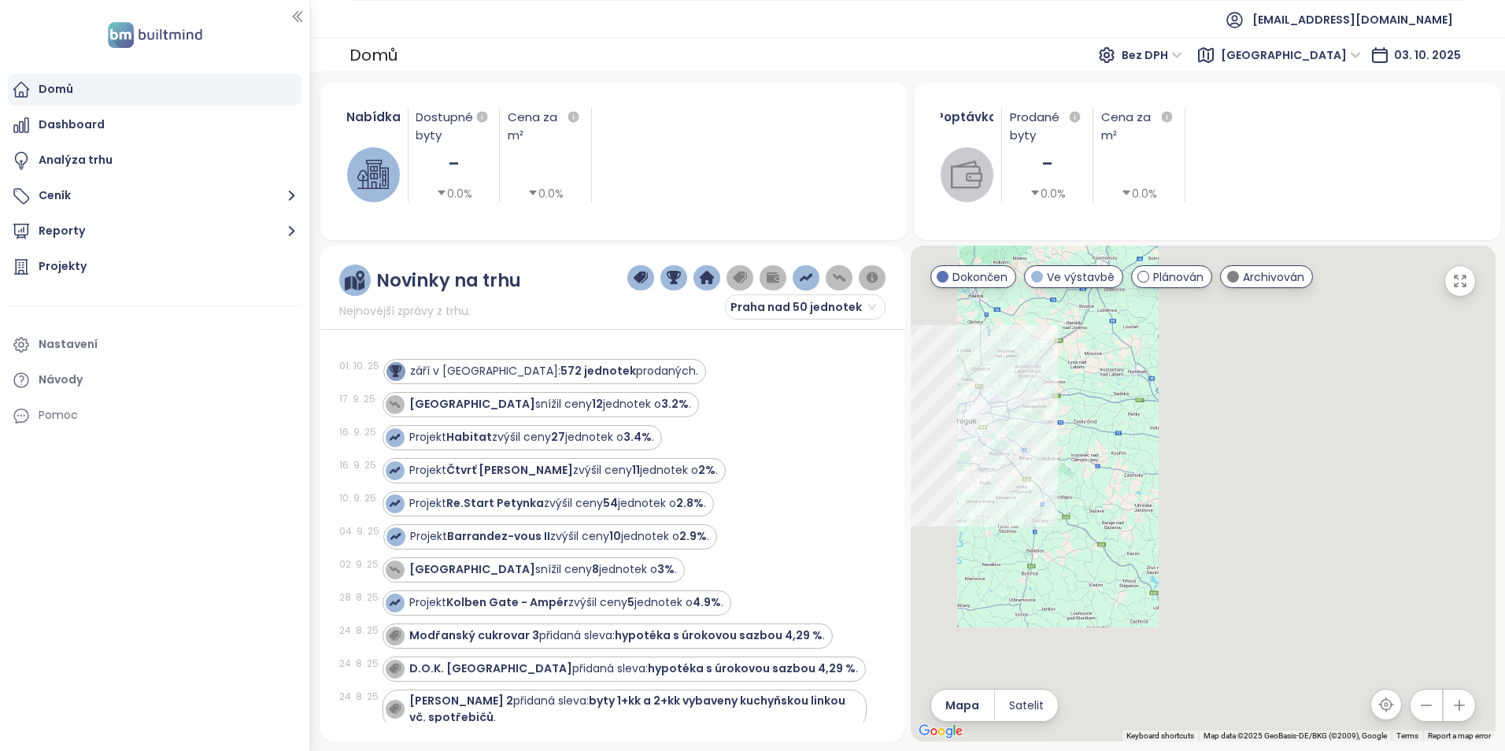
drag, startPoint x: 1109, startPoint y: 437, endPoint x: 1146, endPoint y: 486, distance: 61.8
click at [1146, 486] on div at bounding box center [1202, 494] width 585 height 496
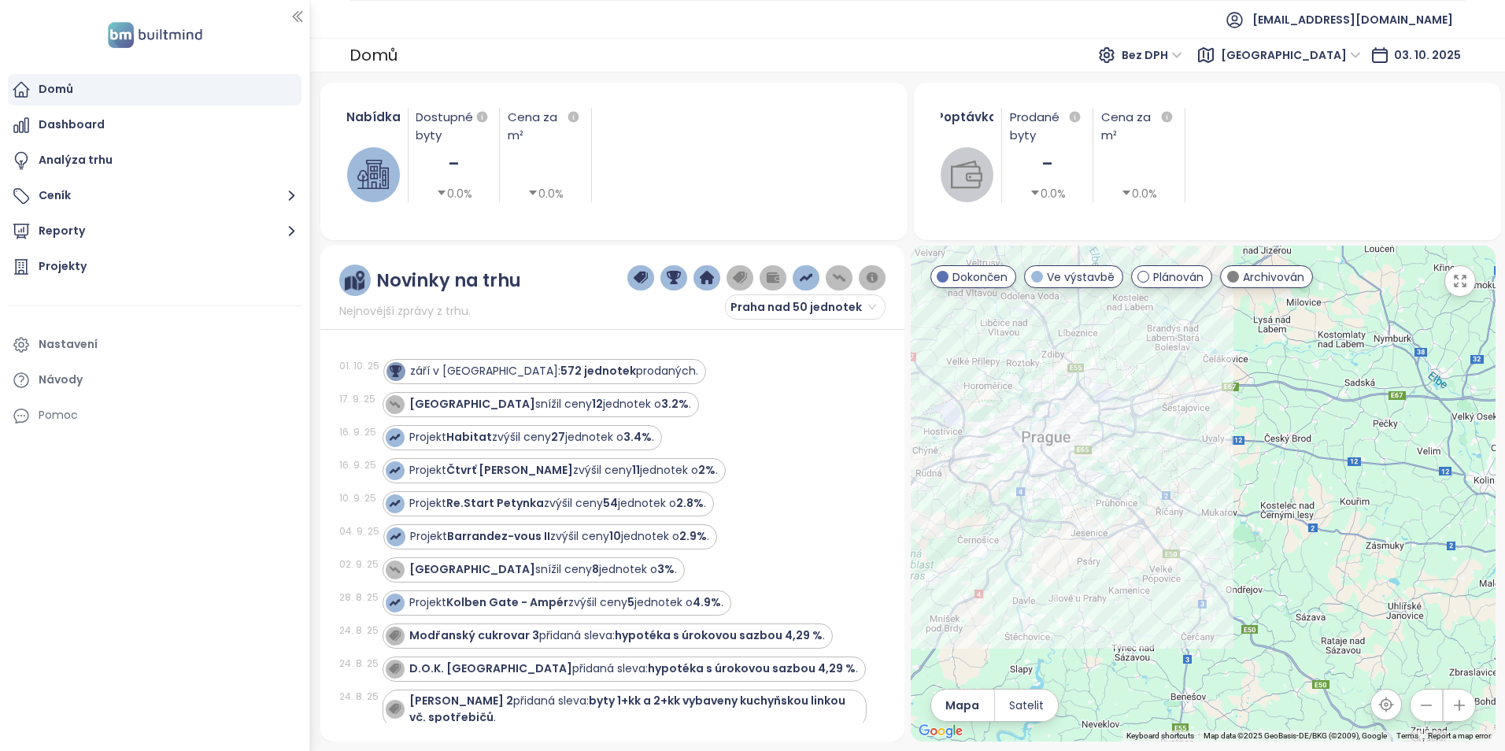
drag, startPoint x: 1072, startPoint y: 508, endPoint x: 1276, endPoint y: 551, distance: 208.2
click at [1276, 565] on div at bounding box center [1202, 494] width 585 height 496
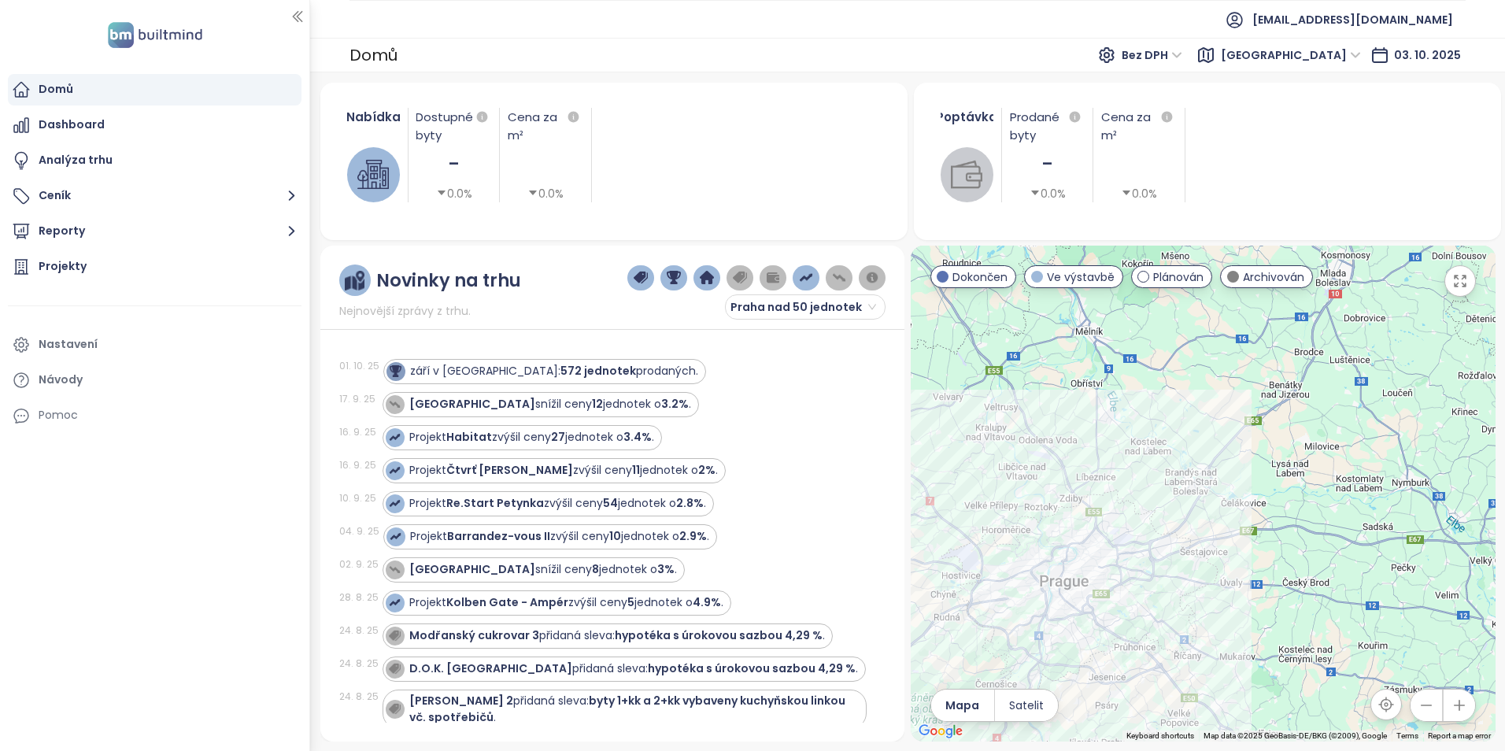
drag, startPoint x: 1226, startPoint y: 559, endPoint x: 1234, endPoint y: 653, distance: 94.8
click at [1235, 678] on div at bounding box center [1202, 494] width 585 height 496
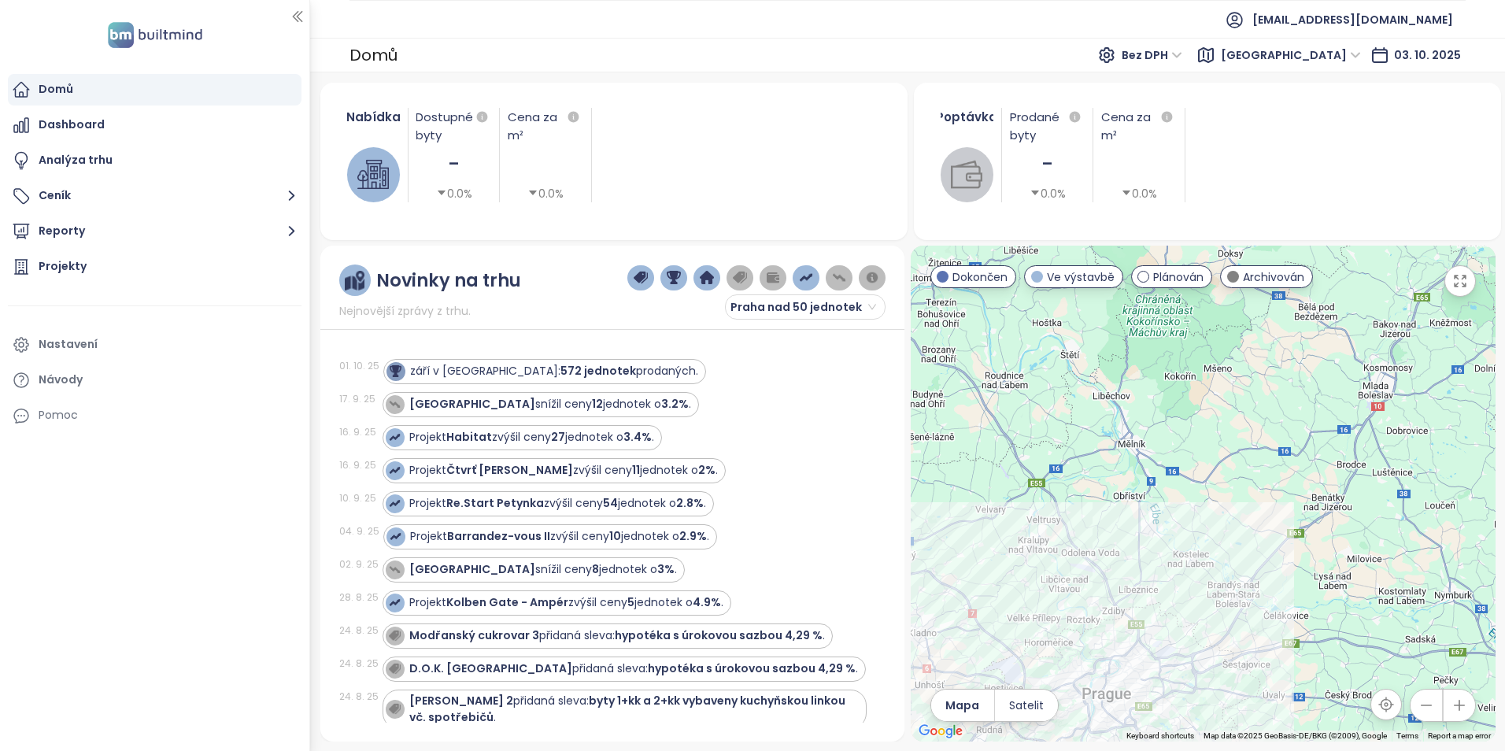
drag, startPoint x: 1183, startPoint y: 412, endPoint x: 1220, endPoint y: 530, distance: 123.5
click at [1220, 530] on div at bounding box center [1202, 494] width 585 height 496
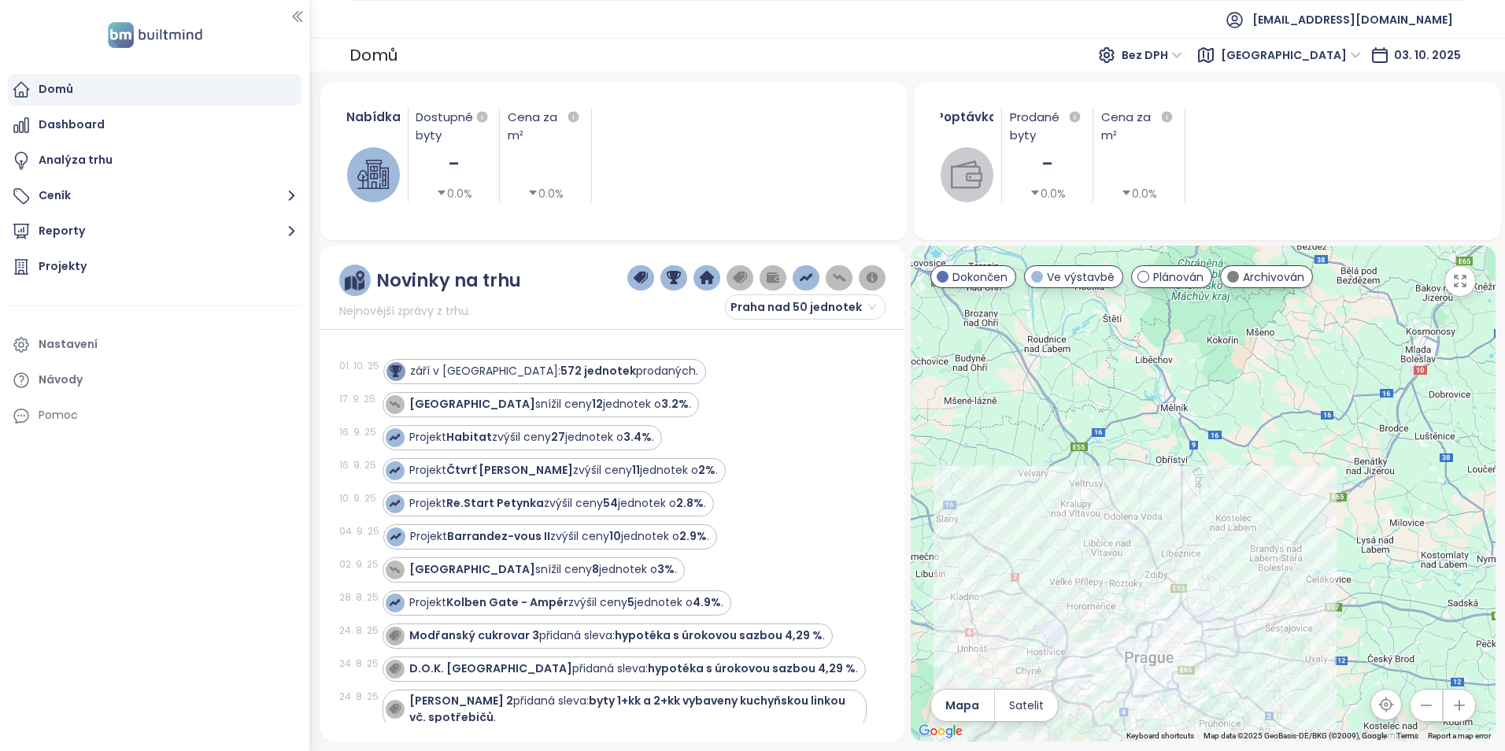
drag, startPoint x: 1140, startPoint y: 504, endPoint x: 1184, endPoint y: 465, distance: 58.6
click at [1184, 465] on div at bounding box center [1202, 494] width 585 height 496
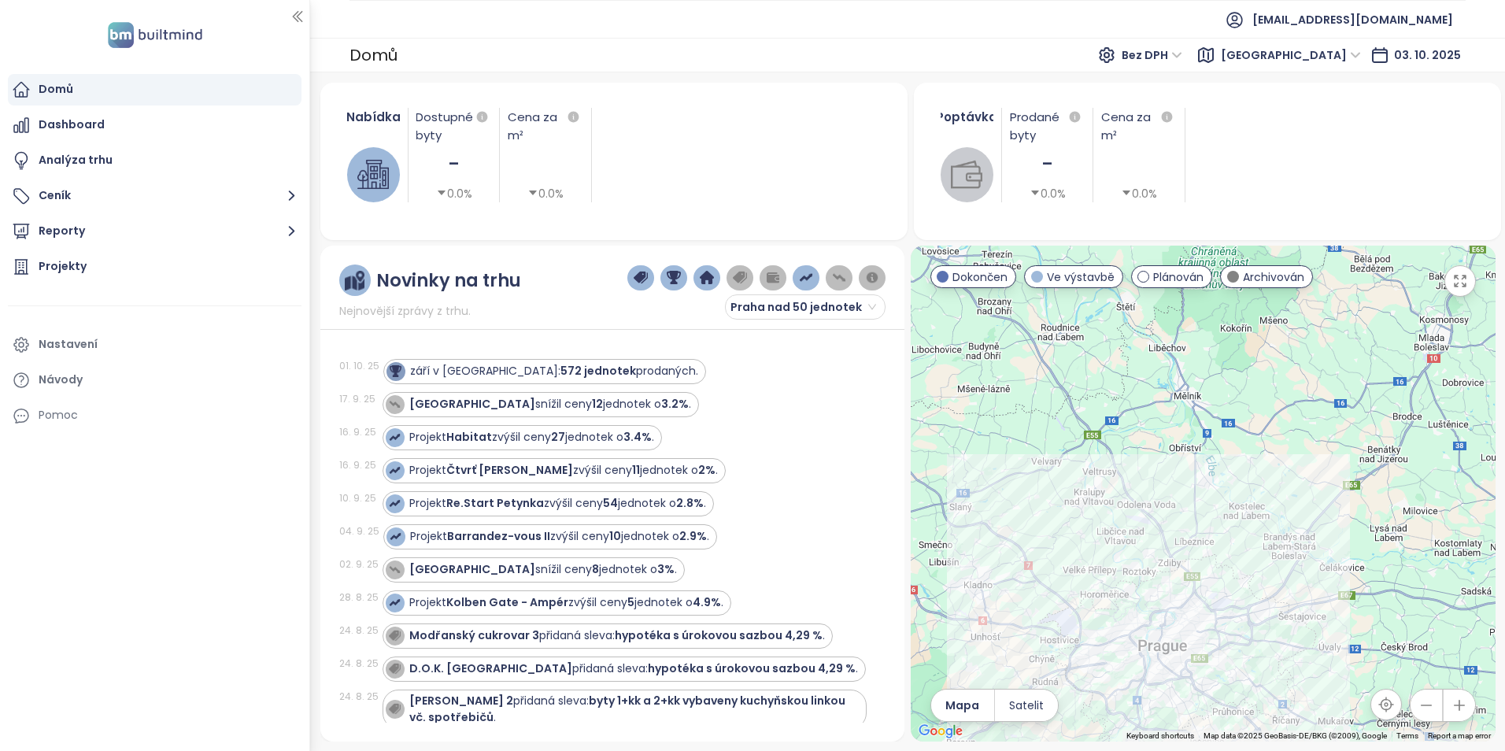
drag, startPoint x: 1140, startPoint y: 450, endPoint x: 1165, endPoint y: 430, distance: 32.4
click at [1165, 430] on div at bounding box center [1202, 494] width 585 height 496
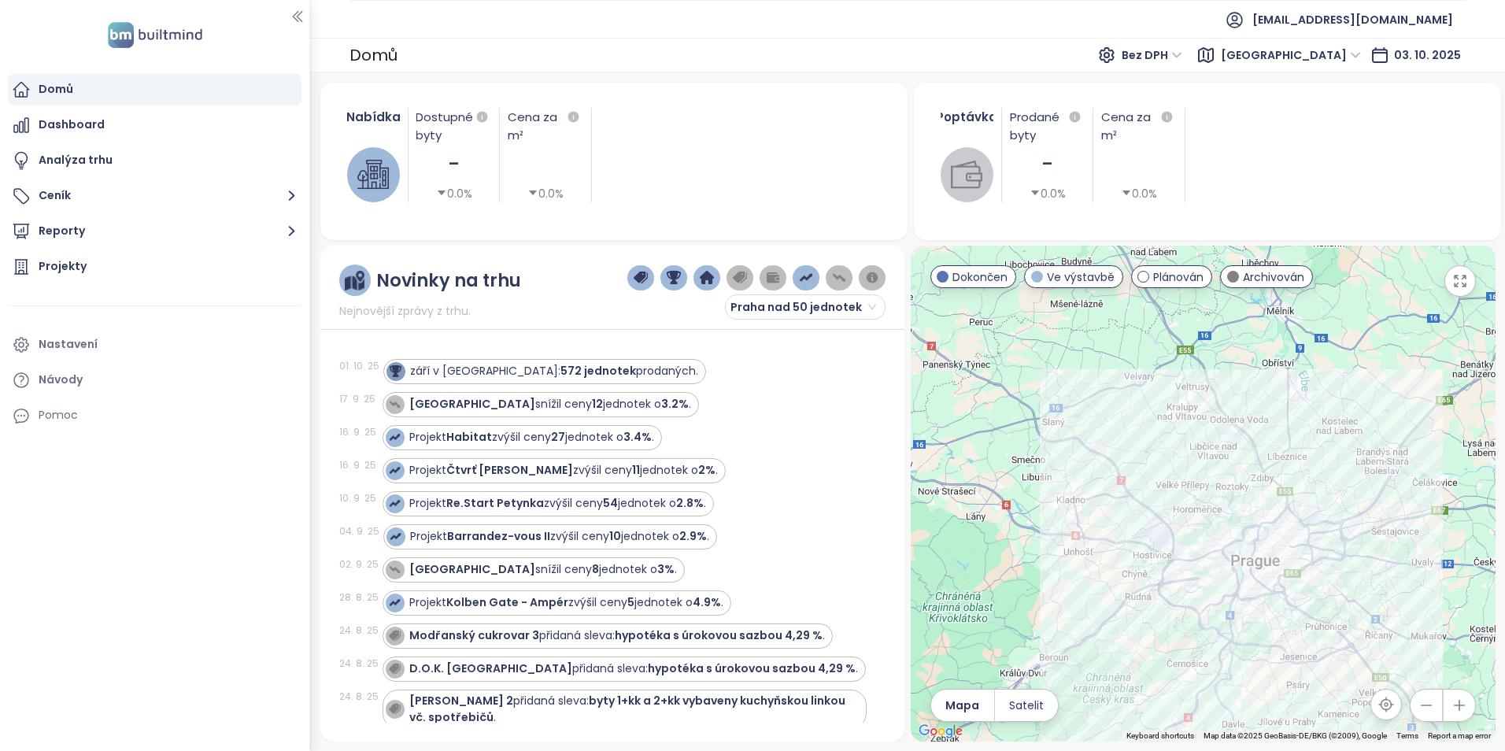
drag, startPoint x: 1054, startPoint y: 538, endPoint x: 1123, endPoint y: 467, distance: 98.5
click at [1123, 467] on div at bounding box center [1202, 494] width 585 height 496
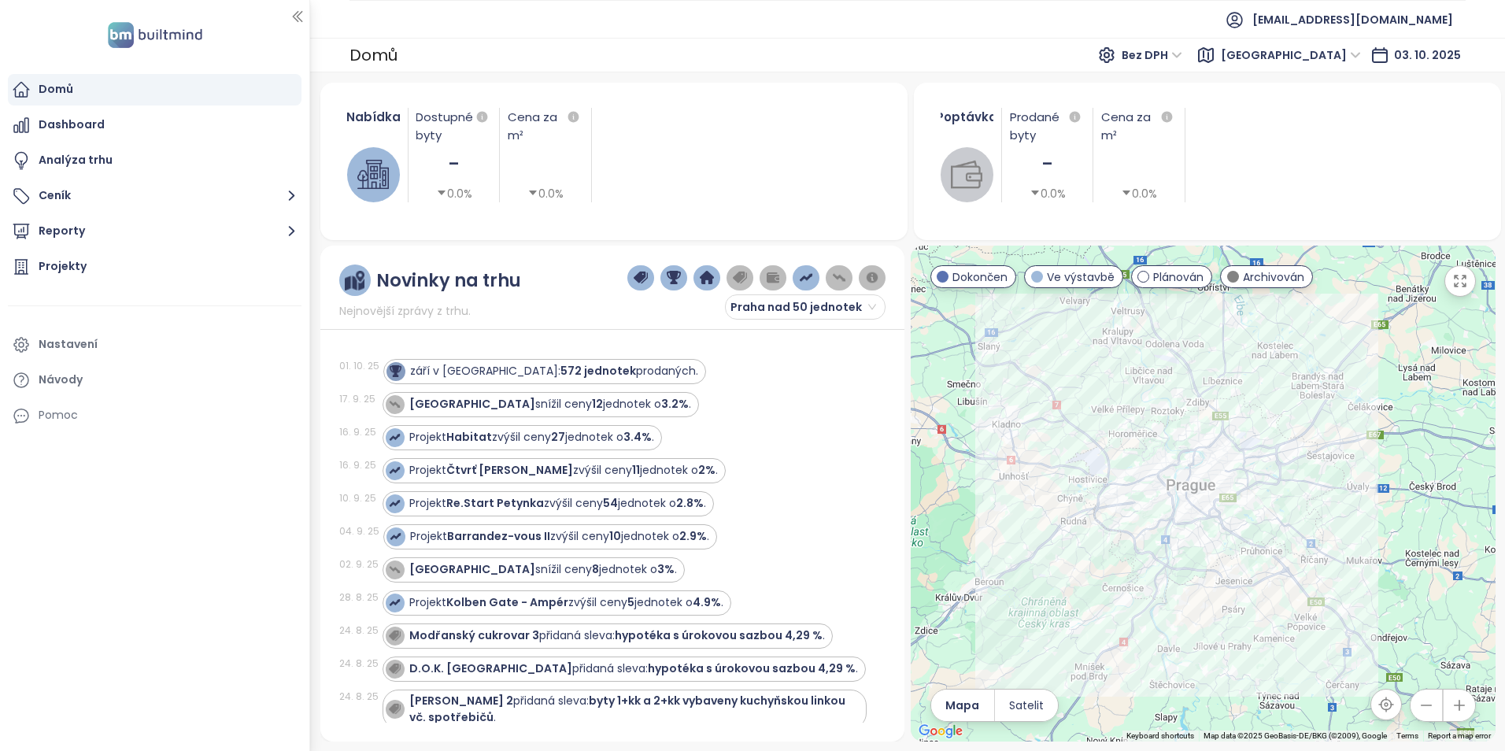
drag, startPoint x: 1066, startPoint y: 469, endPoint x: 1000, endPoint y: 392, distance: 101.6
click at [1000, 392] on div at bounding box center [1202, 494] width 585 height 496
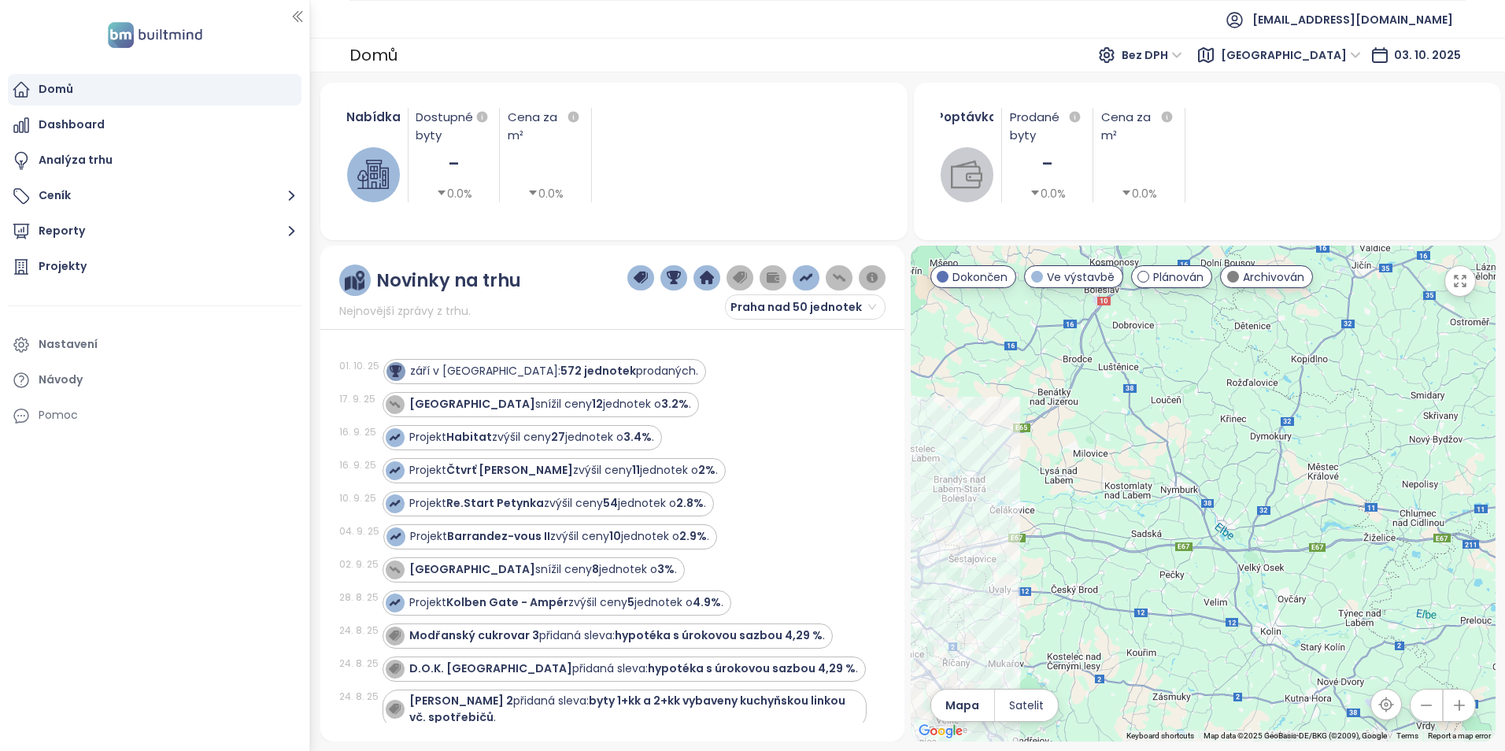
drag, startPoint x: 1177, startPoint y: 530, endPoint x: 889, endPoint y: 579, distance: 292.2
click at [862, 626] on div "Novinky na trhu Nejnovější zprávy z trhu. Praha nad 50 jednotek 01. 10. 25 září…" at bounding box center [907, 494] width 1175 height 496
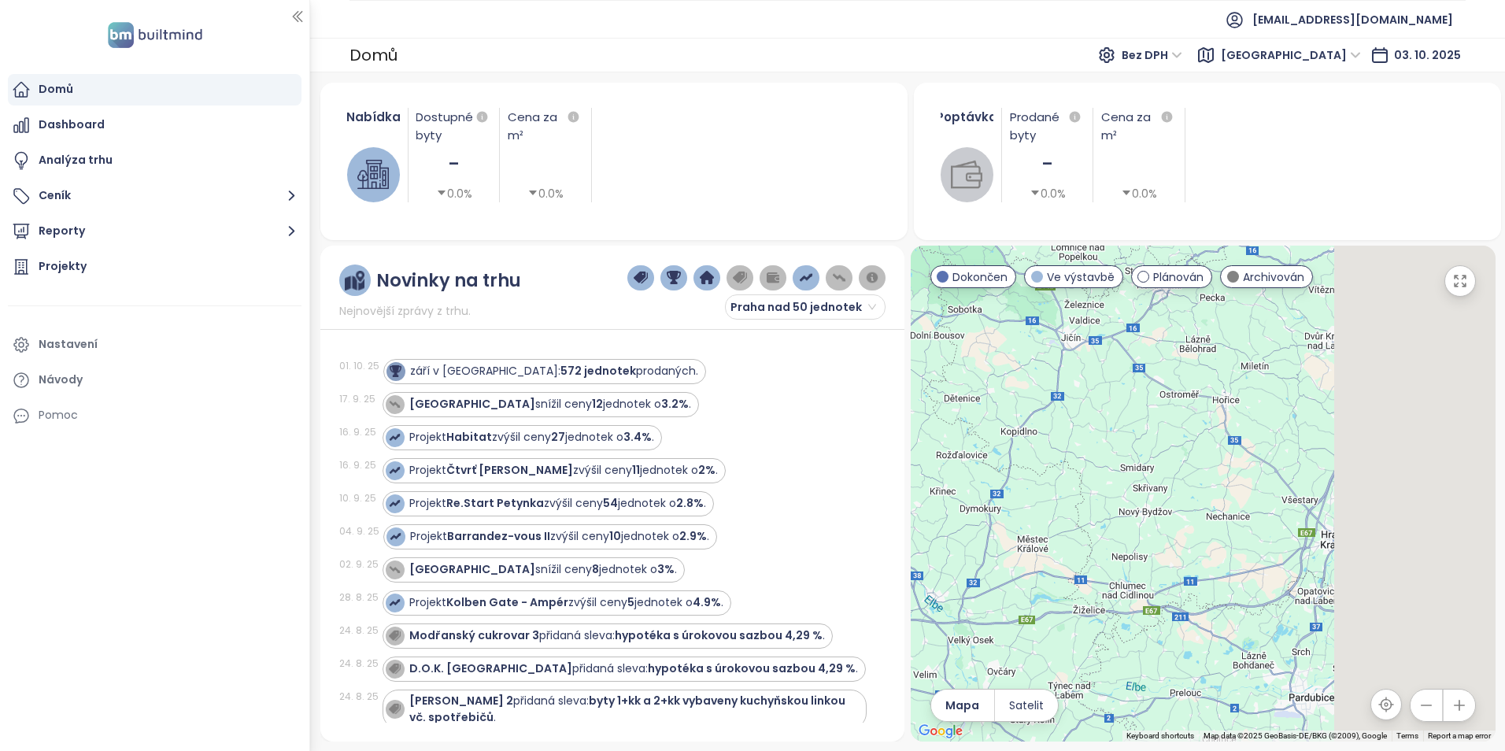
drag, startPoint x: 1093, startPoint y: 481, endPoint x: 981, endPoint y: 501, distance: 113.6
click at [975, 507] on div at bounding box center [1202, 494] width 585 height 496
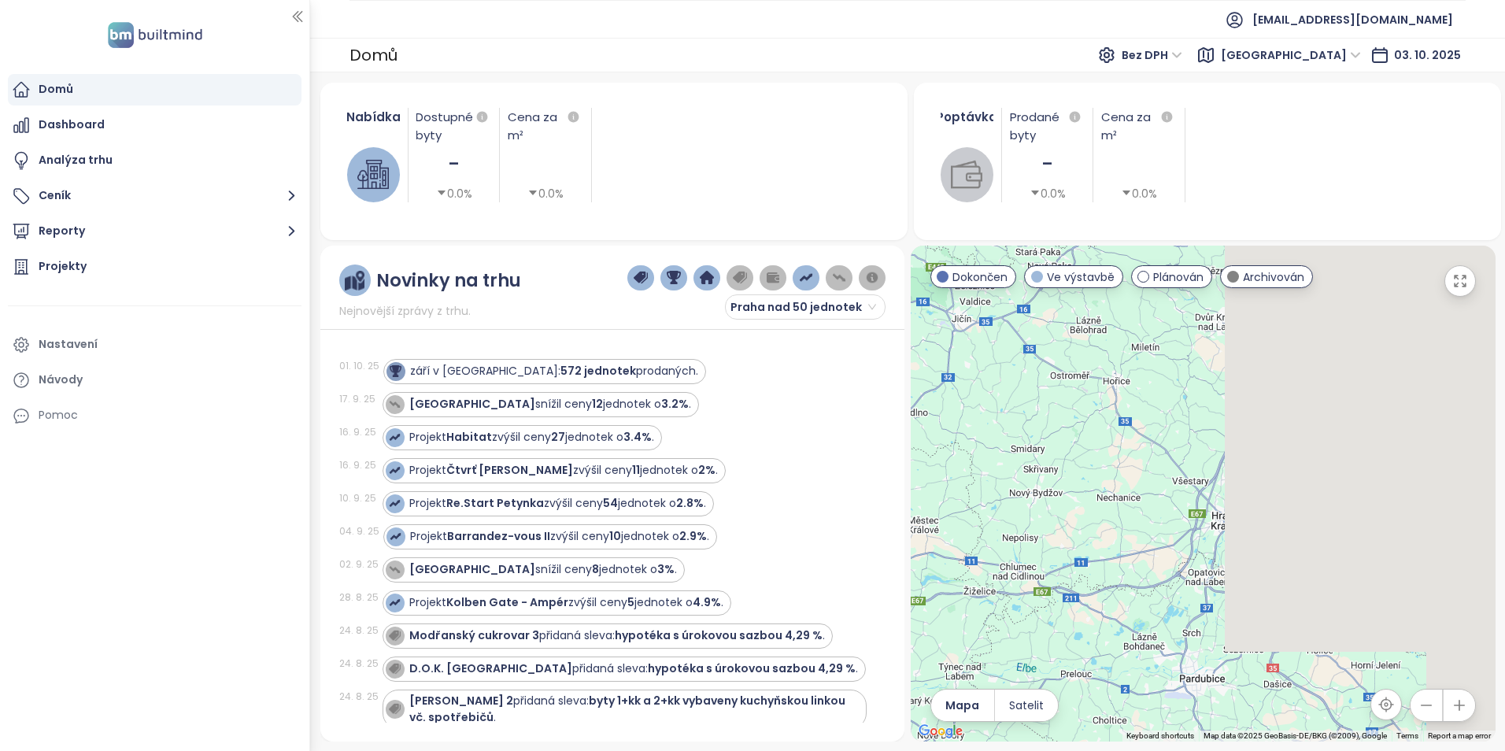
drag, startPoint x: 1138, startPoint y: 482, endPoint x: 1091, endPoint y: 456, distance: 53.5
click at [1091, 457] on div at bounding box center [1202, 494] width 585 height 496
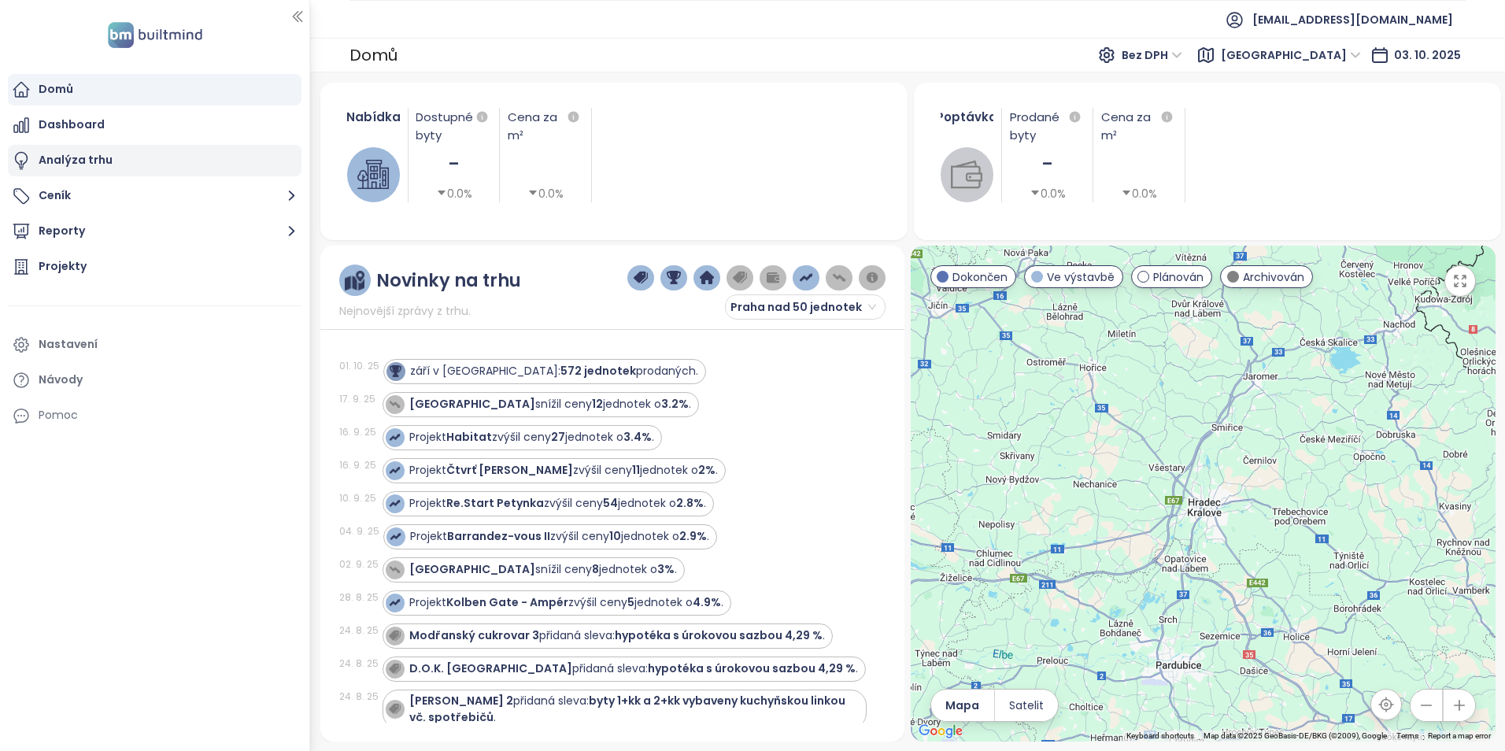
click at [50, 164] on div "Analýza trhu" at bounding box center [76, 160] width 74 height 20
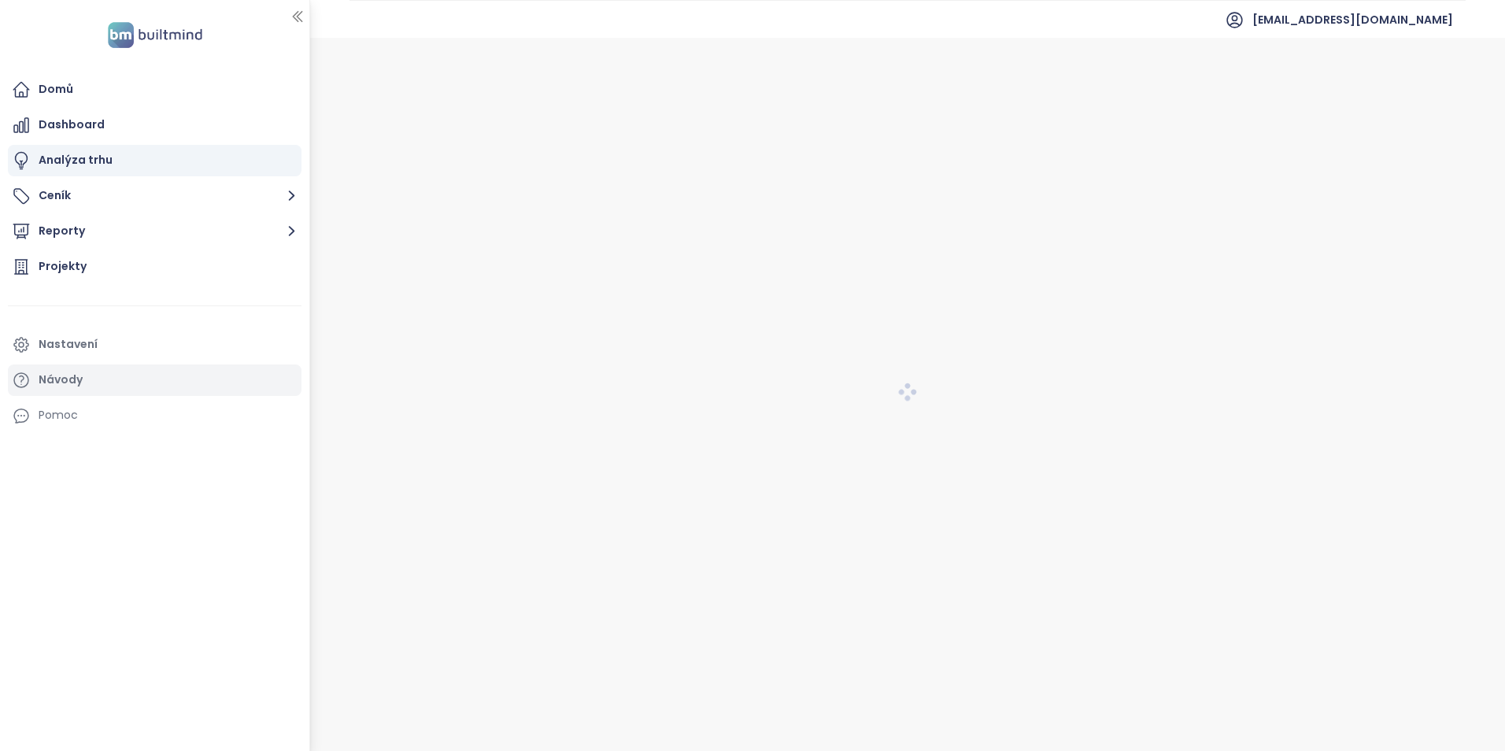
click at [47, 373] on div "Návody" at bounding box center [61, 380] width 44 height 20
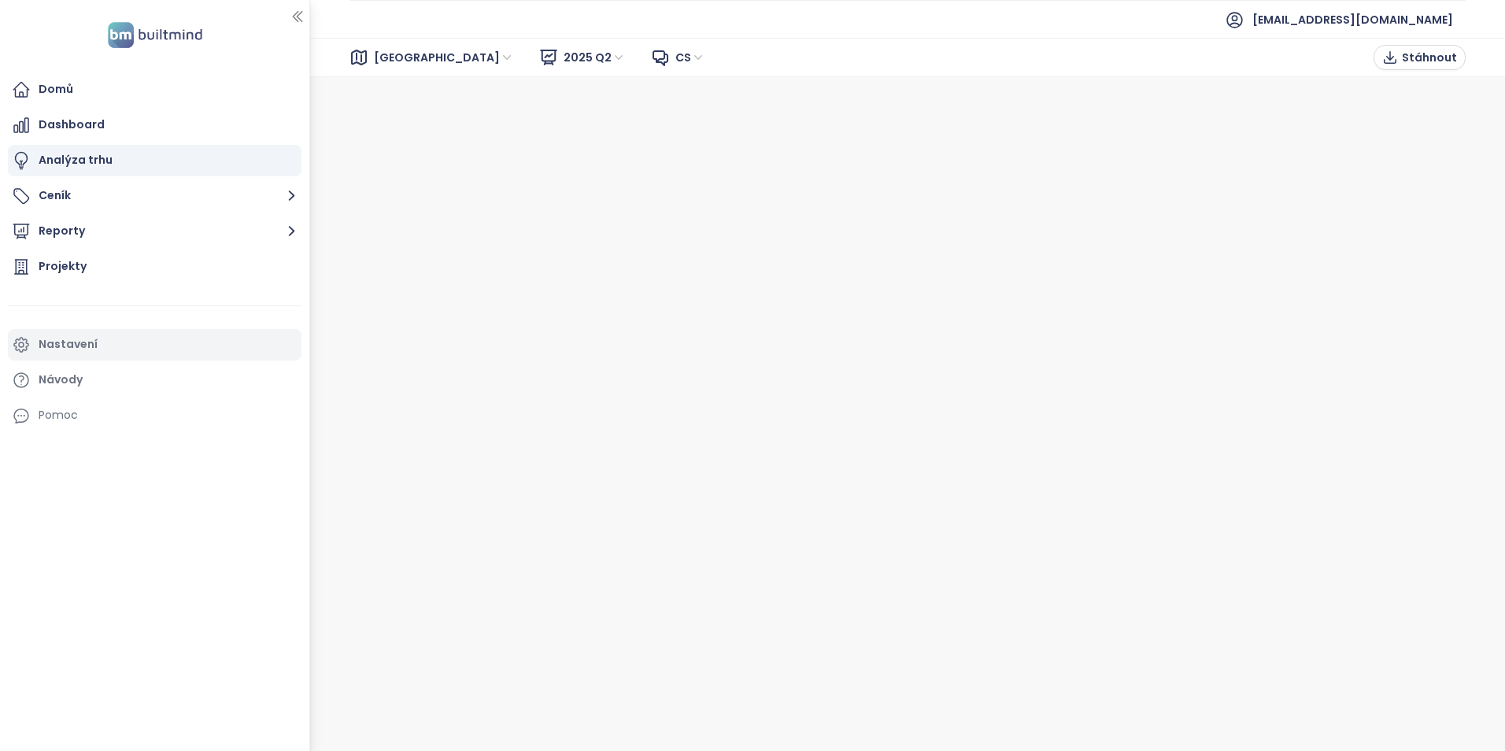
click at [34, 345] on div "Nastavení" at bounding box center [155, 344] width 294 height 31
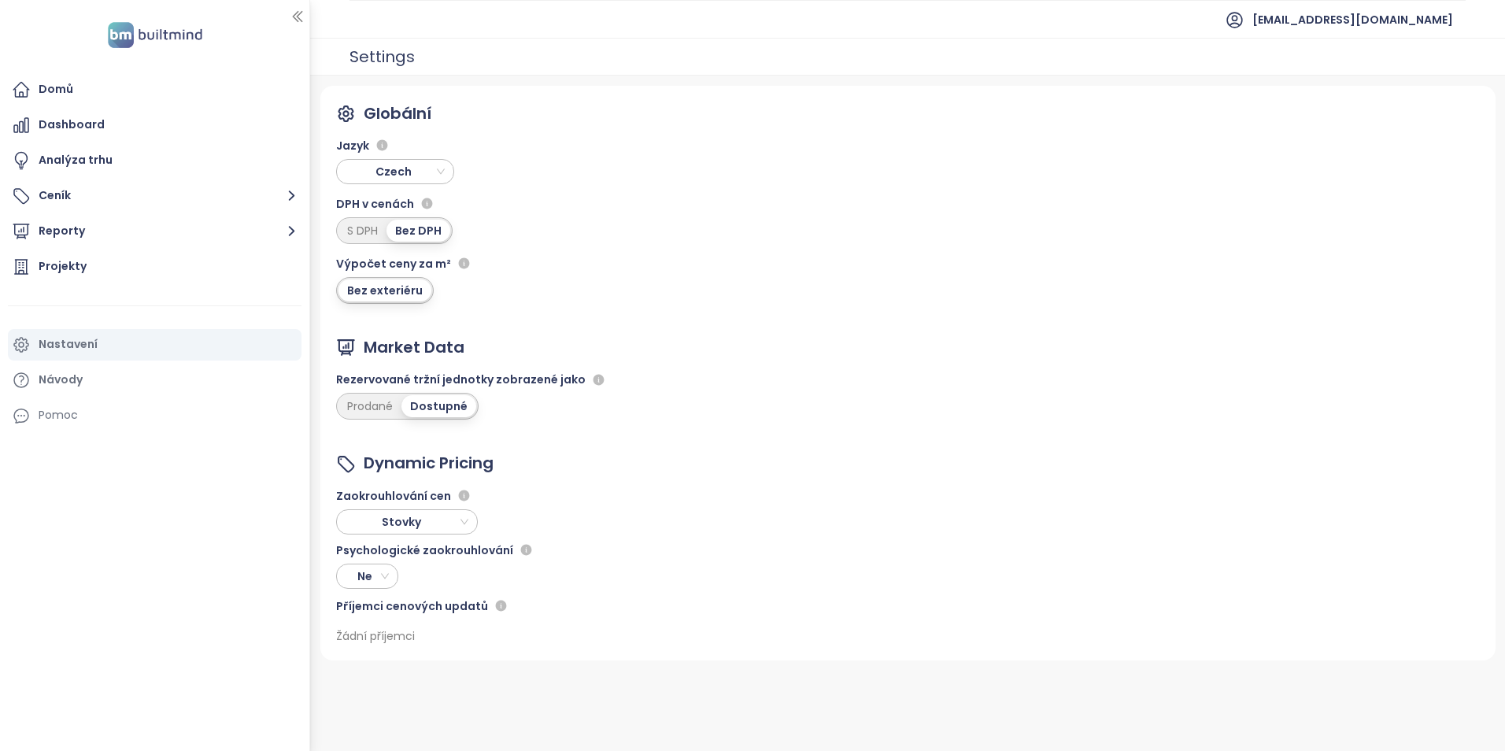
click at [408, 287] on div "Bez exteriéru" at bounding box center [384, 290] width 93 height 22
click at [408, 286] on div "Bez exteriéru" at bounding box center [384, 290] width 93 height 22
click at [353, 290] on div "Bez exteriéru" at bounding box center [384, 290] width 93 height 22
click at [423, 171] on span "Czech" at bounding box center [397, 172] width 110 height 24
